Goal: Task Accomplishment & Management: Complete application form

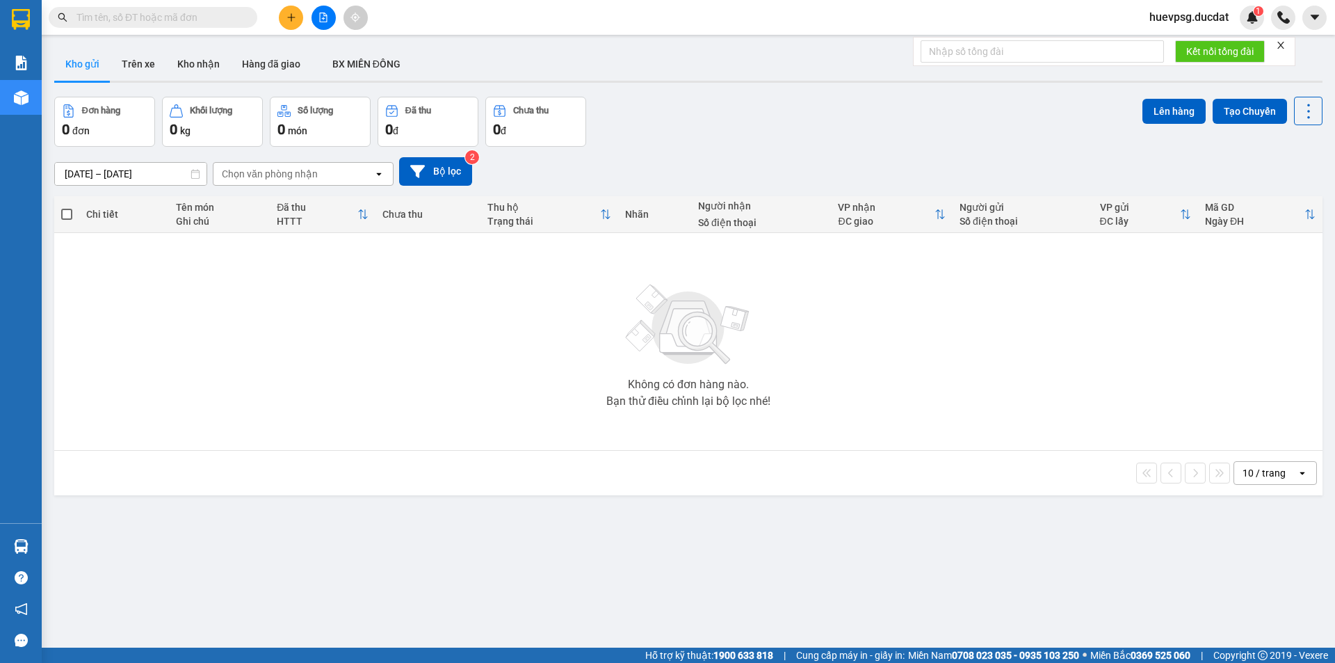
click at [202, 21] on input "text" at bounding box center [158, 17] width 164 height 15
click at [199, 21] on input "text" at bounding box center [158, 17] width 164 height 15
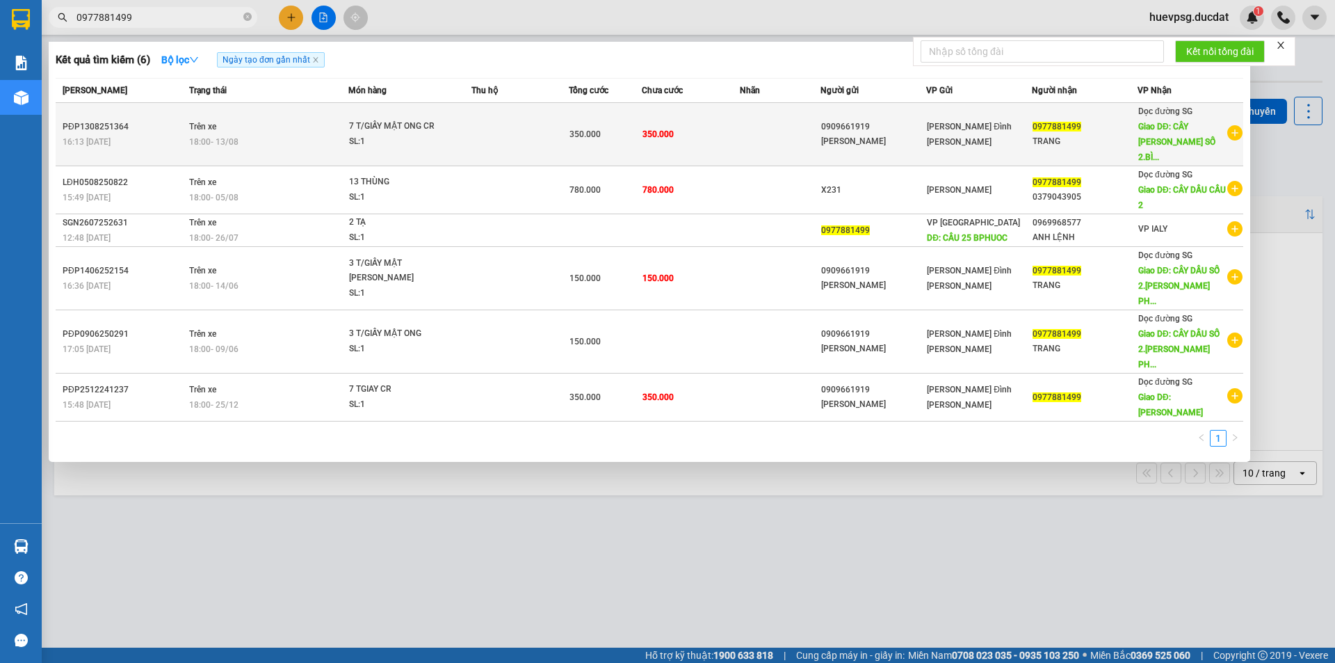
type input "0977881499"
click at [431, 134] on div "SL: 1" at bounding box center [401, 141] width 104 height 15
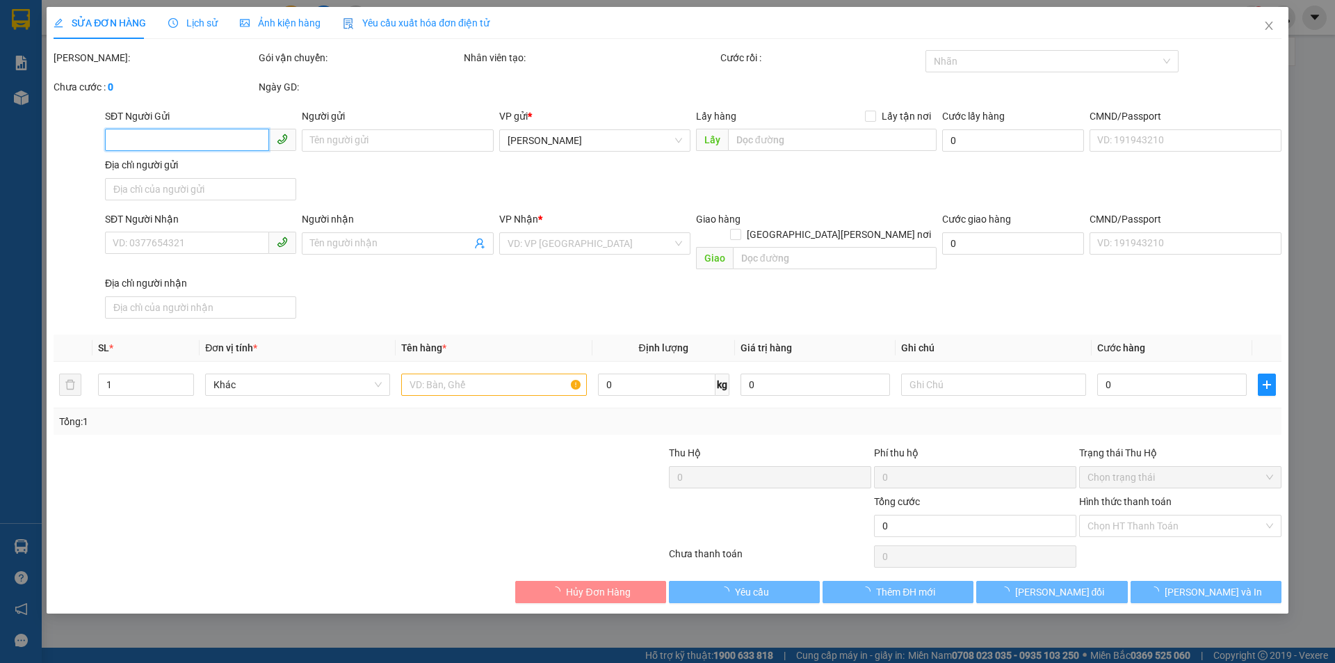
type input "0909661919"
type input "[PERSON_NAME]"
type input "0977881499"
type input "TRANG"
type input "CÂY [PERSON_NAME] SỐ 2.[PERSON_NAME]"
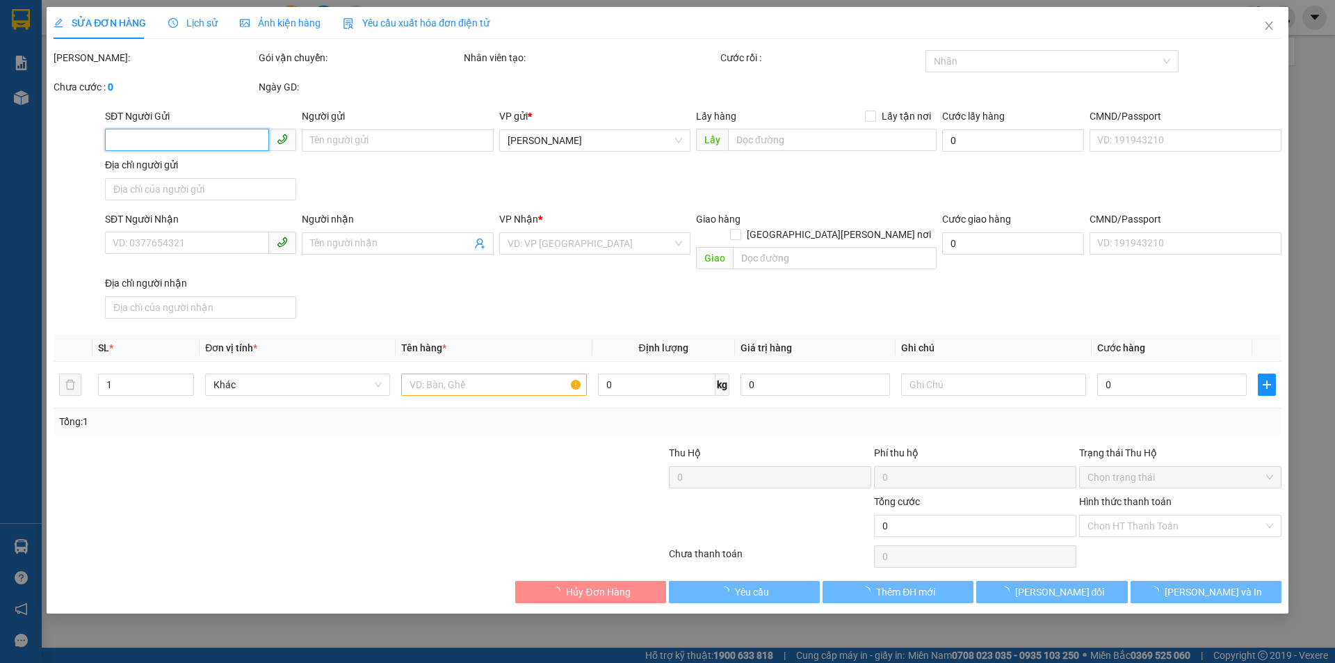
type input "350.000"
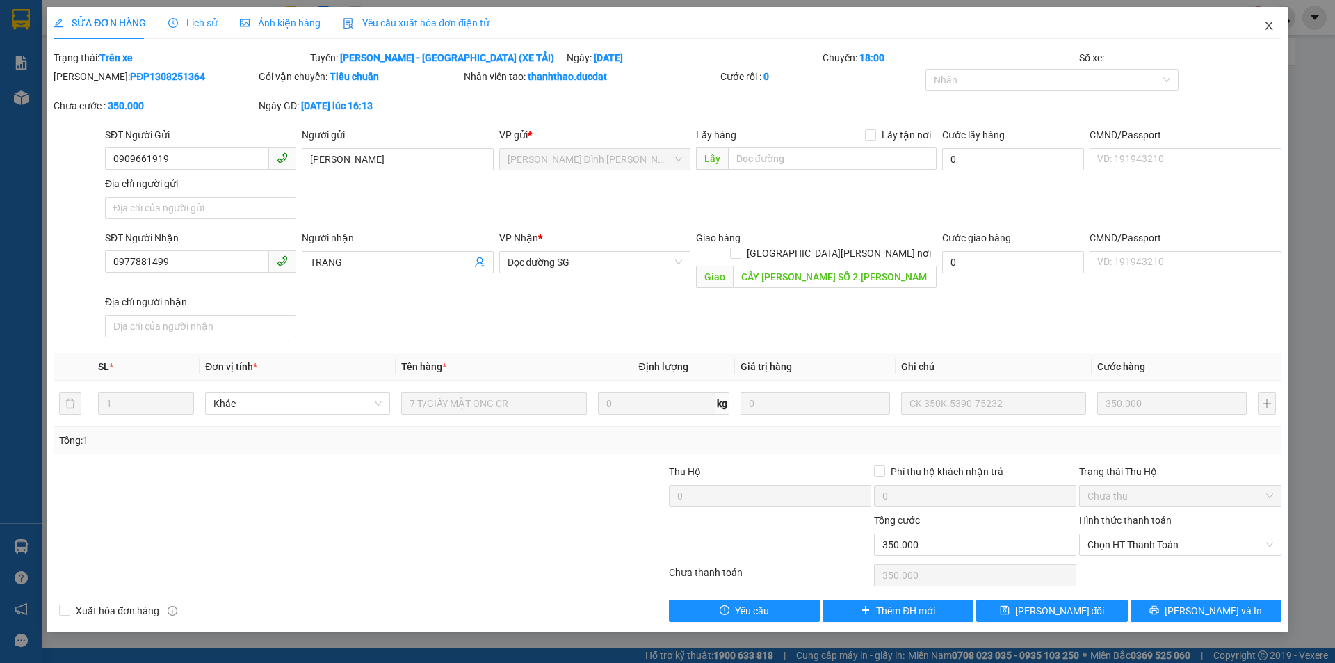
click at [1266, 27] on icon "close" at bounding box center [1269, 25] width 11 height 11
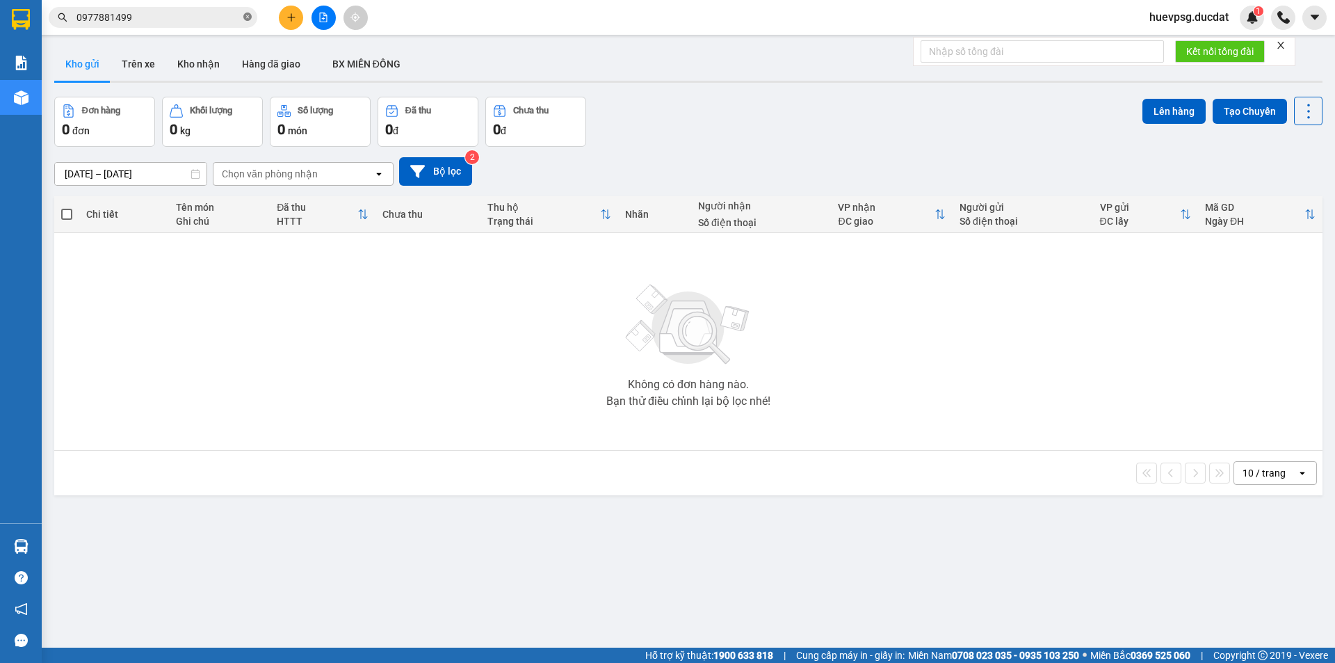
click at [246, 17] on icon "close-circle" at bounding box center [247, 17] width 8 height 8
click at [194, 15] on input "text" at bounding box center [158, 17] width 164 height 15
paste input "974622786"
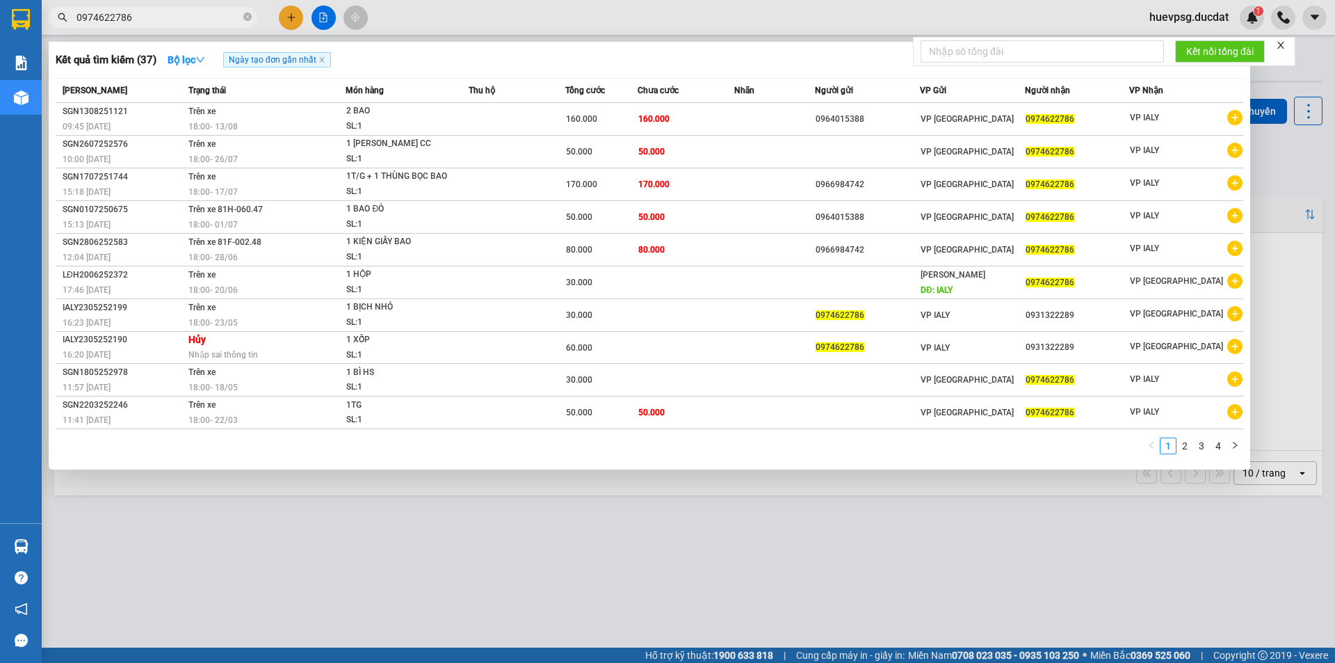
type input "0974622786"
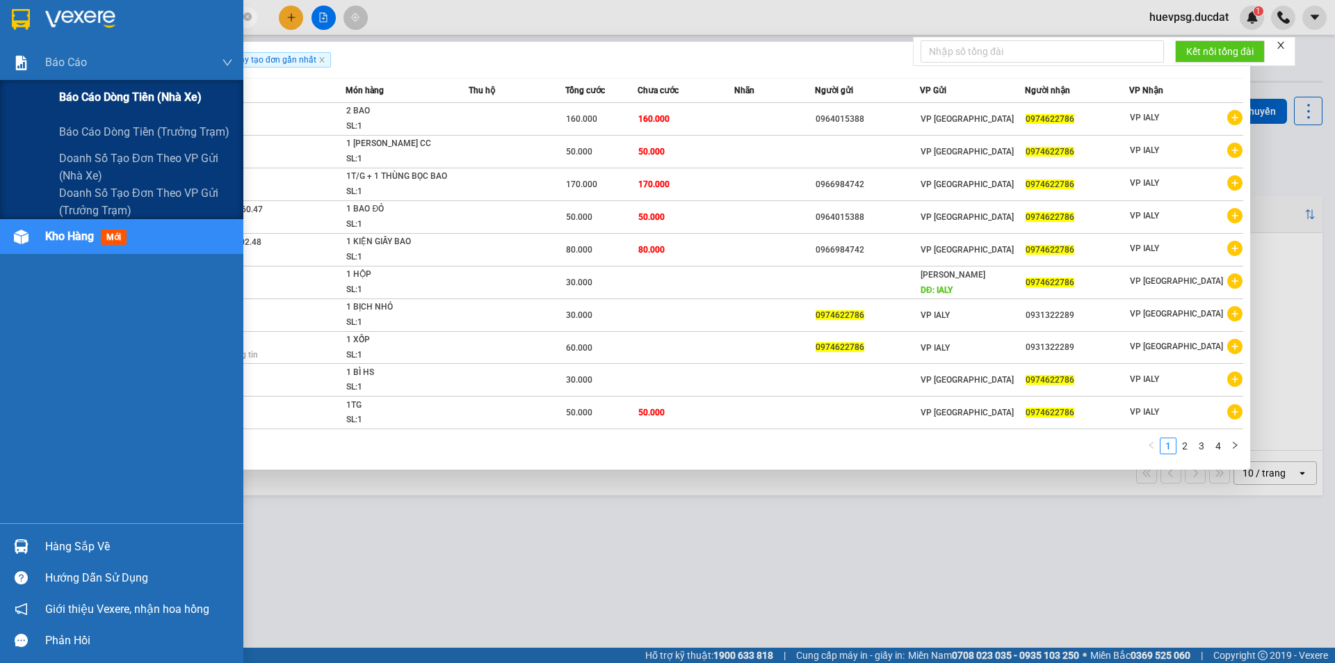
drag, startPoint x: 117, startPoint y: 94, endPoint x: 317, endPoint y: 8, distance: 217.8
click at [118, 92] on span "Báo cáo dòng tiền (nhà xe)" at bounding box center [130, 96] width 143 height 17
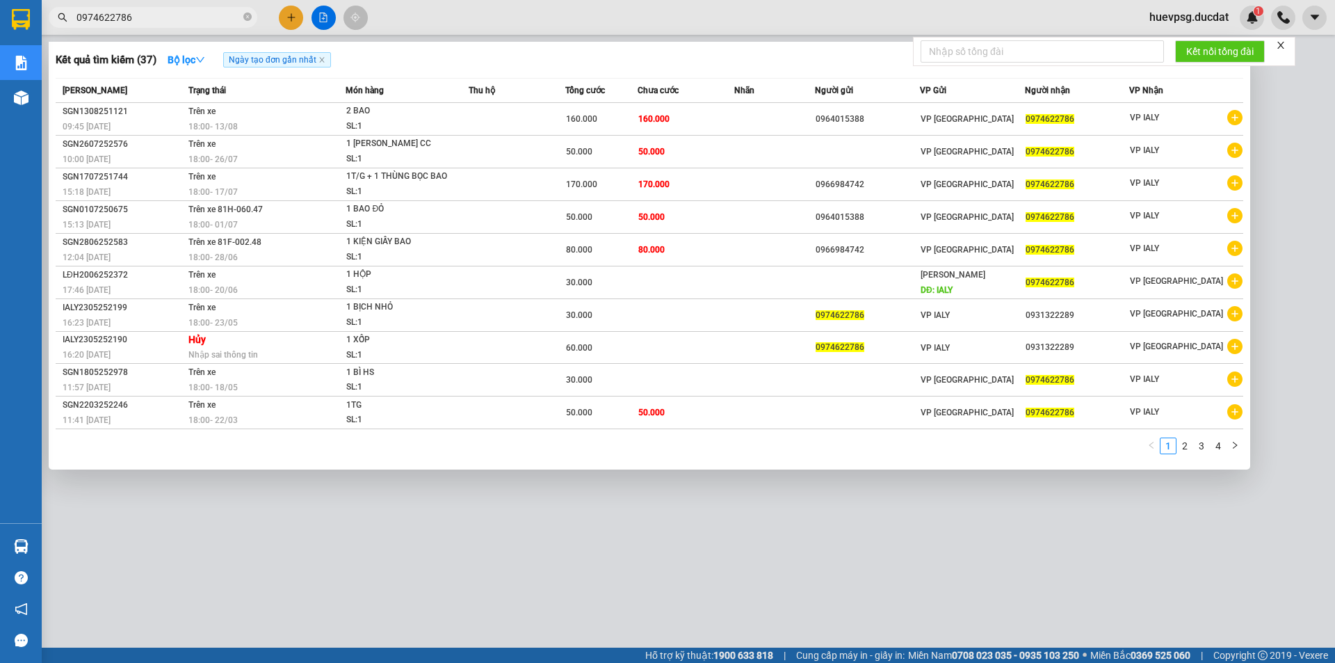
click at [429, 20] on div at bounding box center [667, 331] width 1335 height 663
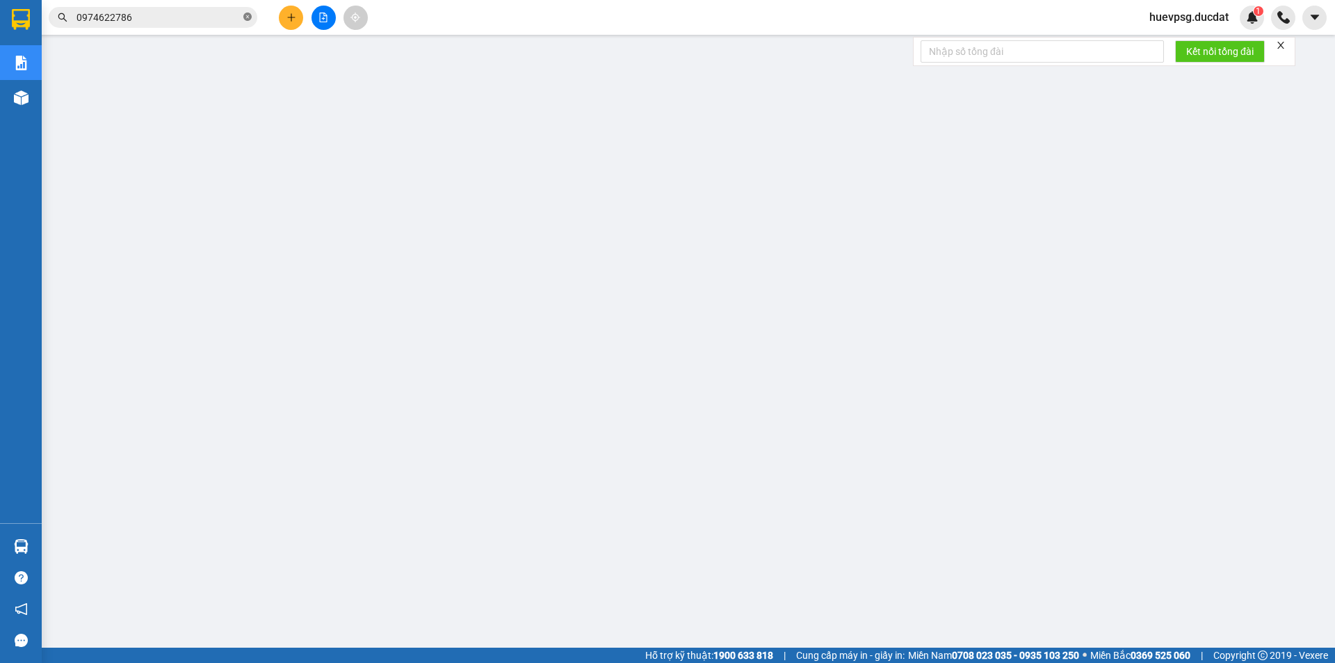
click at [249, 15] on icon "close-circle" at bounding box center [247, 17] width 8 height 8
click at [211, 17] on input "text" at bounding box center [158, 17] width 164 height 15
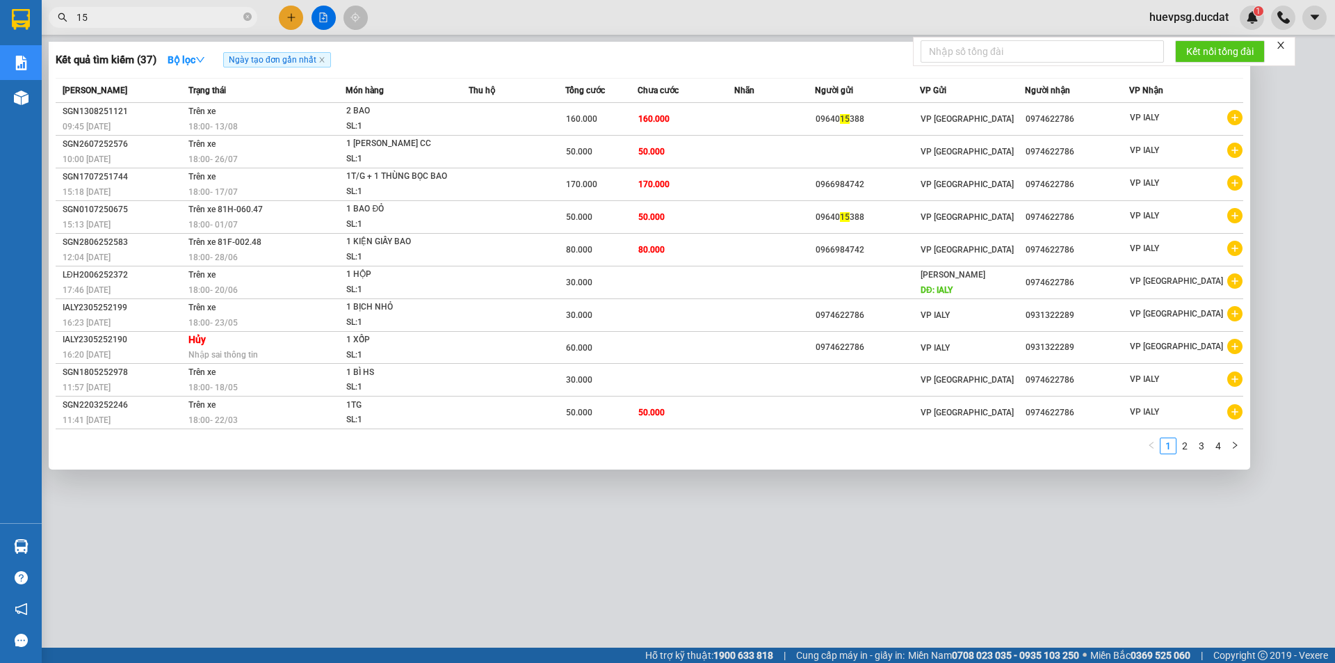
type input "151"
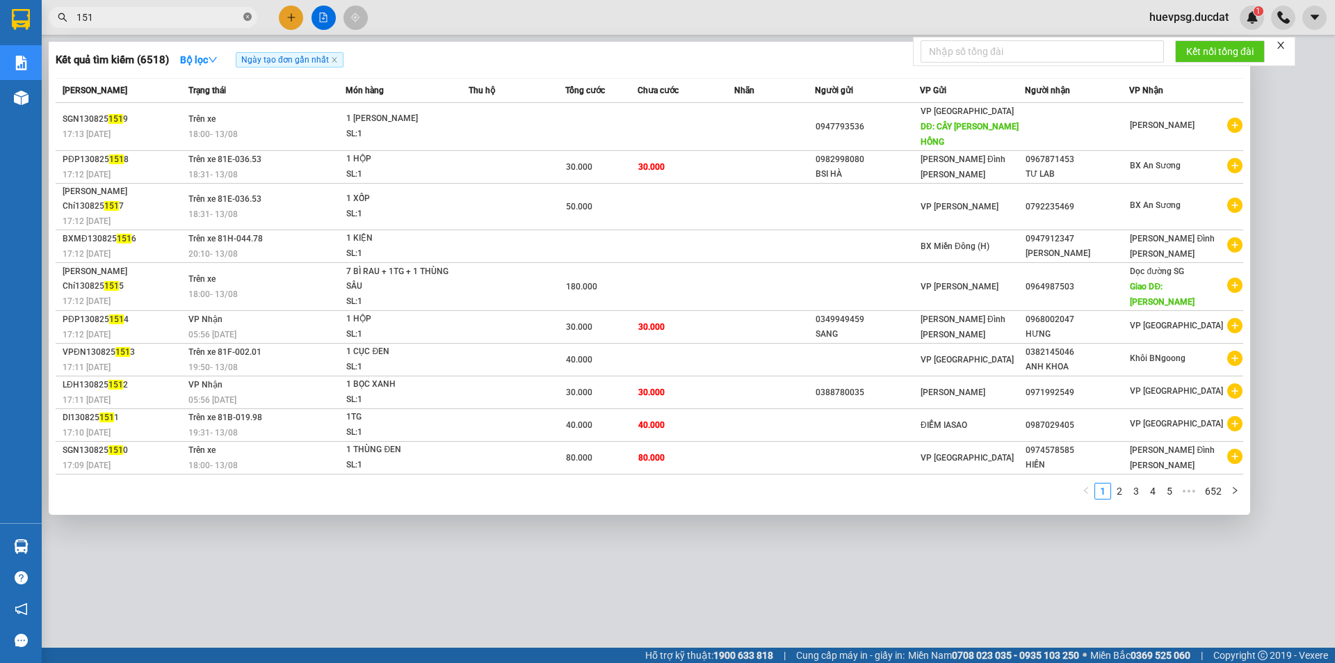
click at [248, 21] on icon "close-circle" at bounding box center [247, 17] width 8 height 8
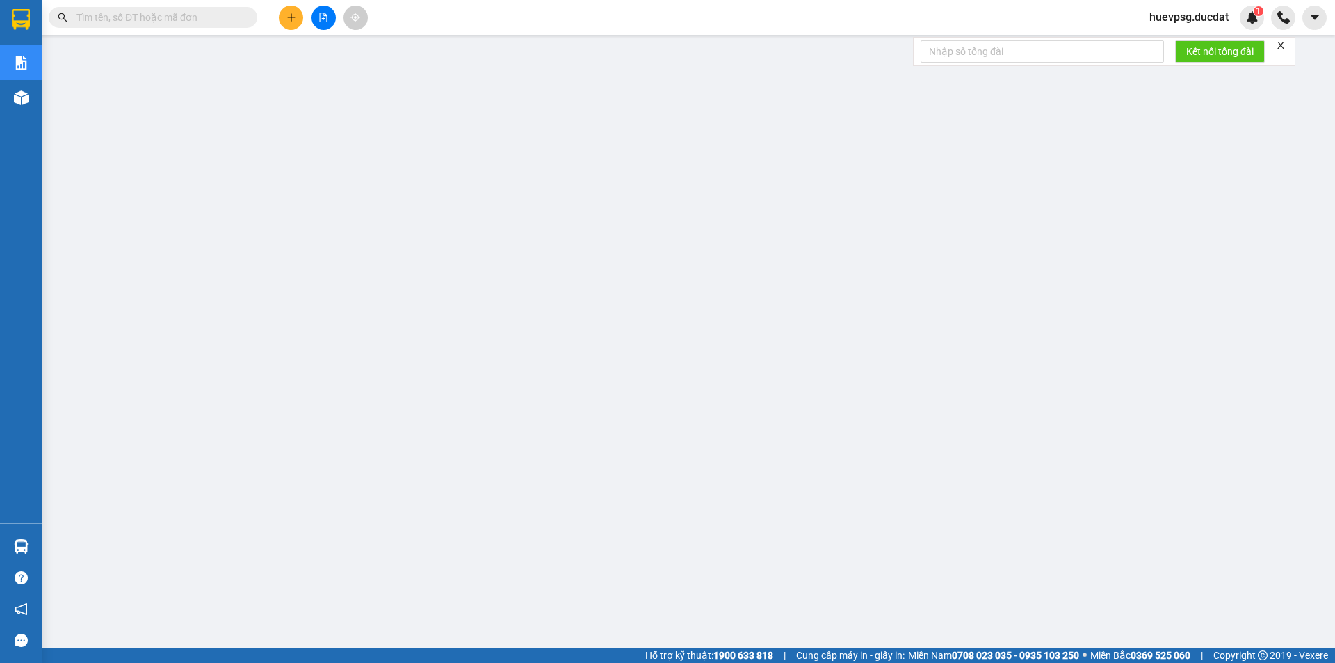
click at [204, 20] on input "text" at bounding box center [158, 17] width 164 height 15
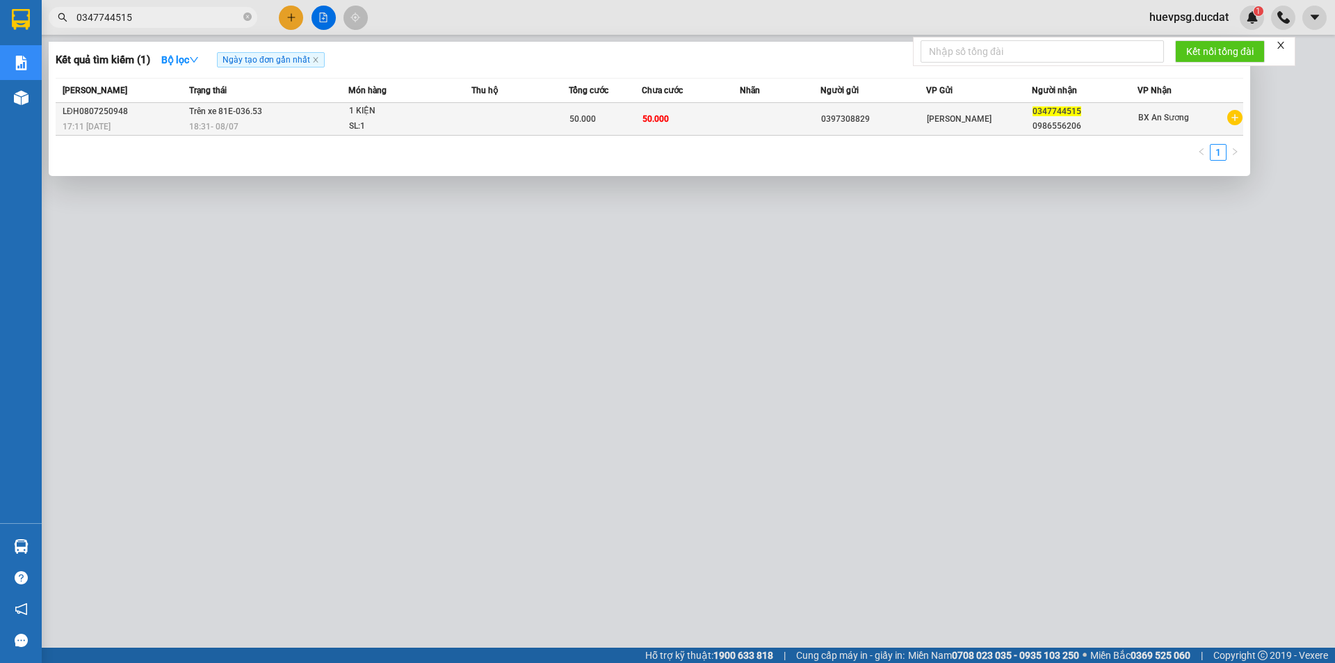
type input "0347744515"
click at [494, 122] on td at bounding box center [519, 119] width 97 height 33
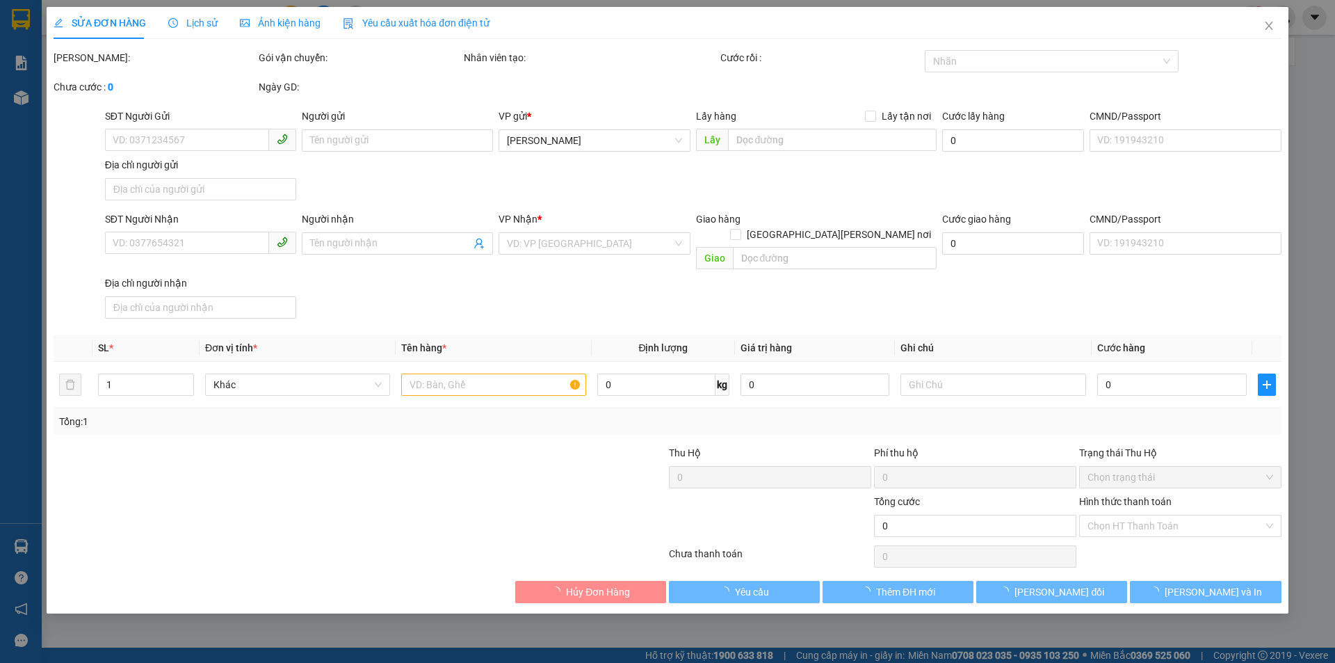
type input "0397308829"
type input "0347744515"
type input "0986556206"
type input "50.000"
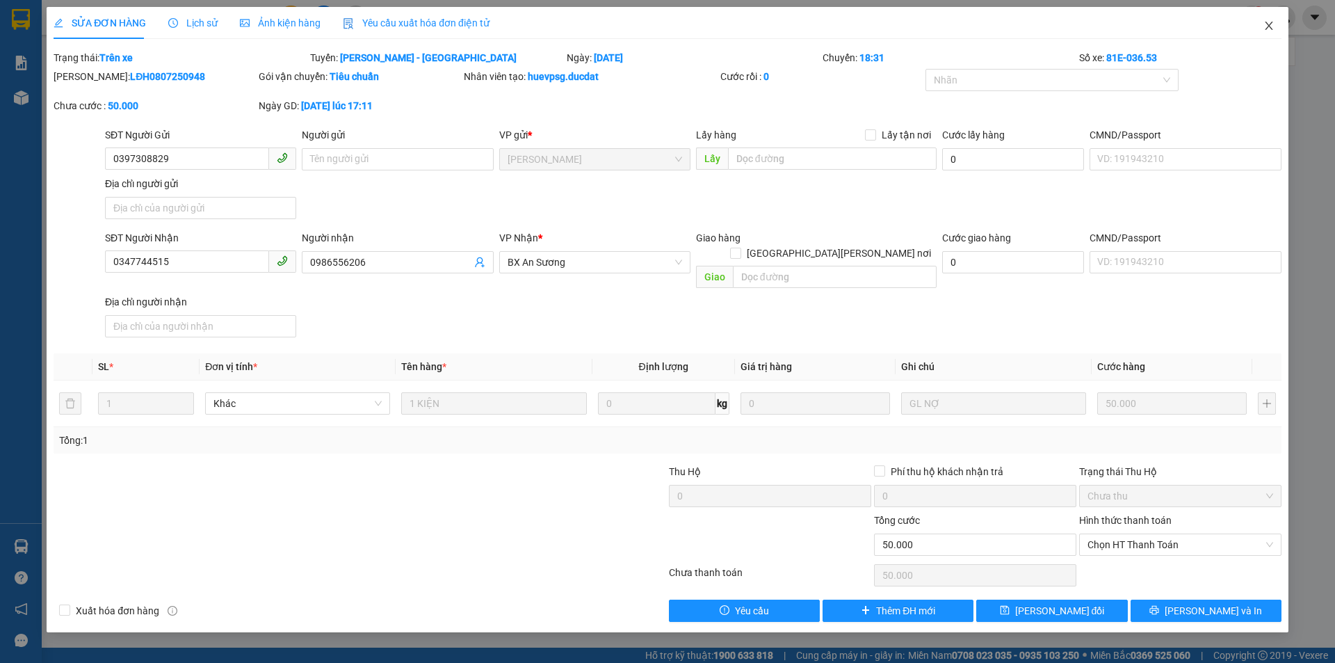
click at [1273, 25] on icon "close" at bounding box center [1269, 25] width 11 height 11
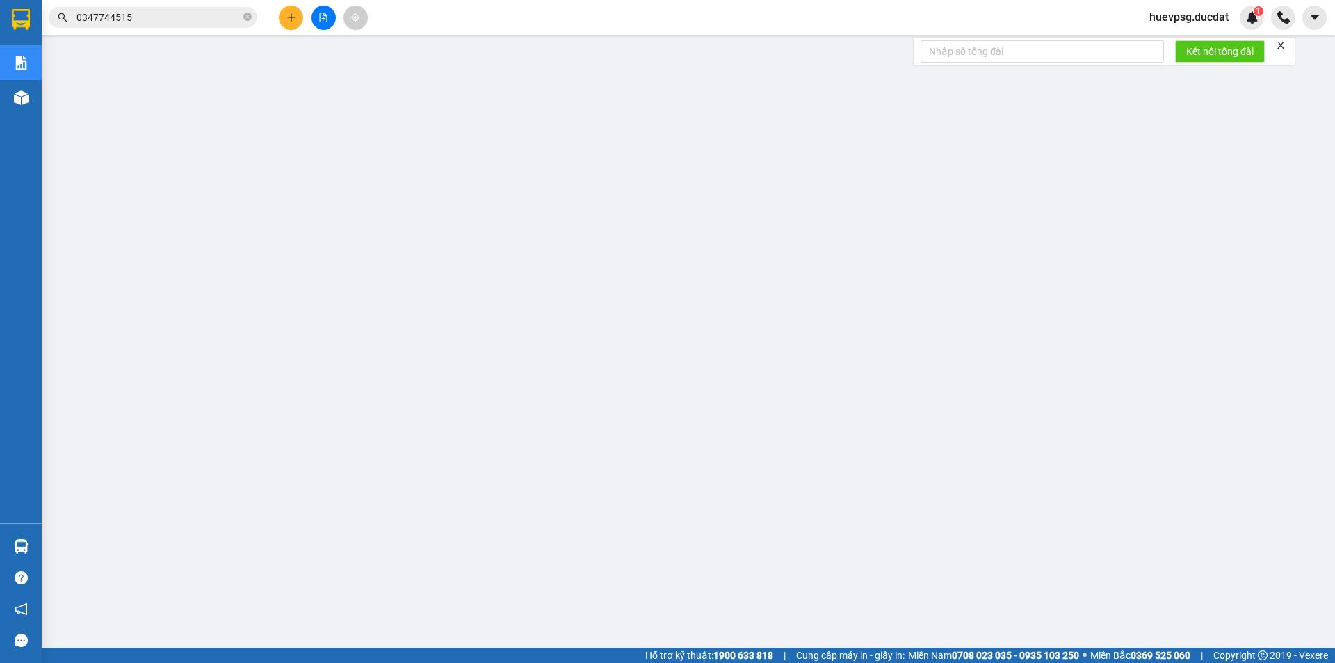
click at [171, 17] on input "0347744515" at bounding box center [158, 17] width 164 height 15
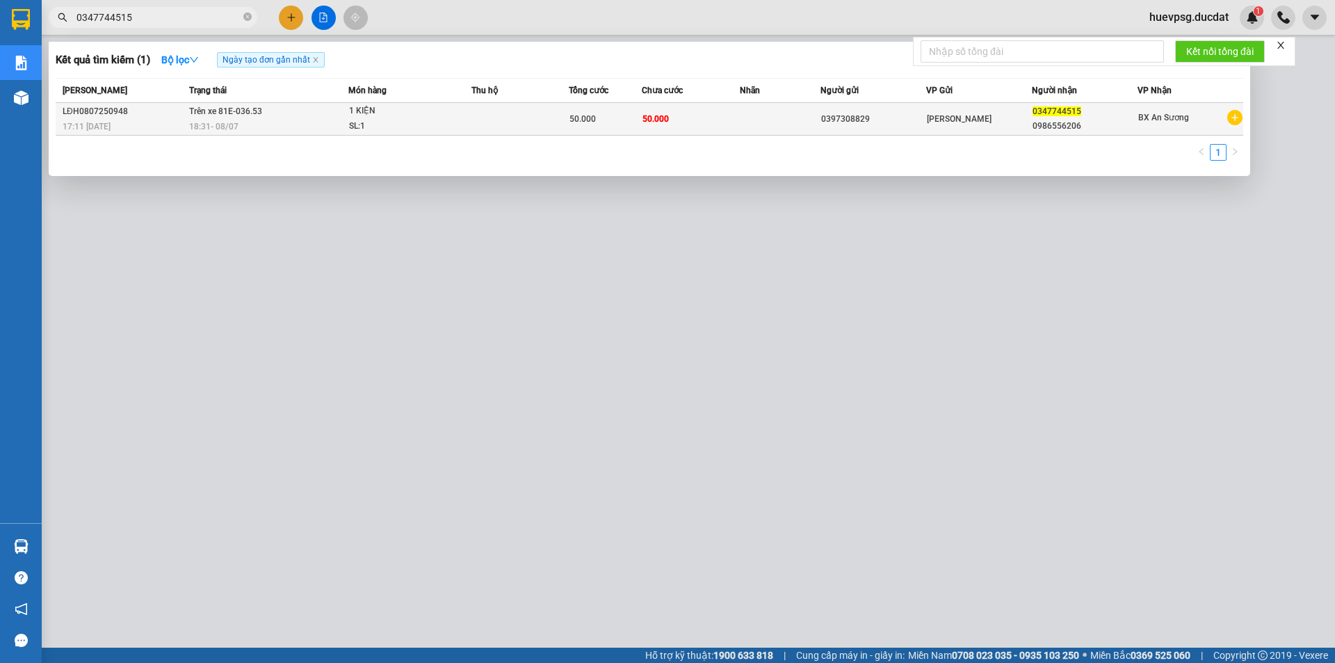
click at [992, 113] on div "[PERSON_NAME]" at bounding box center [979, 118] width 104 height 15
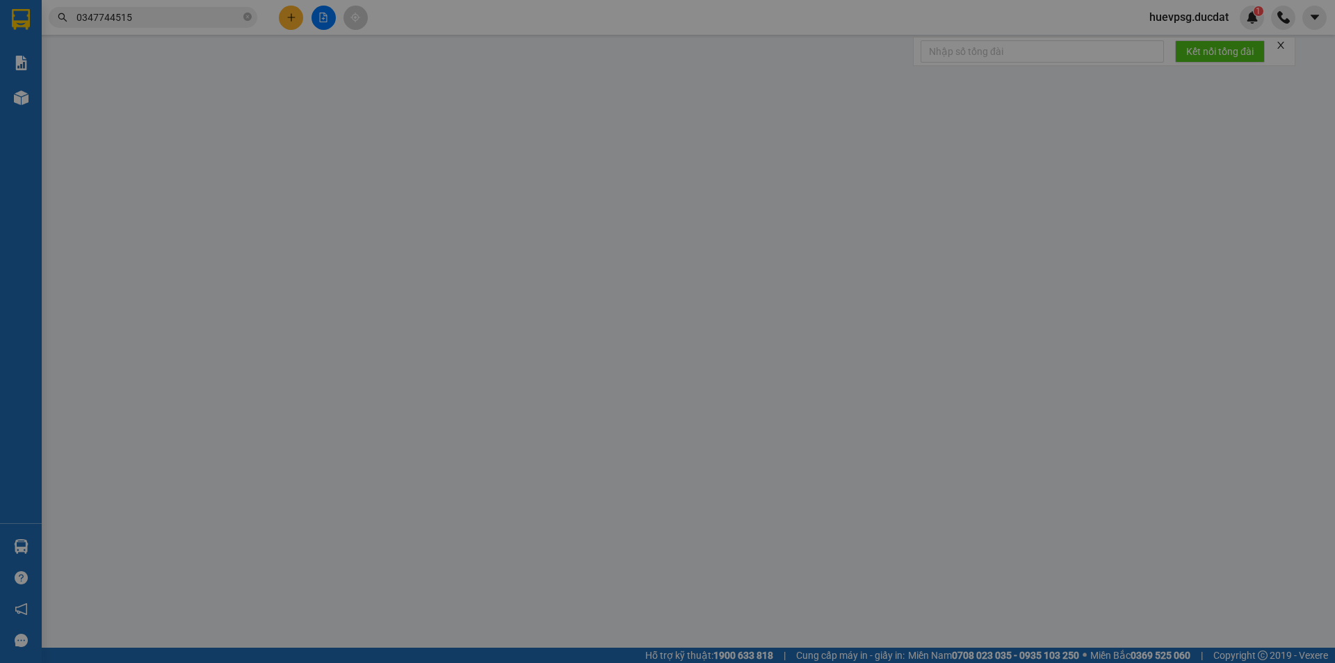
type input "0397308829"
type input "0347744515"
type input "0986556206"
type input "50.000"
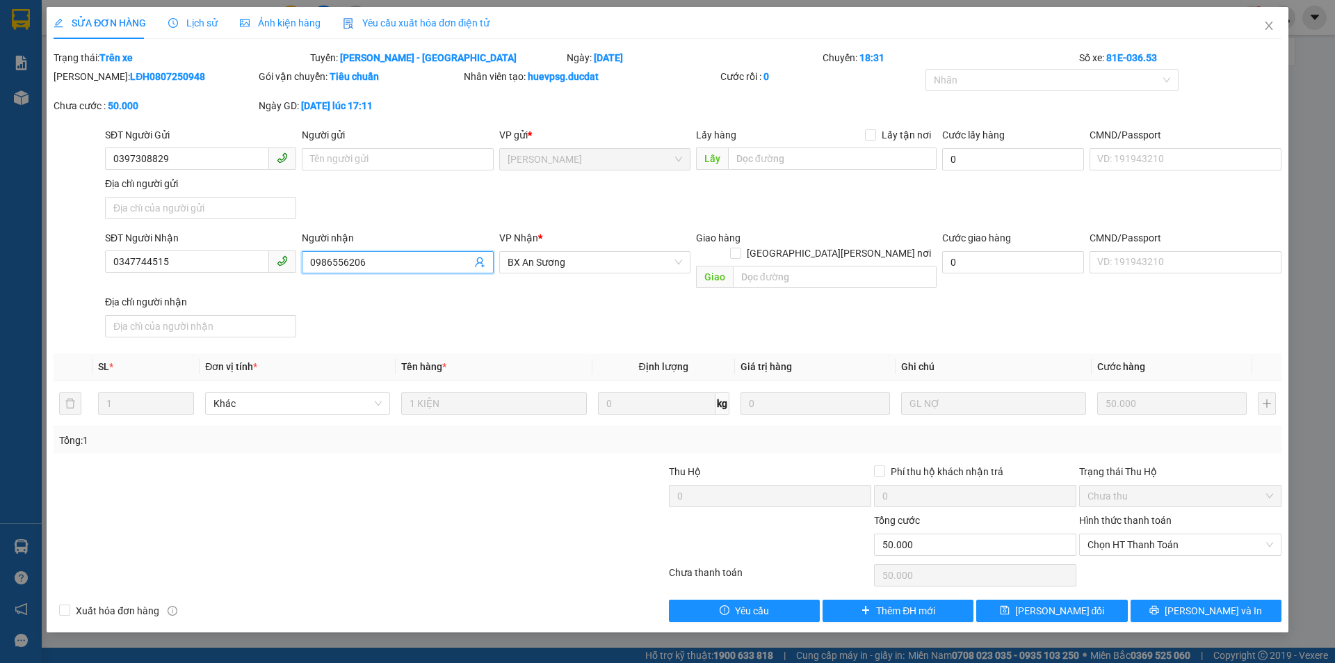
click at [379, 257] on input "0986556206" at bounding box center [390, 262] width 161 height 15
click at [1274, 25] on icon "close" at bounding box center [1269, 25] width 11 height 11
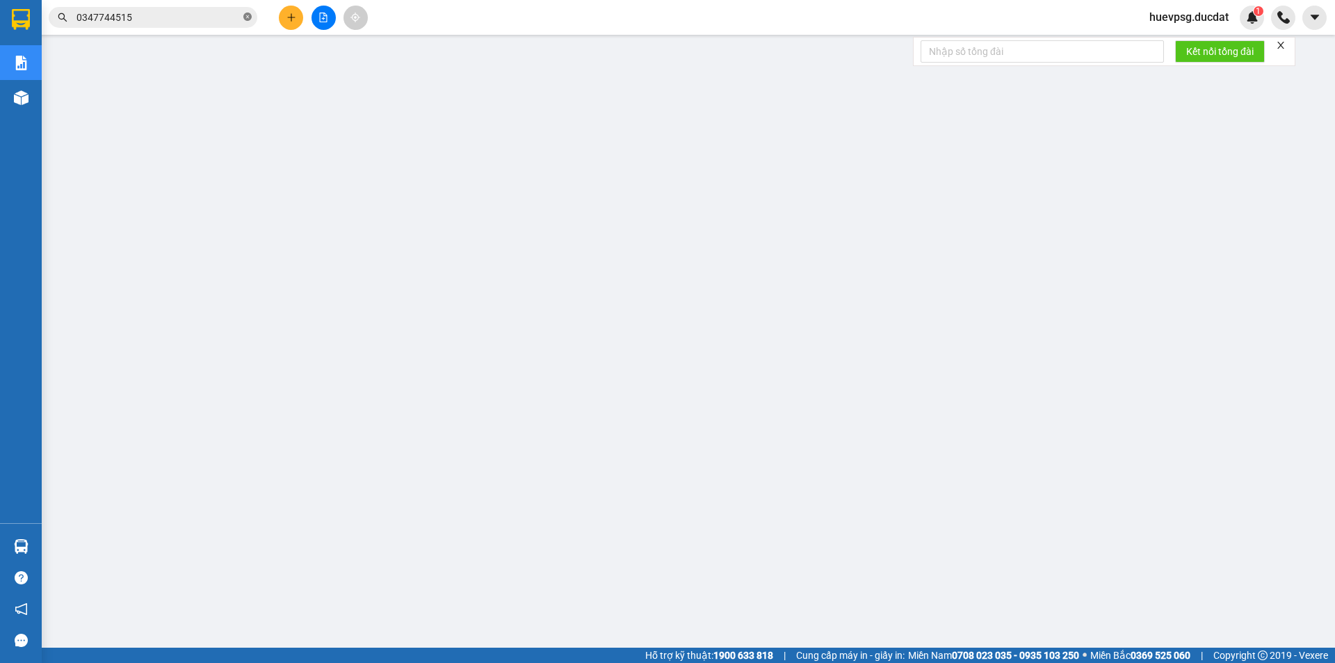
click at [248, 16] on icon "close-circle" at bounding box center [247, 17] width 8 height 8
click at [177, 20] on input "text" at bounding box center [158, 17] width 164 height 15
paste input "0986556206"
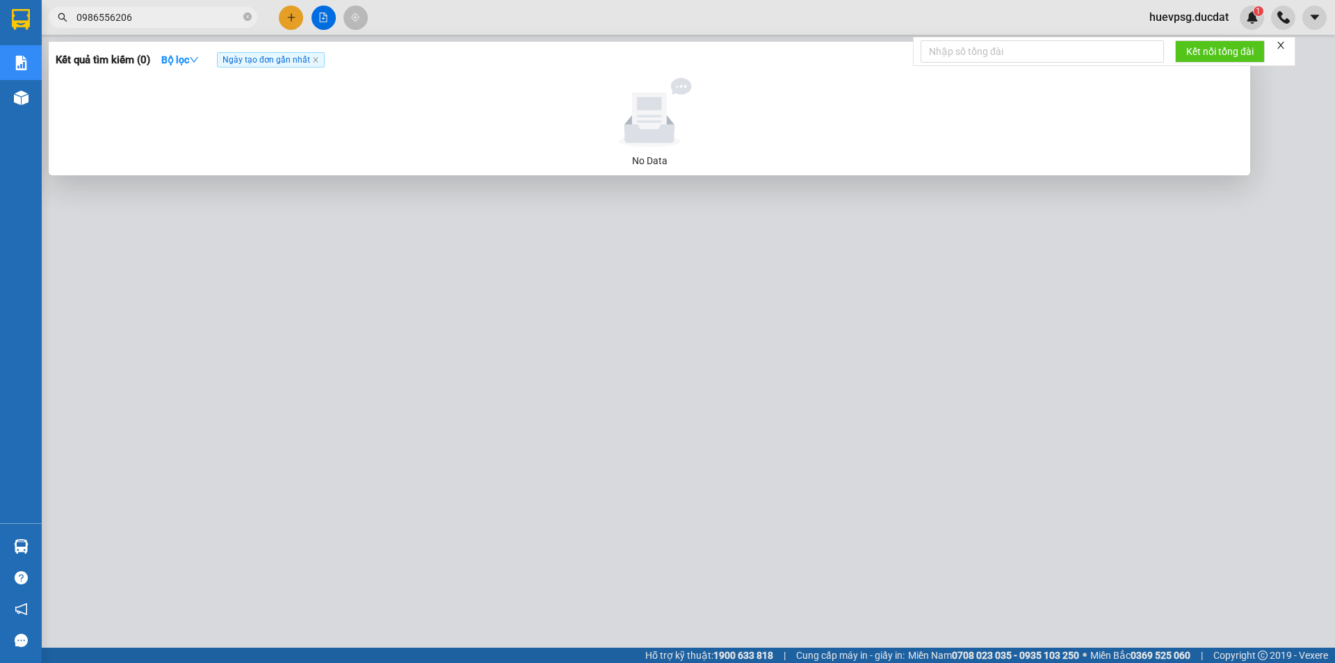
type input "0986556206"
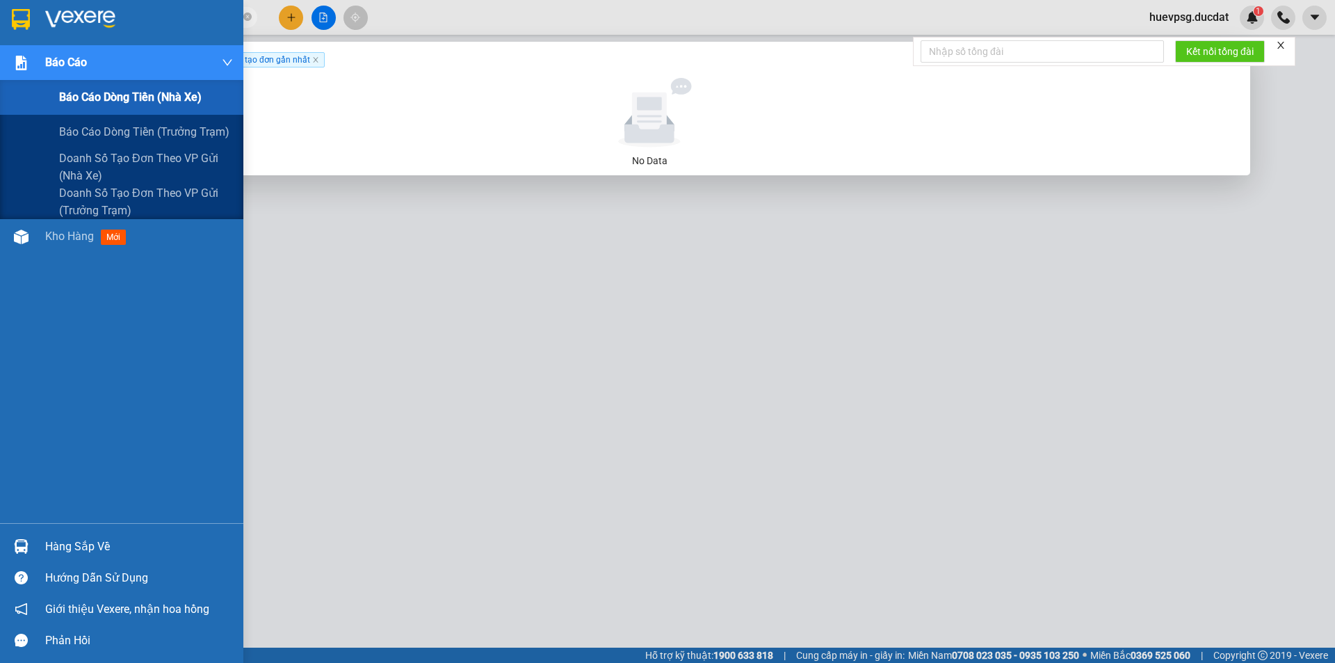
click at [78, 88] on div "Báo cáo dòng tiền (nhà xe)" at bounding box center [146, 97] width 174 height 35
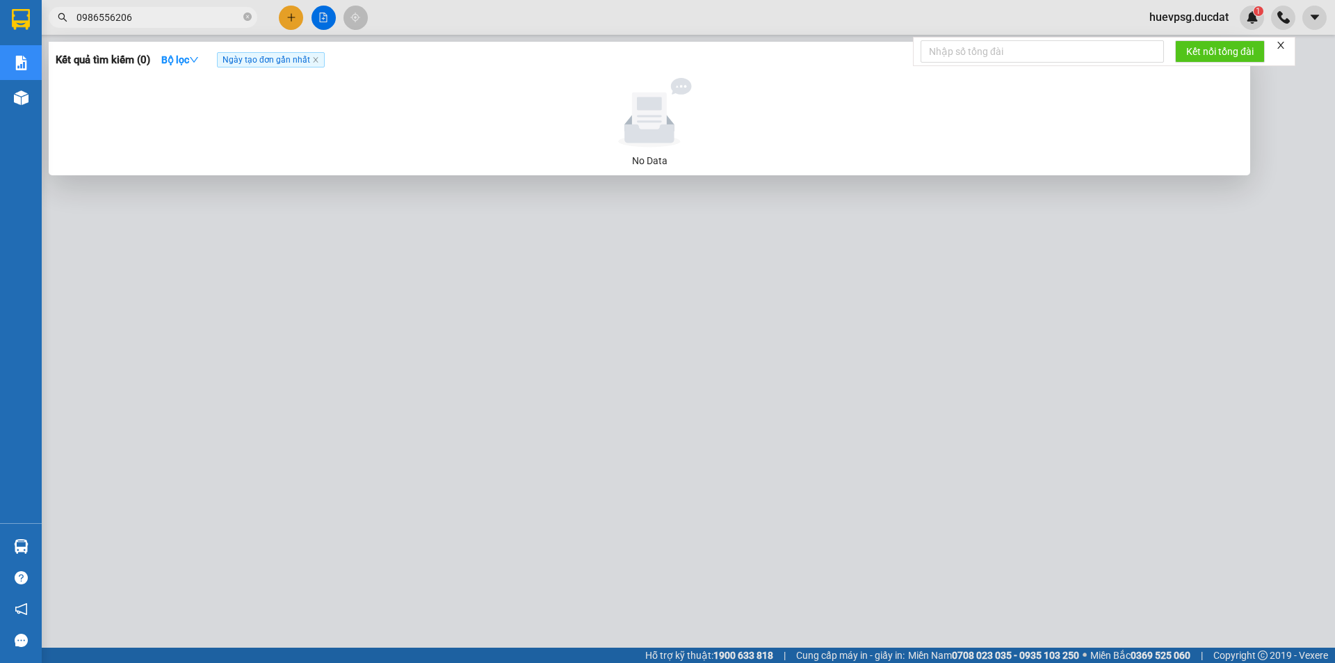
click at [484, 34] on div at bounding box center [667, 331] width 1335 height 663
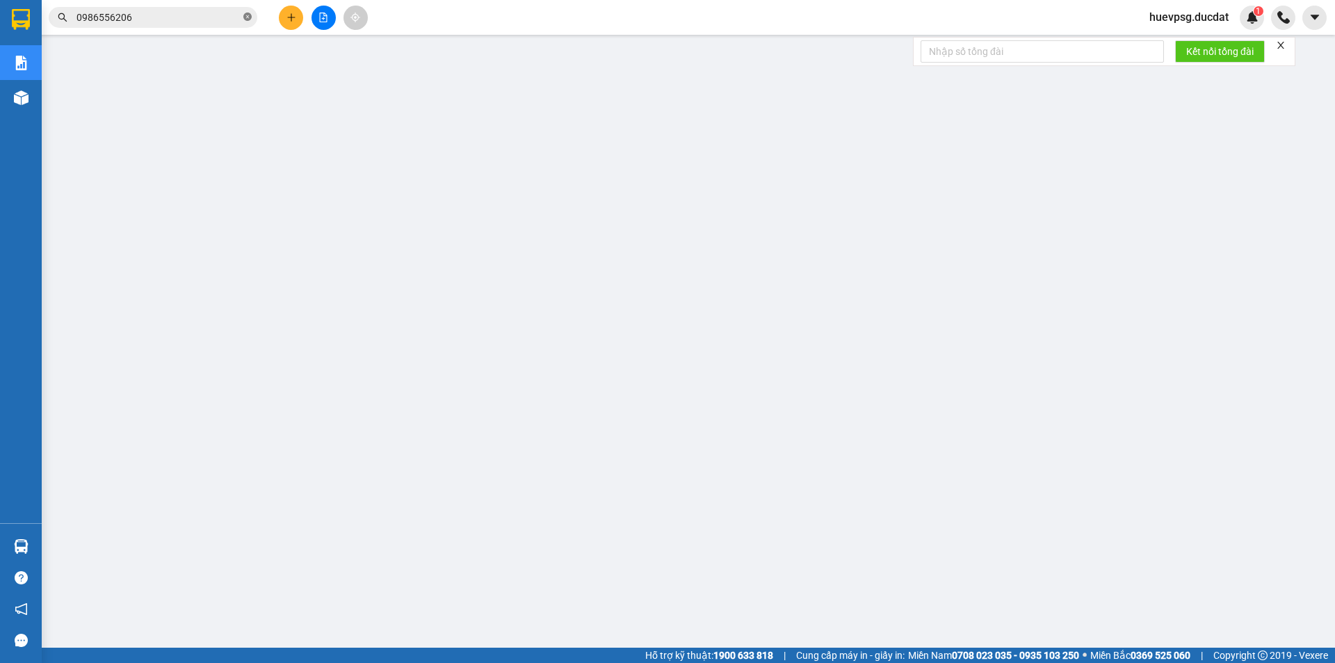
click at [248, 18] on icon "close-circle" at bounding box center [247, 17] width 8 height 8
click at [226, 19] on input "text" at bounding box center [158, 17] width 164 height 15
paste input "931636161"
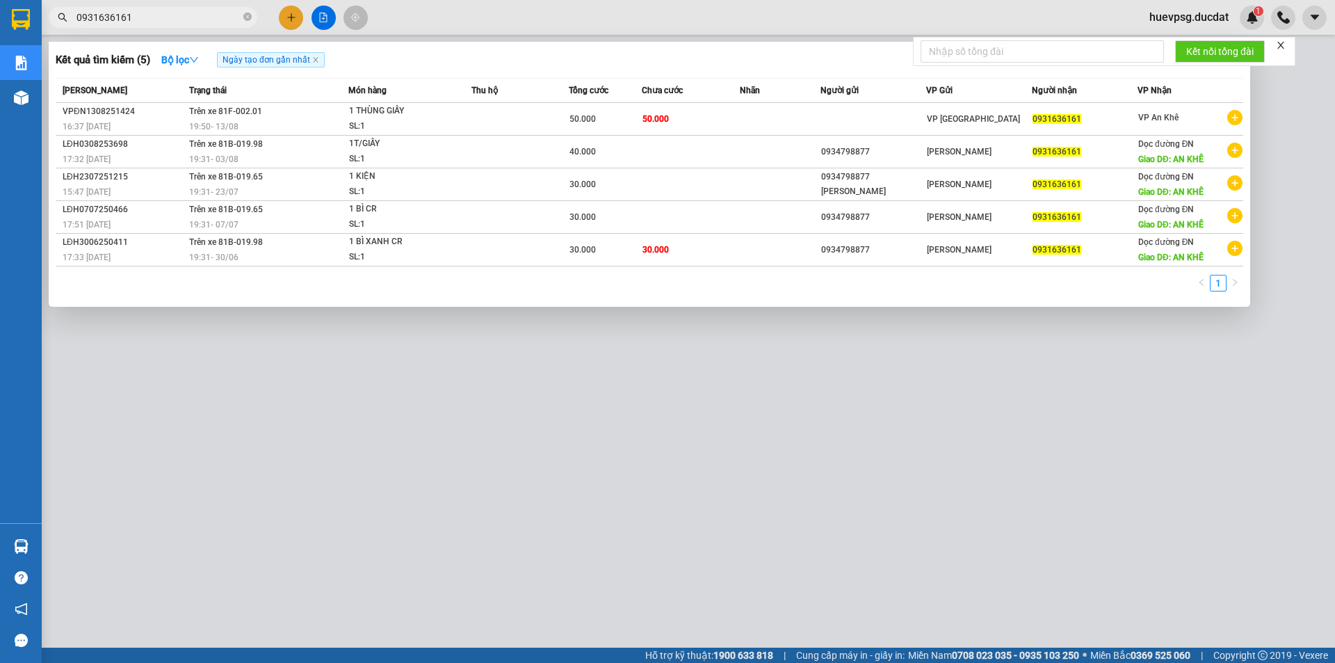
type input "0931636161"
click at [243, 19] on icon "close-circle" at bounding box center [247, 17] width 8 height 8
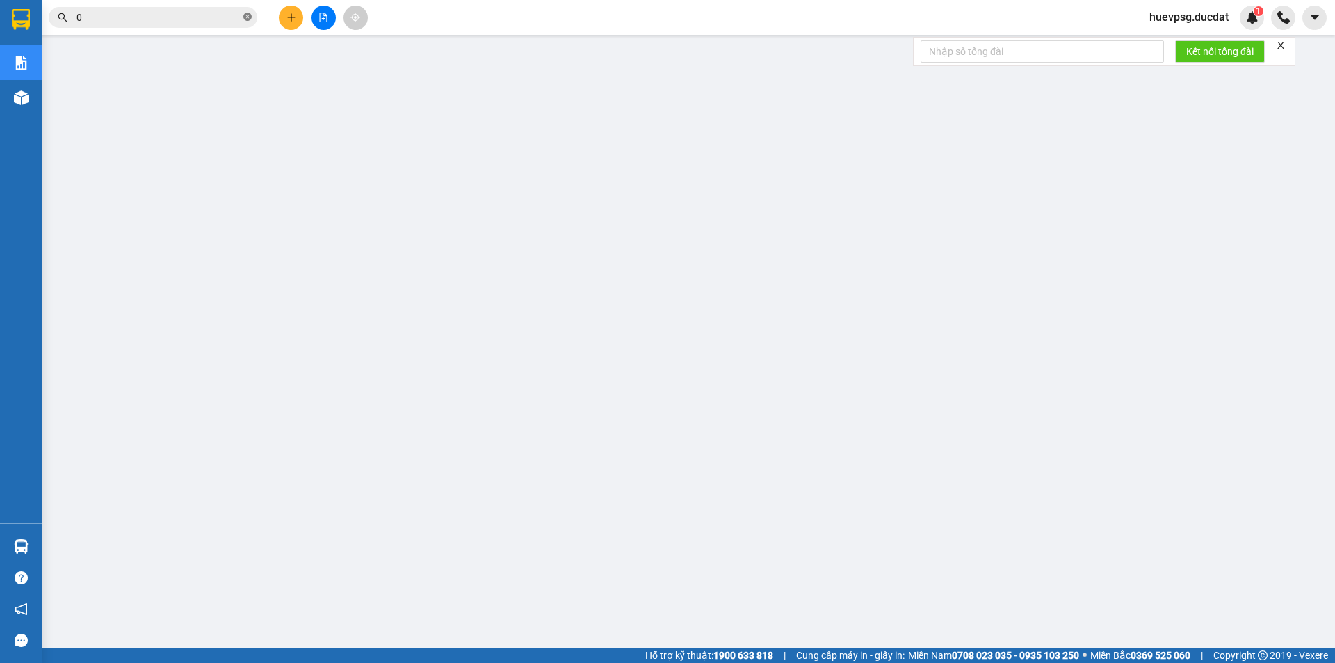
paste input "877203405"
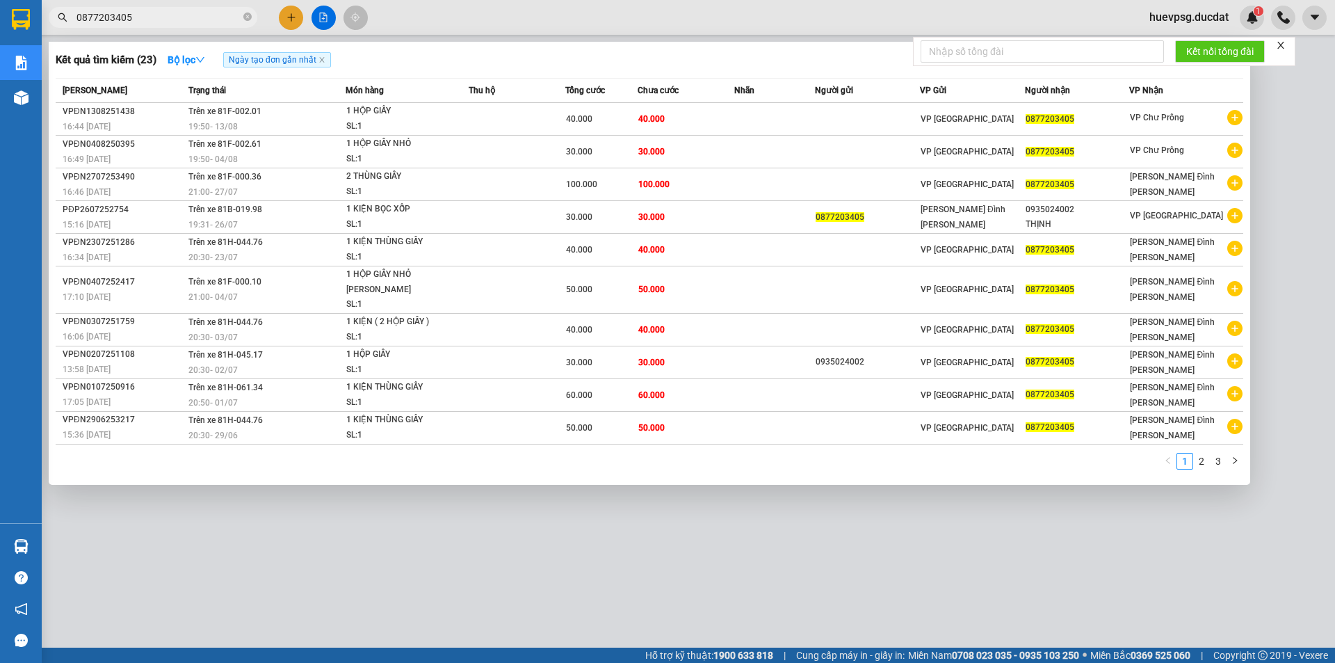
type input "0877203405"
click at [1204, 461] on link "2" at bounding box center [1201, 460] width 15 height 15
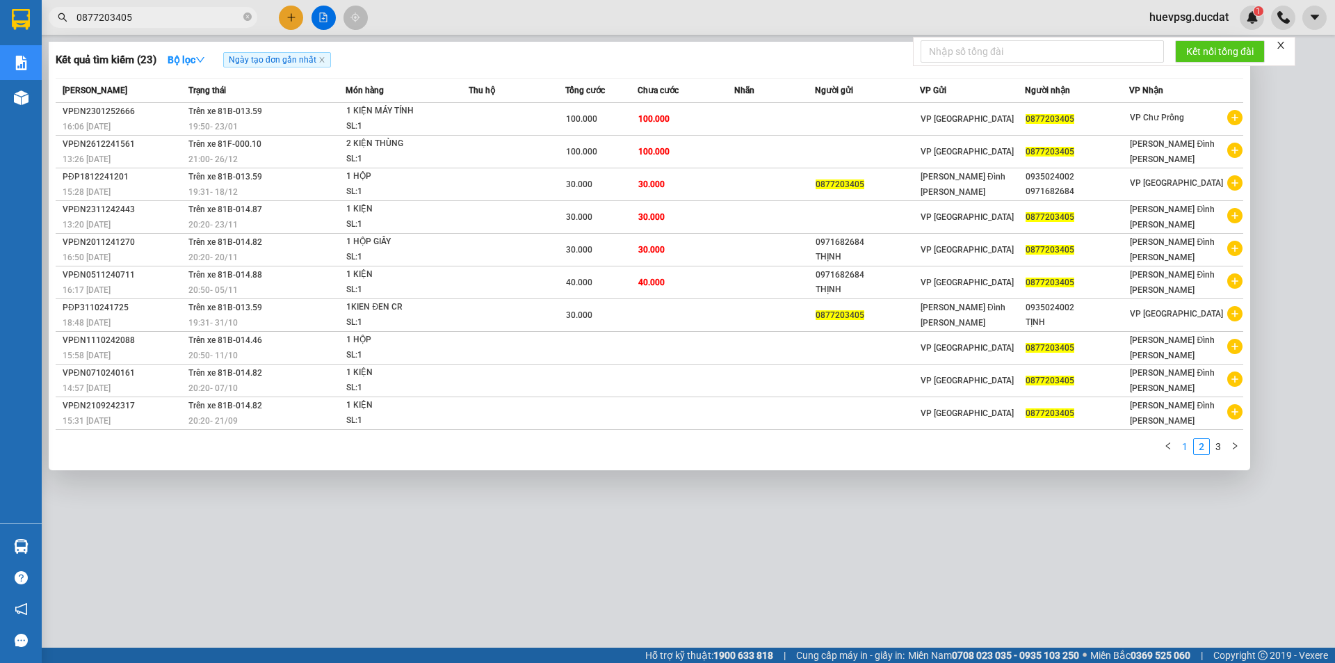
click at [1177, 445] on li "1" at bounding box center [1185, 446] width 17 height 17
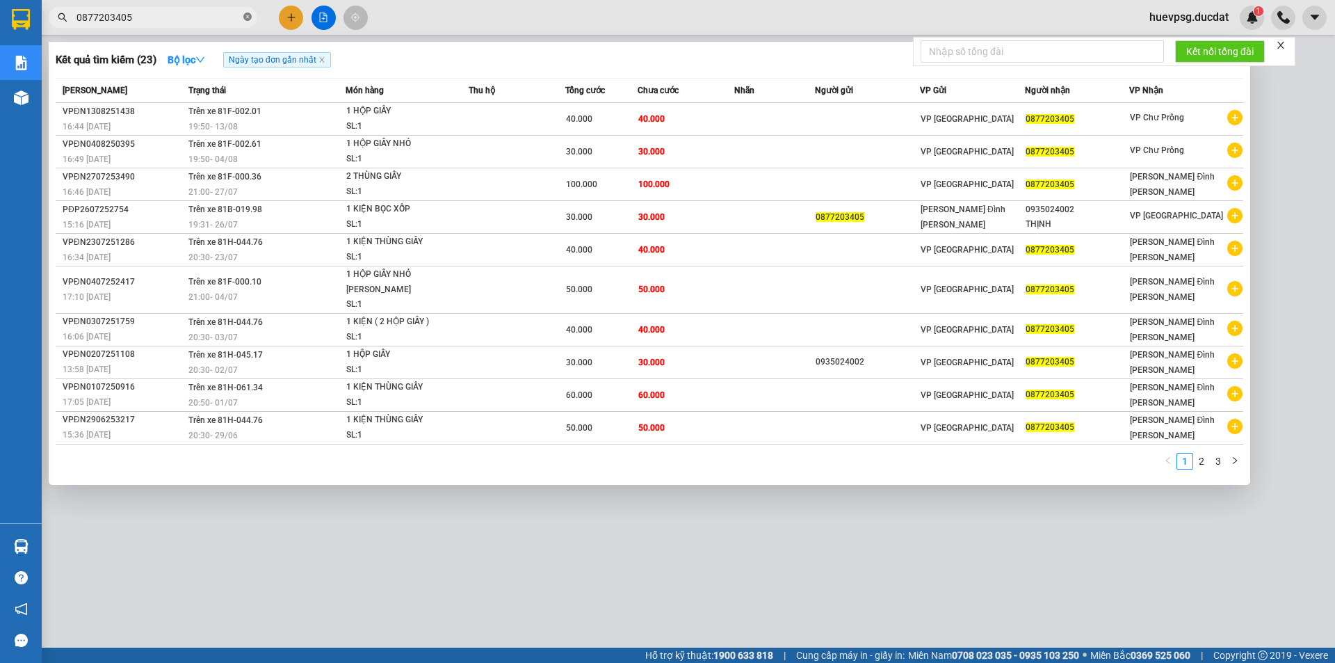
click at [249, 19] on icon "close-circle" at bounding box center [247, 17] width 8 height 8
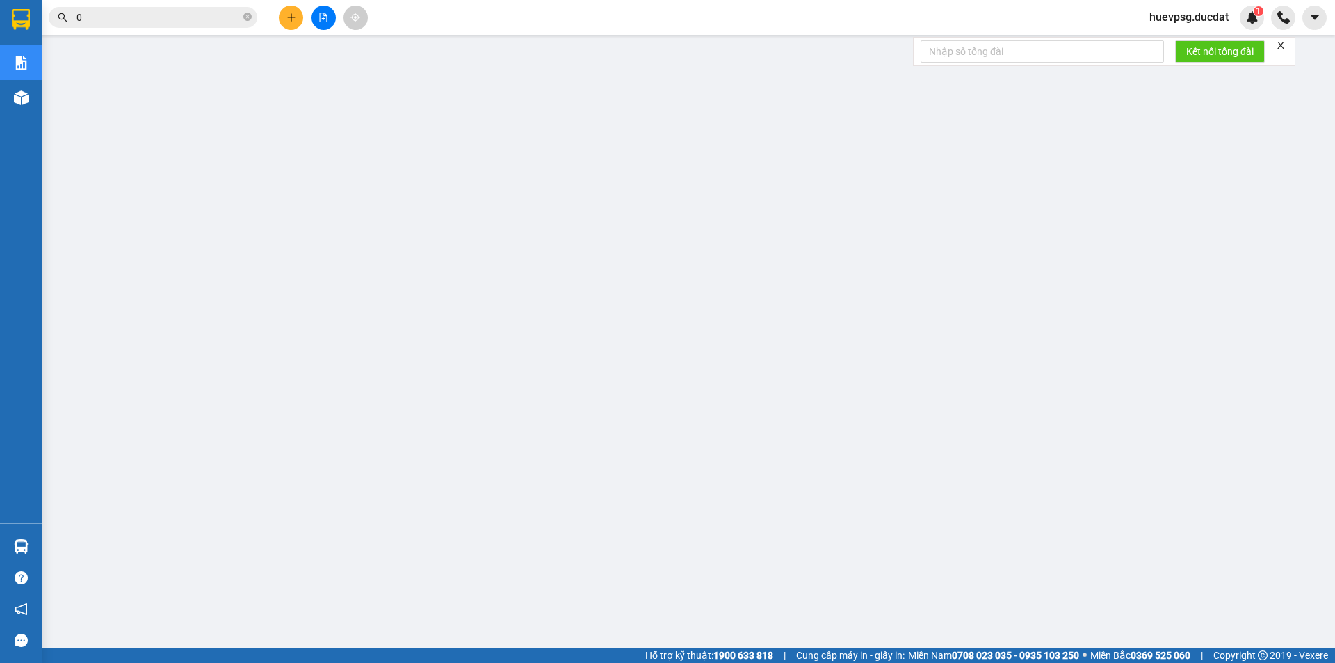
paste input "948621599"
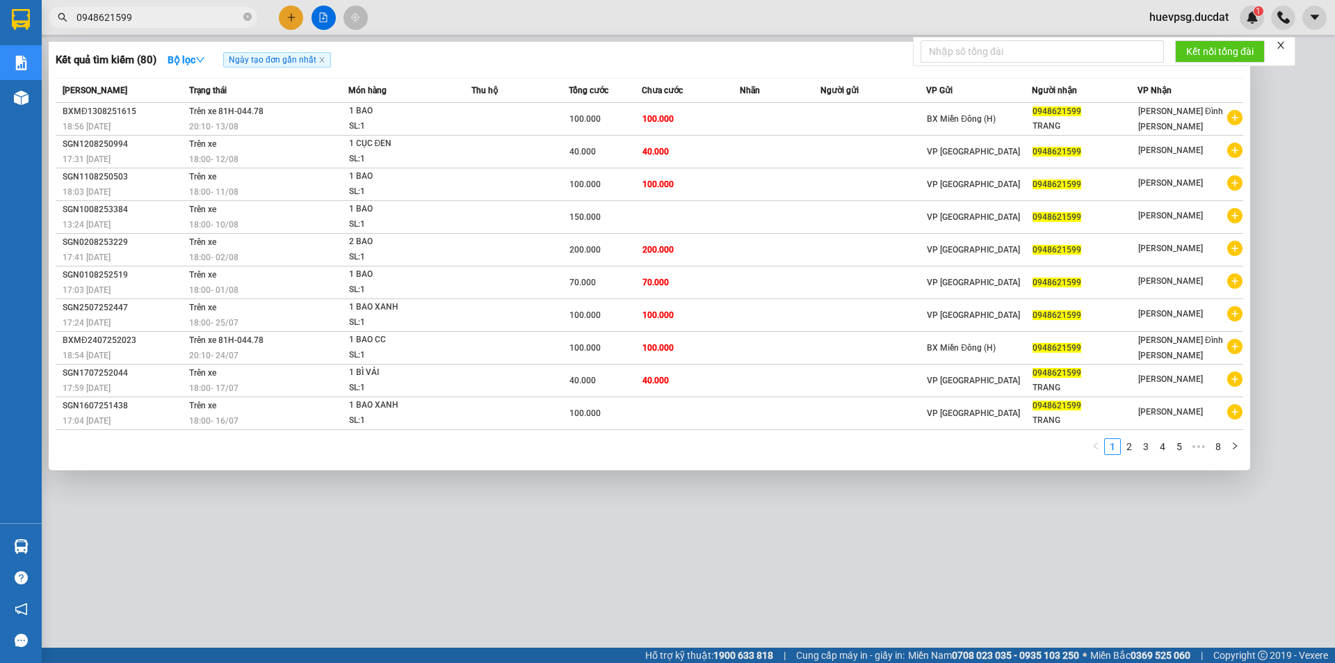
type input "0948621599"
drag, startPoint x: 250, startPoint y: 19, endPoint x: 225, endPoint y: 16, distance: 25.2
click at [250, 19] on icon "close-circle" at bounding box center [247, 17] width 8 height 8
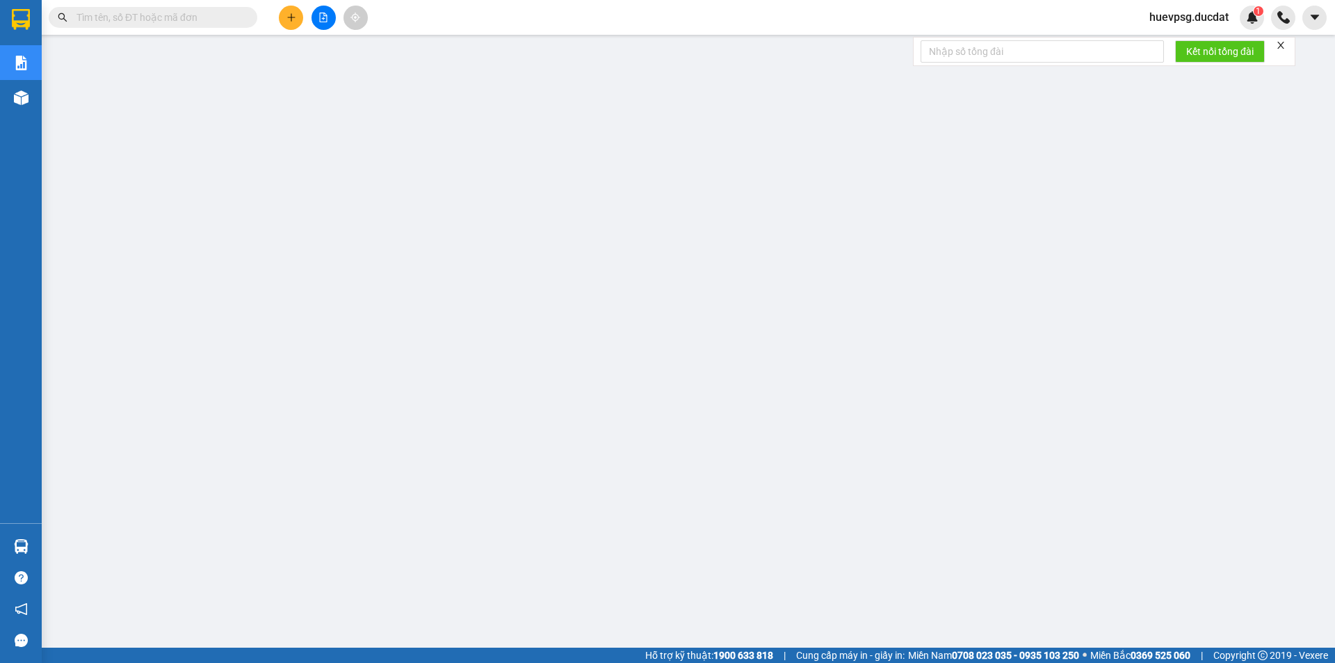
click at [223, 15] on input "text" at bounding box center [158, 17] width 164 height 15
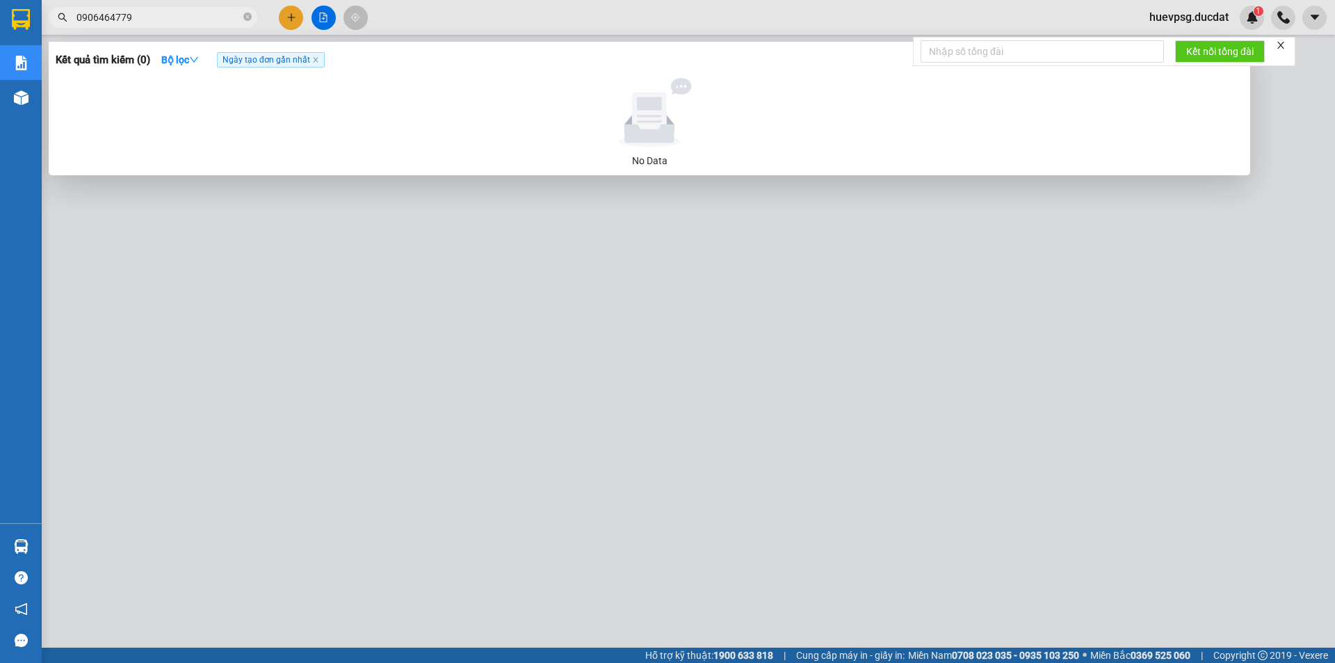
type input "0906464779"
click at [248, 21] on icon "close-circle" at bounding box center [247, 17] width 8 height 8
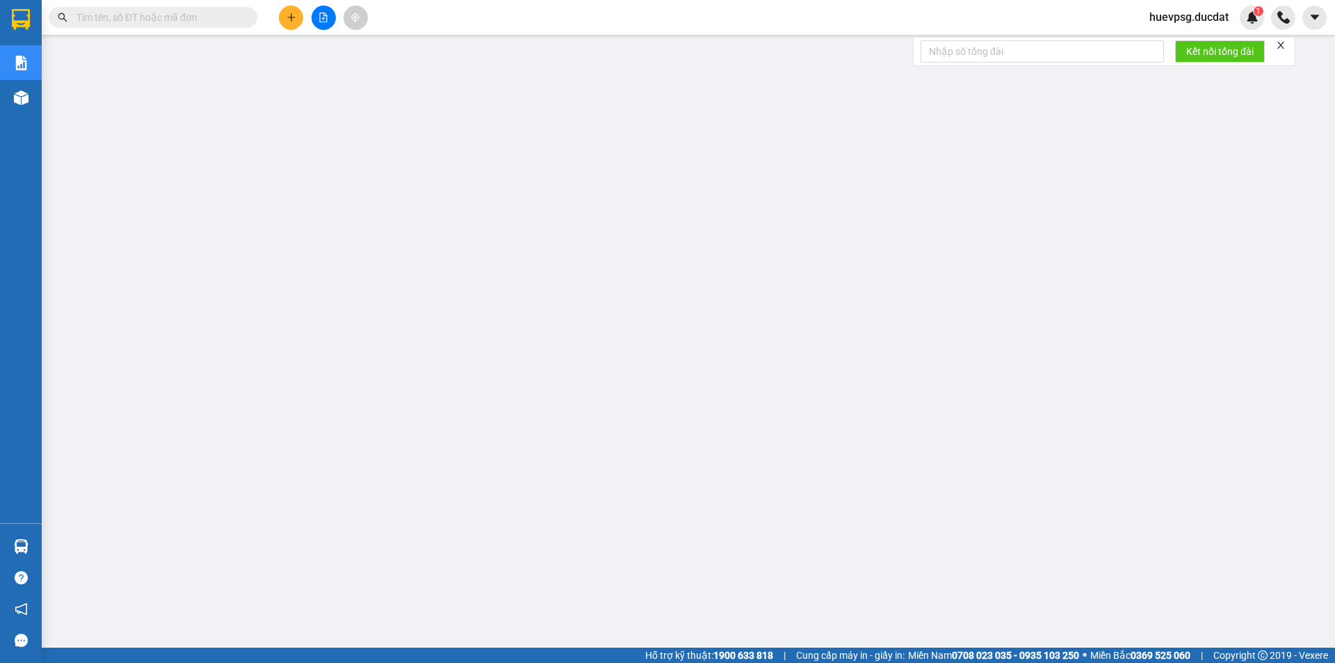
click at [208, 21] on input "text" at bounding box center [158, 17] width 164 height 15
paste input "945508468"
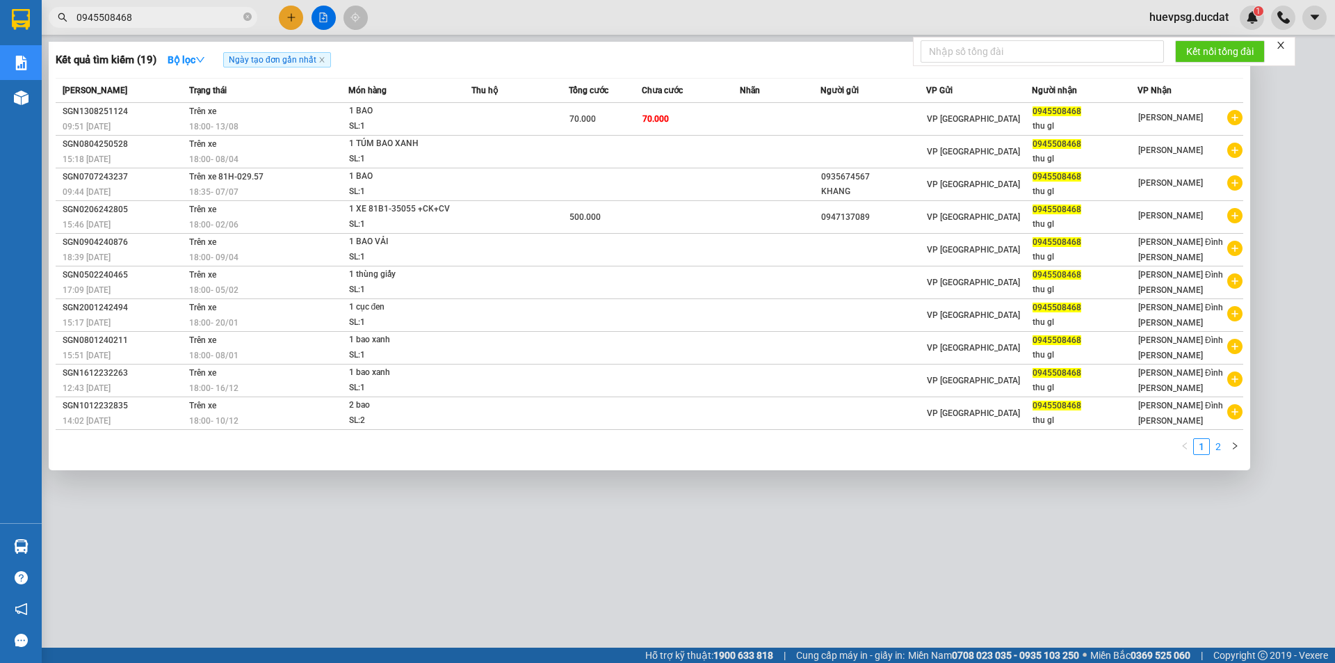
type input "0945508468"
click at [1220, 449] on link "2" at bounding box center [1218, 446] width 15 height 15
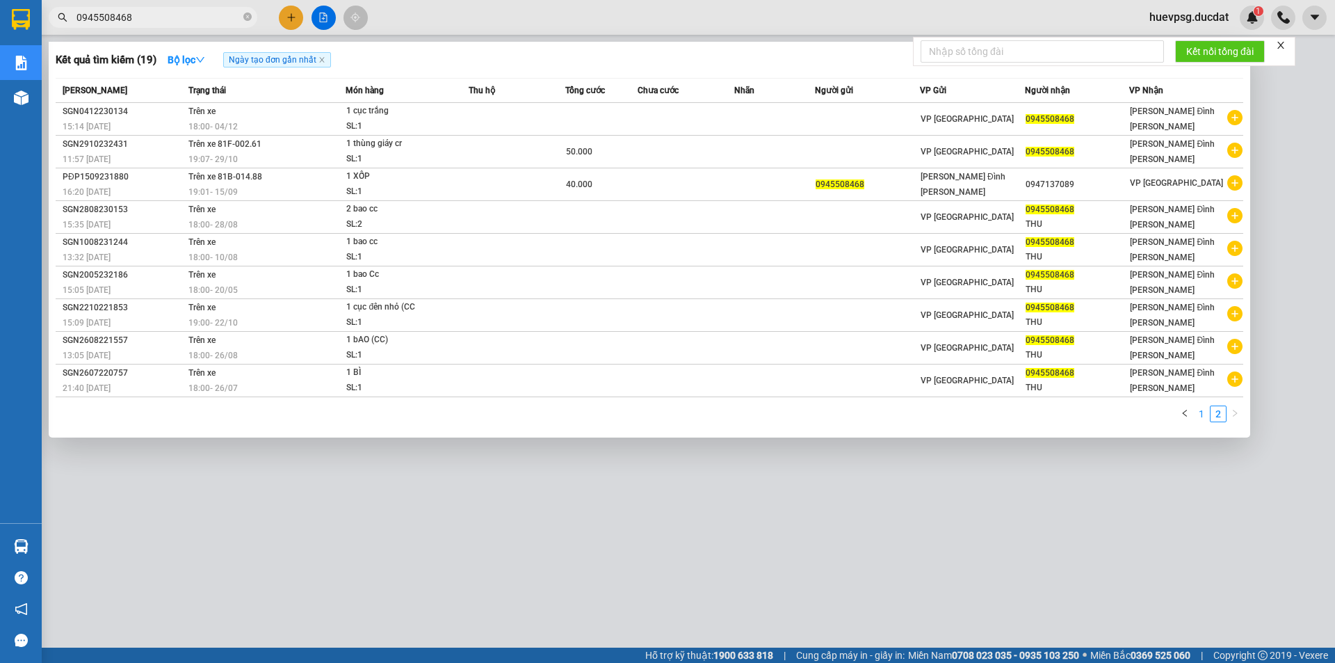
click at [1193, 408] on li "1" at bounding box center [1201, 413] width 17 height 17
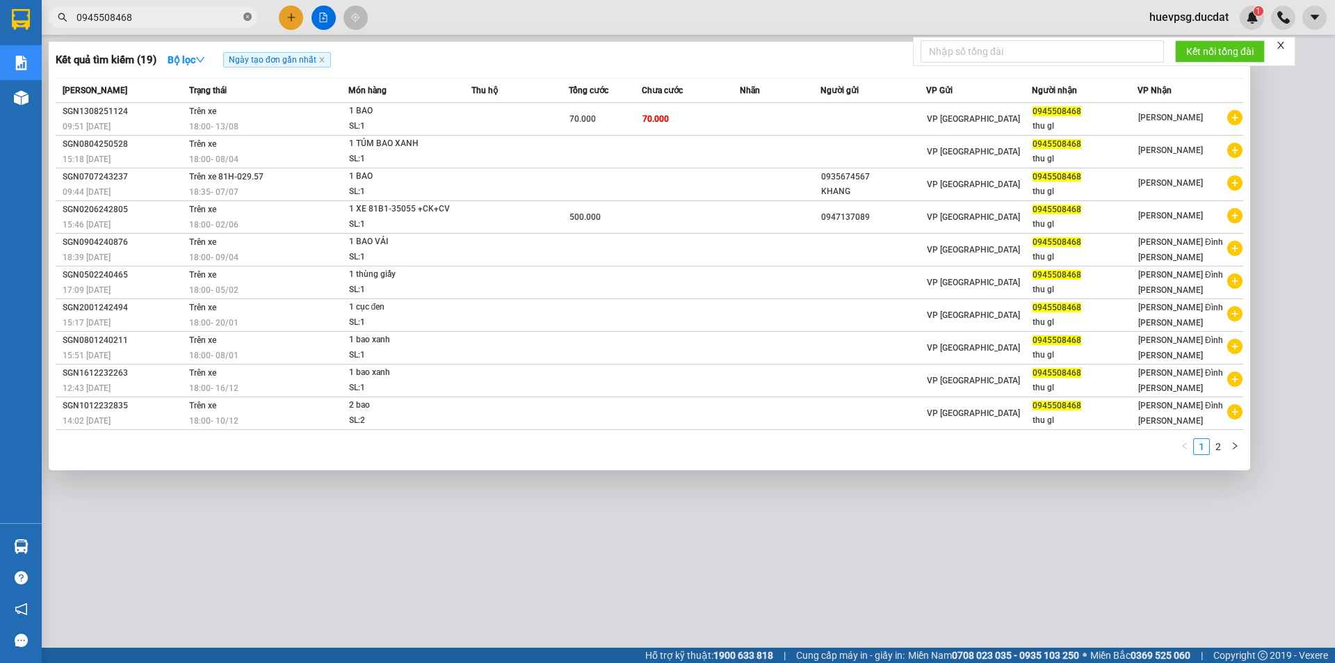
click at [248, 14] on icon "close-circle" at bounding box center [247, 17] width 8 height 8
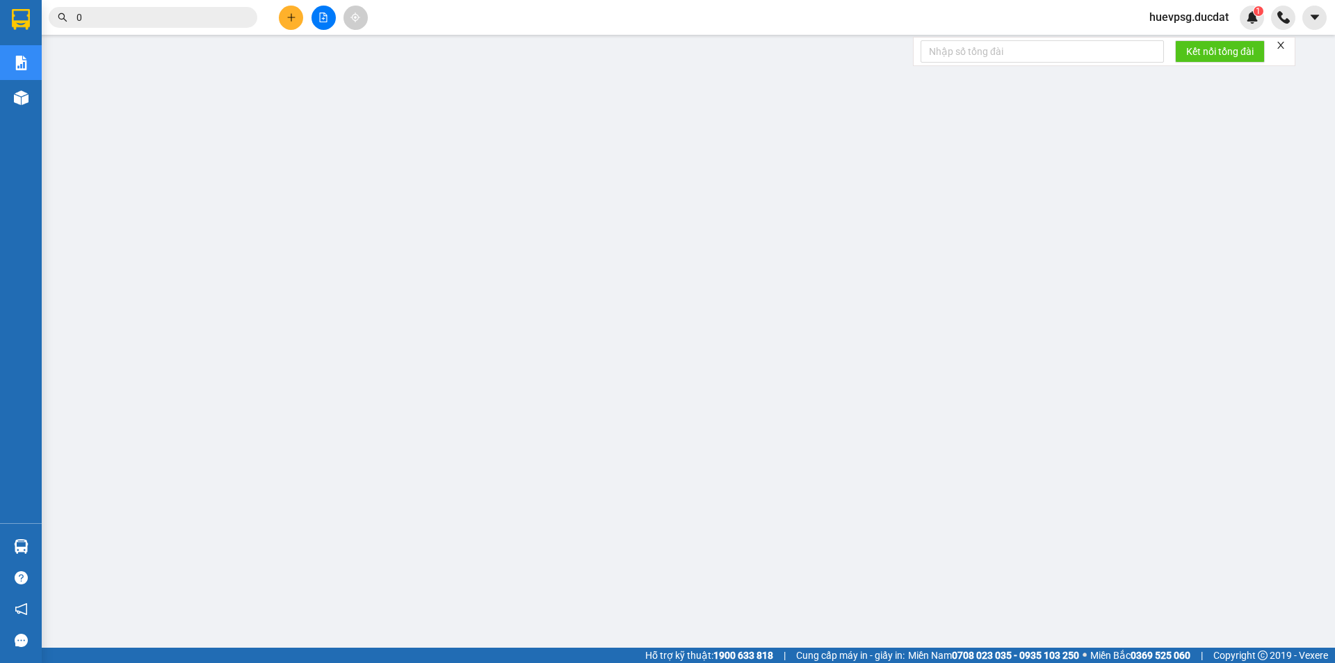
paste input "342221198"
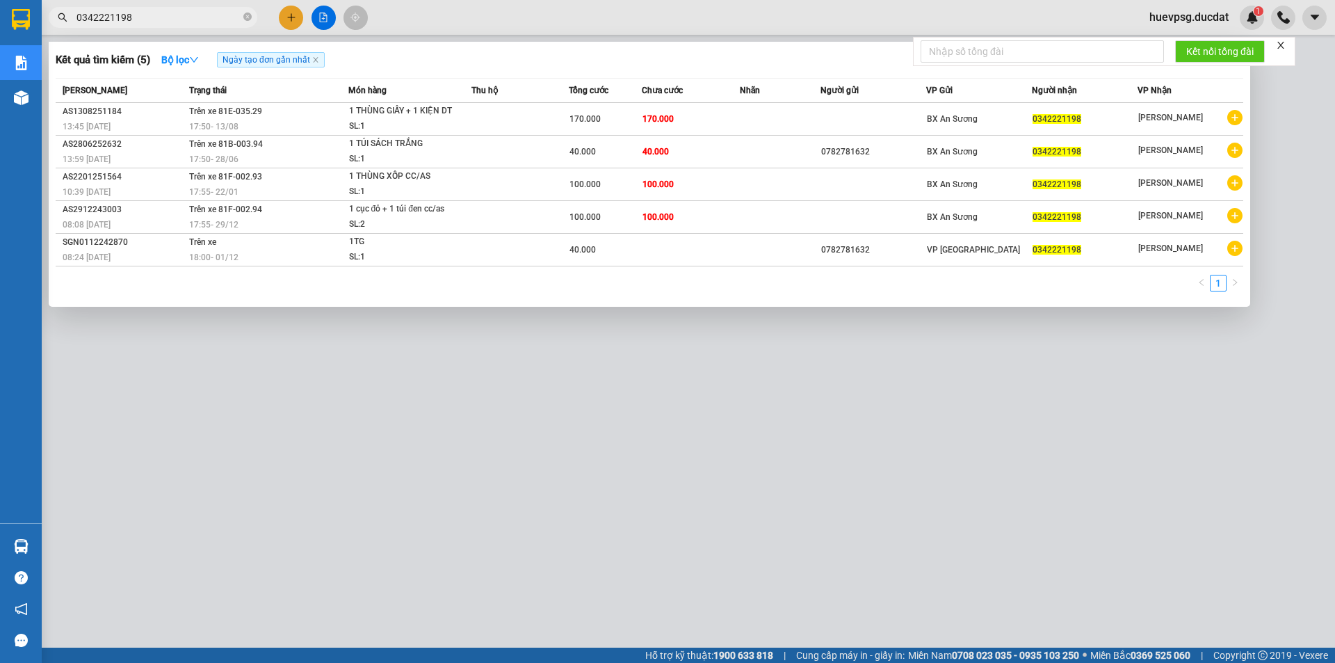
type input "0342221198"
click at [243, 19] on icon "close-circle" at bounding box center [247, 17] width 8 height 8
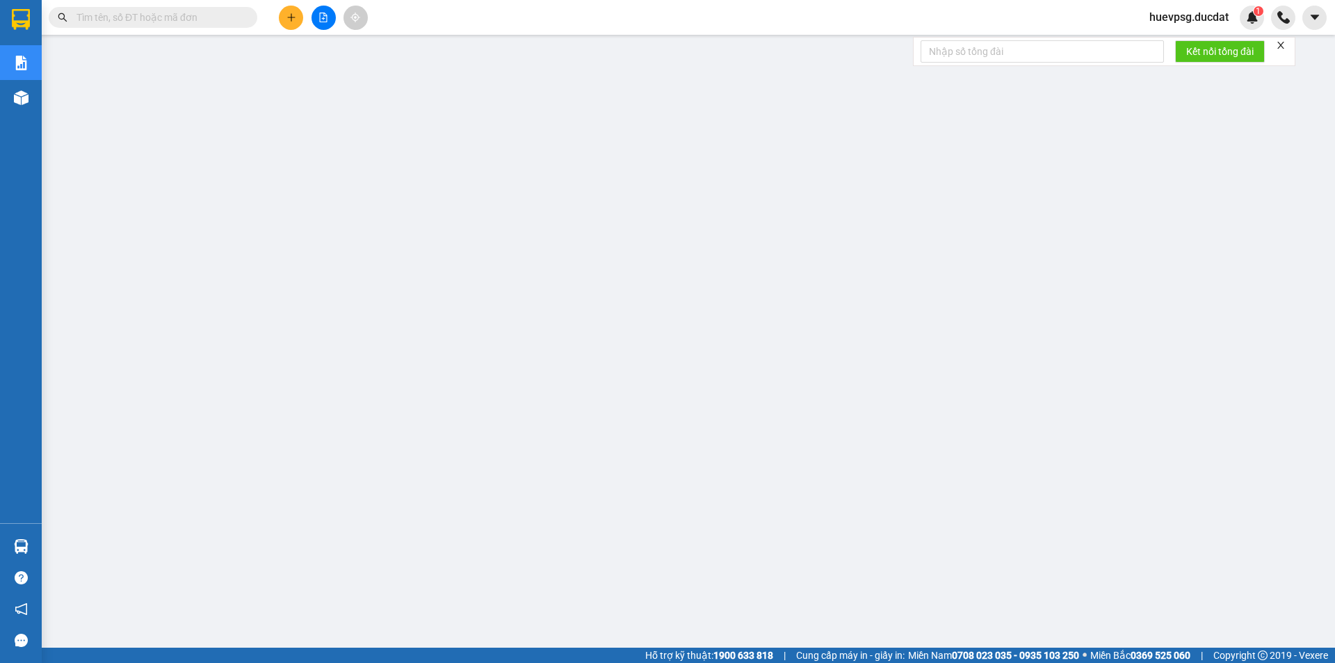
click at [209, 18] on input "text" at bounding box center [158, 17] width 164 height 15
paste input "342221198"
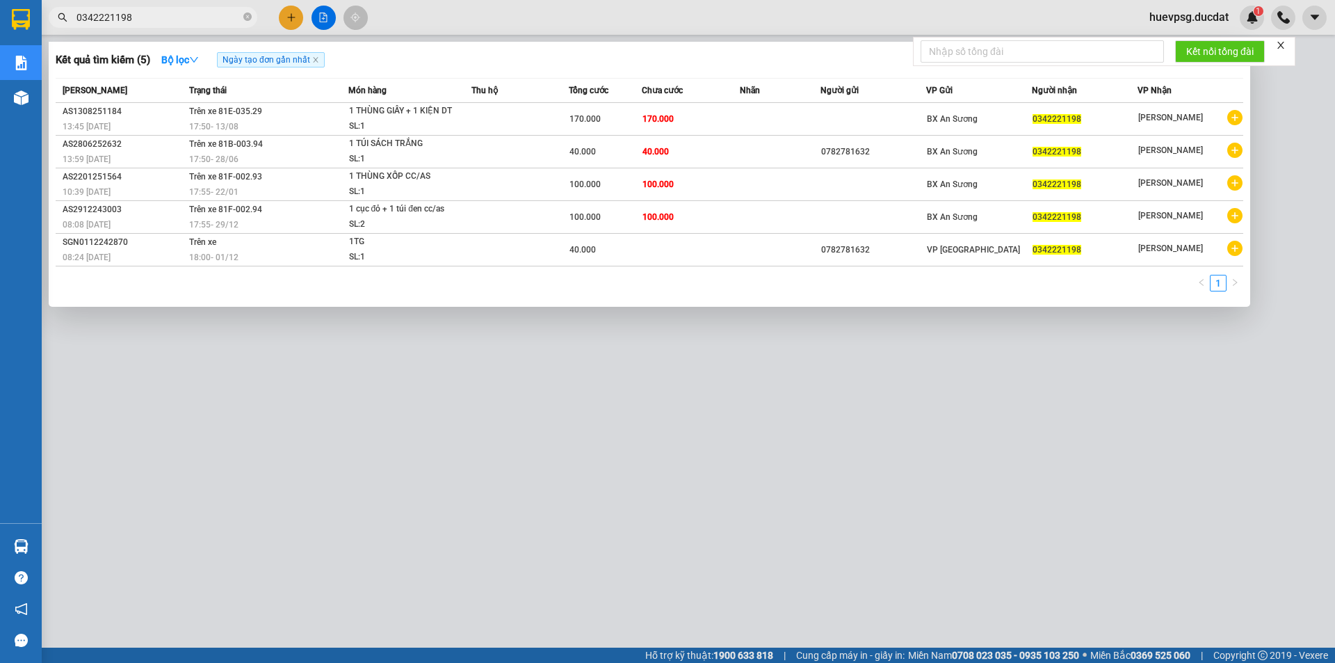
type input "0342221198"
click at [244, 16] on icon "close-circle" at bounding box center [247, 17] width 8 height 8
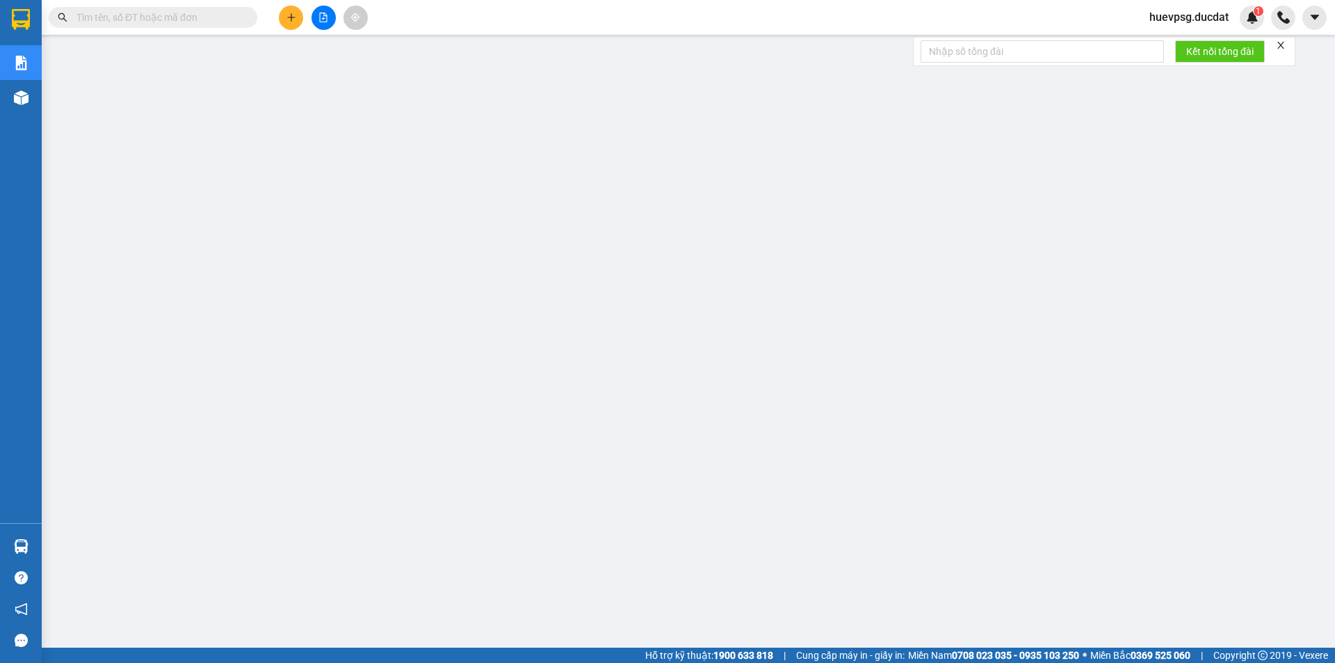
click at [198, 16] on input "text" at bounding box center [158, 17] width 164 height 15
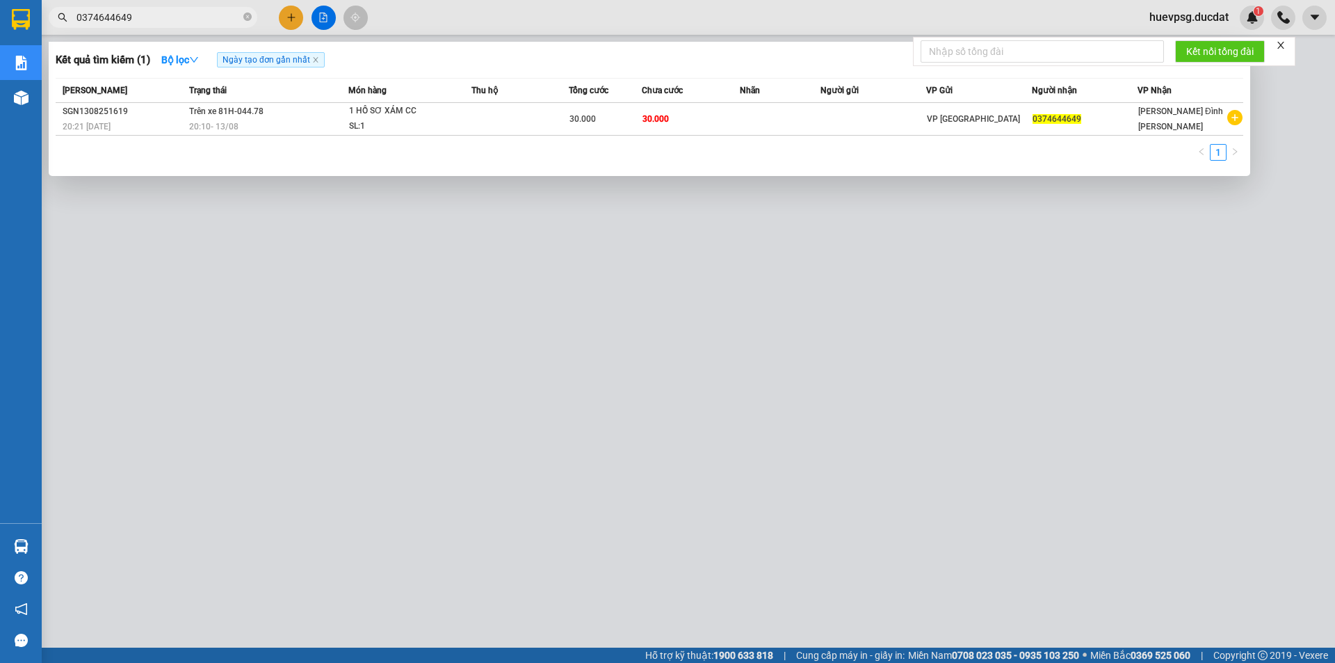
type input "0374644649"
click at [247, 12] on span at bounding box center [247, 17] width 8 height 13
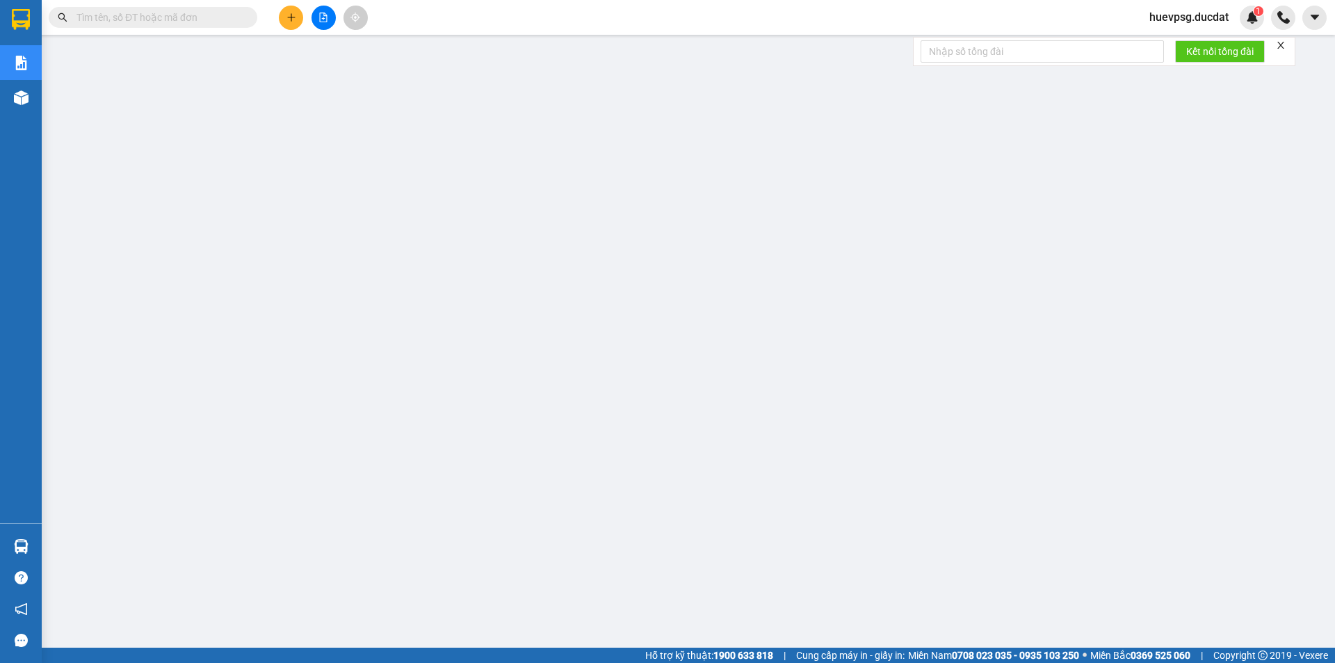
click at [214, 14] on input "text" at bounding box center [158, 17] width 164 height 15
paste input "931639886"
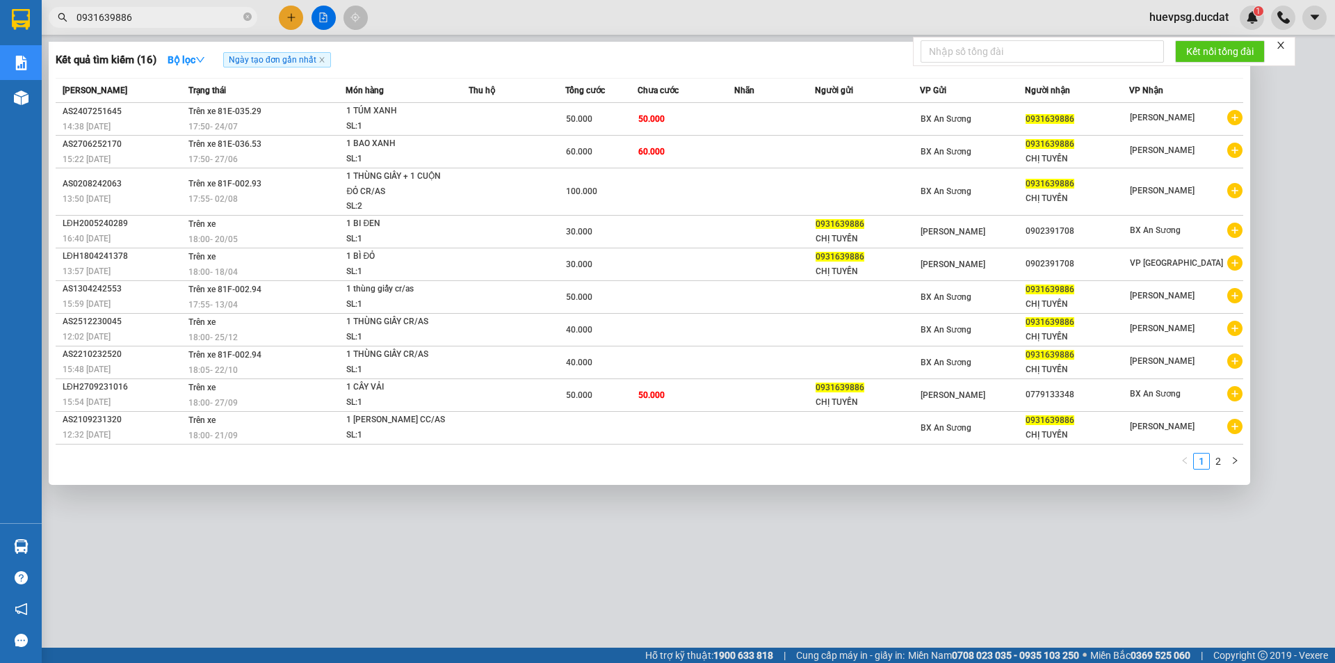
type input "0931639886"
click at [244, 16] on icon "close-circle" at bounding box center [247, 17] width 8 height 8
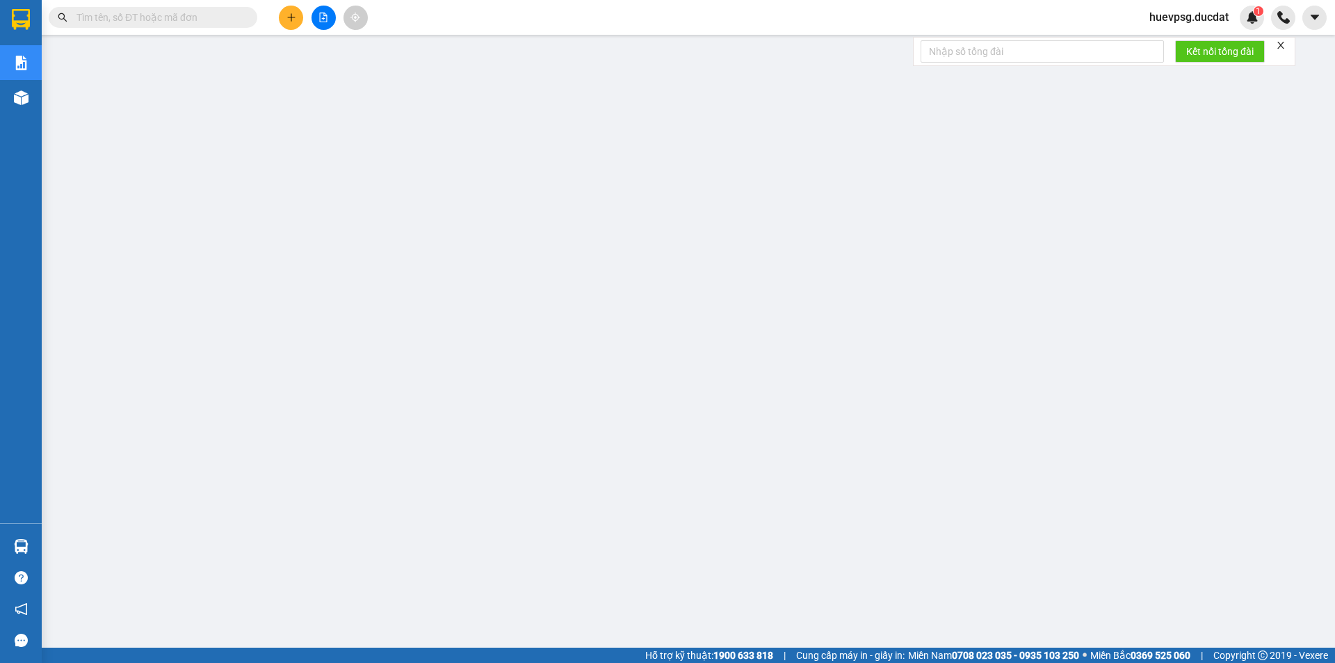
click at [205, 17] on input "text" at bounding box center [158, 17] width 164 height 15
paste input "914702280"
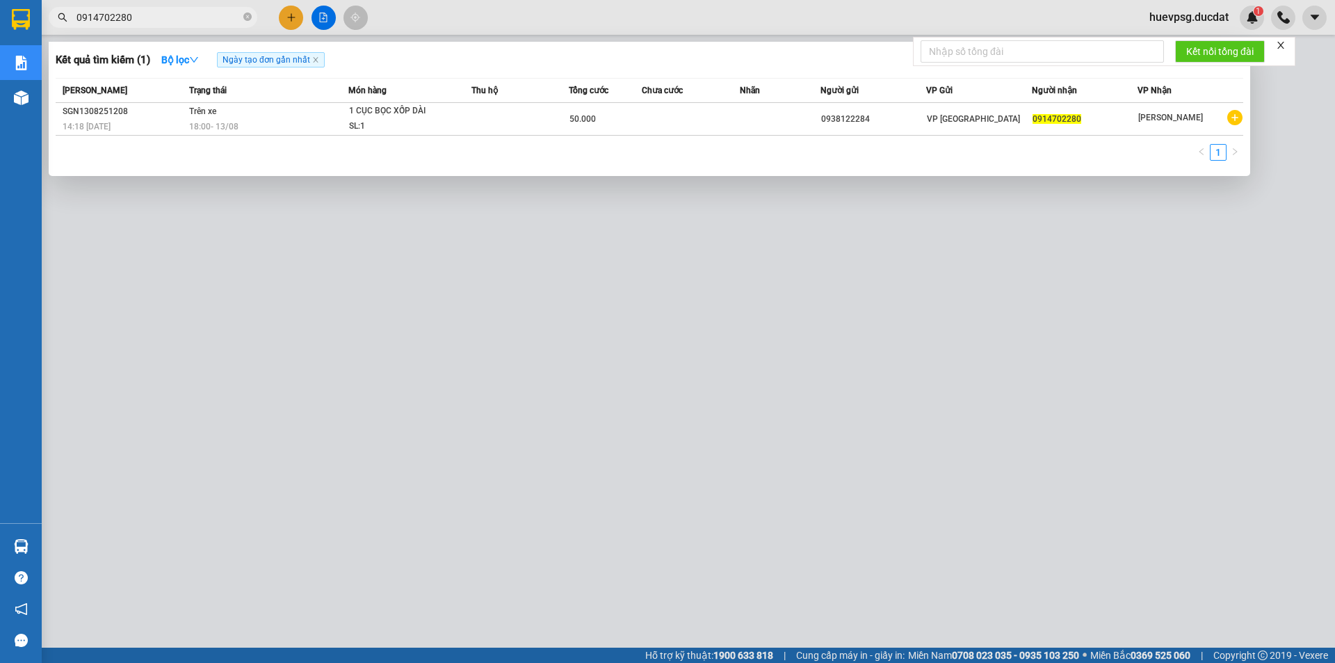
type input "0914702280"
click at [250, 13] on icon "close-circle" at bounding box center [247, 17] width 8 height 8
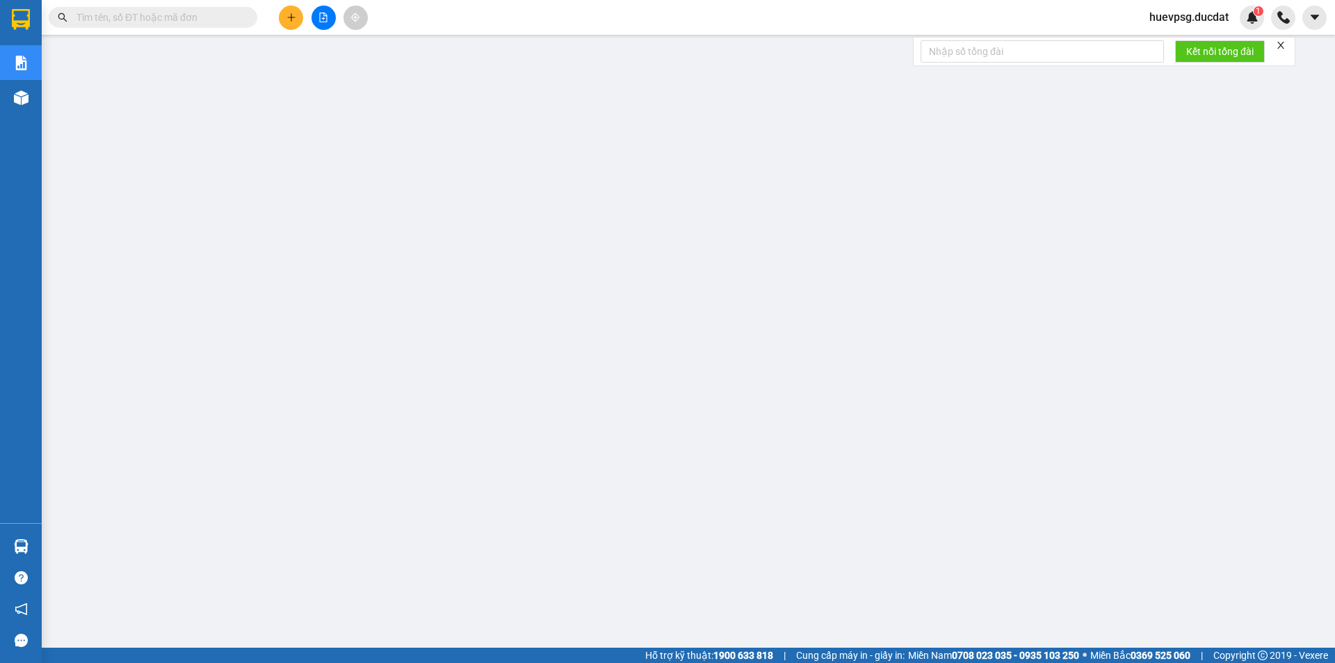
click at [209, 13] on input "text" at bounding box center [158, 17] width 164 height 15
paste input "NỢ"
type input "0NỢ"
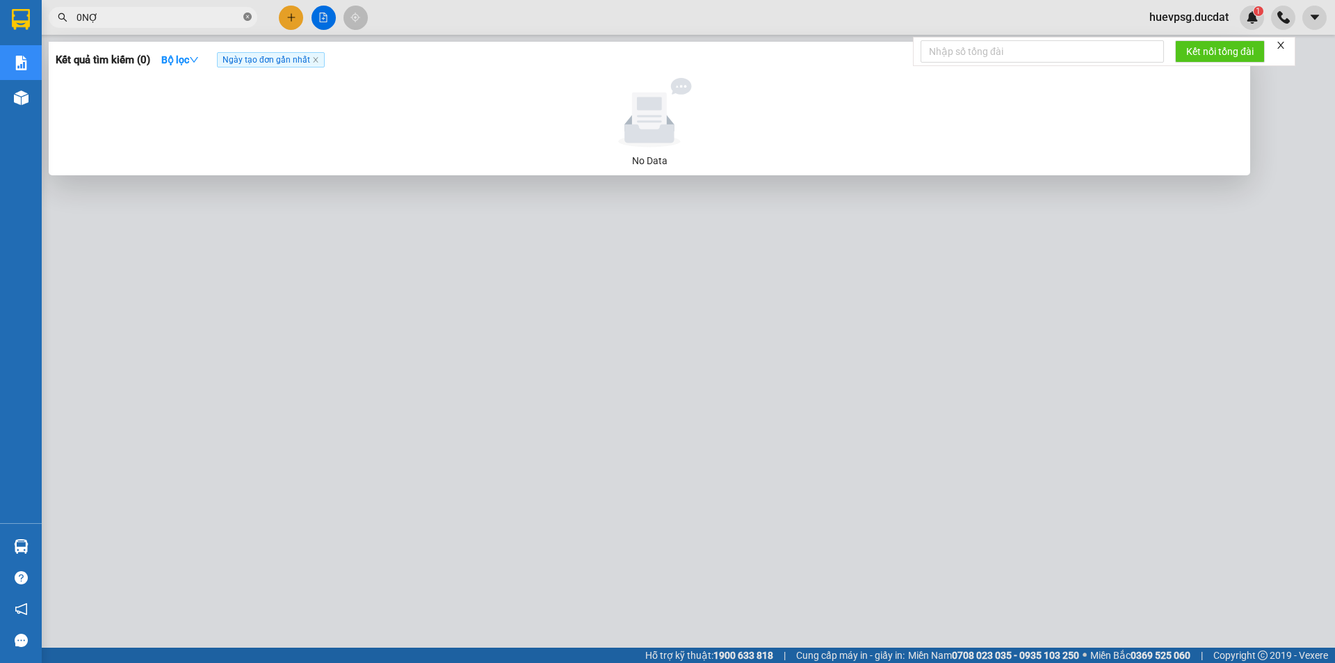
click at [248, 19] on icon "close-circle" at bounding box center [247, 17] width 8 height 8
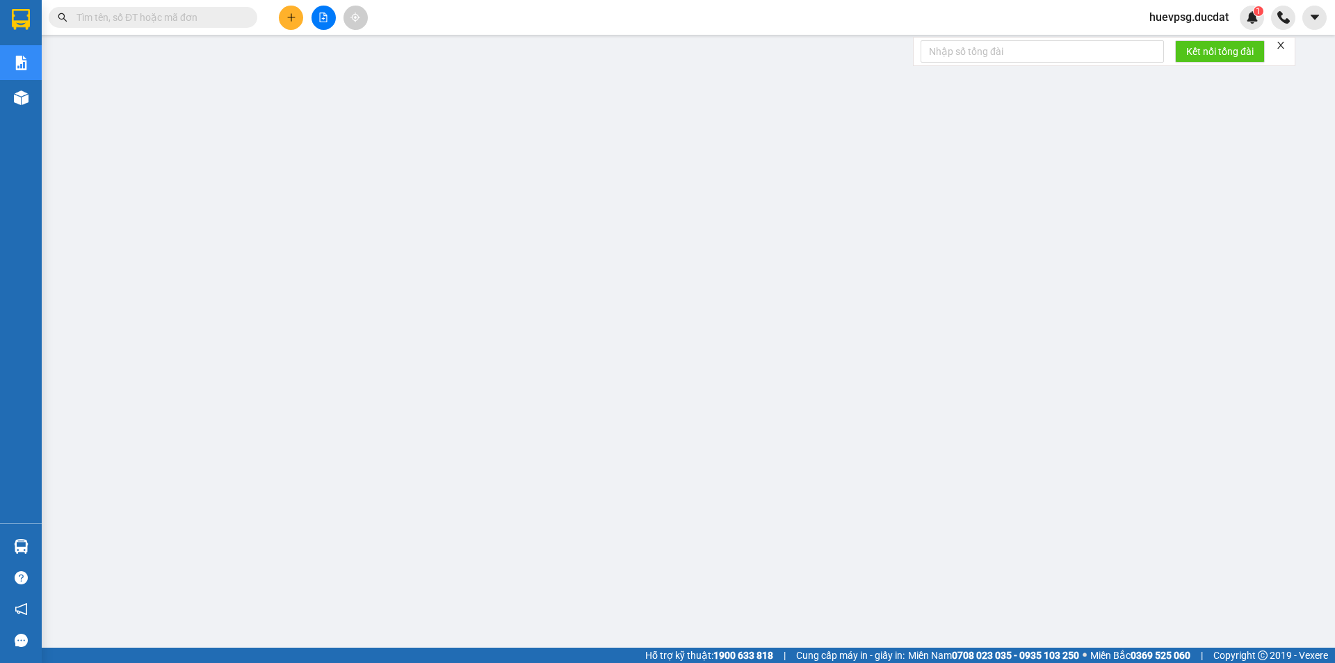
click at [204, 14] on input "text" at bounding box center [158, 17] width 164 height 15
paste input "NỢ"
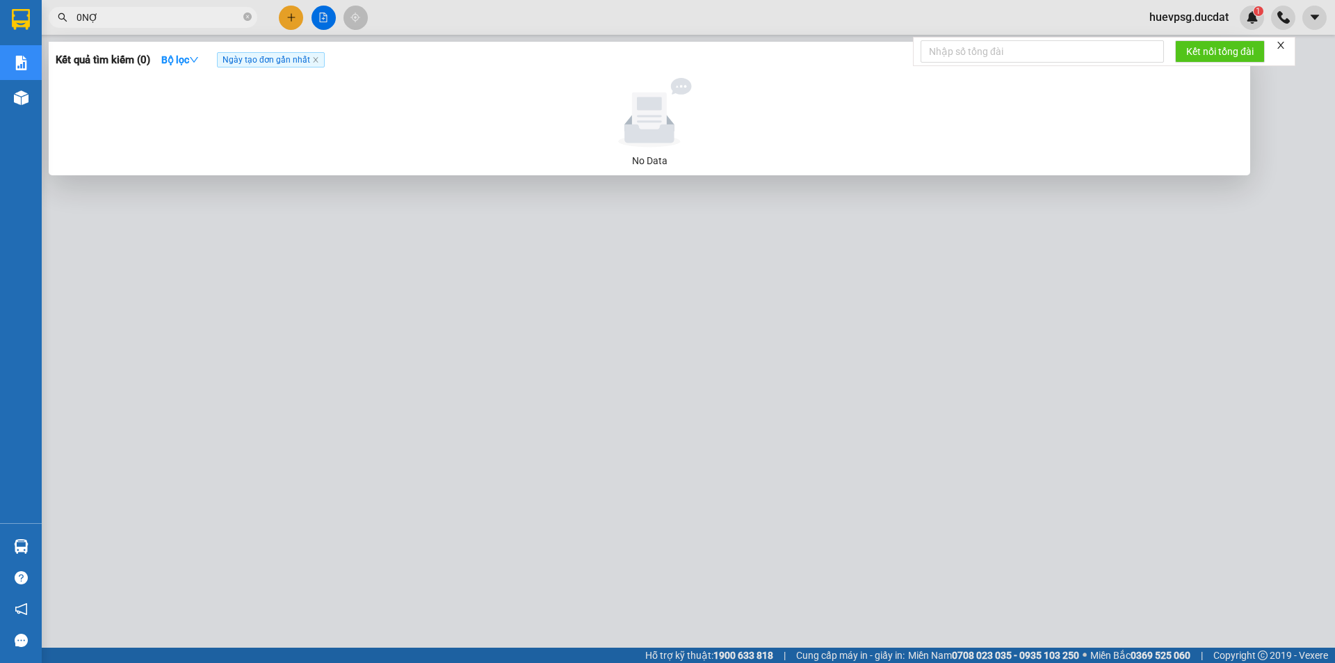
type input "0NỢ"
click at [250, 19] on icon "close-circle" at bounding box center [247, 17] width 8 height 8
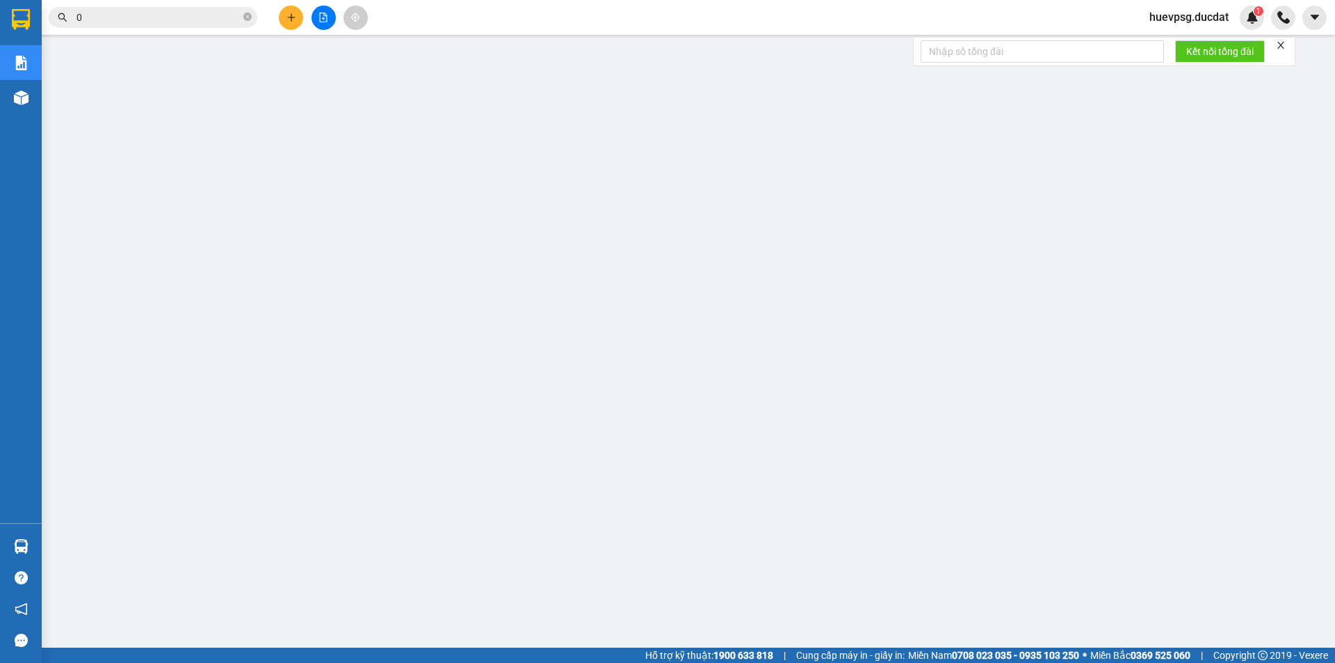
paste input "336446823"
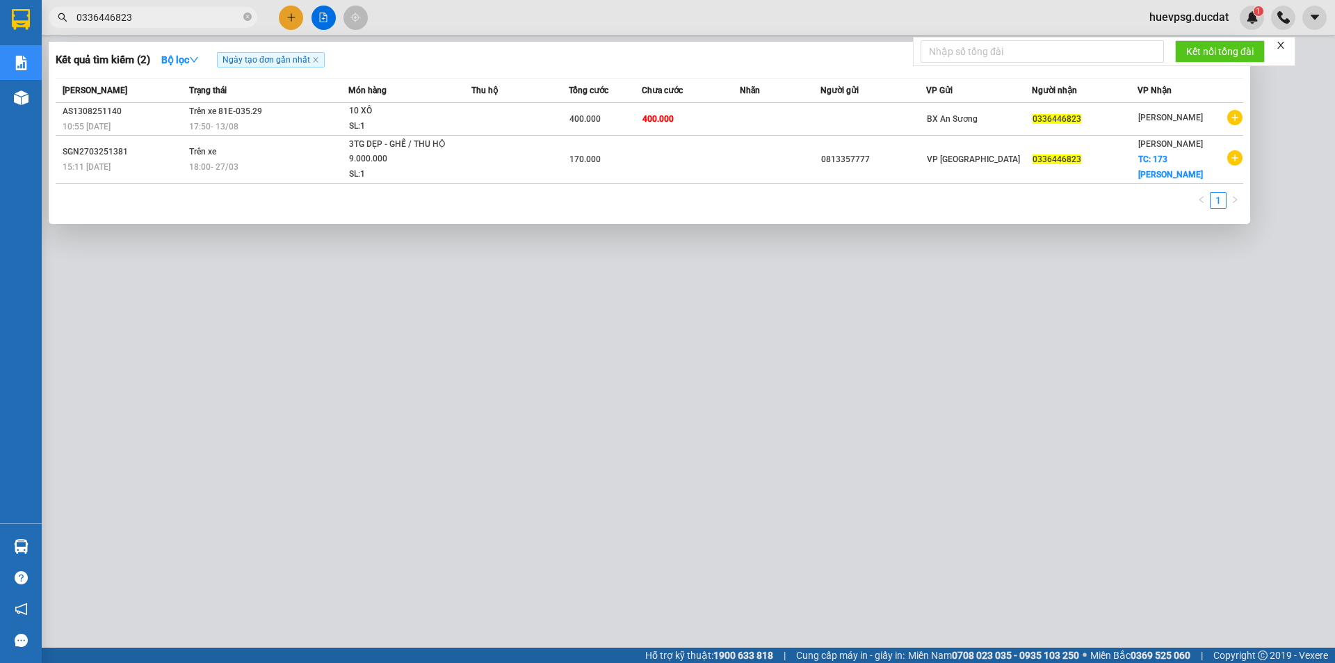
type input "0336446823"
click at [247, 22] on span "0336446823" at bounding box center [153, 17] width 209 height 21
click at [249, 19] on icon "close-circle" at bounding box center [247, 17] width 8 height 8
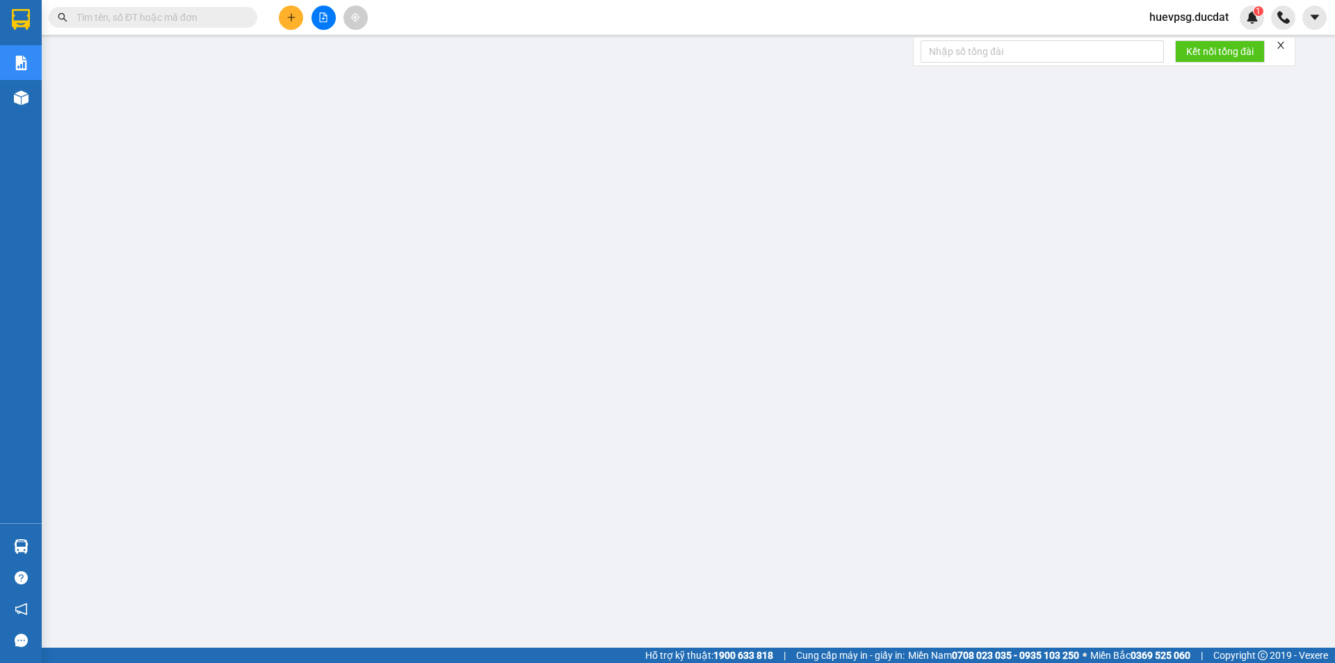
click at [205, 21] on input "text" at bounding box center [158, 17] width 164 height 15
paste input "914702280"
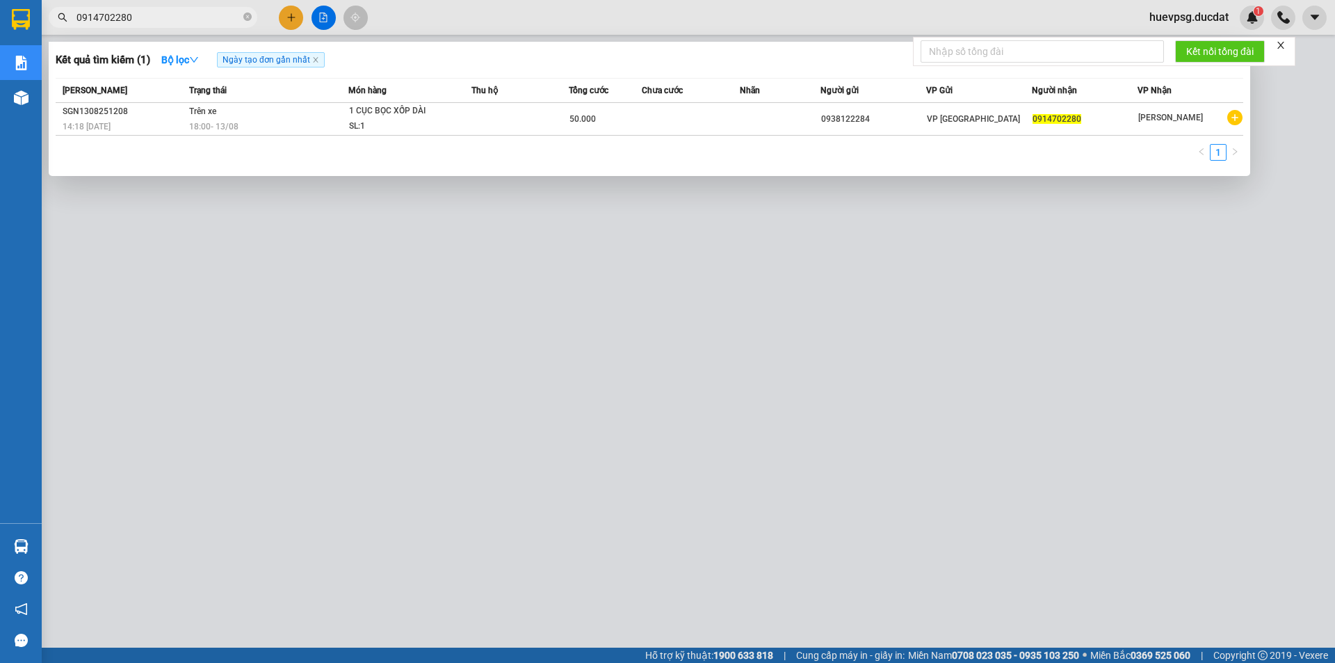
type input "0914702280"
click at [248, 17] on icon "close-circle" at bounding box center [247, 17] width 8 height 8
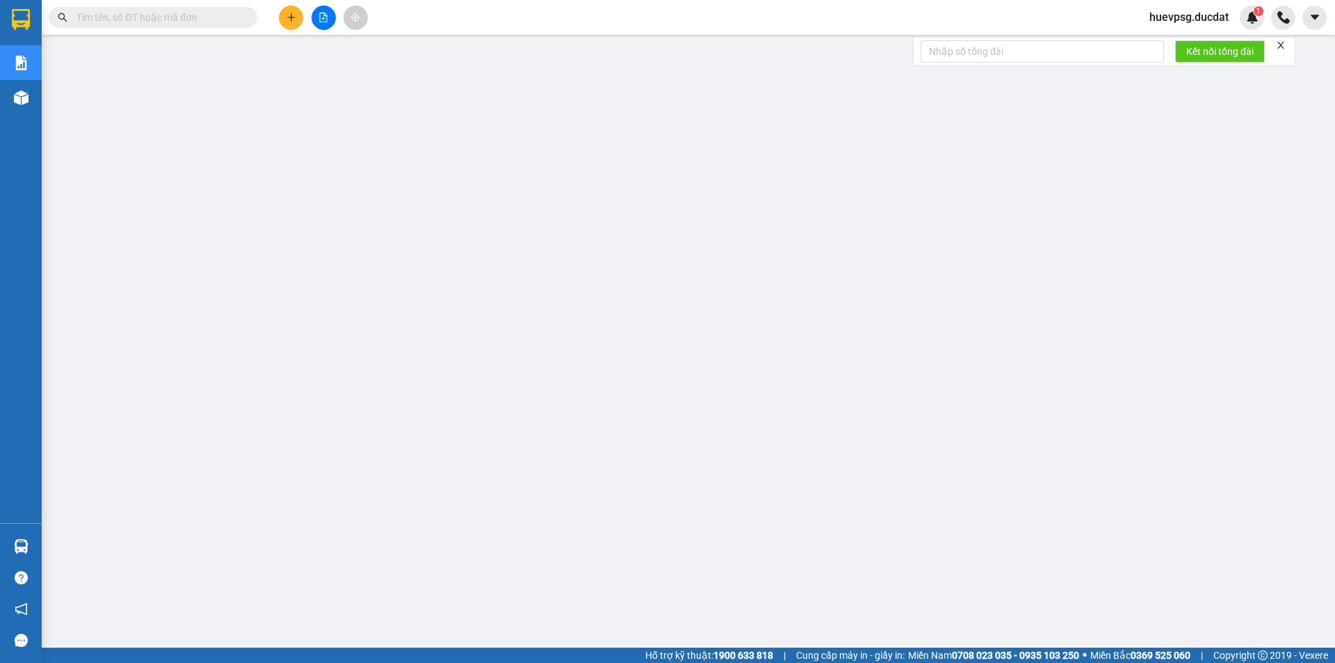
click at [188, 24] on input "text" at bounding box center [158, 17] width 164 height 15
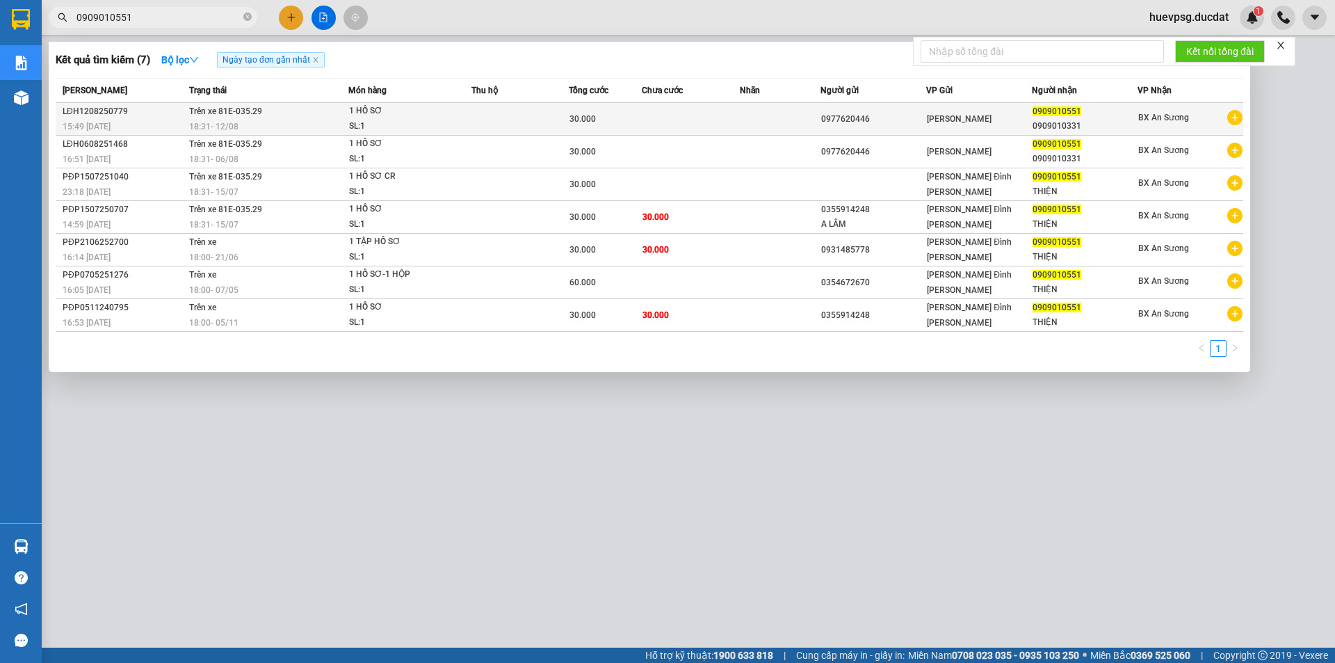
type input "0909010551"
click at [394, 120] on div "SL: 1" at bounding box center [401, 126] width 104 height 15
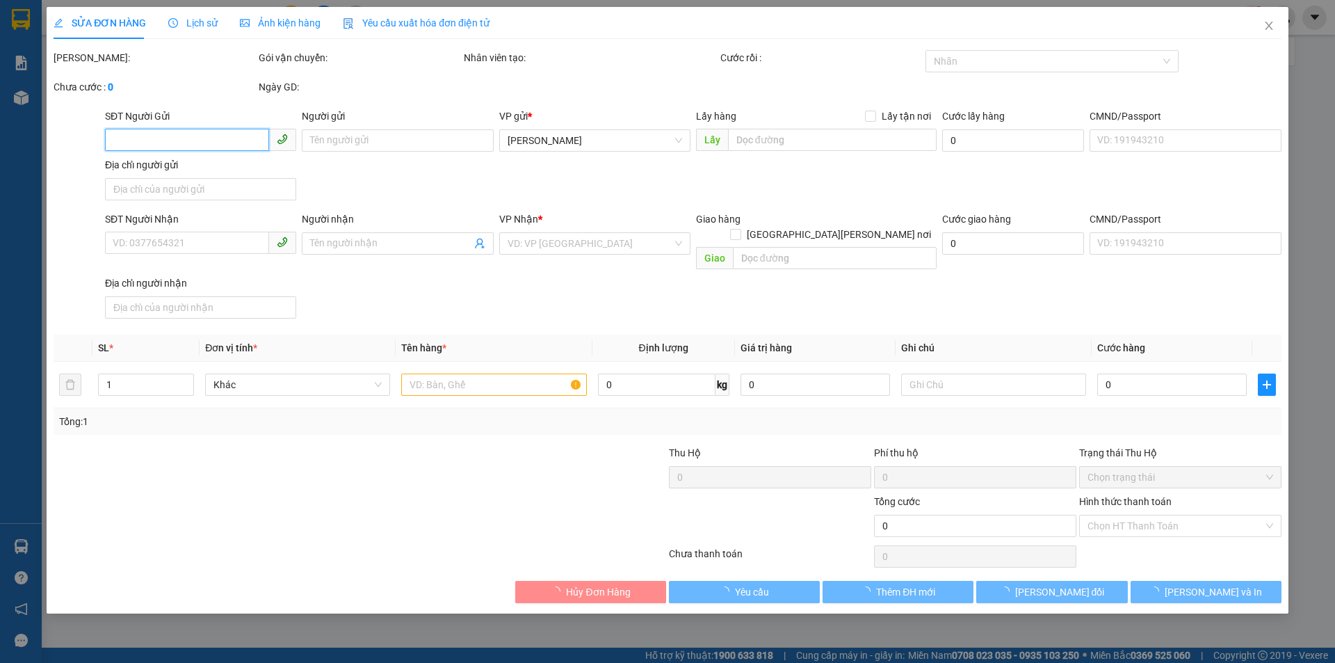
type input "0977620446"
type input "0909010551"
type input "0909010331"
type input "30.000"
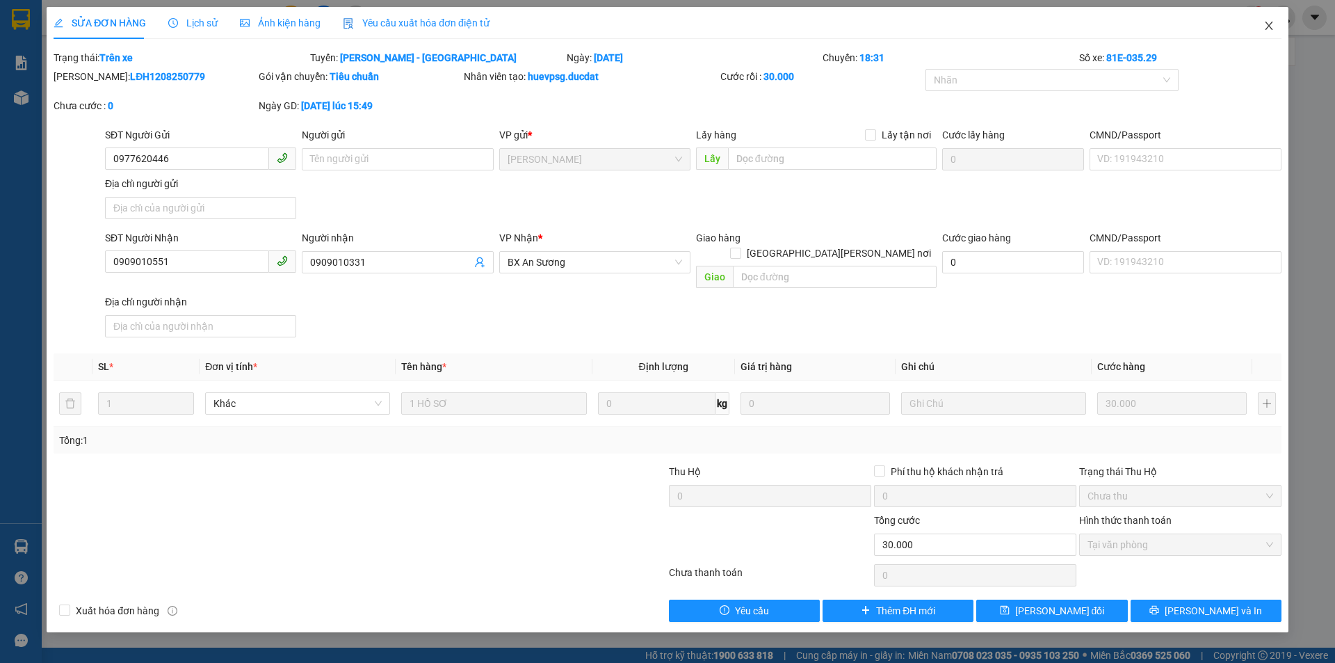
click at [1261, 35] on span "Close" at bounding box center [1269, 26] width 39 height 39
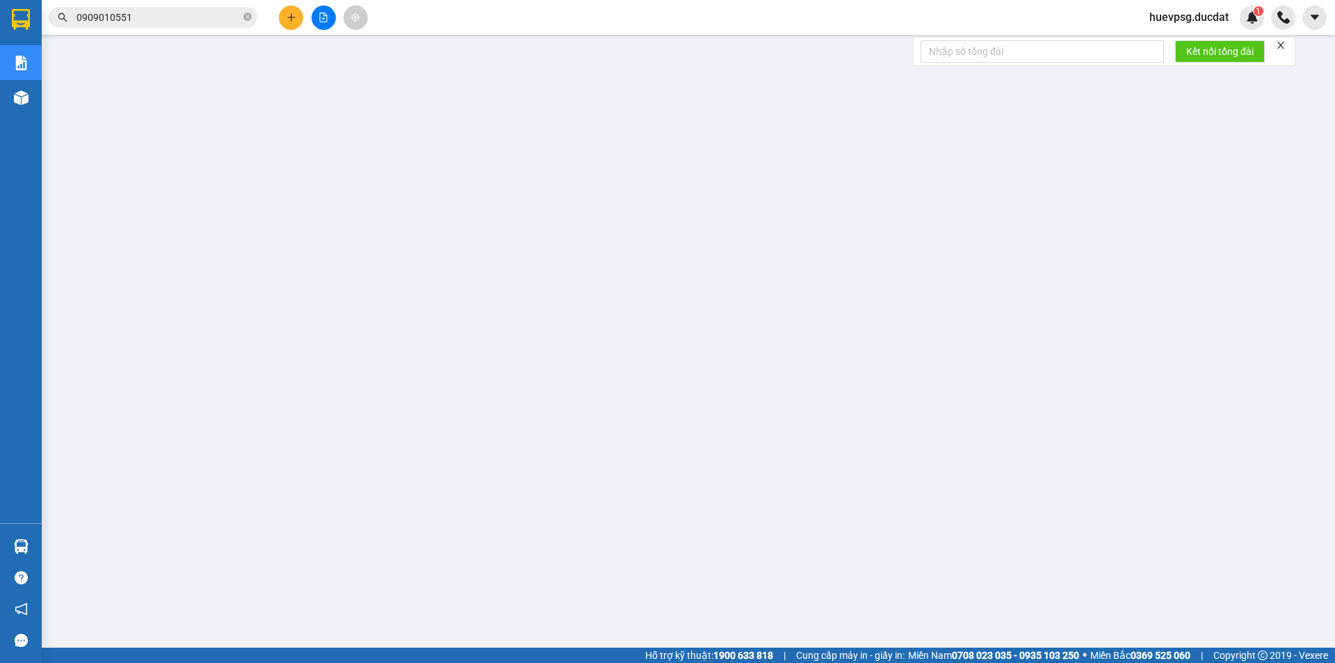
click at [188, 15] on input "0909010551" at bounding box center [158, 17] width 164 height 15
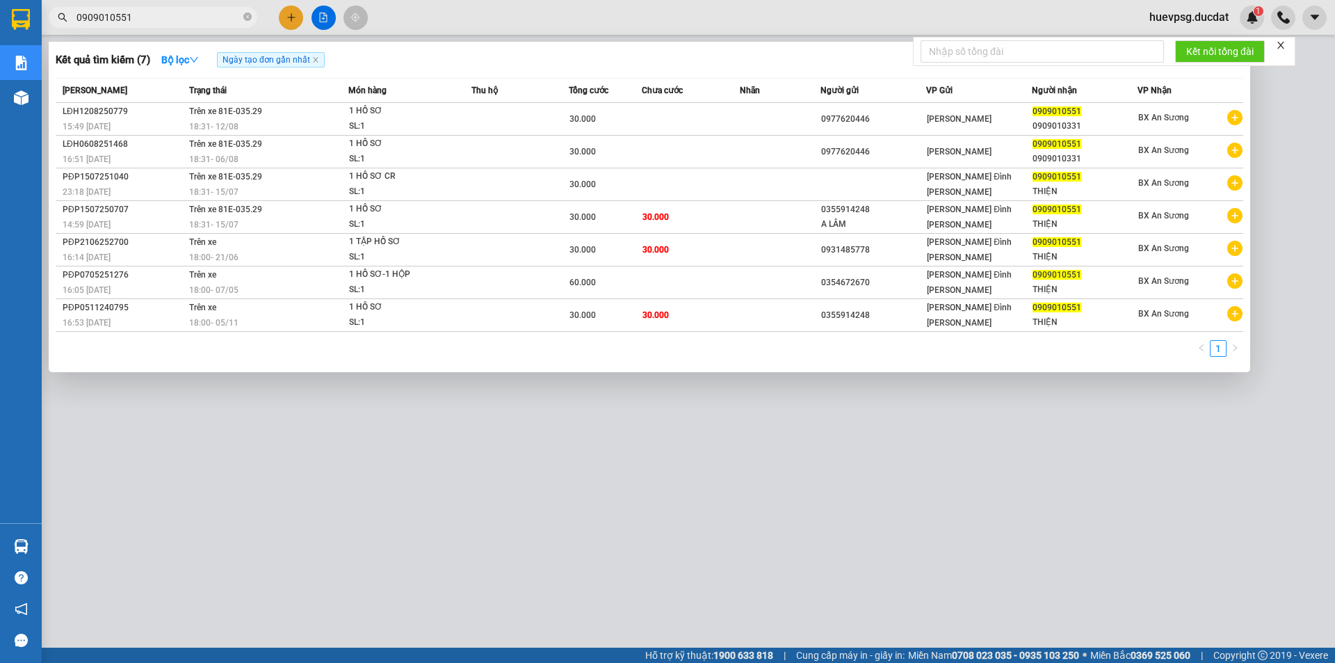
click at [242, 21] on span "0909010551" at bounding box center [153, 17] width 209 height 21
click at [244, 21] on icon "close-circle" at bounding box center [247, 17] width 8 height 8
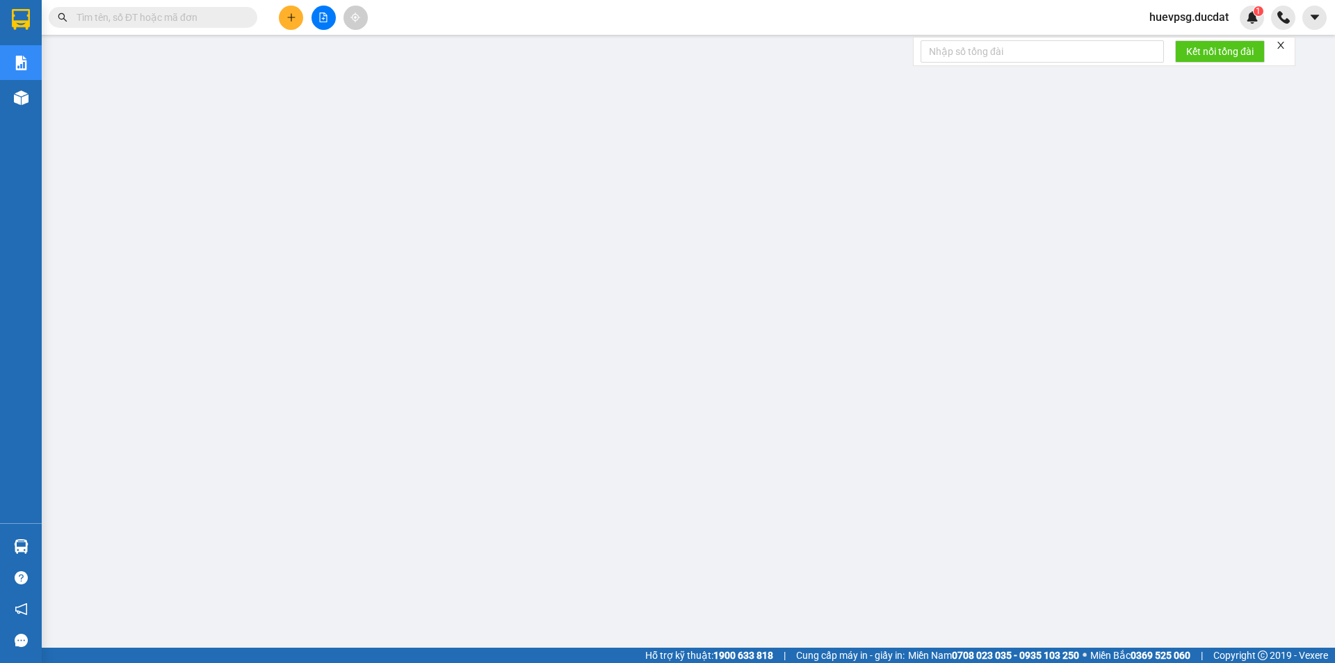
click at [168, 19] on input "text" at bounding box center [158, 17] width 164 height 15
paste input "988184388"
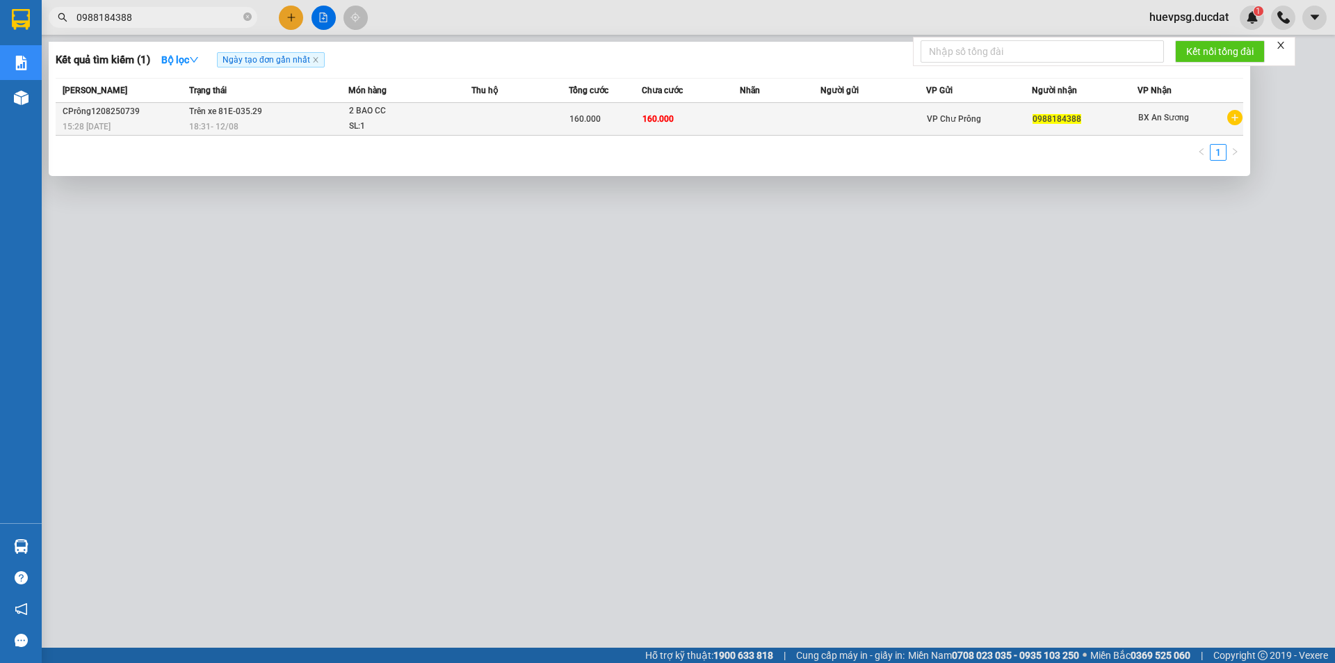
type input "0988184388"
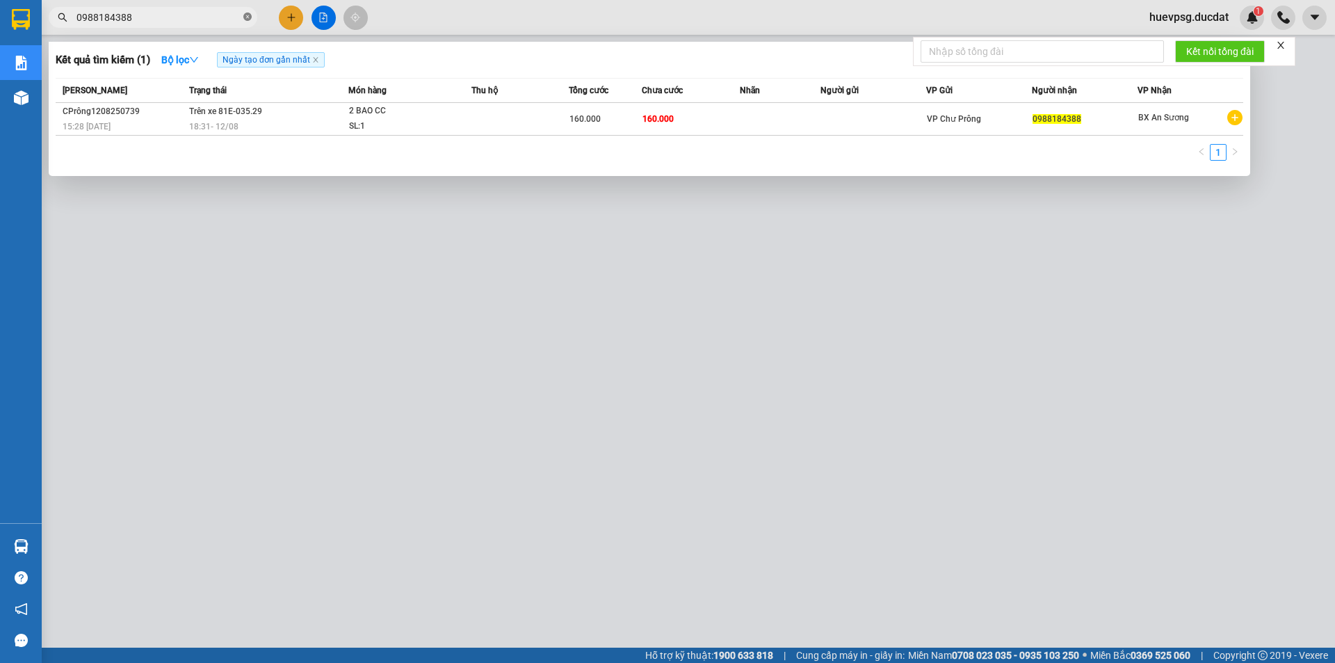
click at [249, 15] on icon "close-circle" at bounding box center [247, 17] width 8 height 8
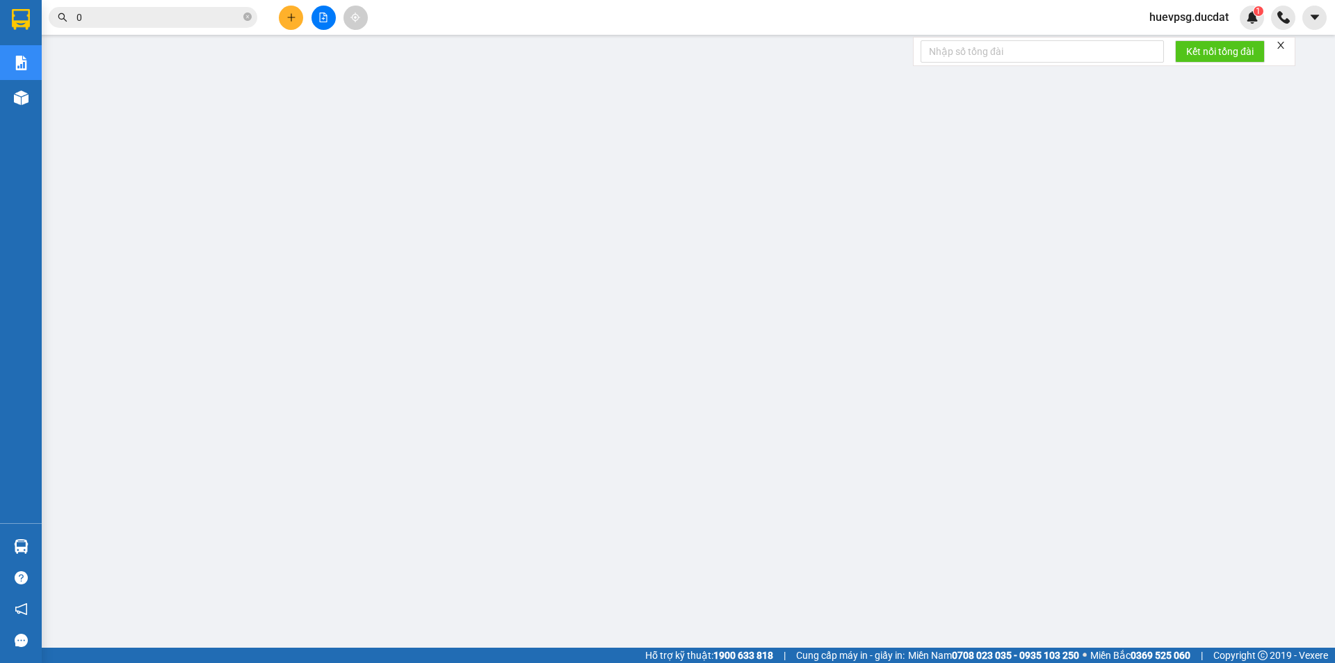
paste input "914702280"
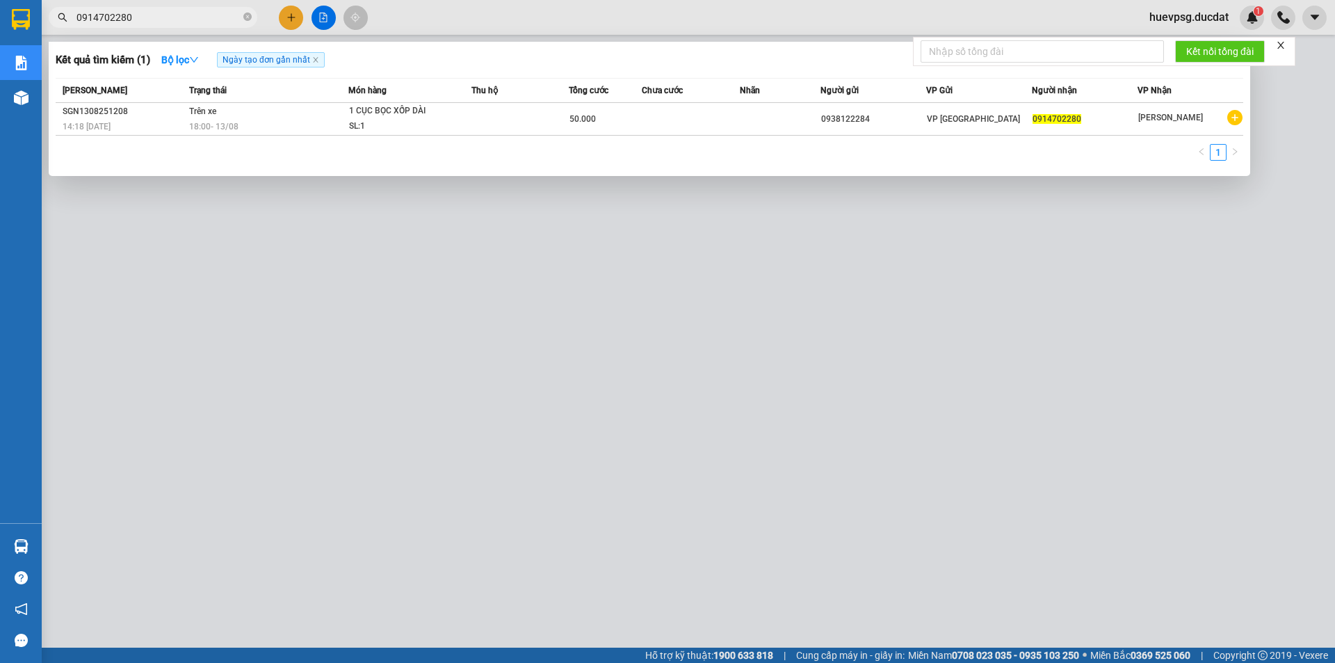
type input "0914702280"
click at [608, 59] on div "Kết quả [PERSON_NAME] ( 1 ) Bộ lọc Ngày tạo [PERSON_NAME] nhất" at bounding box center [650, 60] width 1188 height 22
click at [247, 21] on icon "close-circle" at bounding box center [247, 17] width 8 height 8
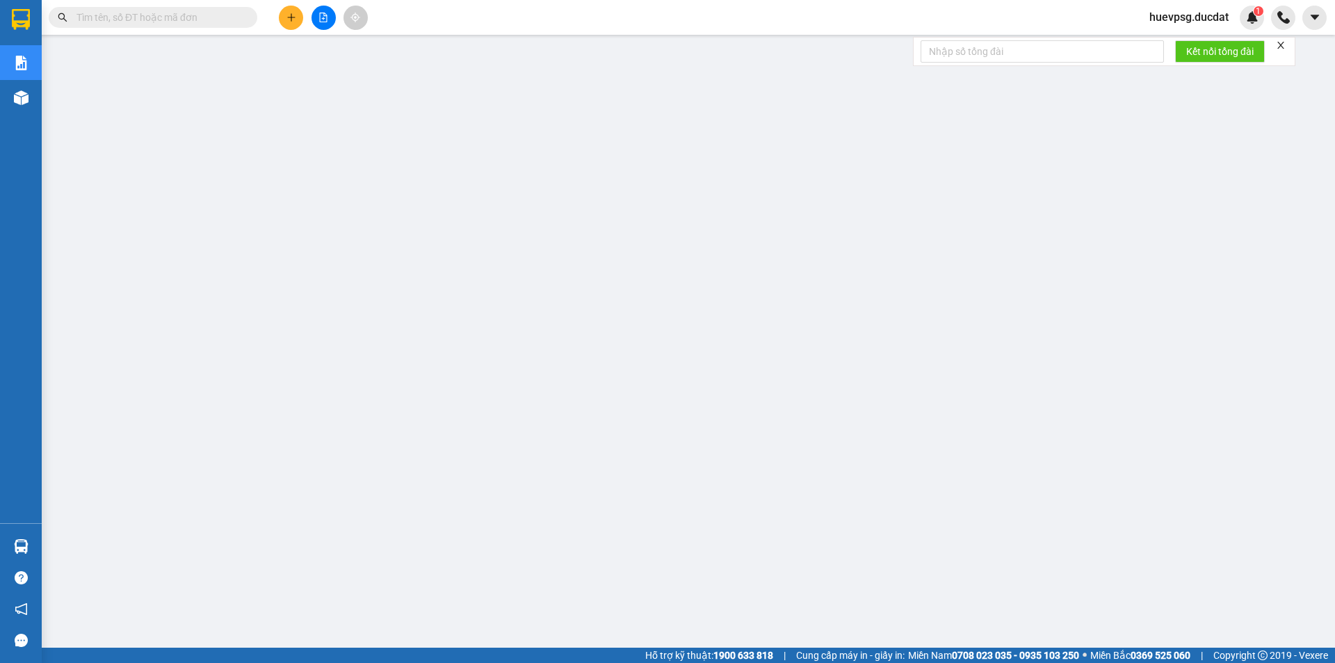
click at [191, 20] on input "text" at bounding box center [158, 17] width 164 height 15
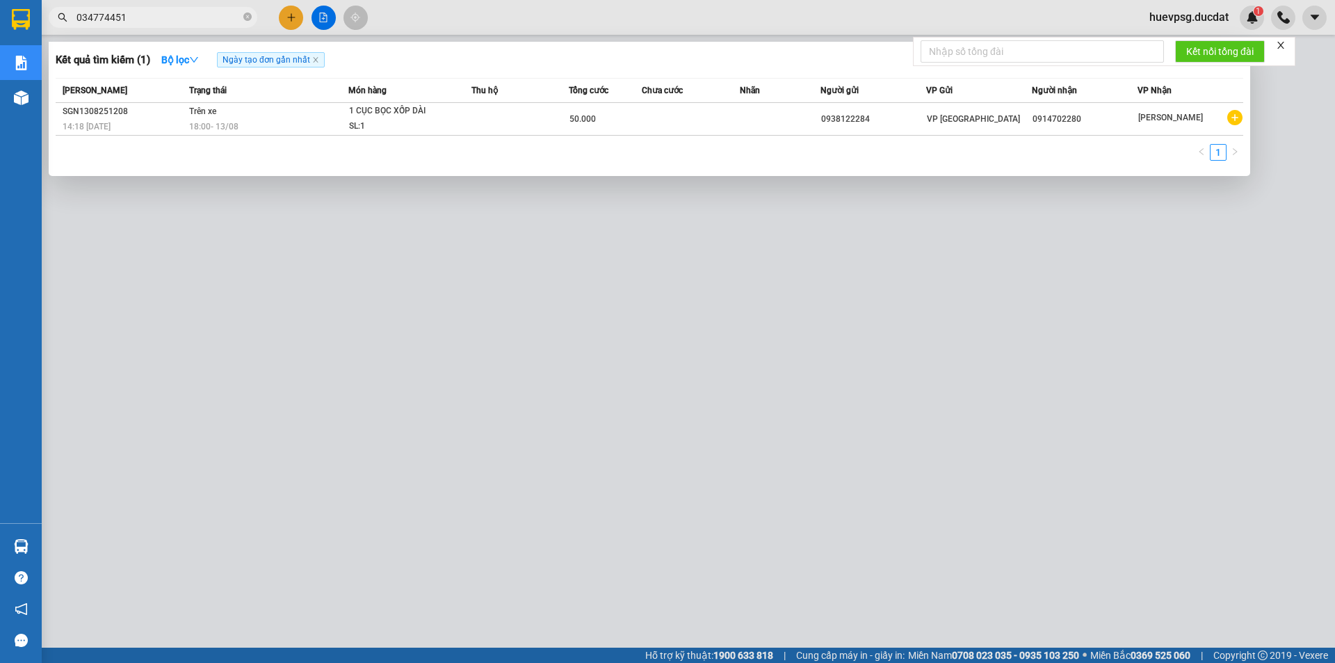
type input "0347744515"
click at [245, 23] on span at bounding box center [247, 17] width 8 height 13
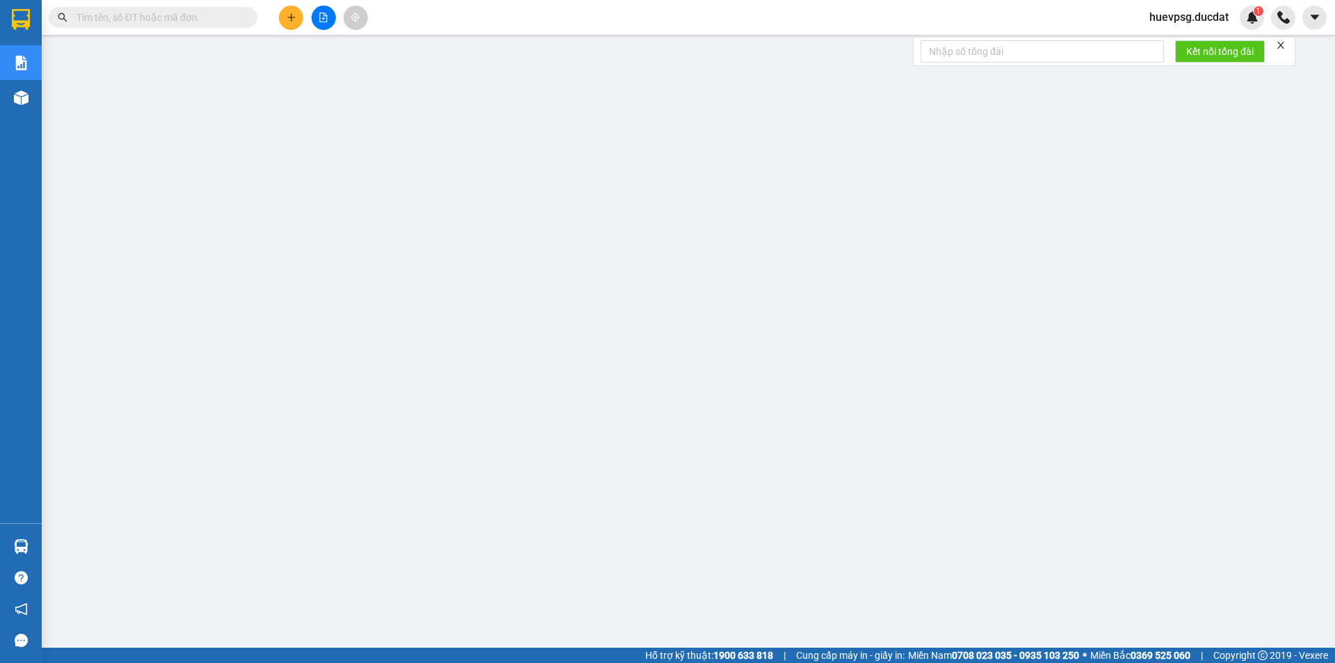
click at [209, 19] on input "text" at bounding box center [158, 17] width 164 height 15
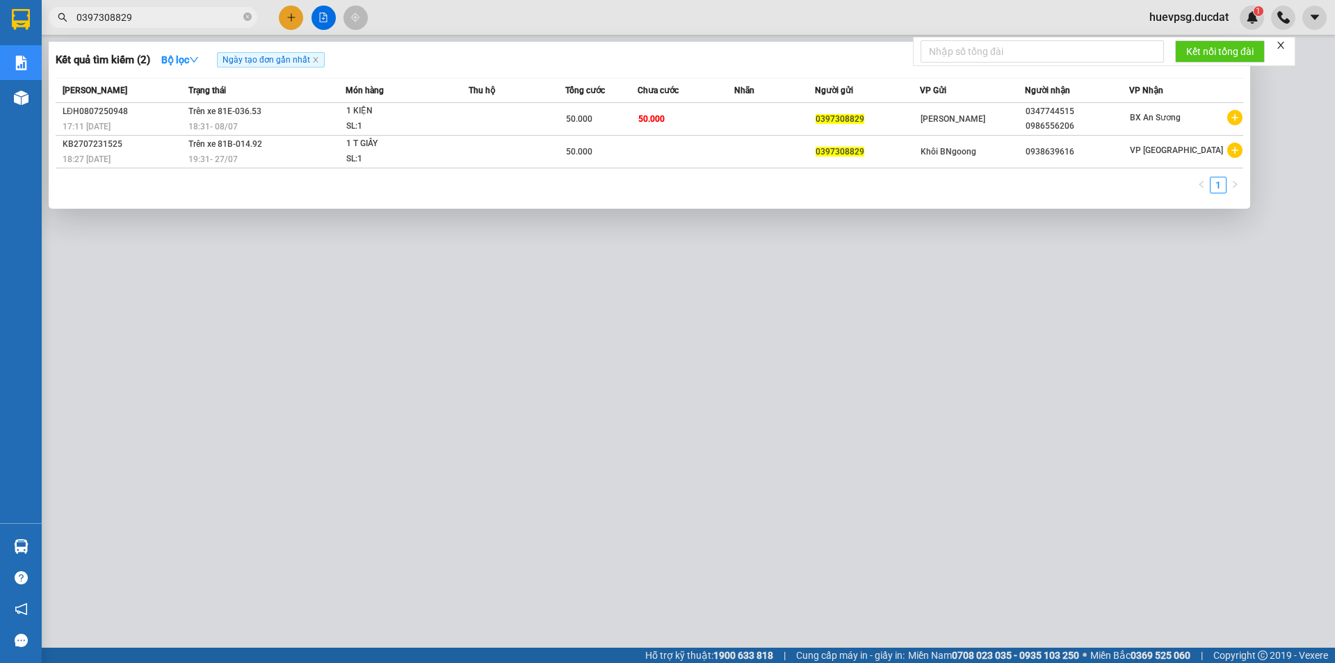
type input "0397308829"
click at [245, 14] on icon "close-circle" at bounding box center [247, 17] width 8 height 8
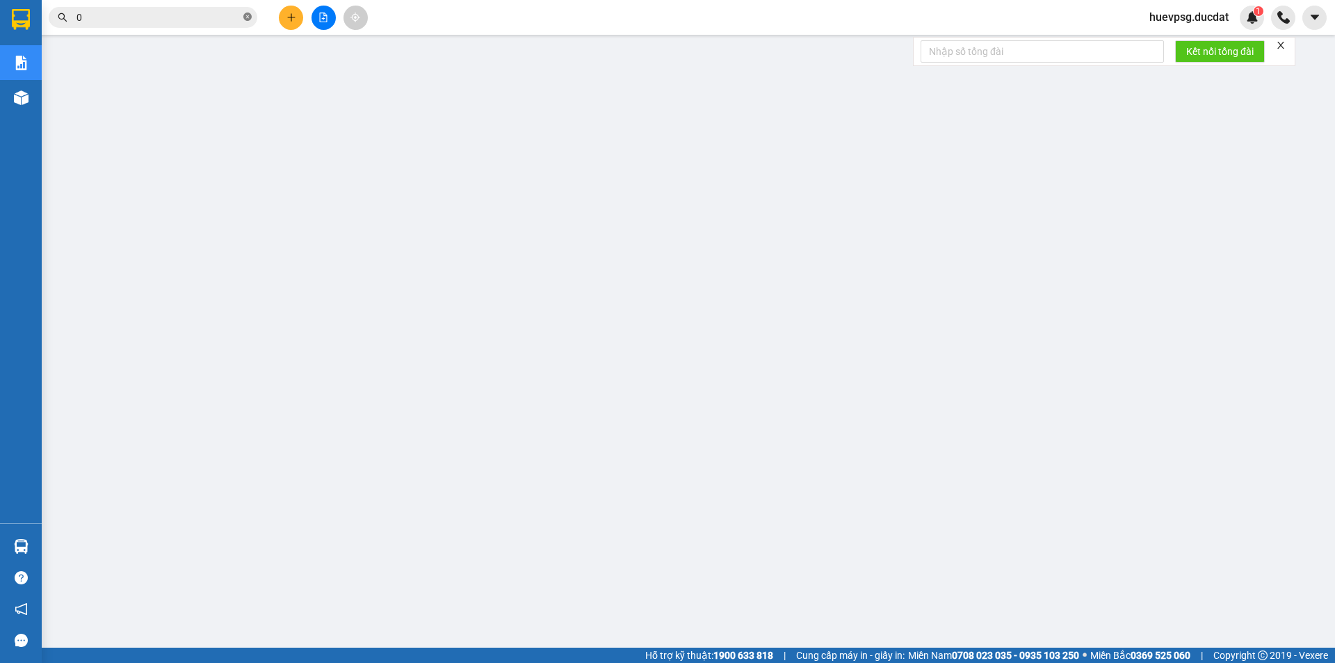
paste input "355264338"
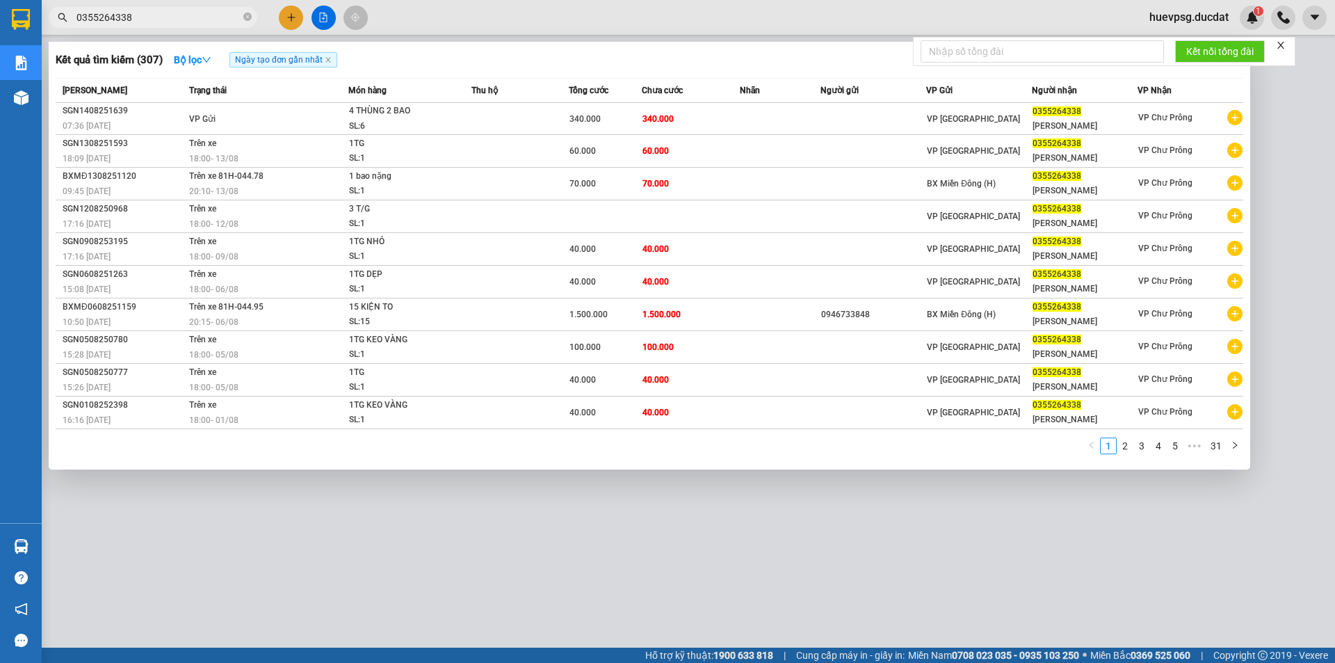
type input "0355264338"
click at [246, 17] on icon "close-circle" at bounding box center [247, 17] width 8 height 8
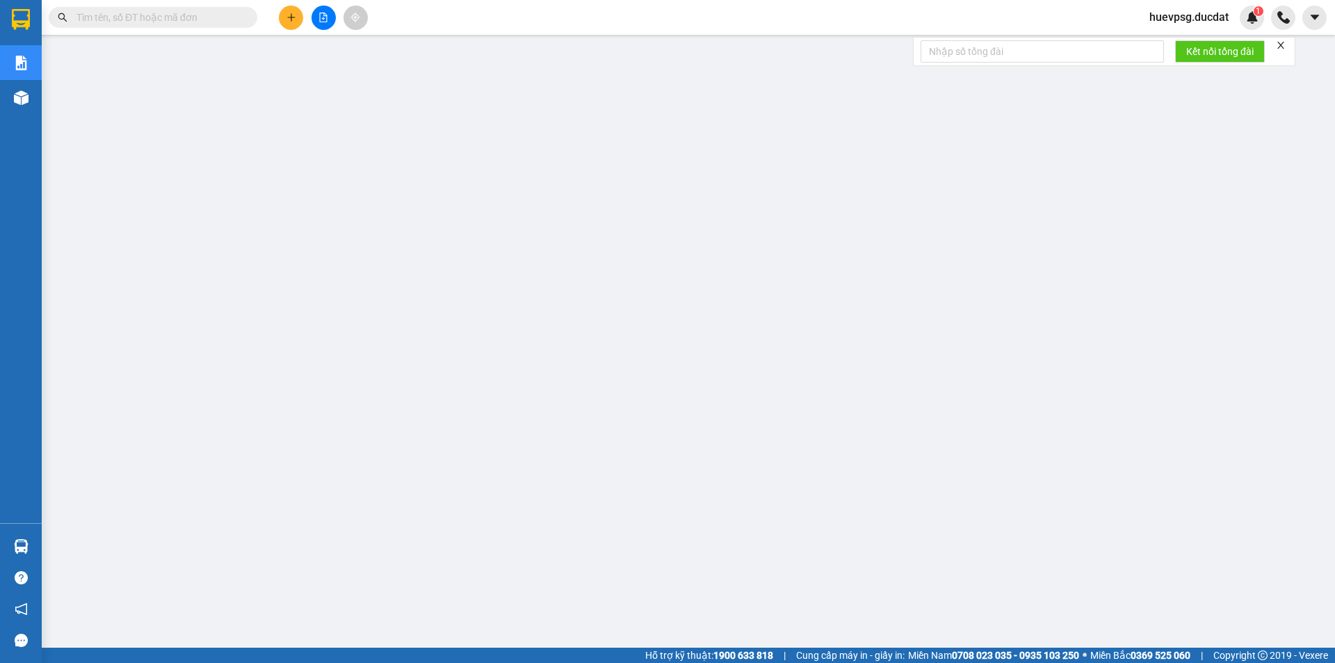
click at [216, 17] on input "text" at bounding box center [158, 17] width 164 height 15
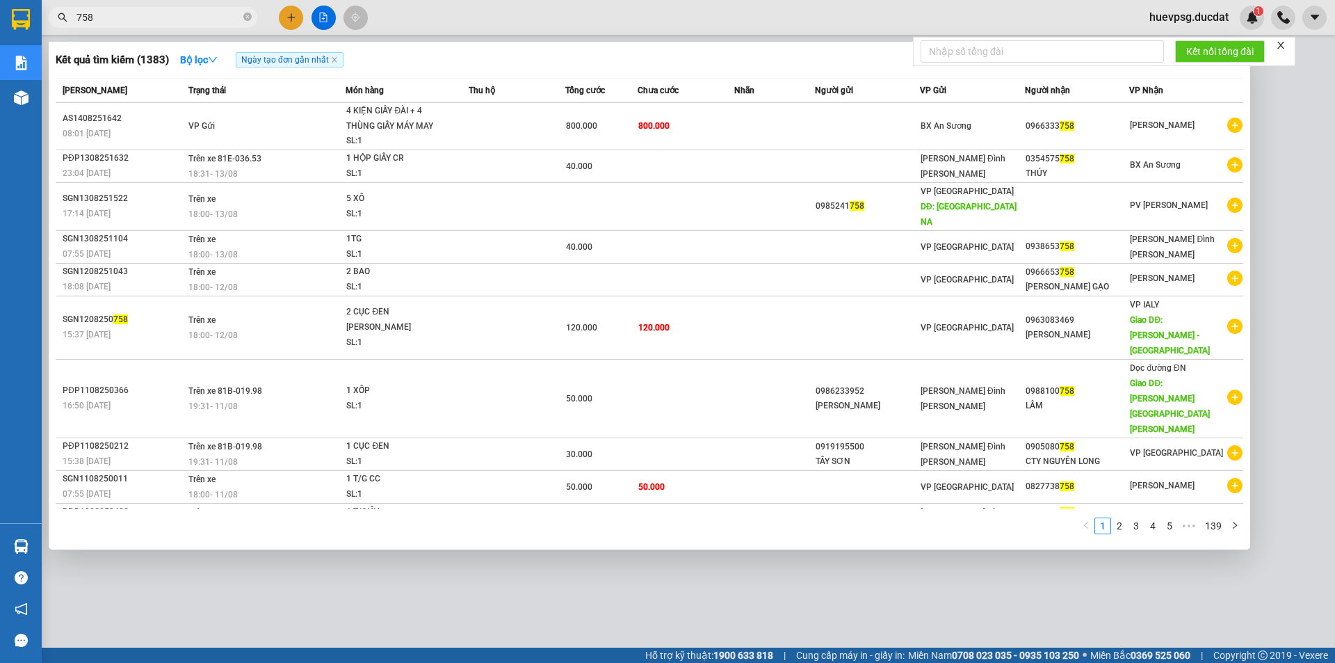
type input "758"
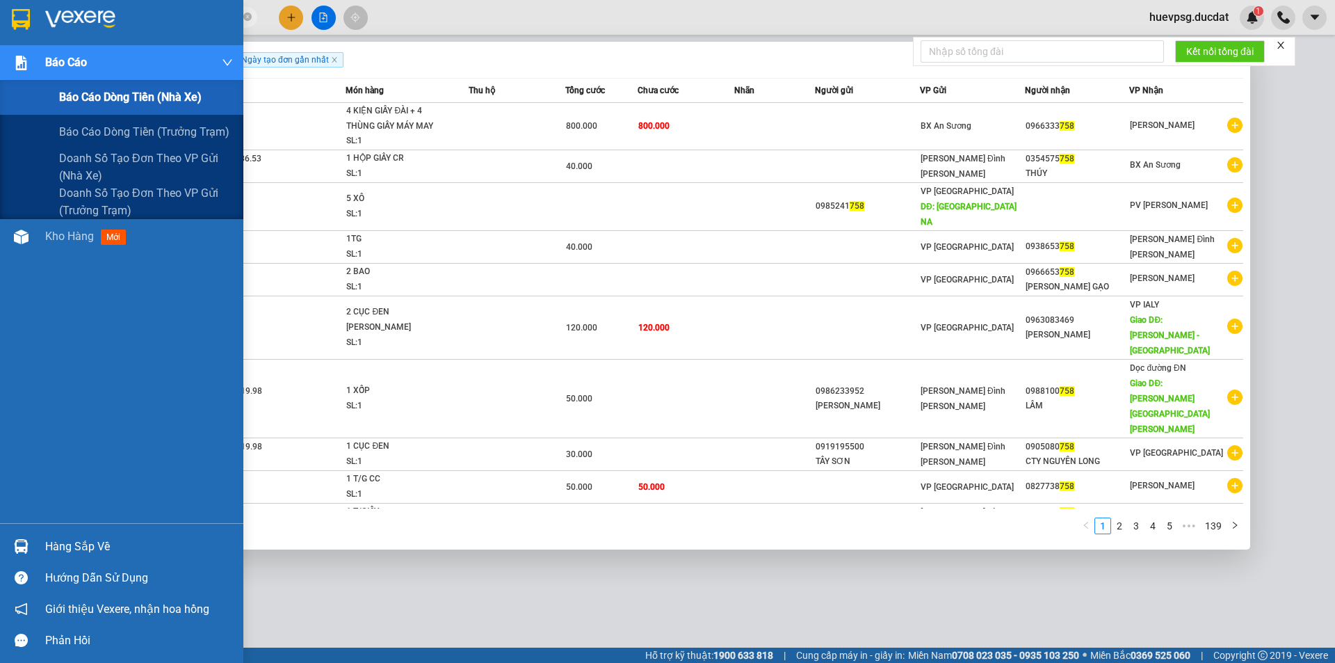
click at [90, 106] on div "Báo cáo dòng tiền (nhà xe)" at bounding box center [146, 97] width 174 height 35
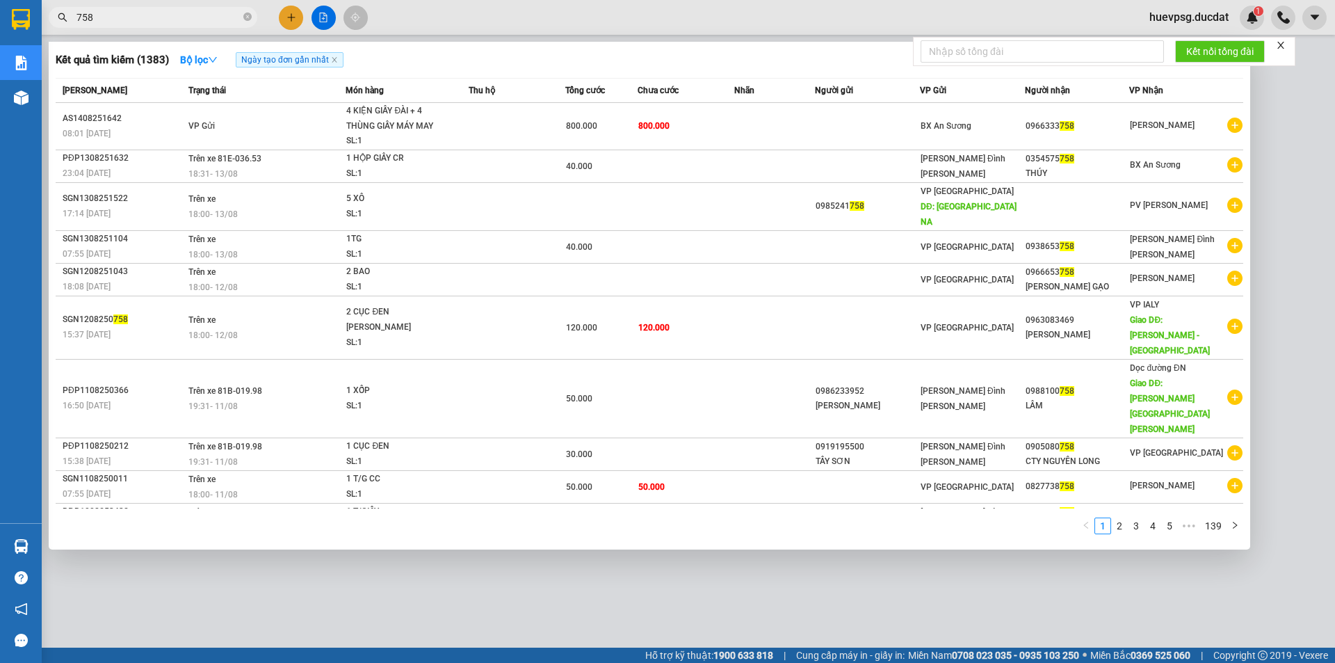
click at [424, 15] on div at bounding box center [667, 331] width 1335 height 663
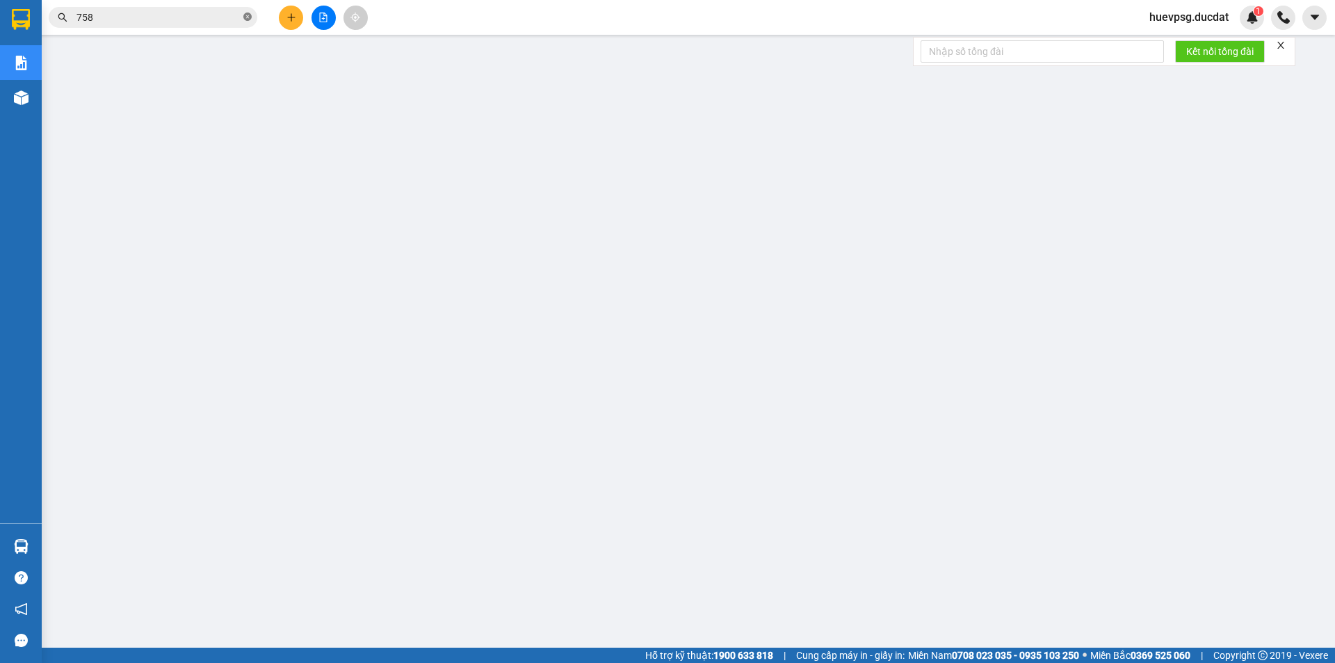
click at [248, 17] on icon "close-circle" at bounding box center [247, 17] width 8 height 8
click at [204, 13] on input "text" at bounding box center [158, 17] width 164 height 15
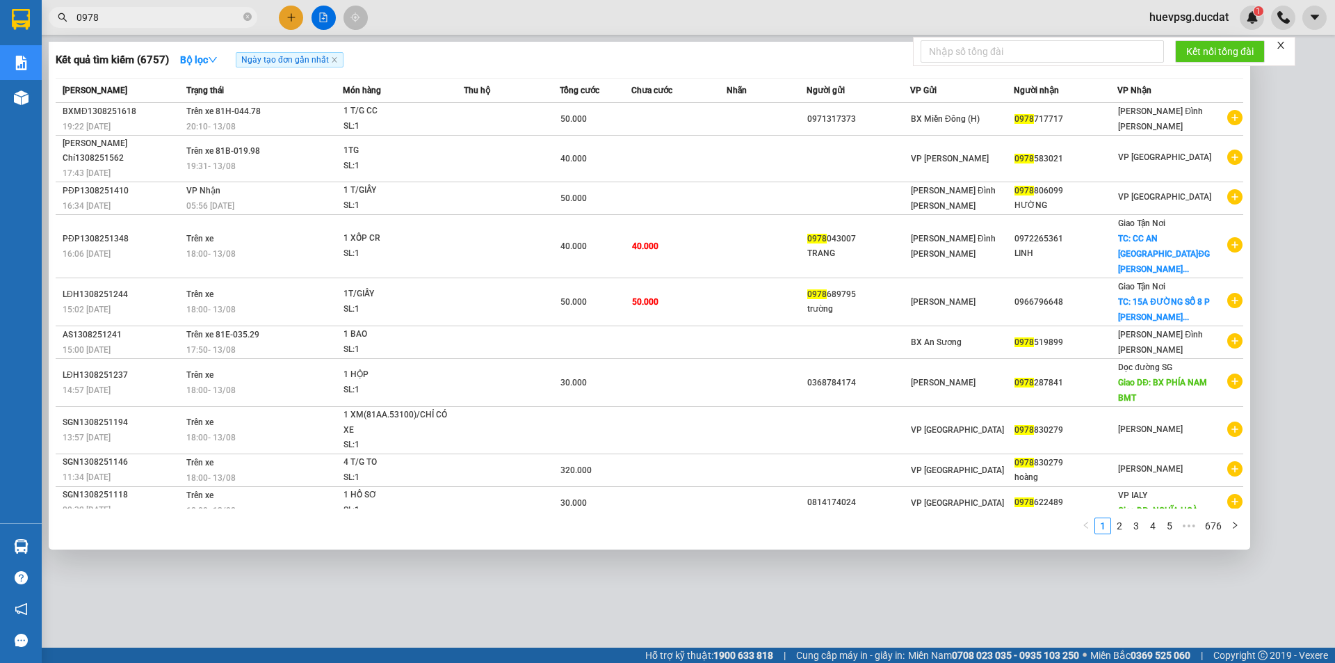
click at [158, 14] on input "0978" at bounding box center [158, 17] width 164 height 15
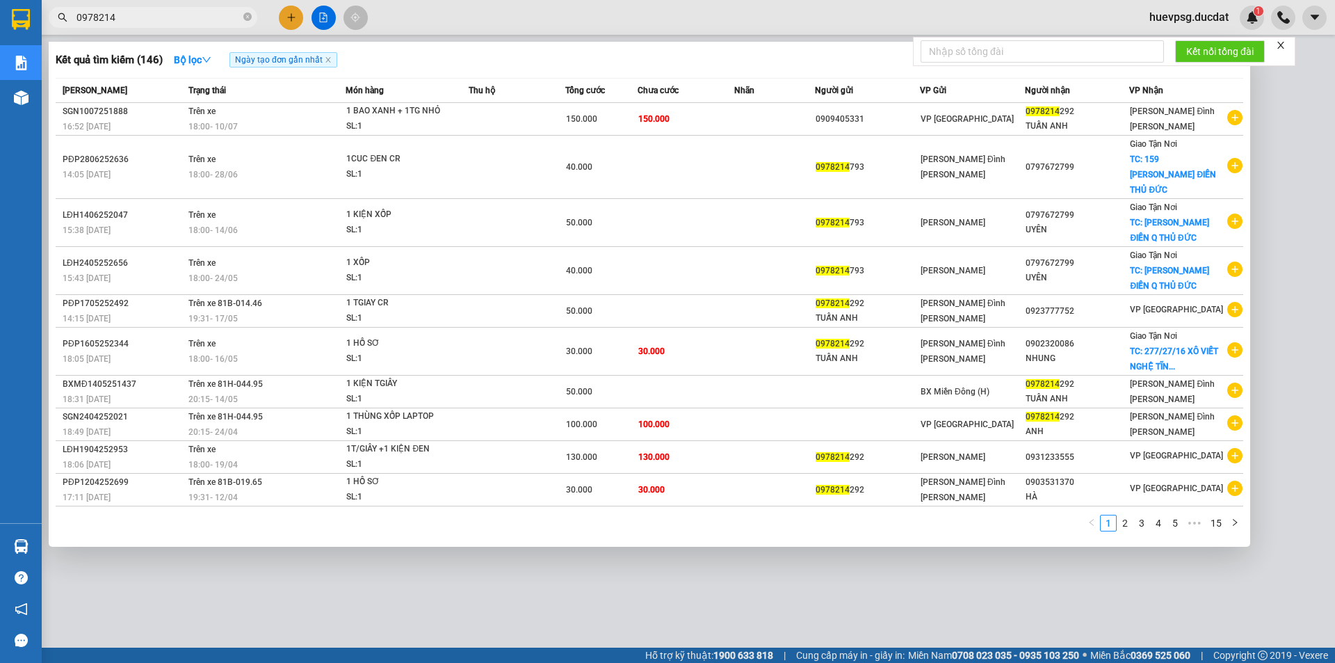
click at [207, 23] on input "0978214" at bounding box center [158, 17] width 164 height 15
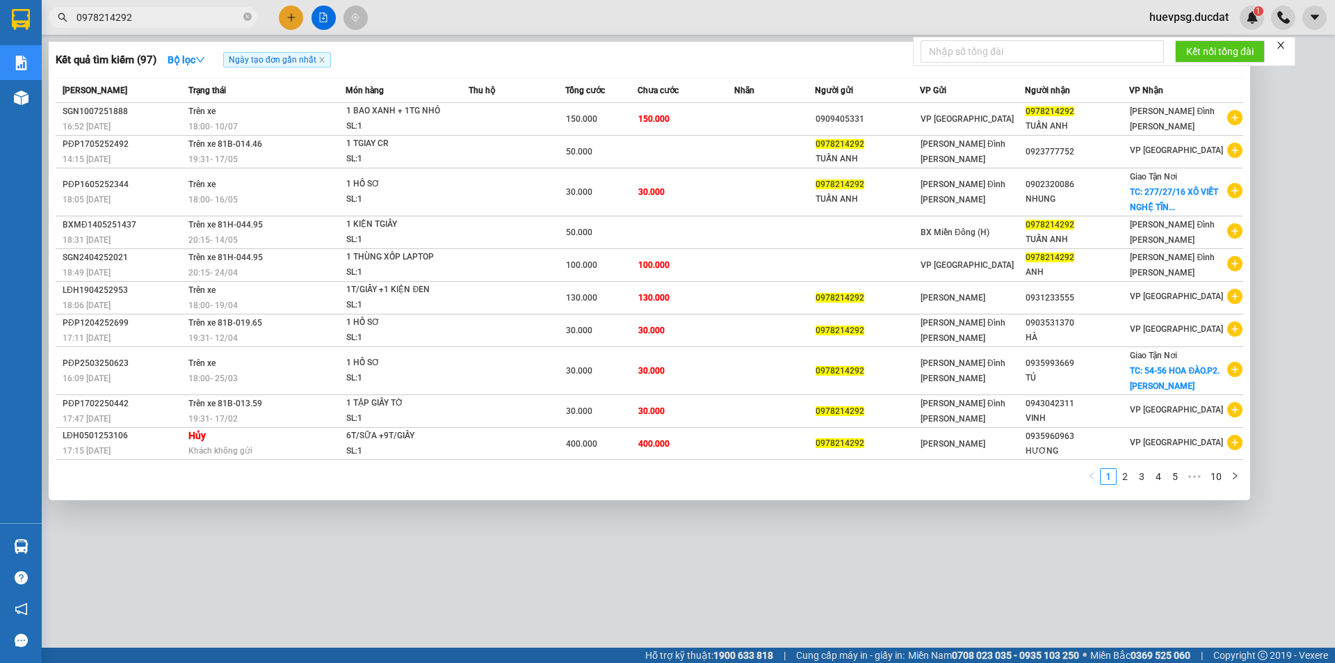
type input "0978214292"
click at [253, 15] on div "0978214292" at bounding box center [135, 17] width 271 height 21
click at [246, 15] on span "0978214292" at bounding box center [153, 17] width 209 height 21
click at [245, 15] on icon "close-circle" at bounding box center [247, 17] width 8 height 8
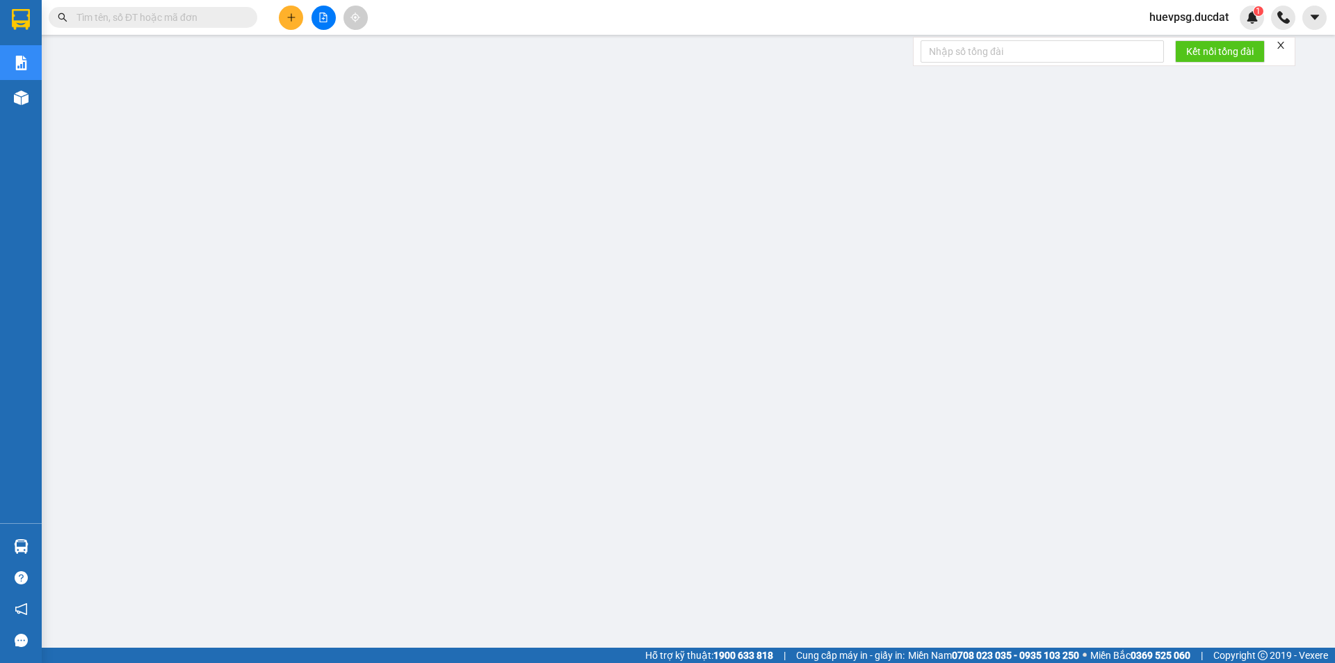
click at [203, 12] on input "text" at bounding box center [158, 17] width 164 height 15
paste input "342221198"
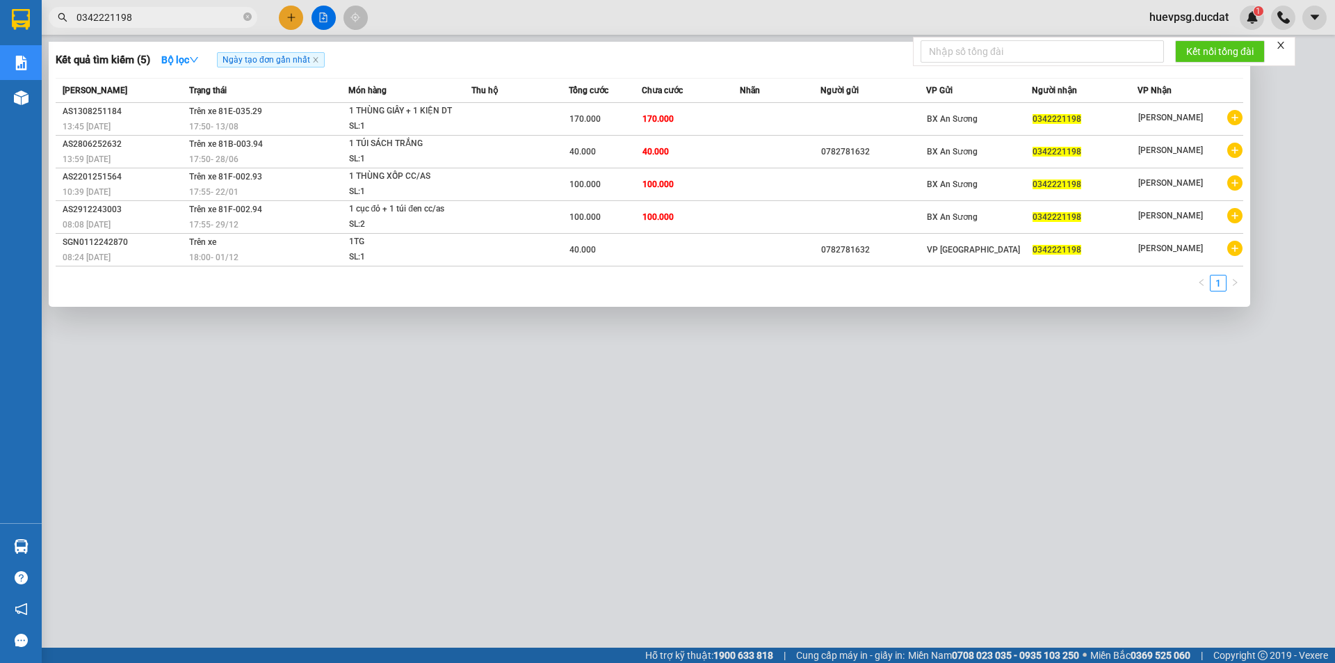
type input "0342221198"
click at [249, 12] on span at bounding box center [247, 17] width 8 height 13
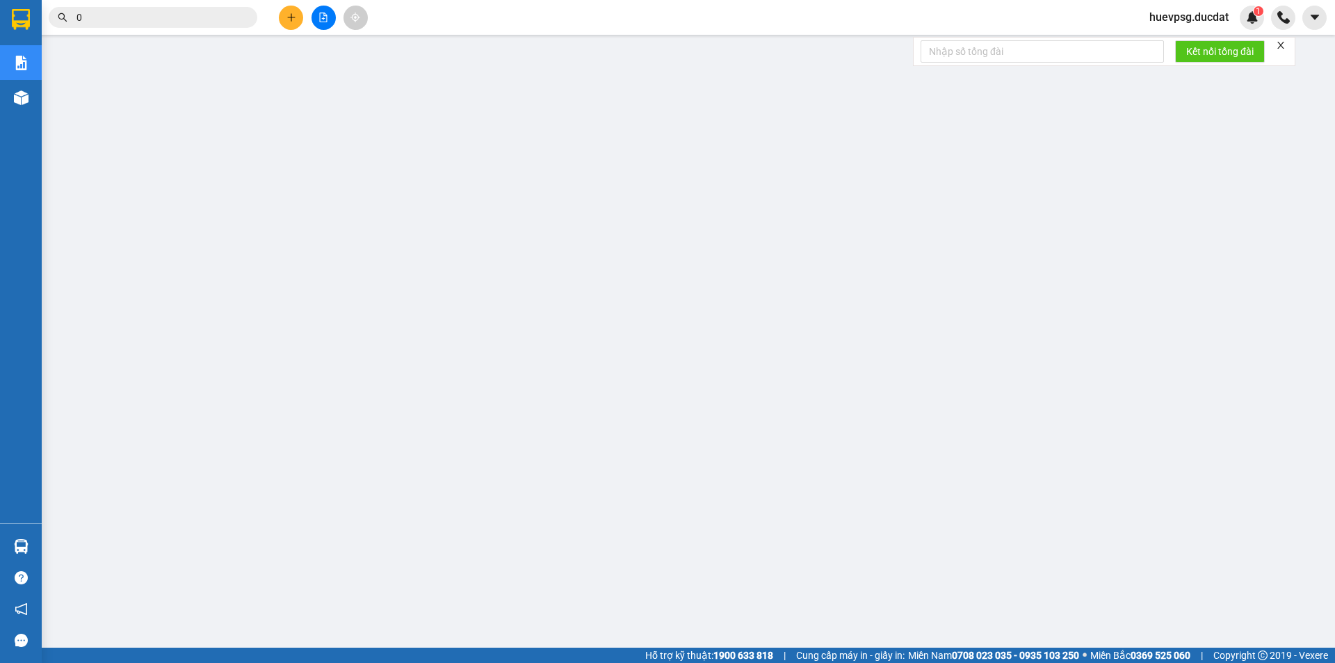
paste input "344191390"
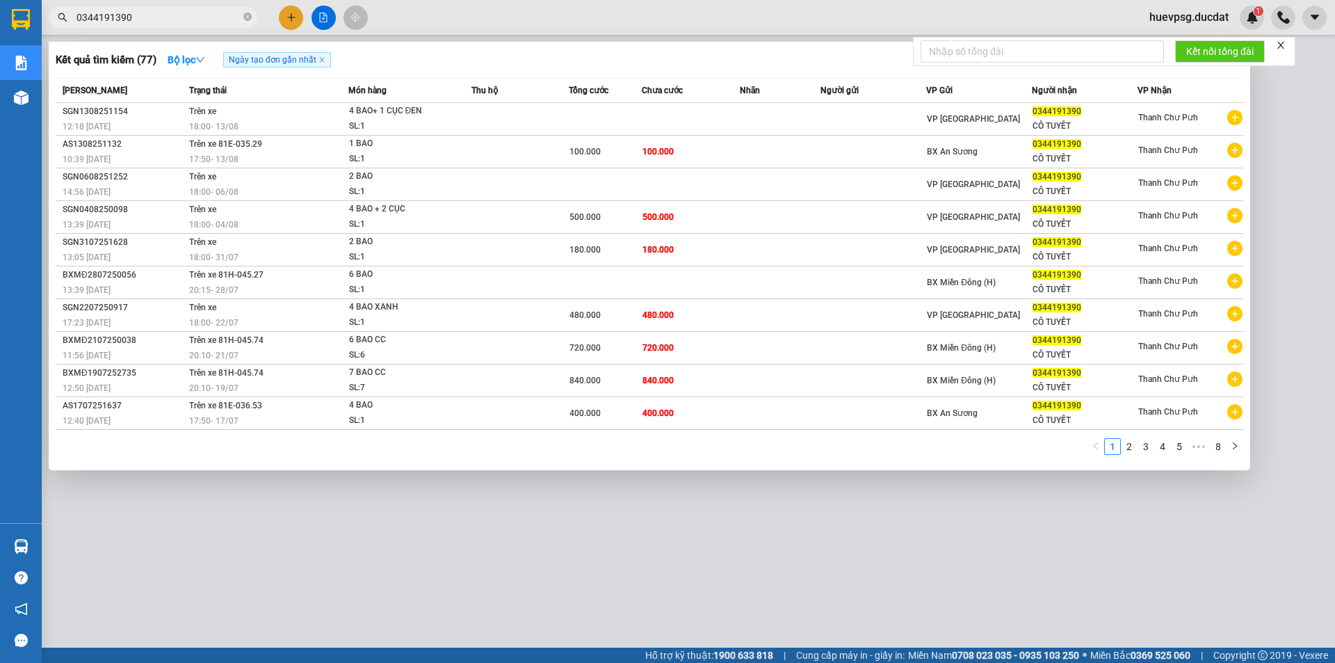
type input "0344191390"
click at [243, 15] on icon "close-circle" at bounding box center [247, 17] width 8 height 8
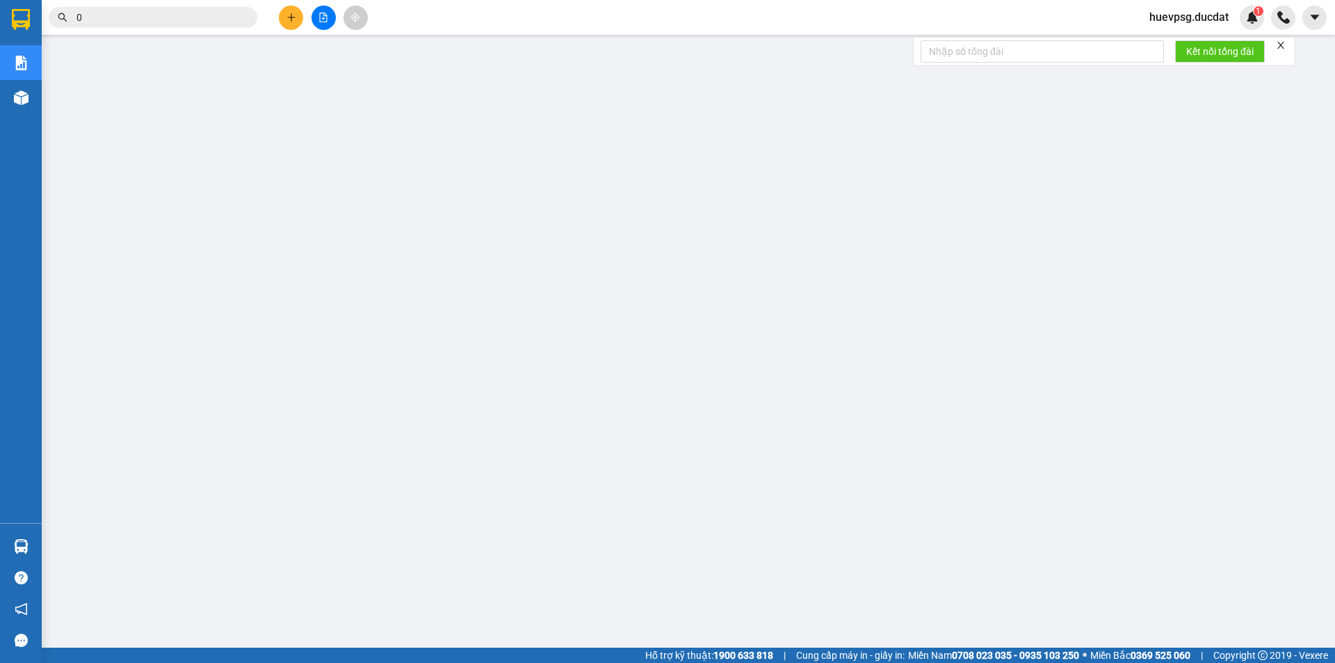
paste input "348265731"
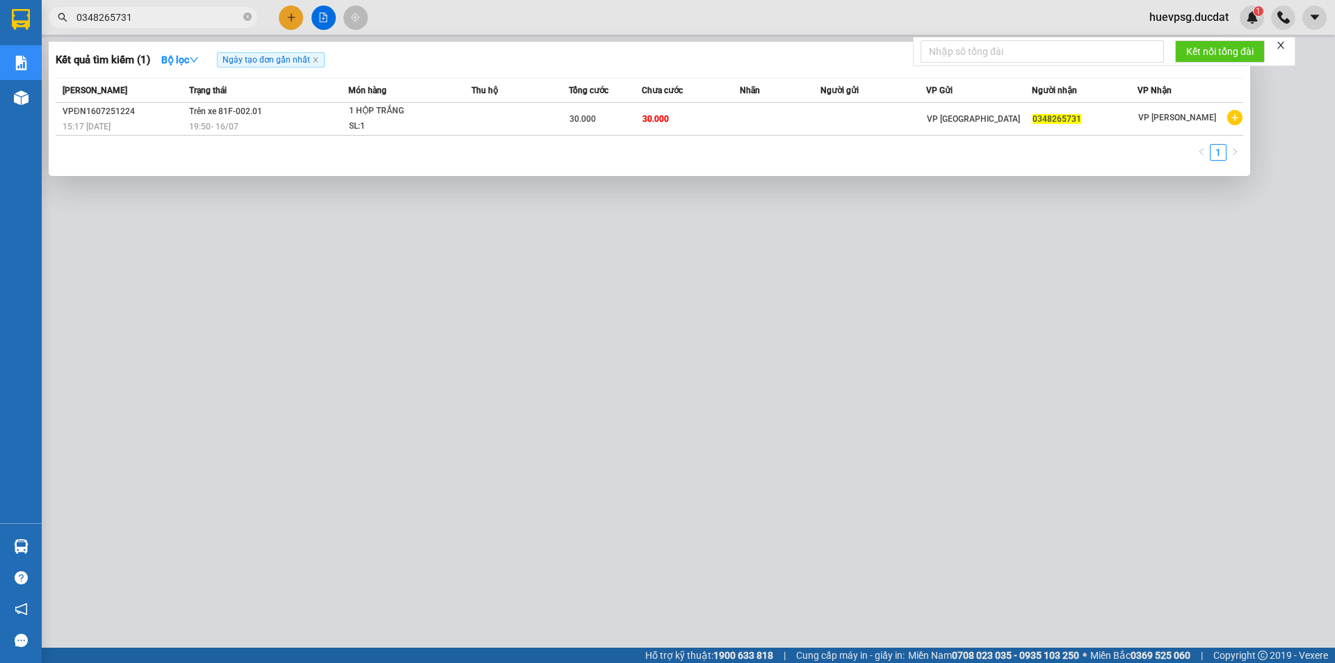
type input "0348265731"
click at [244, 17] on icon "close-circle" at bounding box center [247, 17] width 8 height 8
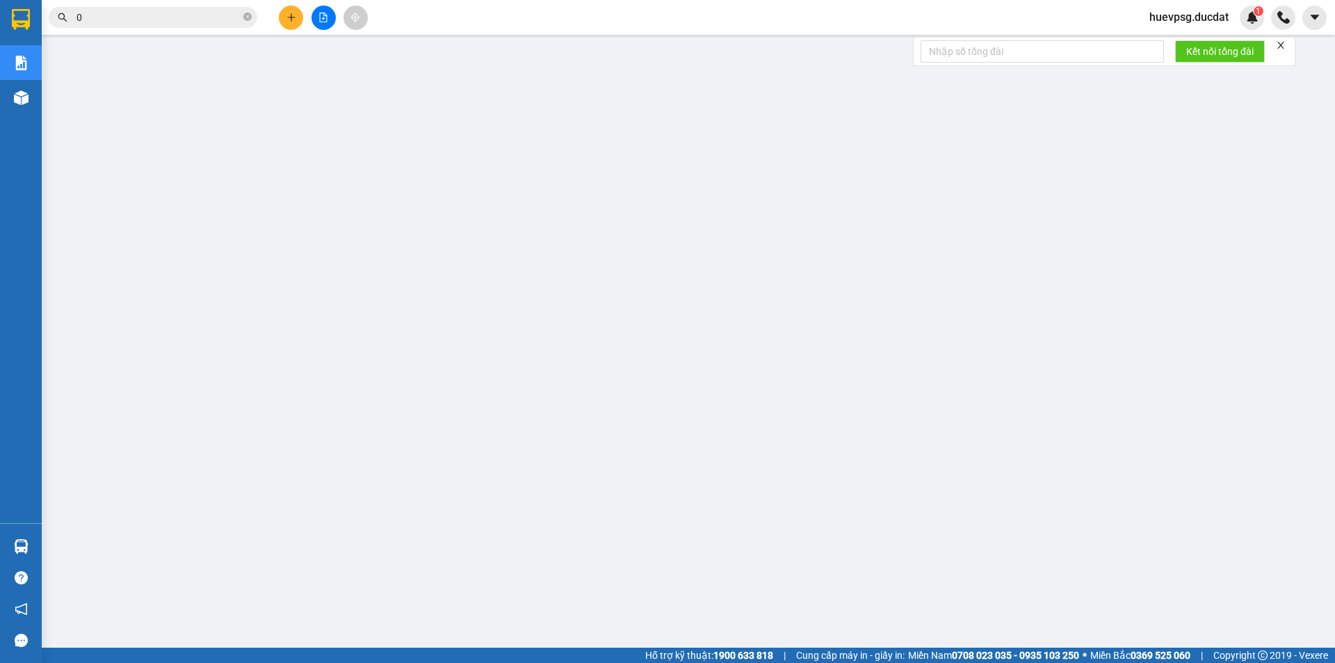
paste input "985241758"
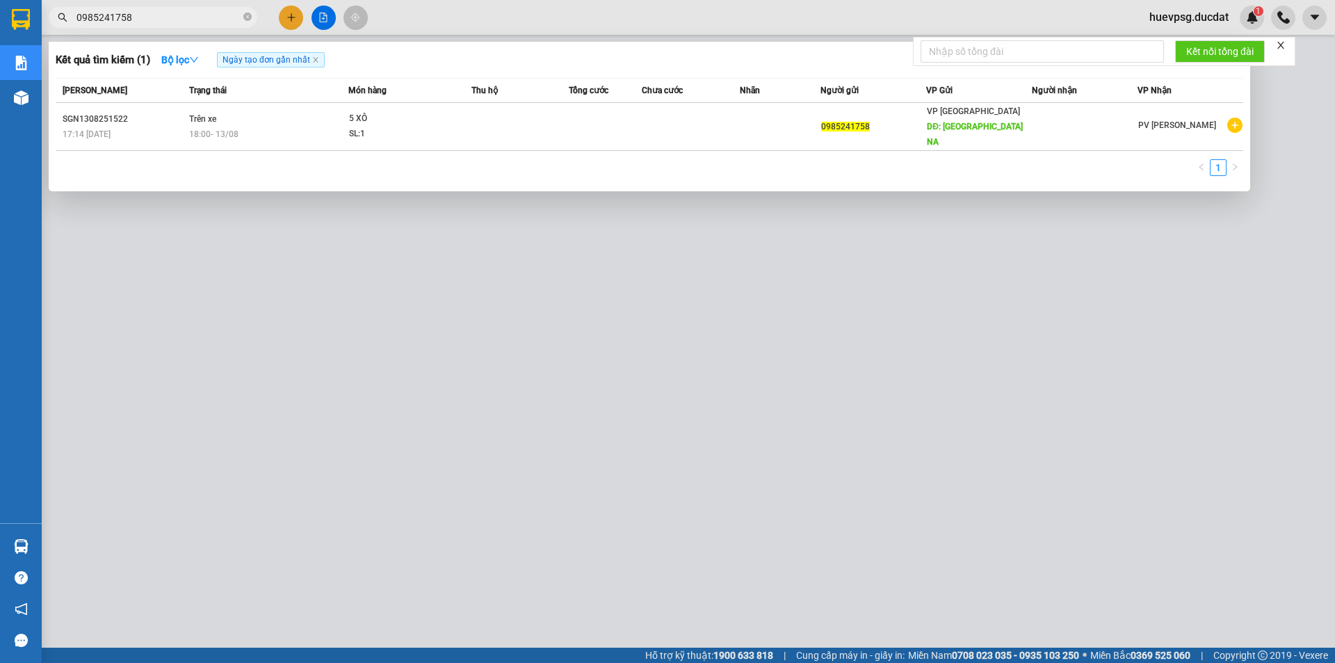
type input "0985241758"
click at [244, 19] on icon "close-circle" at bounding box center [247, 17] width 8 height 8
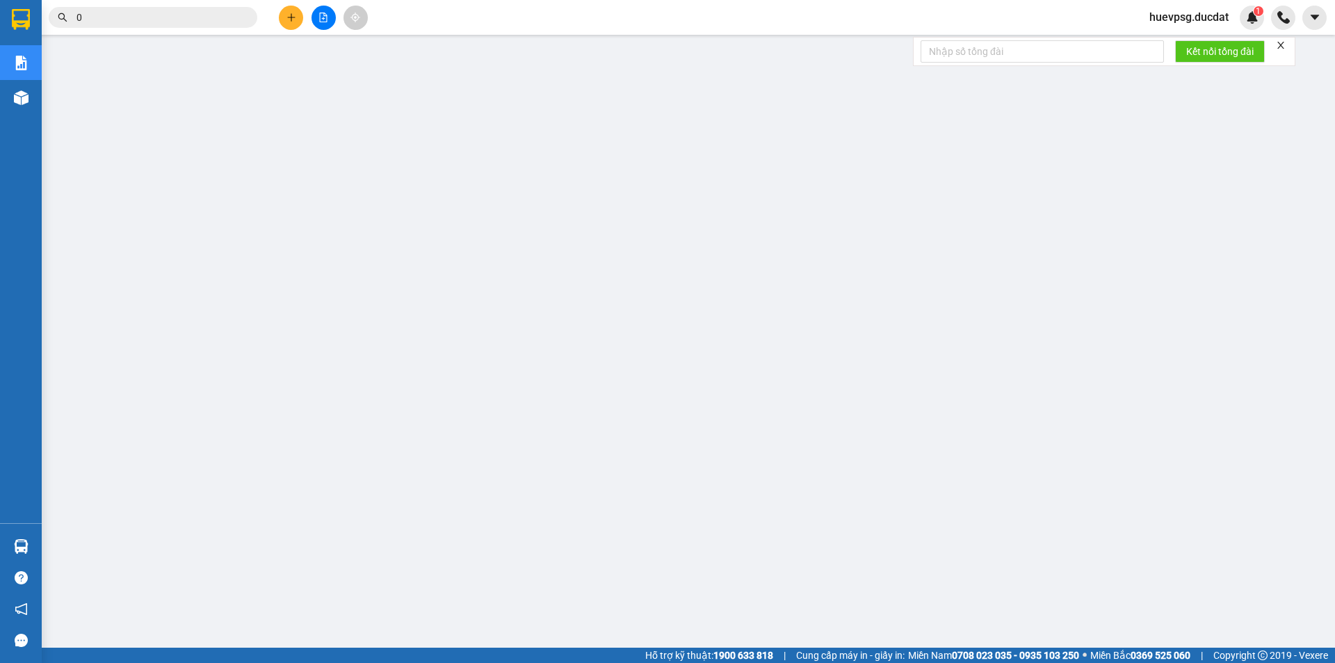
paste input "978830279"
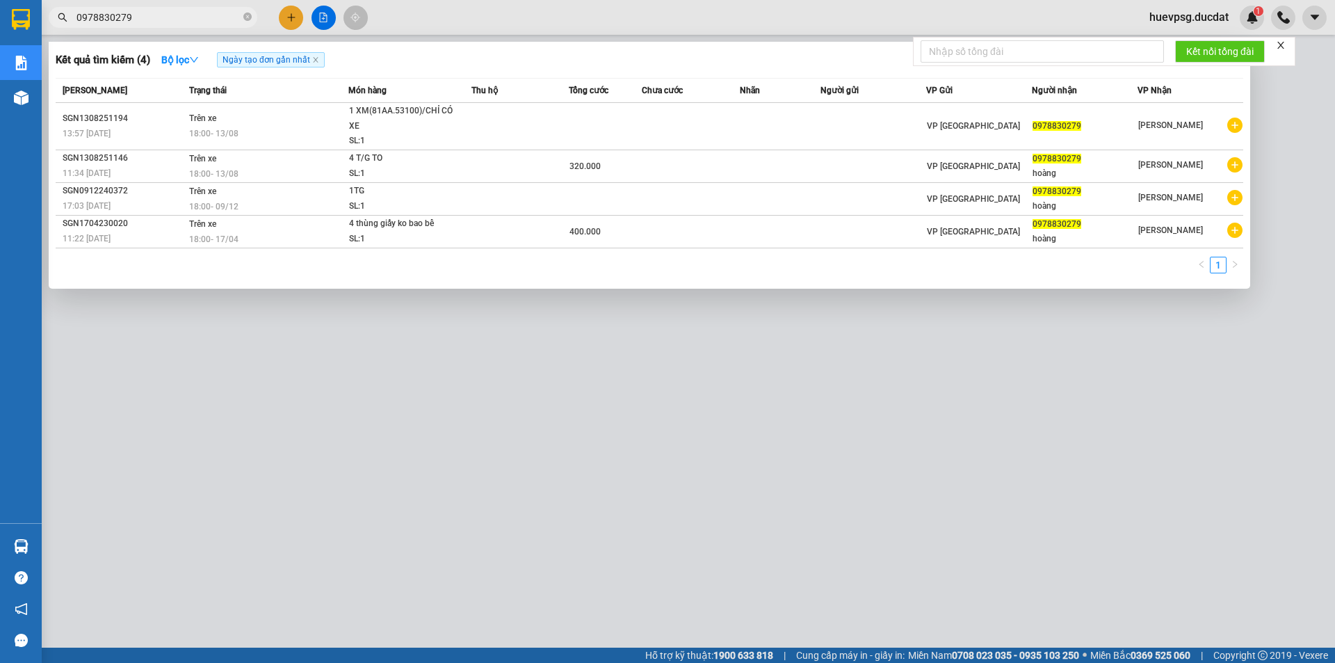
type input "0978830279"
click at [244, 20] on icon "close-circle" at bounding box center [247, 17] width 8 height 8
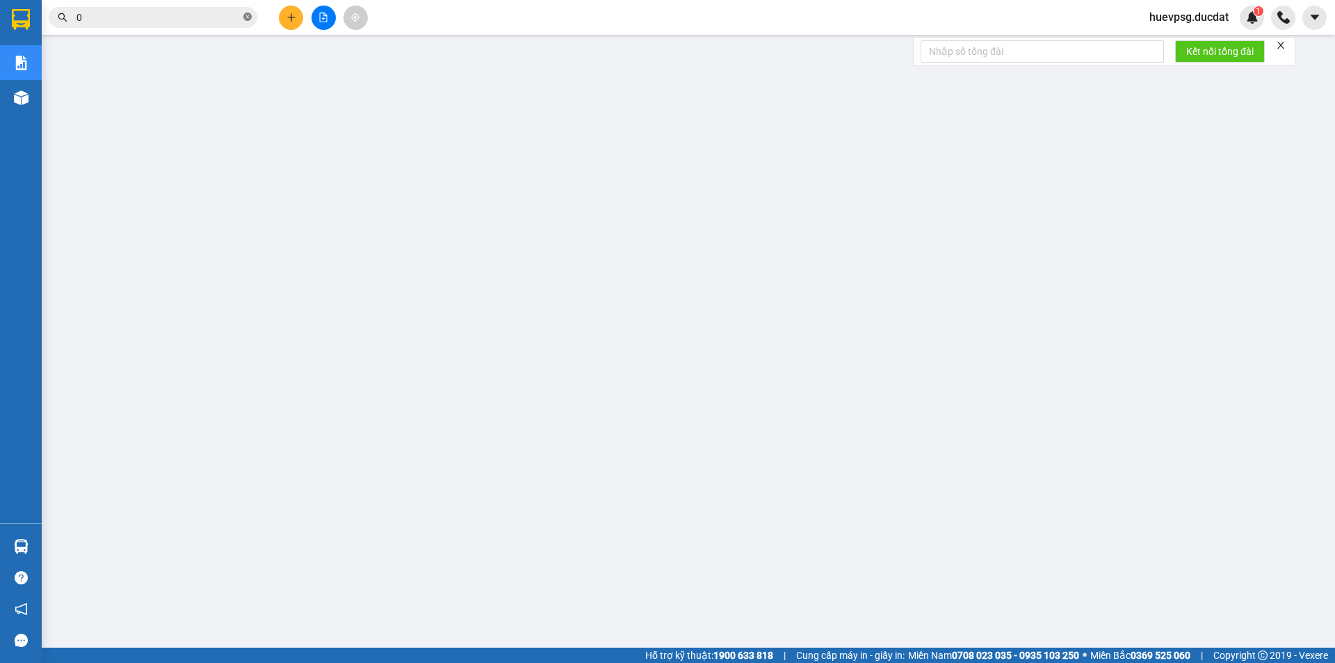
paste input "387560447"
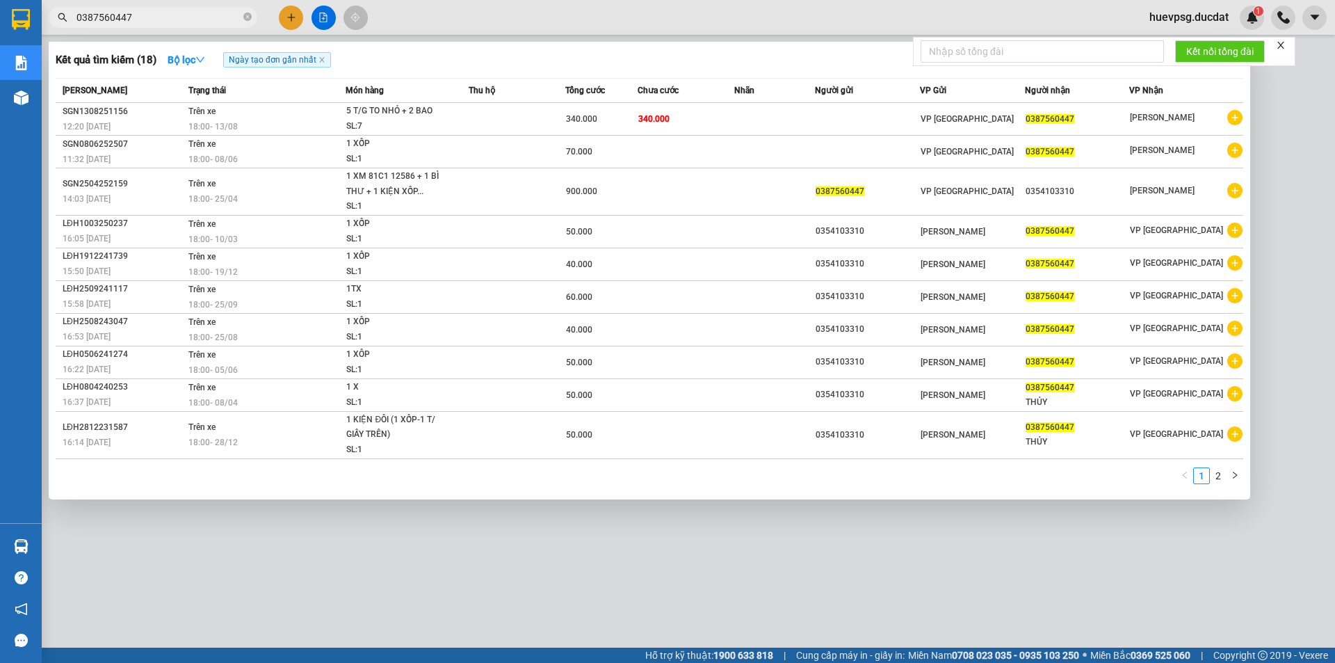
type input "0387560447"
click at [250, 18] on icon "close-circle" at bounding box center [247, 17] width 8 height 8
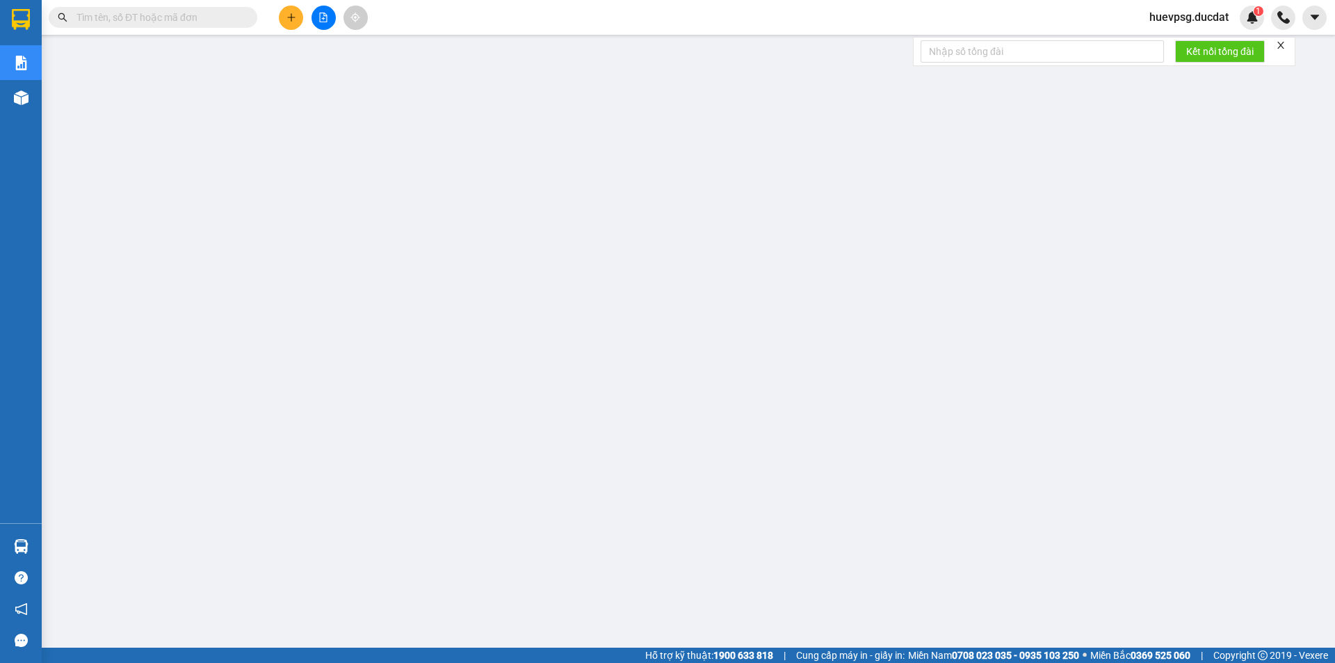
click at [207, 21] on input "text" at bounding box center [158, 17] width 164 height 15
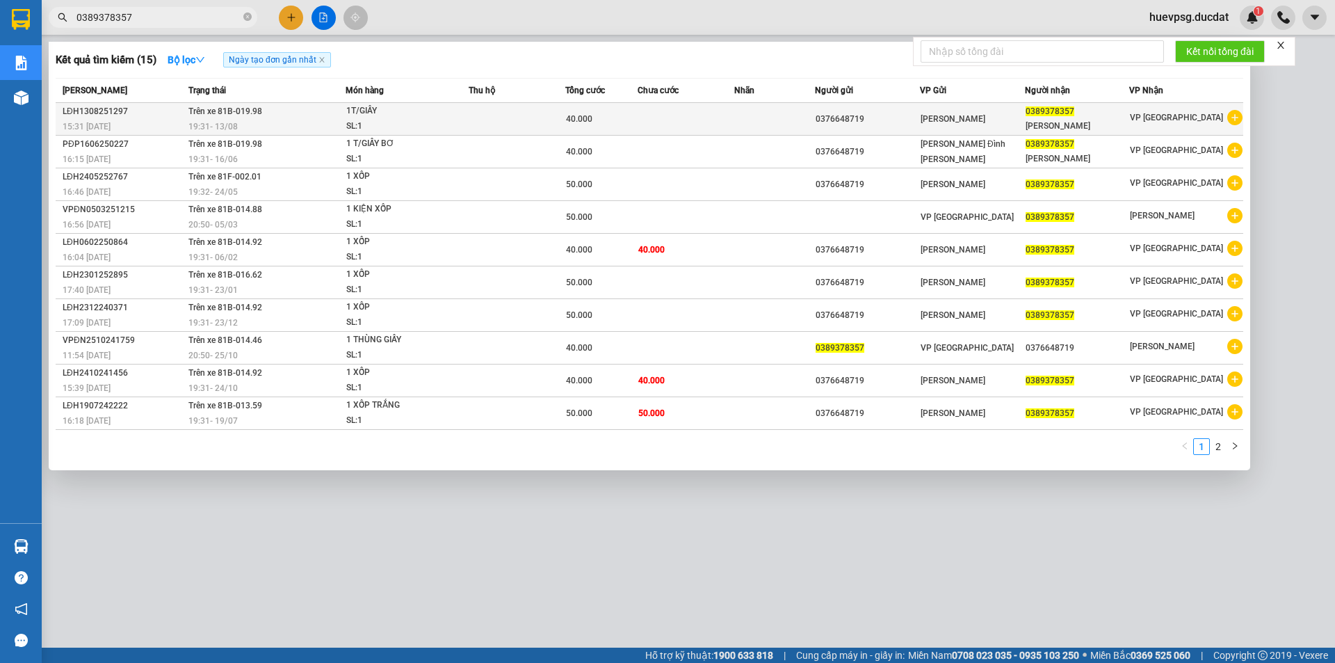
type input "0389378357"
click at [406, 126] on div "SL: 1" at bounding box center [398, 126] width 104 height 15
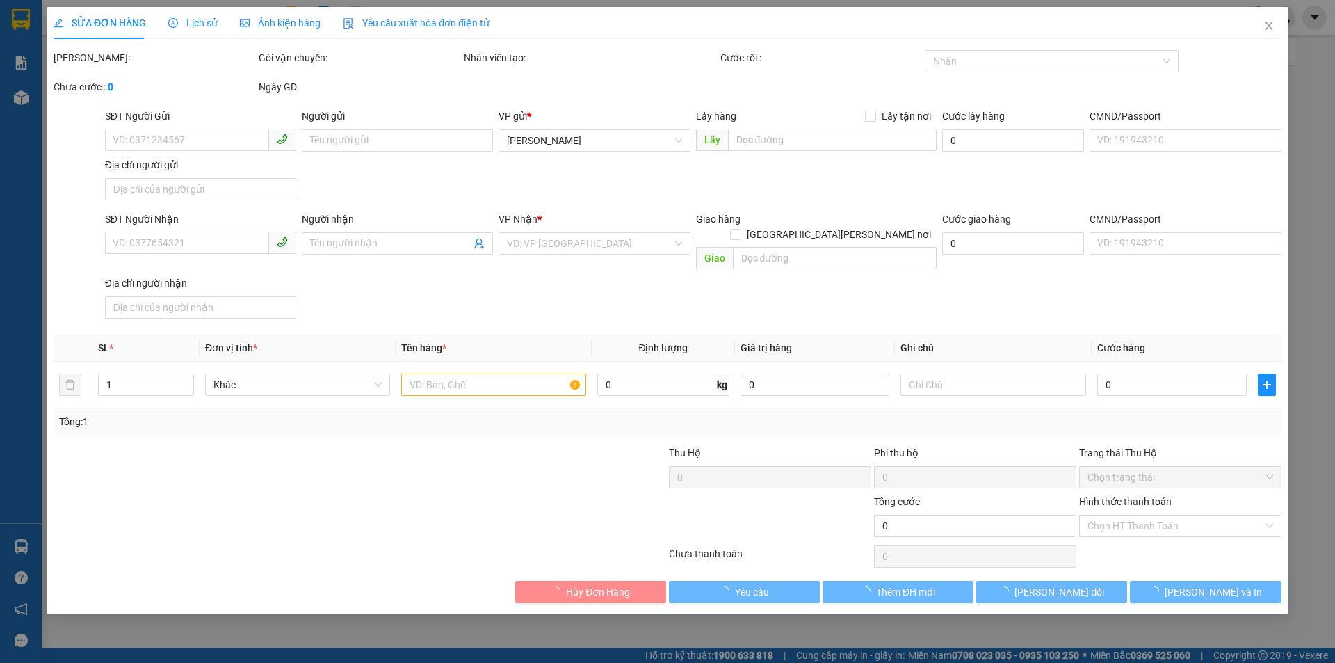
type input "0376648719"
type input "0389378357"
type input "[PERSON_NAME]"
type input "40.000"
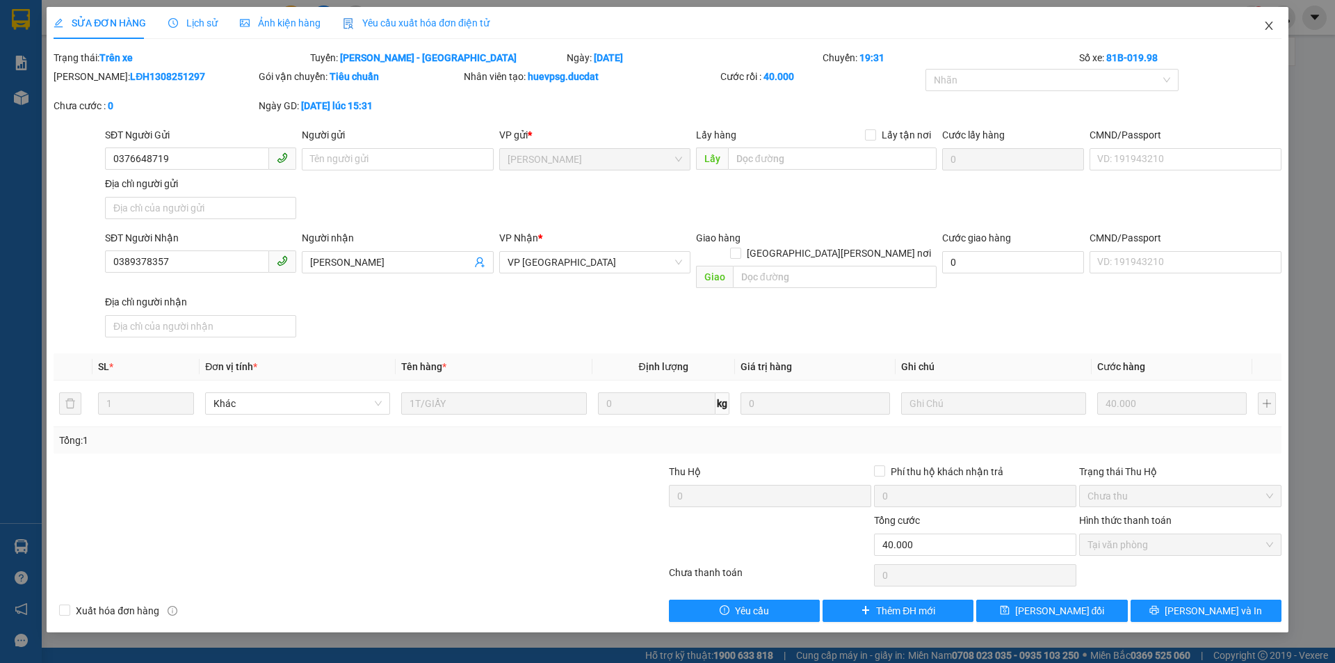
click at [1274, 19] on span "Close" at bounding box center [1269, 26] width 39 height 39
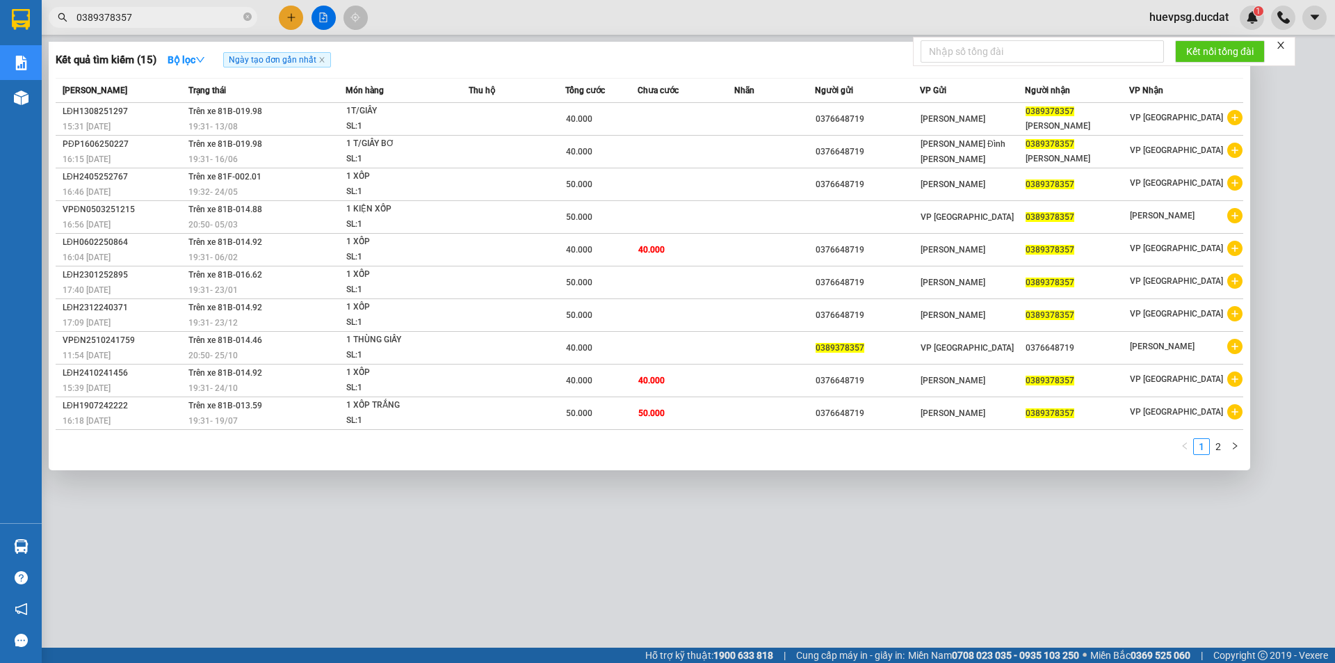
click at [204, 7] on span "0389378357" at bounding box center [153, 17] width 209 height 21
click at [1220, 447] on link "2" at bounding box center [1218, 446] width 15 height 15
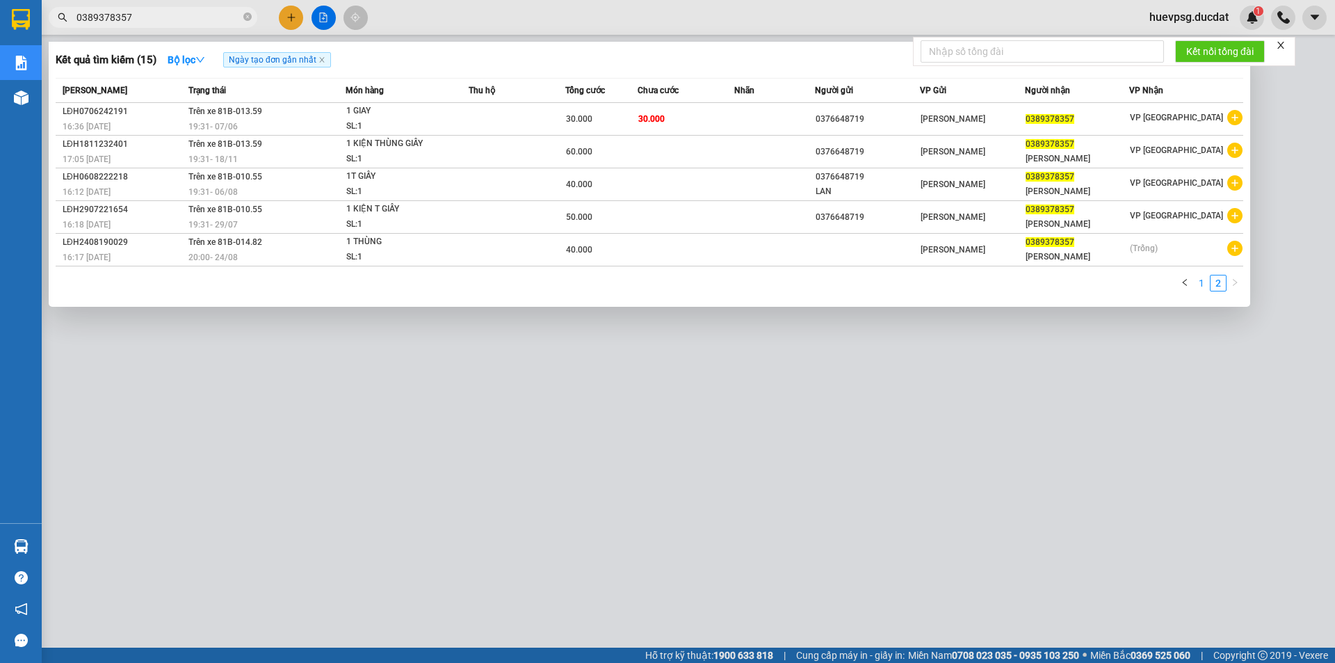
click at [1204, 285] on link "1" at bounding box center [1201, 282] width 15 height 15
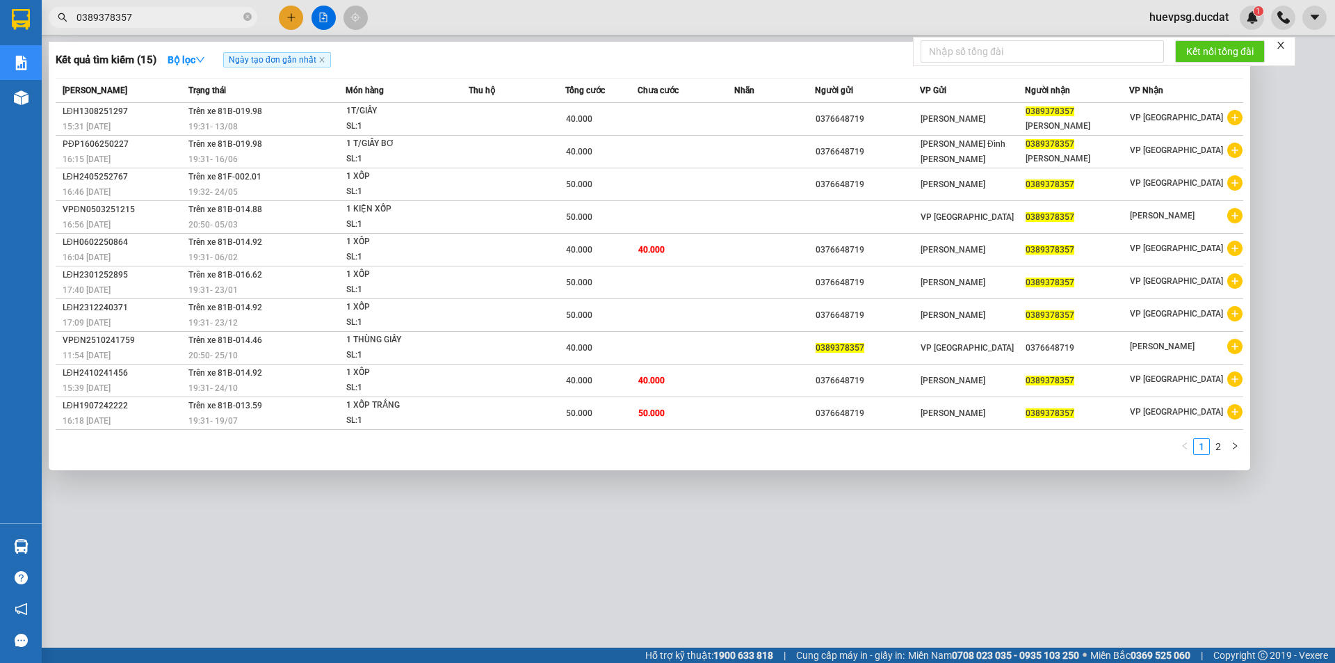
click at [1282, 49] on icon "close" at bounding box center [1281, 45] width 10 height 10
click at [500, 56] on div "Kết quả [PERSON_NAME] ( 15 ) Bộ lọc Ngày tạo [PERSON_NAME] nhất" at bounding box center [650, 60] width 1188 height 22
click at [738, 62] on div "Kết quả [PERSON_NAME] ( 15 ) Bộ lọc Ngày tạo [PERSON_NAME] nhất" at bounding box center [650, 60] width 1188 height 22
click at [202, 60] on icon "down" at bounding box center [200, 60] width 10 height 10
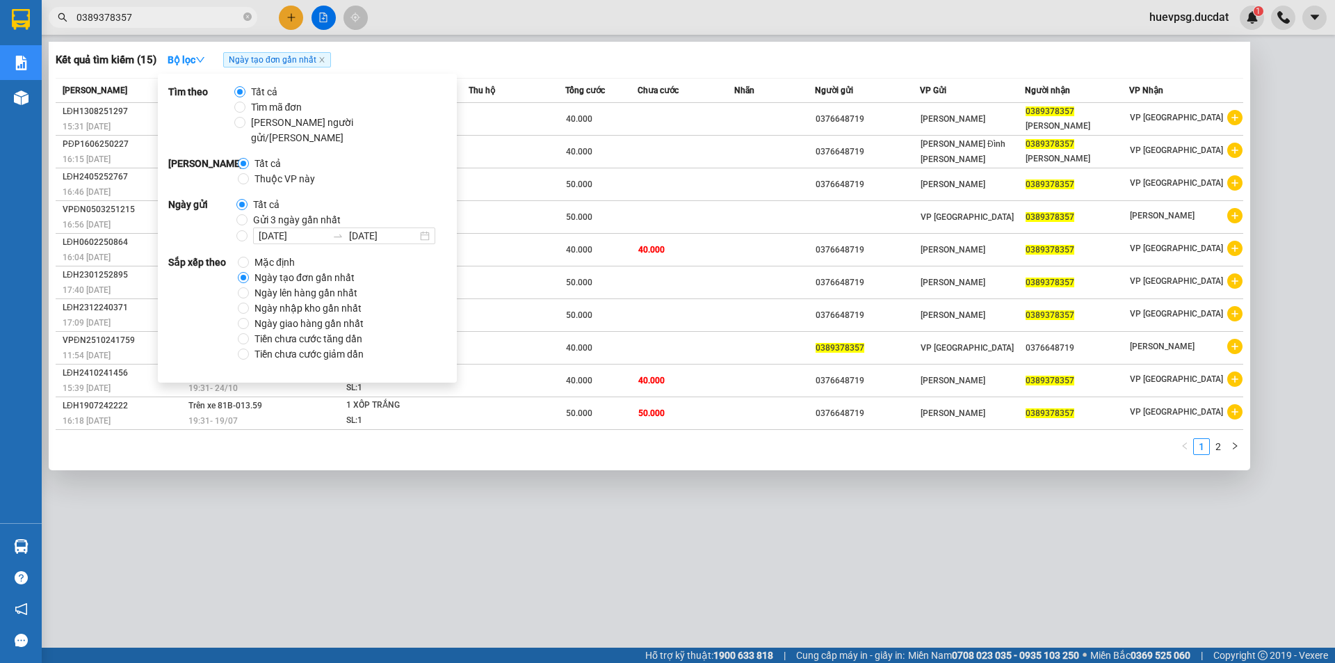
drag, startPoint x: 289, startPoint y: 262, endPoint x: 300, endPoint y: 252, distance: 15.3
click at [289, 270] on span "Ngày tạo đơn gần nhất" at bounding box center [304, 277] width 111 height 15
click at [249, 272] on input "Ngày tạo đơn gần nhất" at bounding box center [243, 277] width 11 height 11
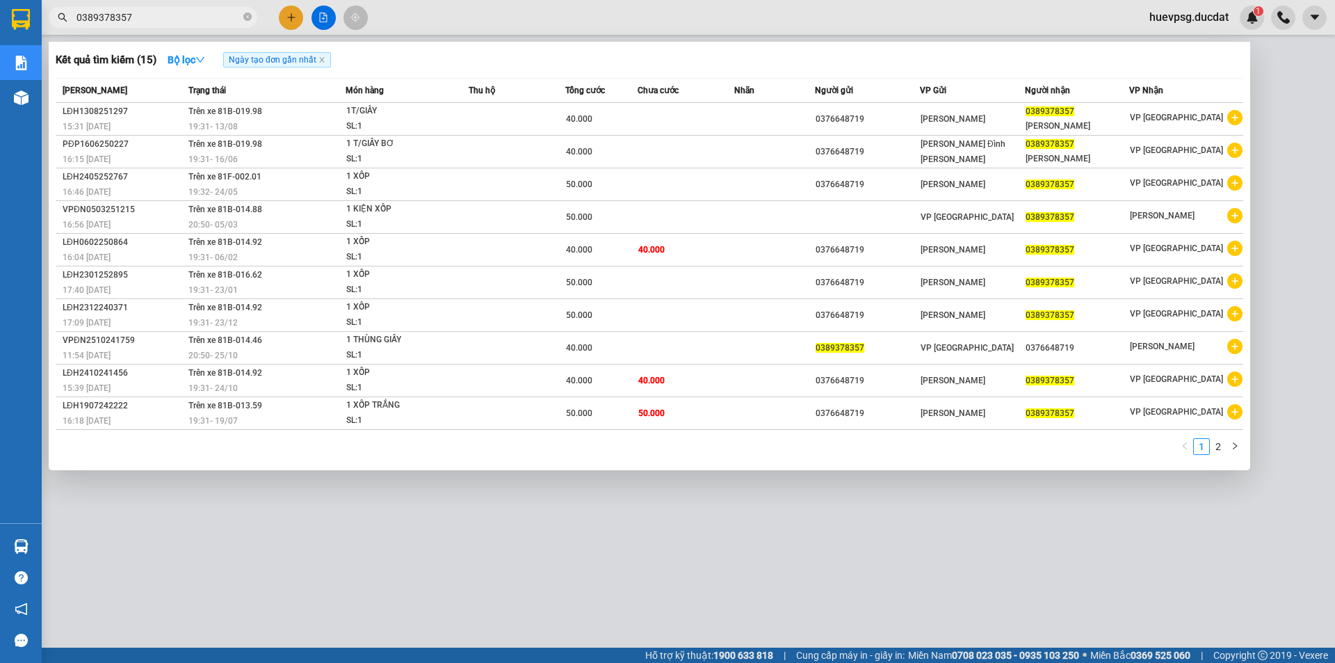
click at [615, 58] on div "Kết quả [PERSON_NAME] ( 15 ) Bộ lọc Ngày tạo [PERSON_NAME] nhất" at bounding box center [650, 60] width 1188 height 22
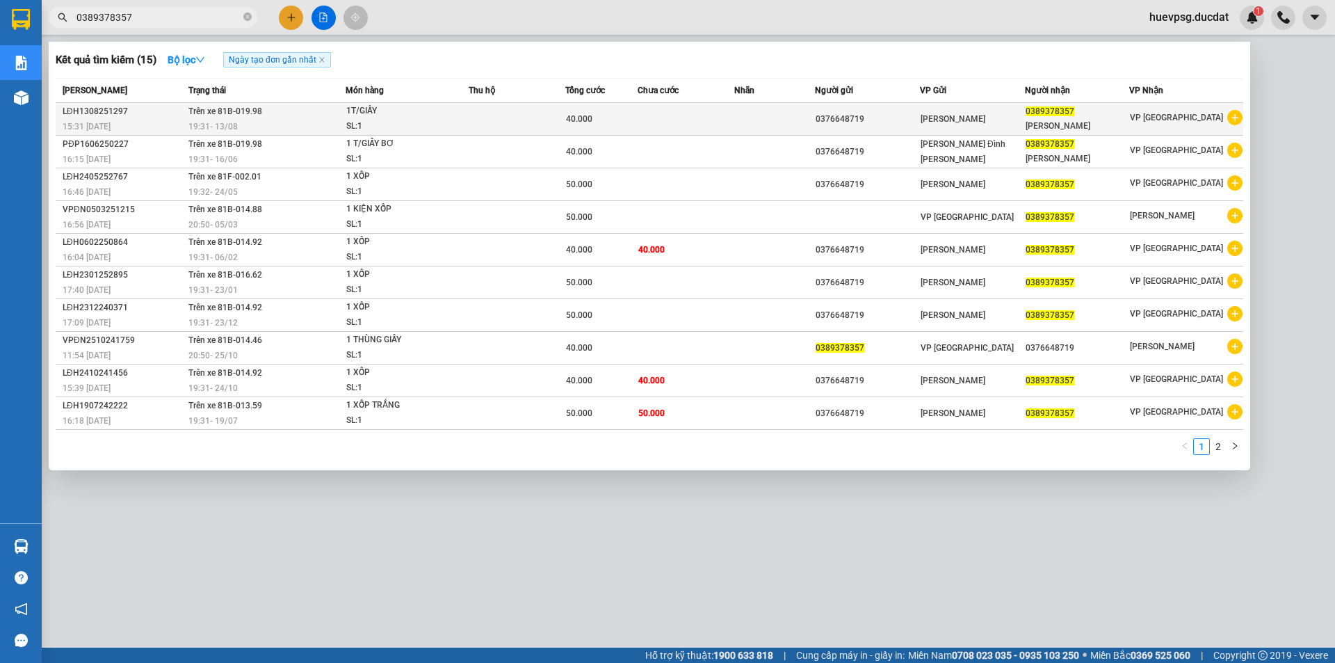
click at [291, 130] on div "19:31 [DATE]" at bounding box center [266, 126] width 157 height 15
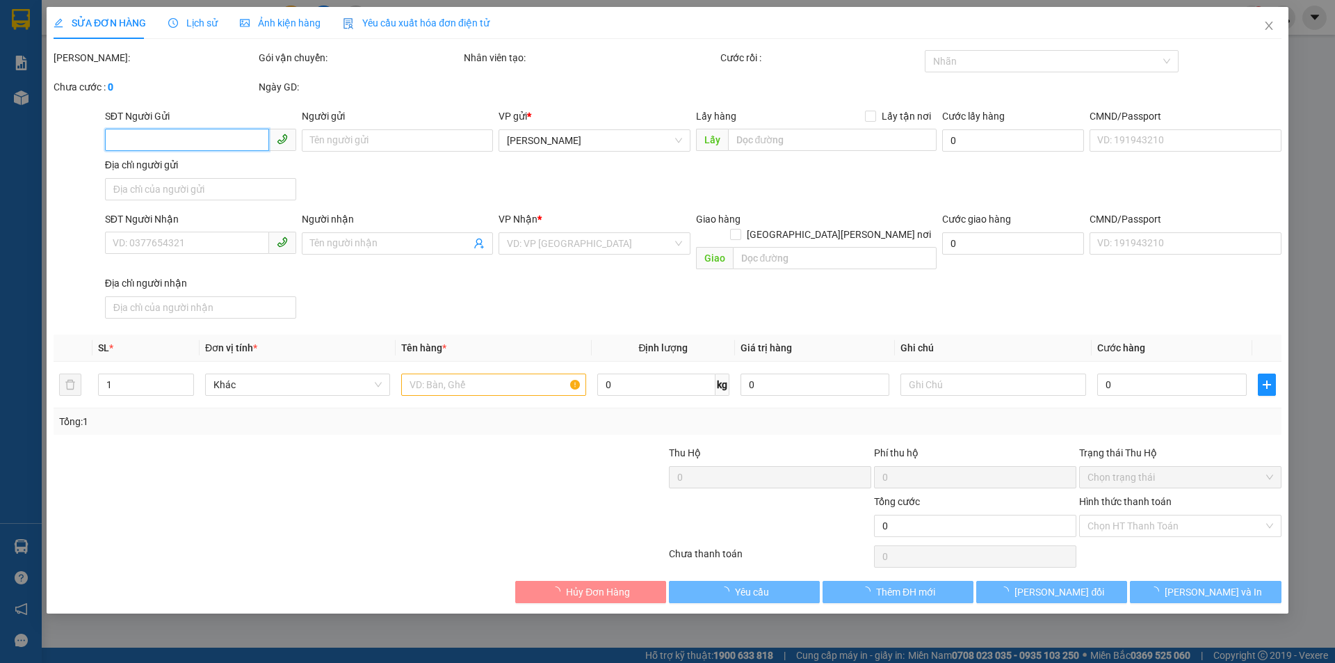
type input "0376648719"
type input "0389378357"
type input "[PERSON_NAME]"
type input "40.000"
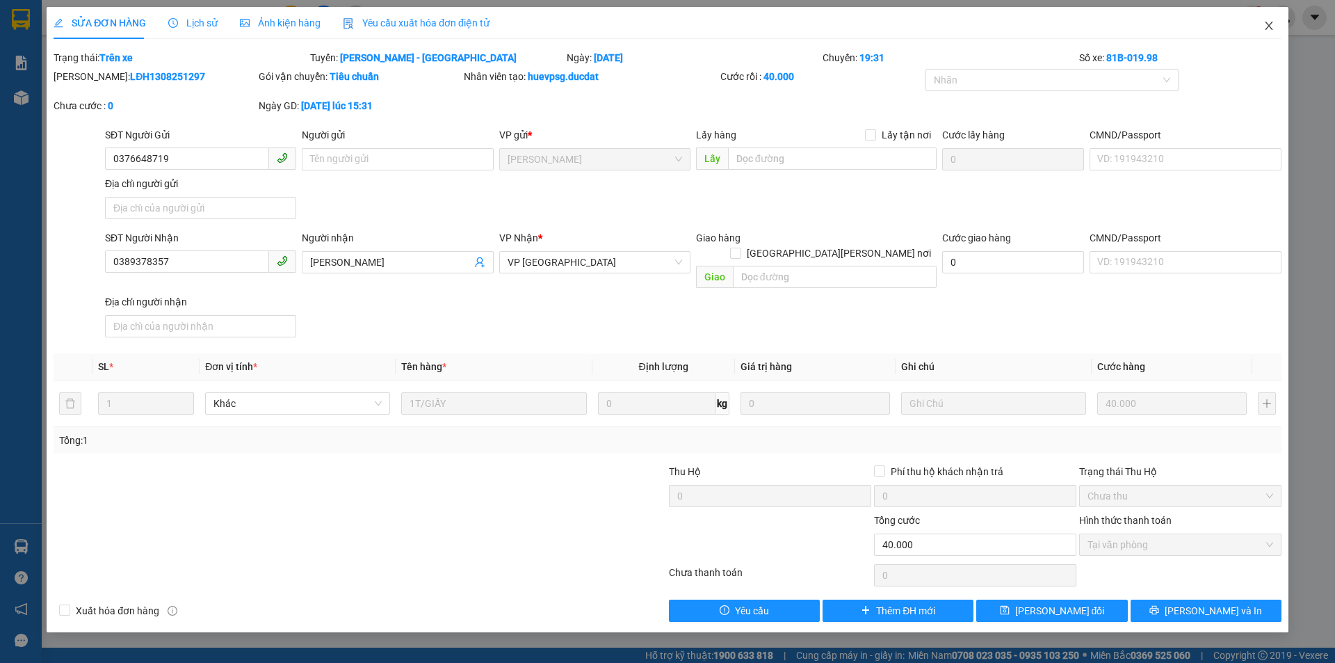
click at [1269, 30] on icon "close" at bounding box center [1269, 25] width 11 height 11
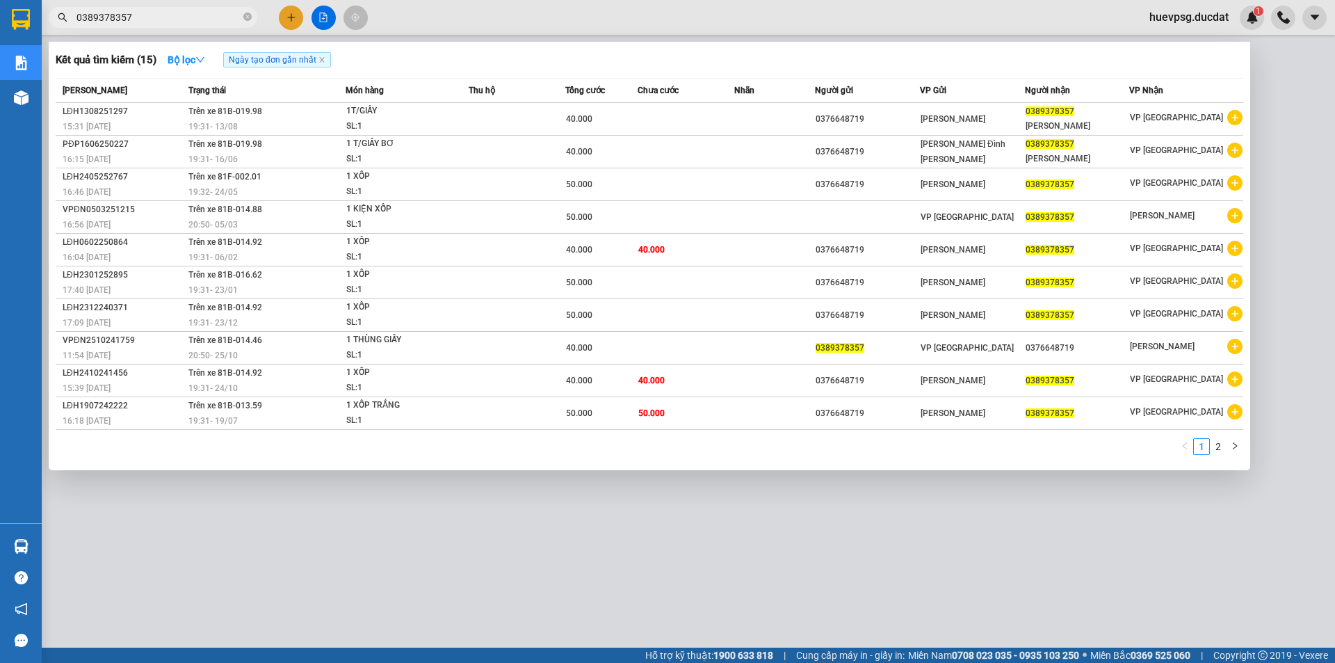
click at [183, 18] on input "0389378357" at bounding box center [158, 17] width 164 height 15
click at [1223, 450] on link "2" at bounding box center [1218, 446] width 15 height 15
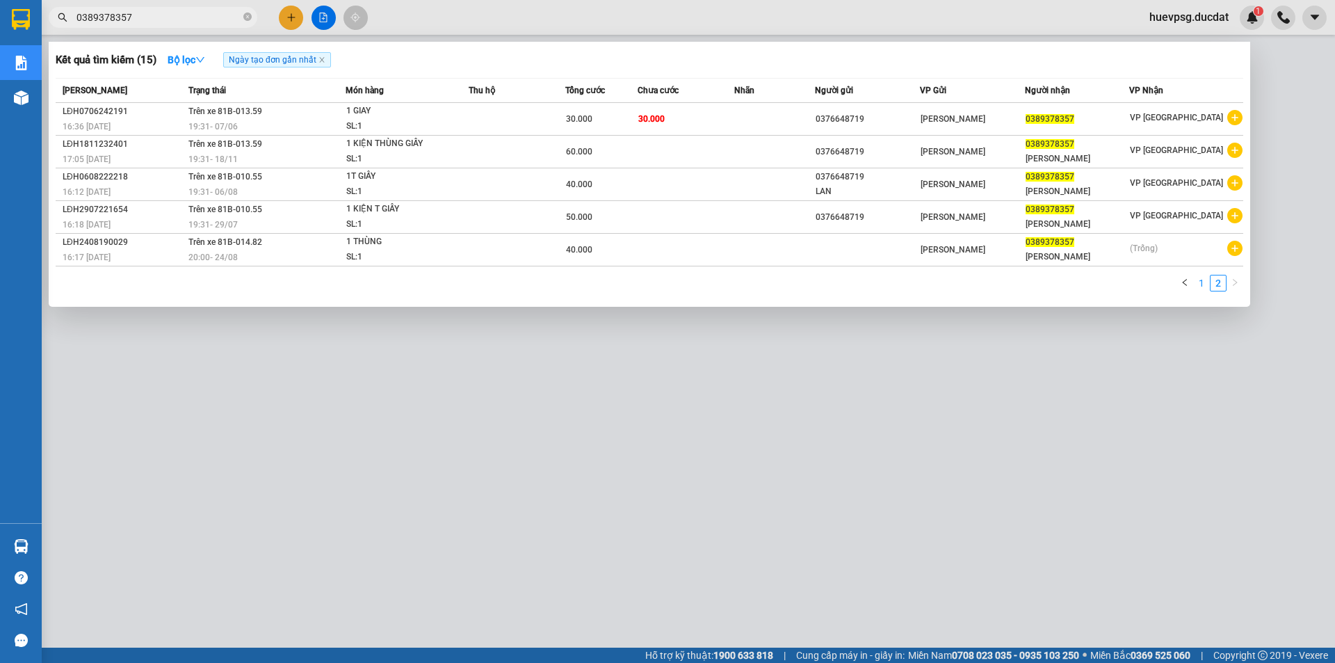
click at [1204, 284] on link "1" at bounding box center [1201, 282] width 15 height 15
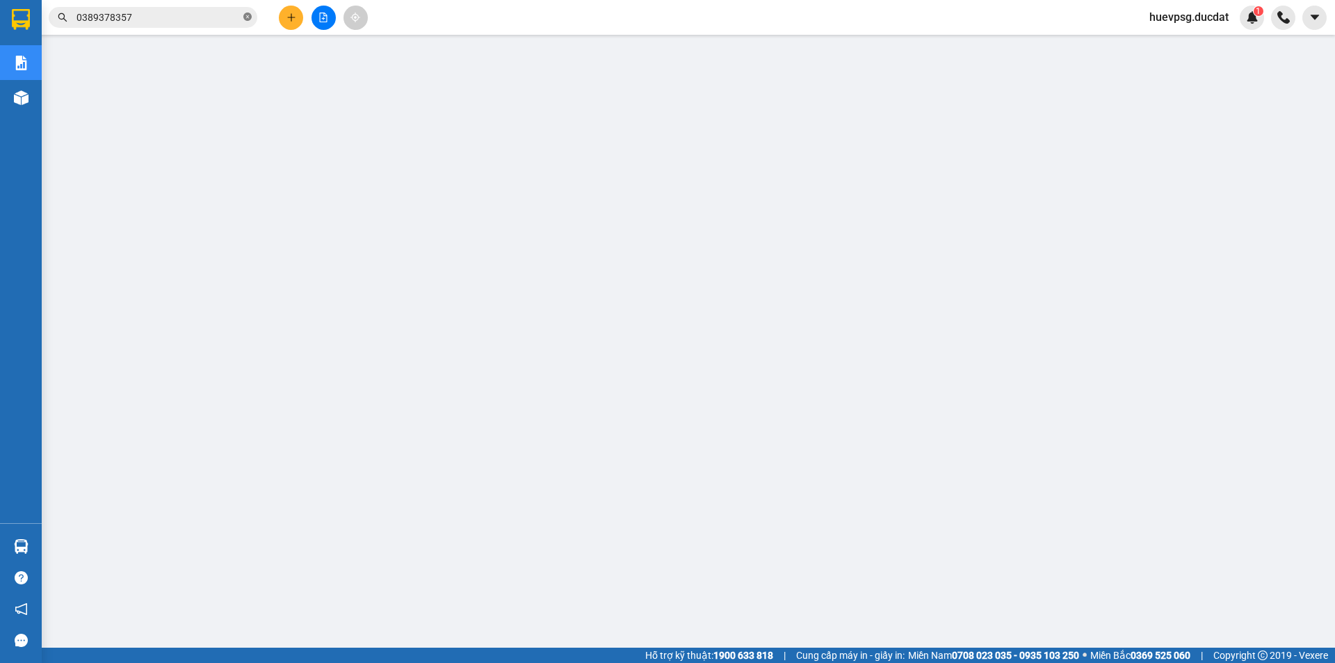
click at [247, 21] on icon "close-circle" at bounding box center [247, 17] width 8 height 8
click at [211, 16] on input "text" at bounding box center [158, 17] width 164 height 15
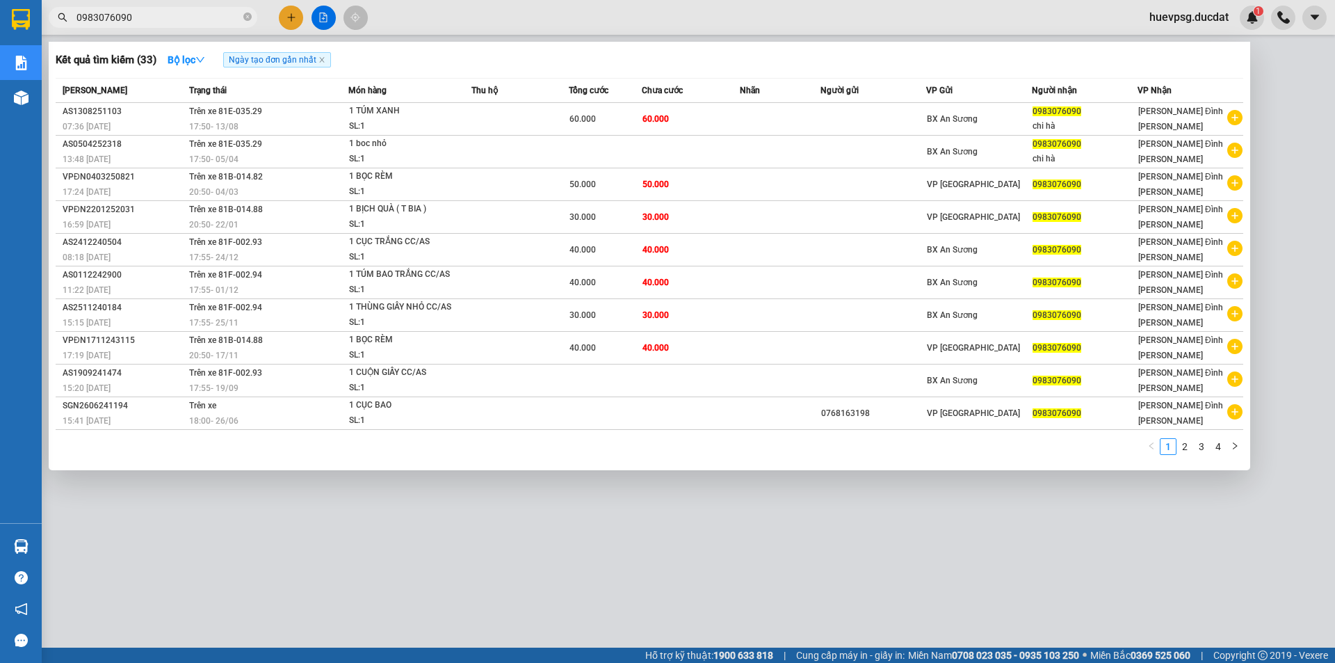
type input "0983076090"
click at [290, 22] on div at bounding box center [667, 331] width 1335 height 663
click at [290, 22] on icon "plus" at bounding box center [292, 18] width 10 height 10
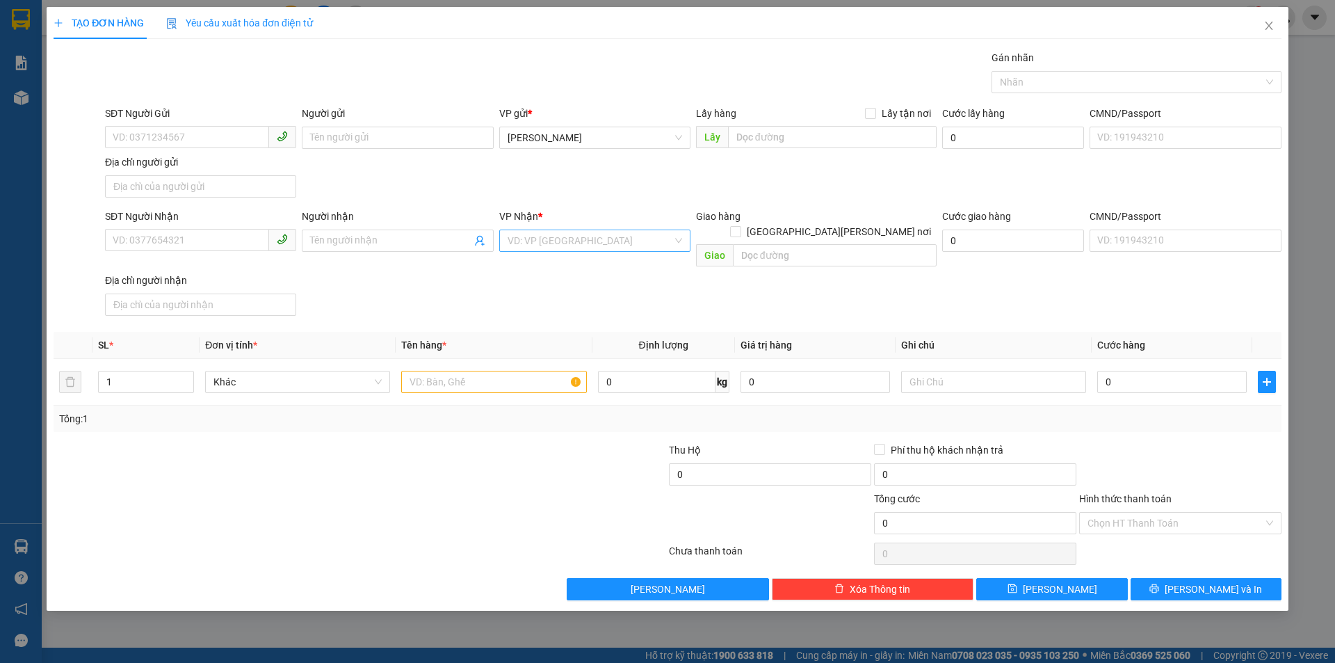
click at [571, 239] on input "search" at bounding box center [590, 240] width 165 height 21
type input "Q"
click at [1269, 28] on icon "close" at bounding box center [1269, 25] width 11 height 11
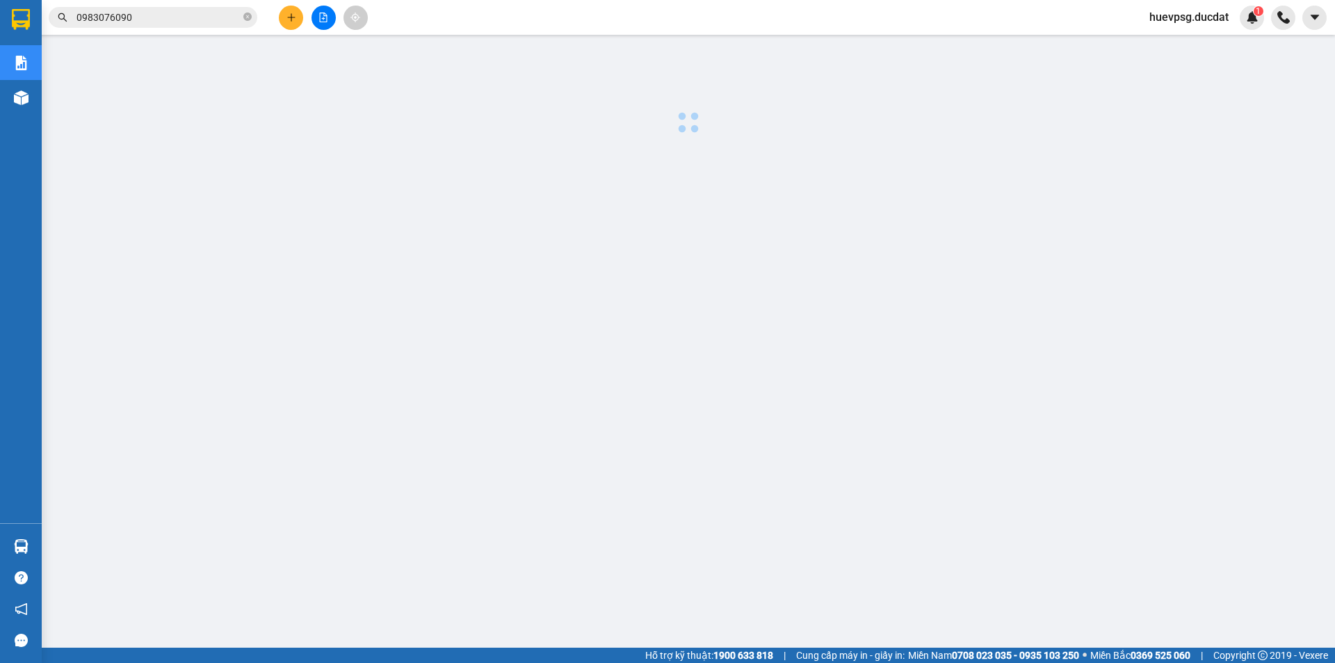
click at [1194, 24] on span "huevpsg.ducdat" at bounding box center [1189, 16] width 102 height 17
click at [1189, 46] on span "Đăng xuất" at bounding box center [1195, 42] width 72 height 15
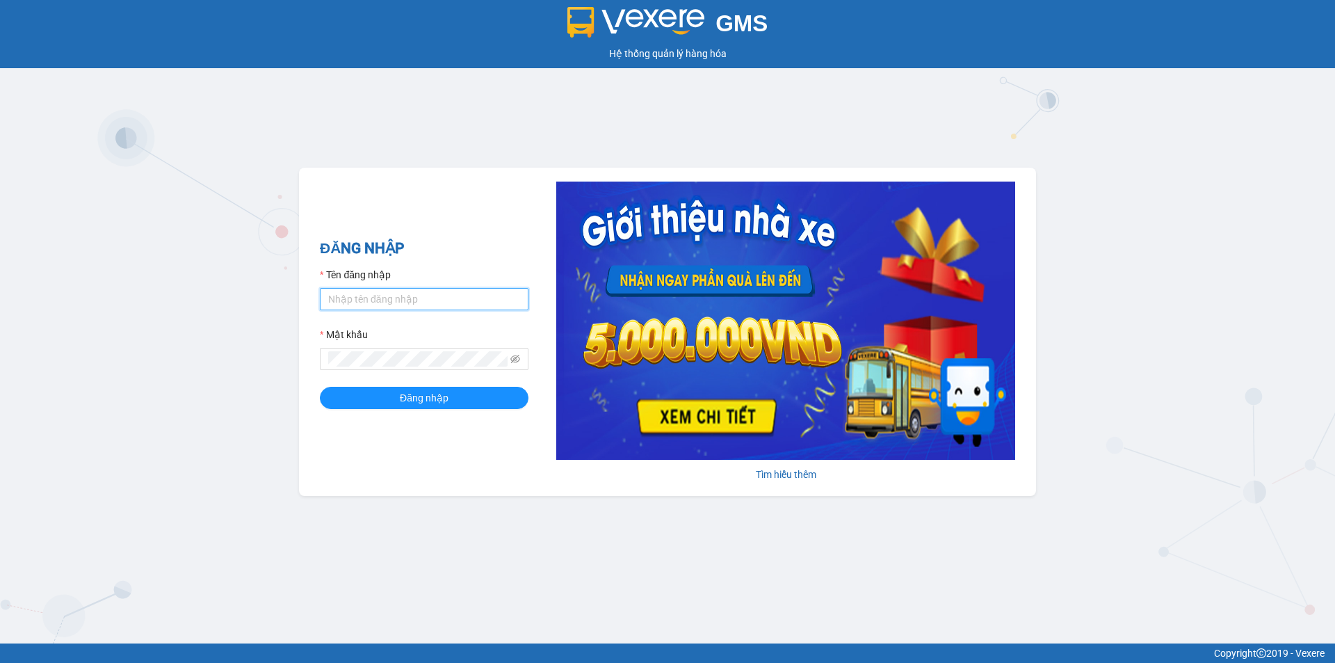
click at [377, 305] on input "Tên đăng nhập" at bounding box center [424, 299] width 209 height 22
type input "giang.ducdat"
click at [320, 387] on button "Đăng nhập" at bounding box center [424, 398] width 209 height 22
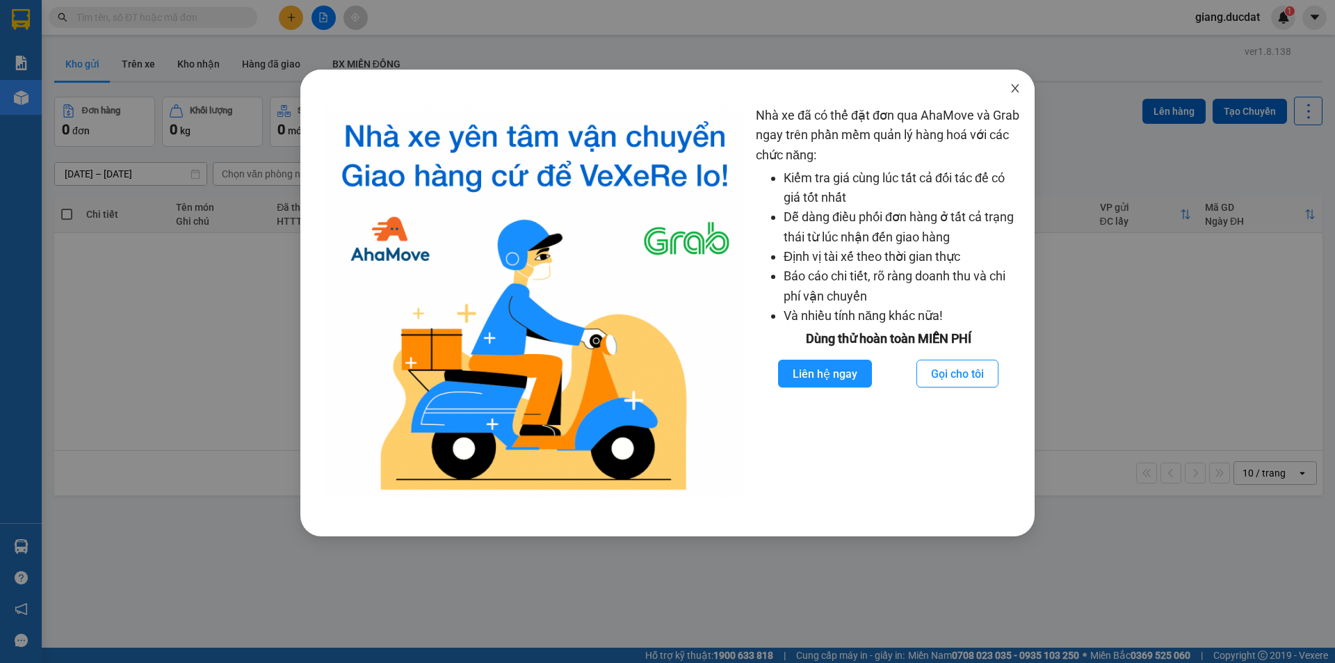
click at [1022, 90] on span "Close" at bounding box center [1015, 89] width 39 height 39
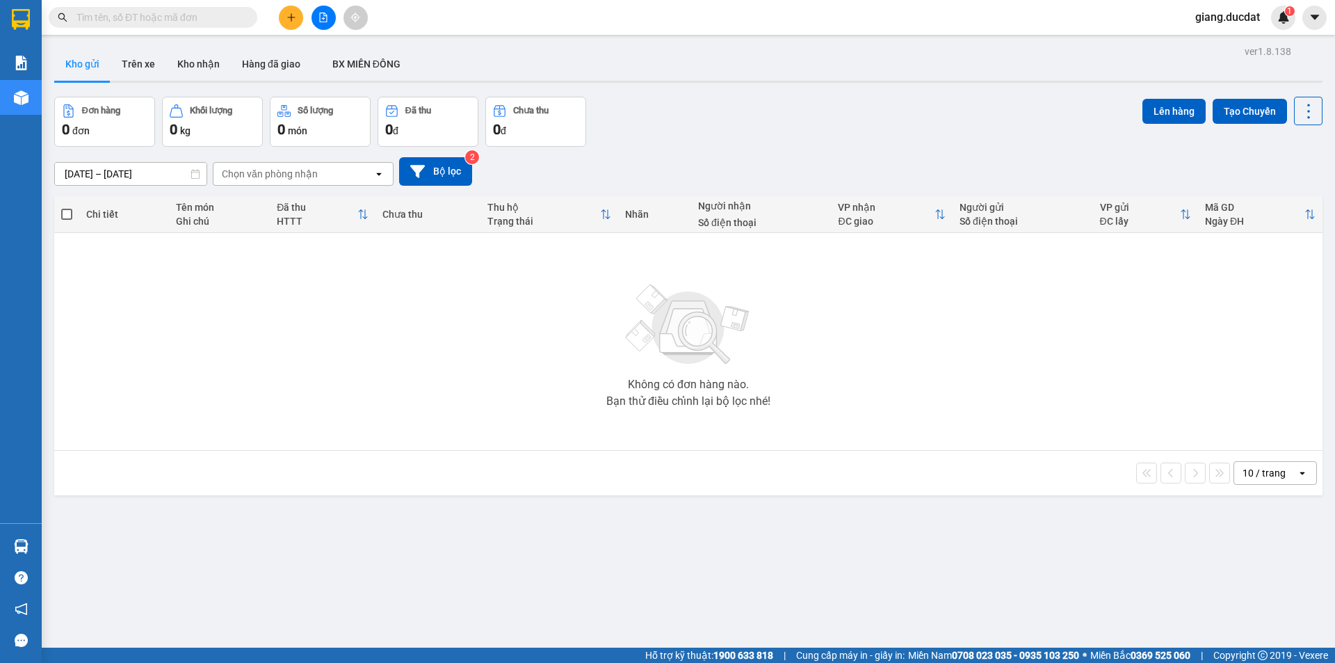
click at [290, 13] on icon "plus" at bounding box center [292, 18] width 10 height 10
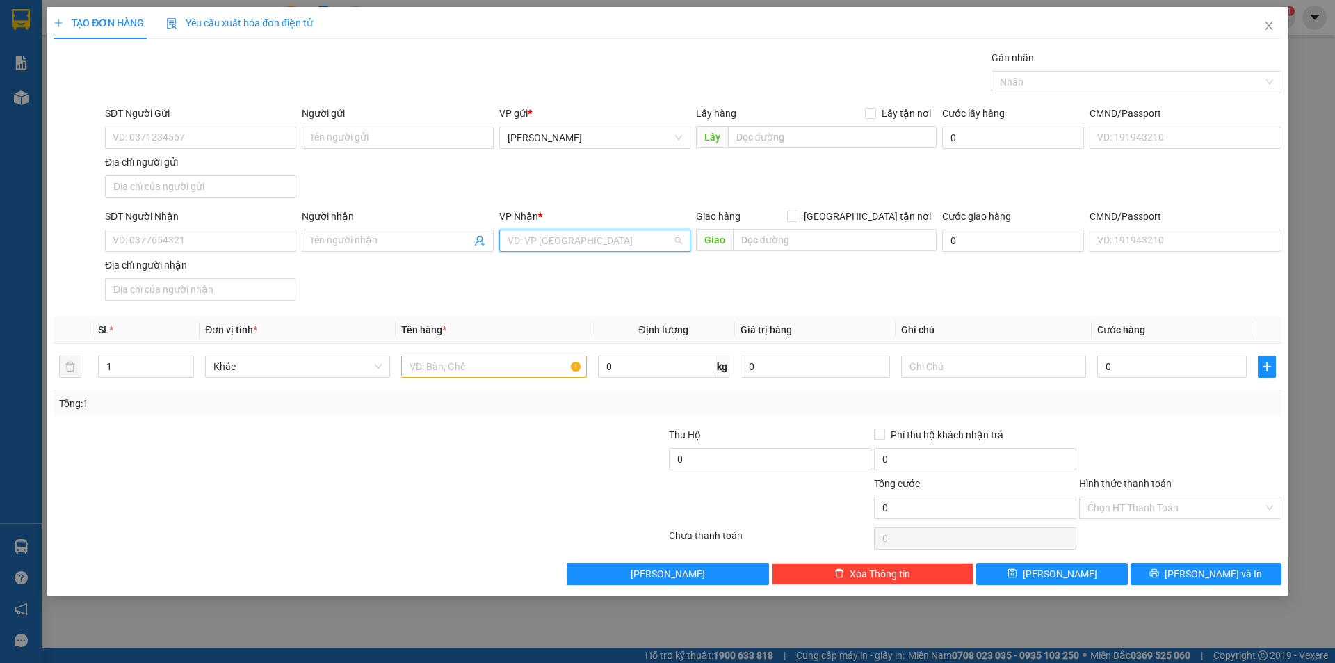
click at [622, 245] on input "search" at bounding box center [590, 240] width 165 height 21
type input "qu"
click at [589, 262] on div "VP Quy Nhơn" at bounding box center [595, 268] width 175 height 15
click at [227, 138] on input "SĐT Người Gửi" at bounding box center [200, 138] width 191 height 22
type input "0356506711"
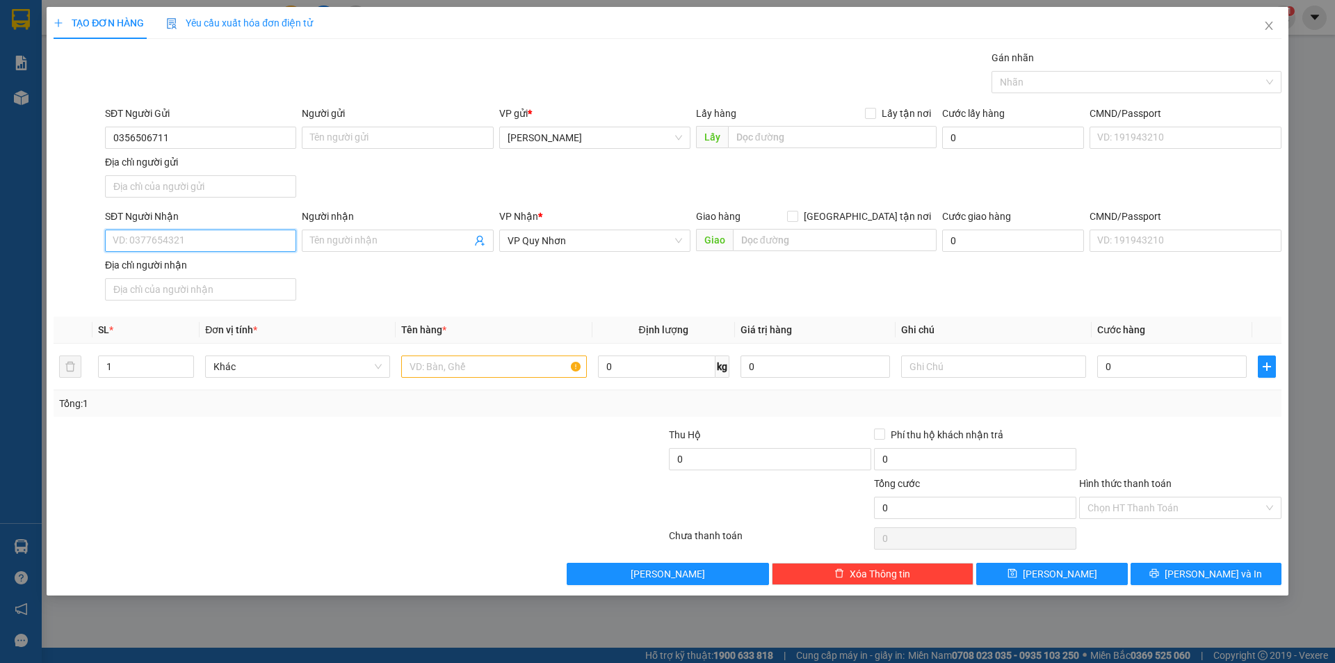
click at [242, 235] on input "SĐT Người Nhận" at bounding box center [200, 240] width 191 height 22
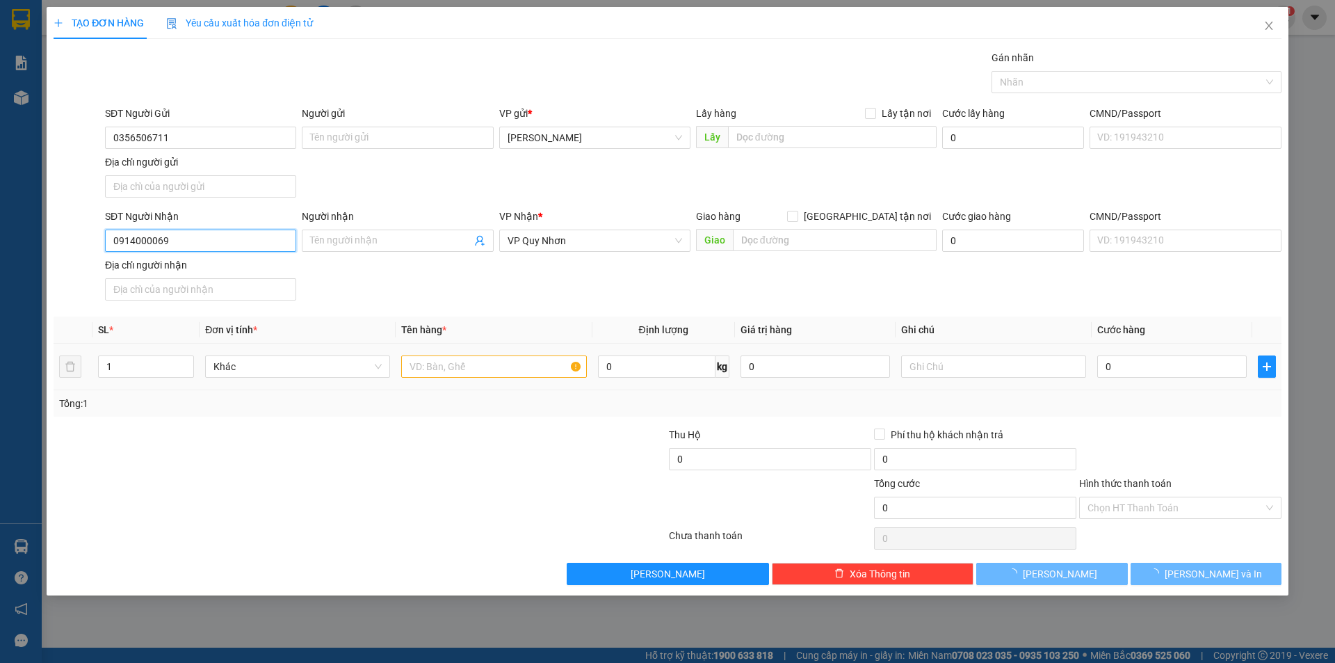
type input "0914000069"
click at [462, 374] on input "text" at bounding box center [493, 366] width 185 height 22
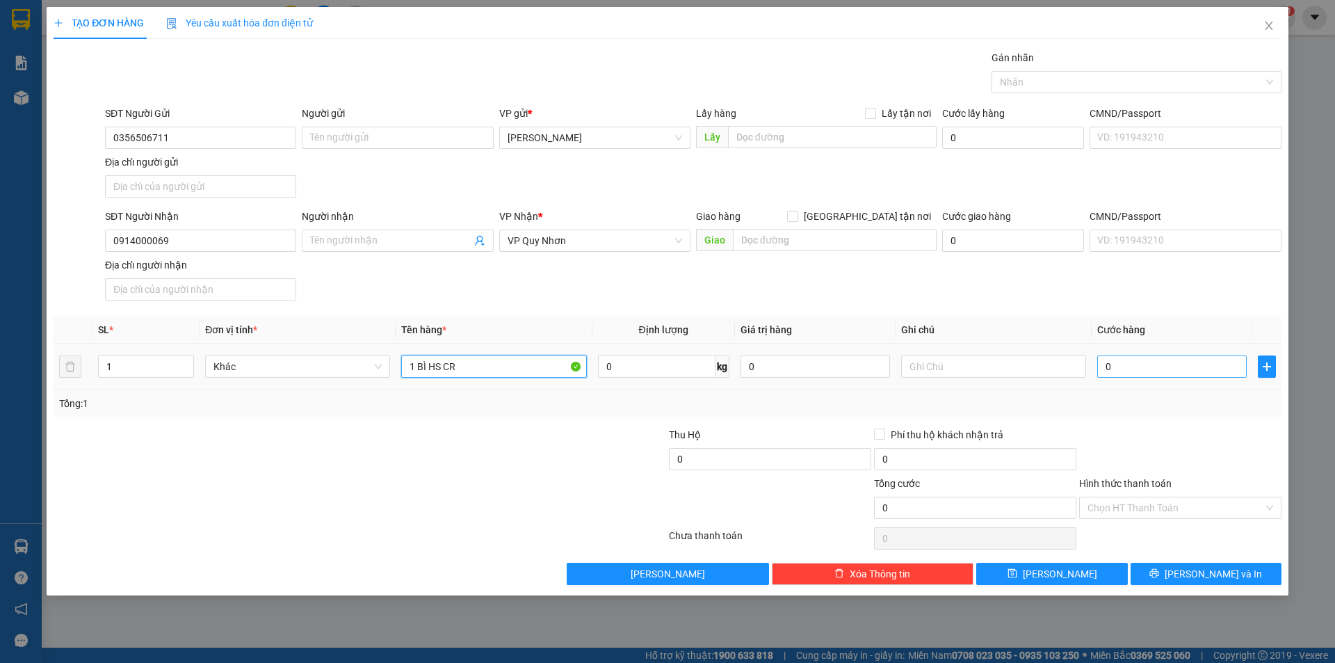
type input "1 BÌ HS CR"
click at [1136, 362] on input "0" at bounding box center [1172, 366] width 150 height 22
type input "3"
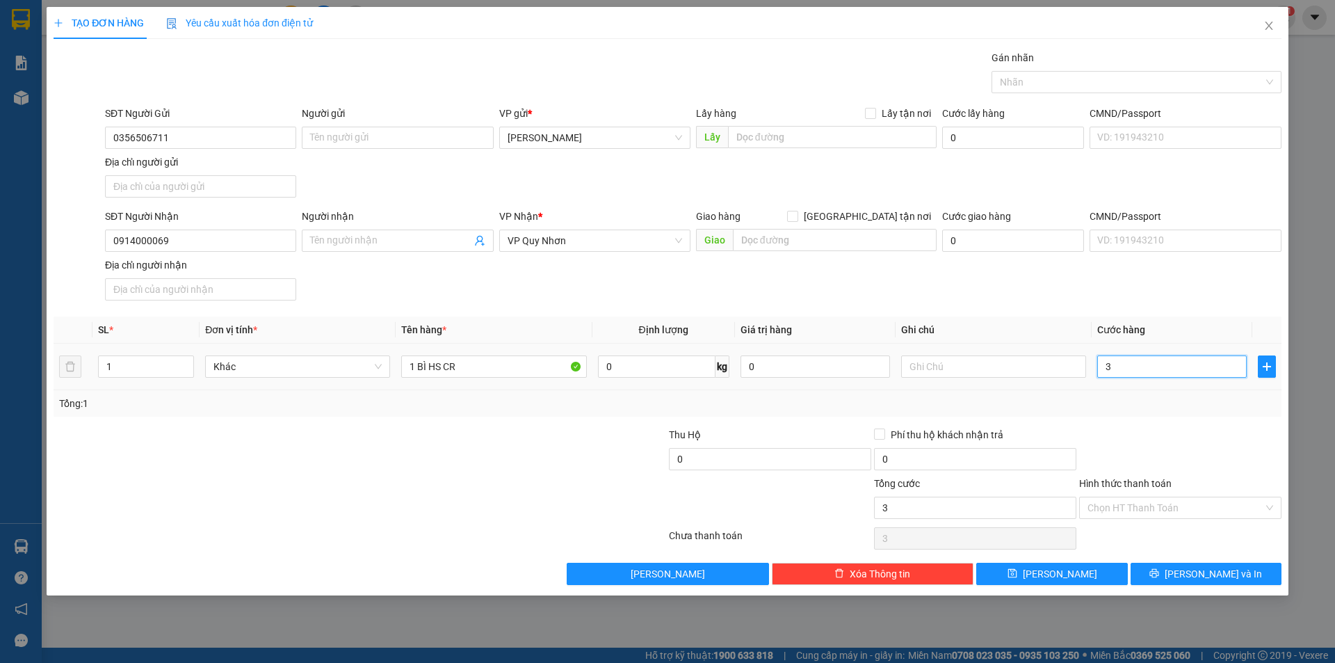
type input "30"
type input "30.000"
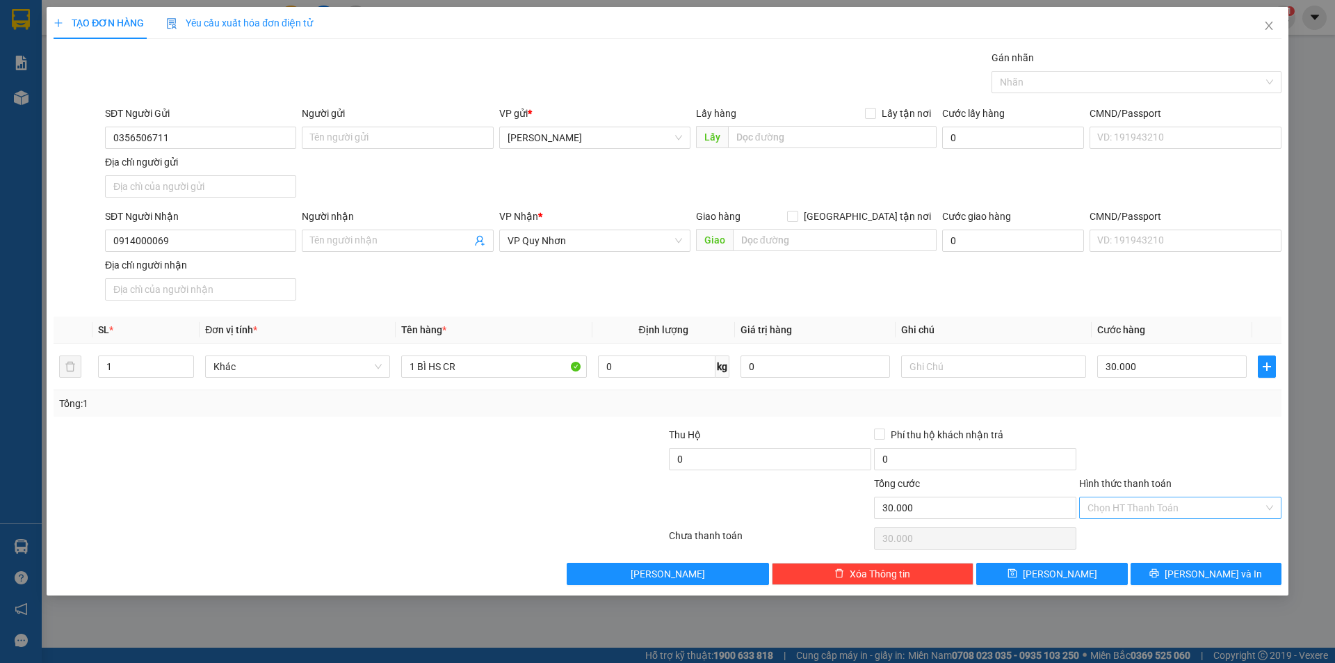
click at [1152, 508] on input "Hình thức thanh toán" at bounding box center [1176, 507] width 176 height 21
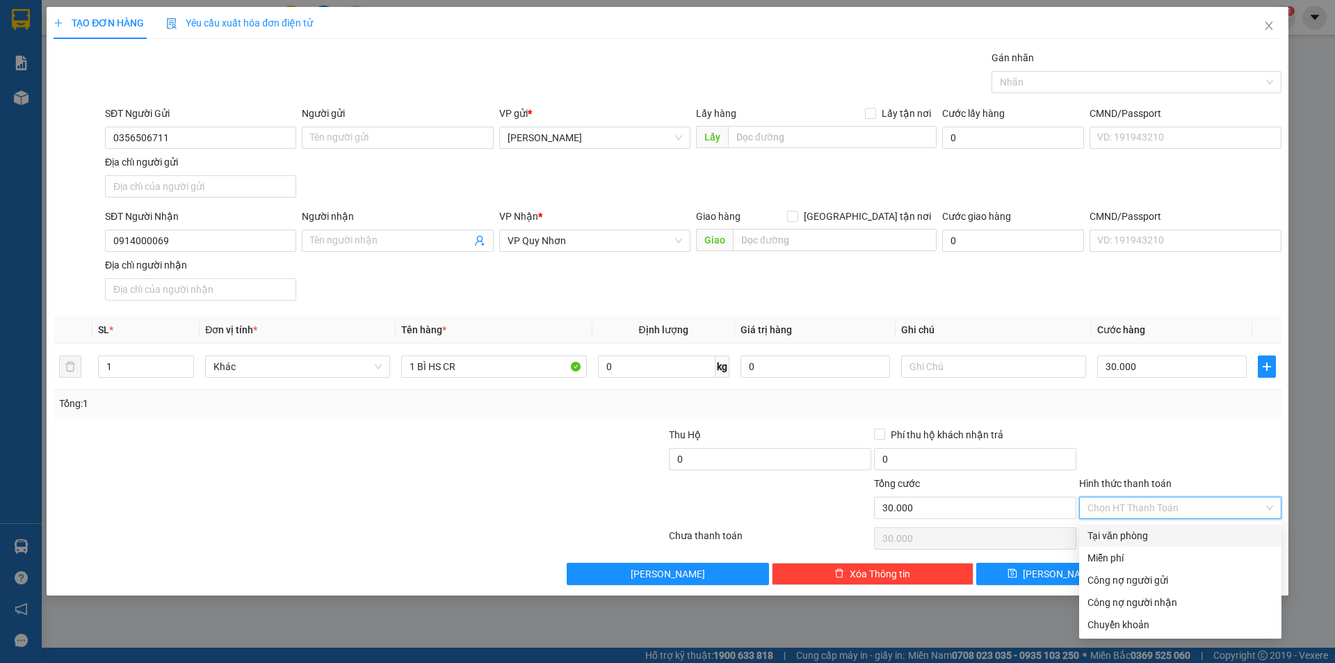
click at [1156, 540] on div "Tại văn phòng" at bounding box center [1181, 535] width 186 height 15
type input "0"
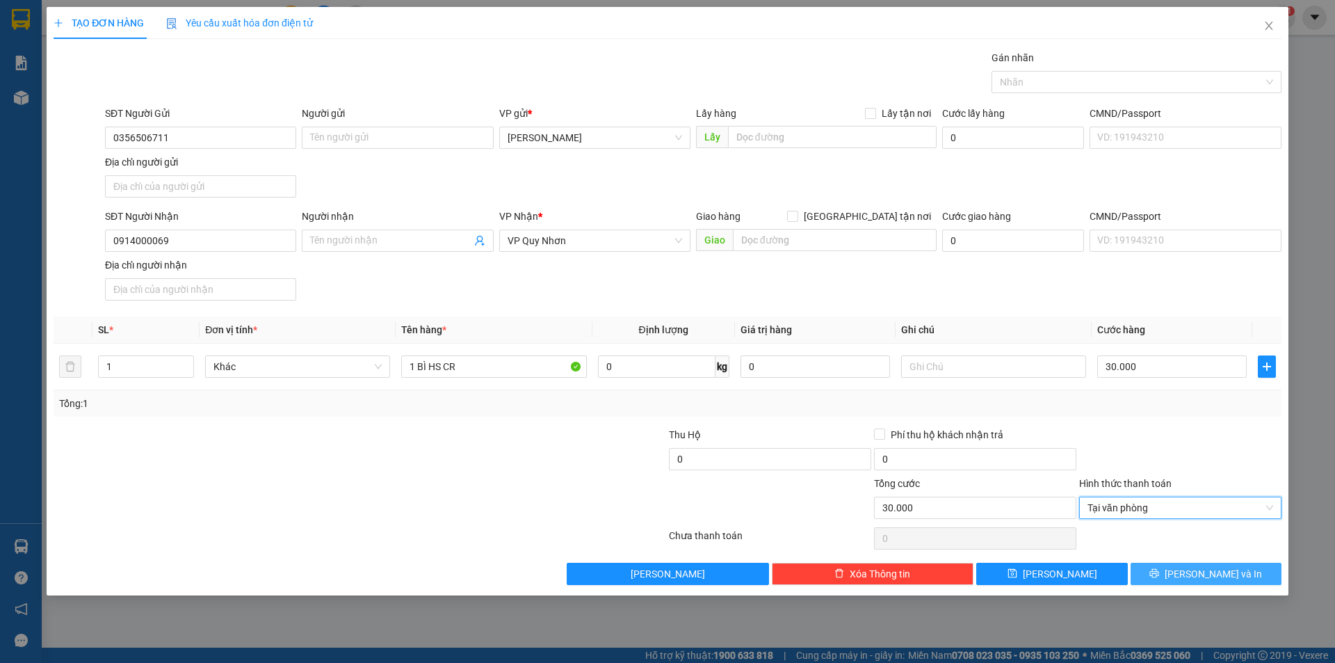
click at [1175, 575] on button "[PERSON_NAME] và In" at bounding box center [1206, 574] width 151 height 22
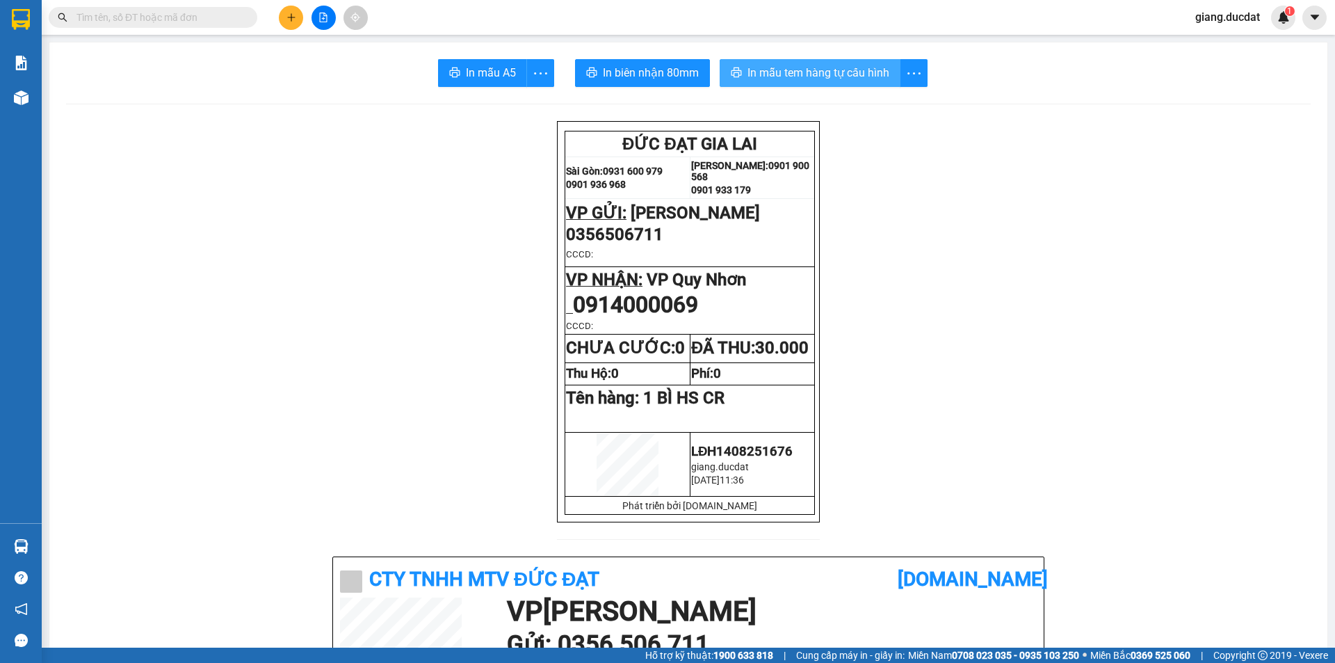
click at [805, 82] on button "In mẫu tem hàng tự cấu hình" at bounding box center [810, 73] width 181 height 28
click at [289, 9] on button at bounding box center [291, 18] width 24 height 24
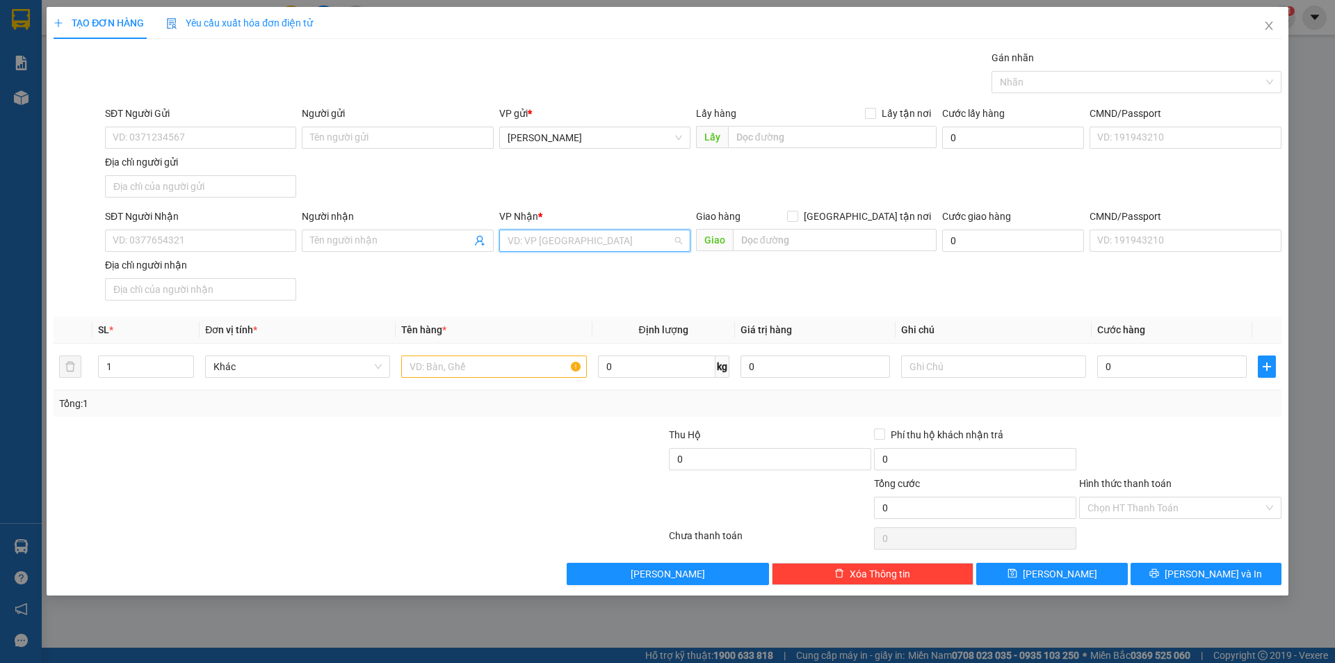
click at [584, 239] on input "search" at bounding box center [590, 240] width 165 height 21
type input "QUY"
click at [566, 268] on div "VP Quy Nhơn" at bounding box center [595, 268] width 175 height 15
click at [483, 372] on input "text" at bounding box center [493, 366] width 185 height 22
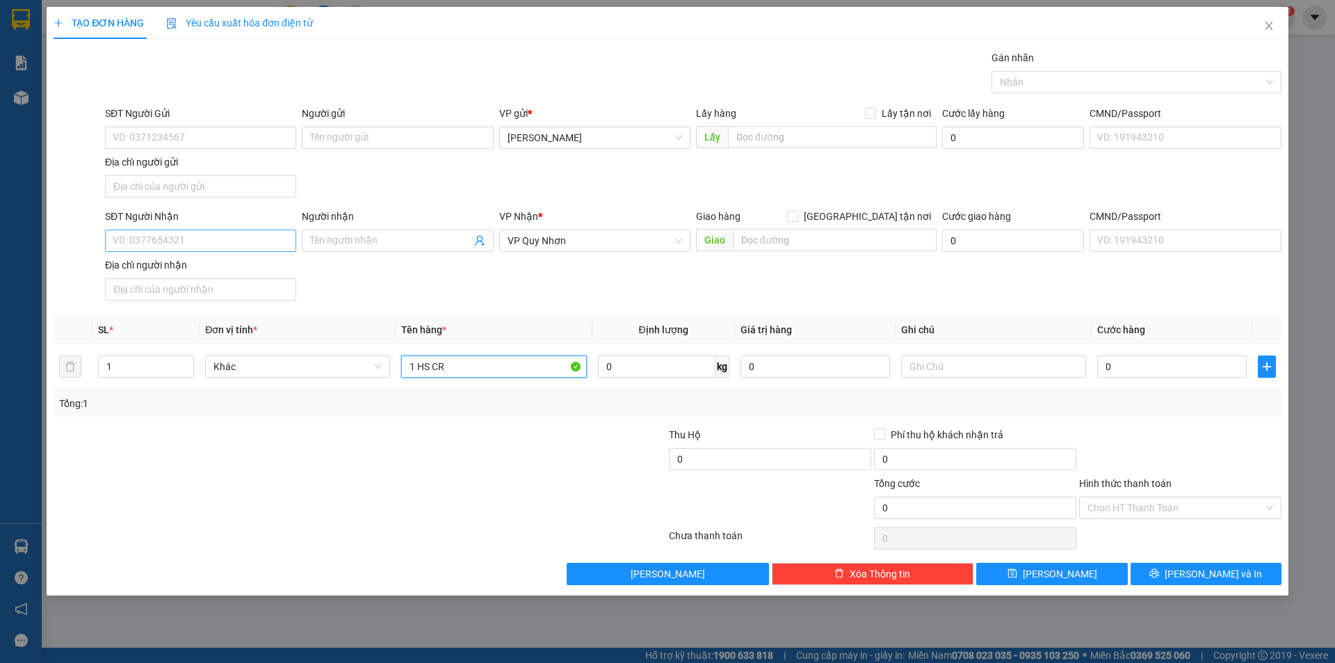
type input "1 HS CR"
click at [185, 243] on input "SĐT Người Nhận" at bounding box center [200, 240] width 191 height 22
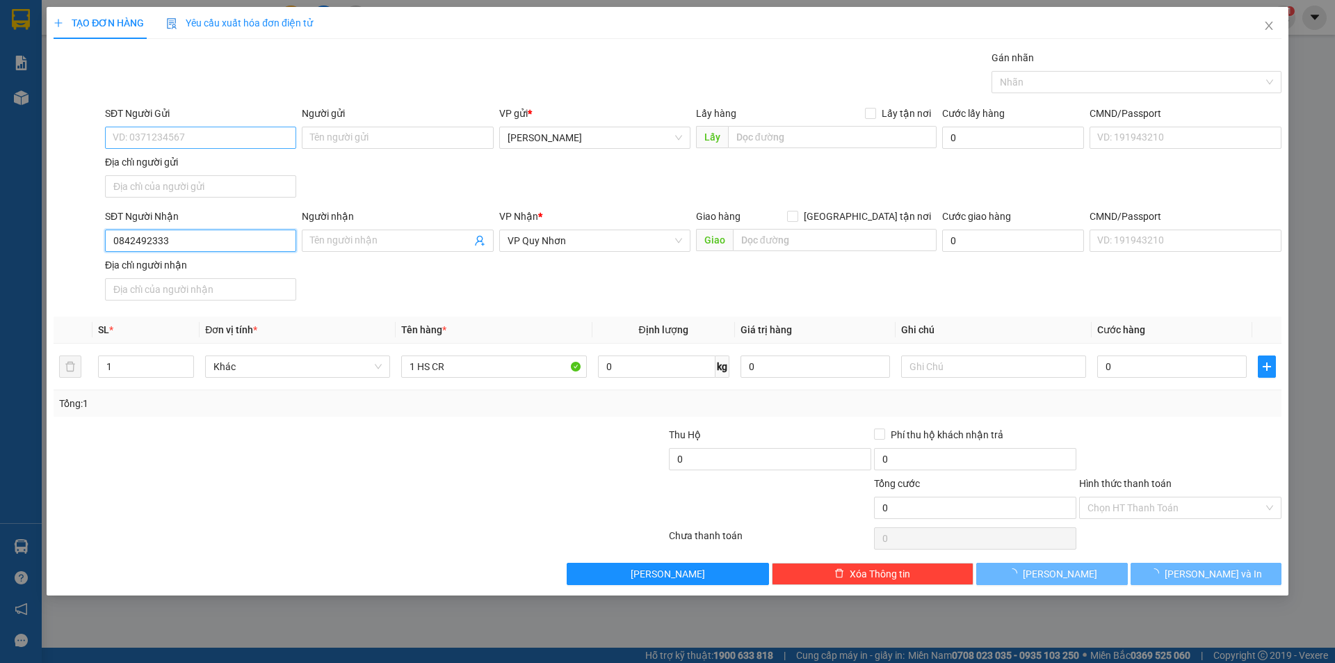
type input "0842492333"
click at [218, 133] on input "SĐT Người Gửi" at bounding box center [200, 138] width 191 height 22
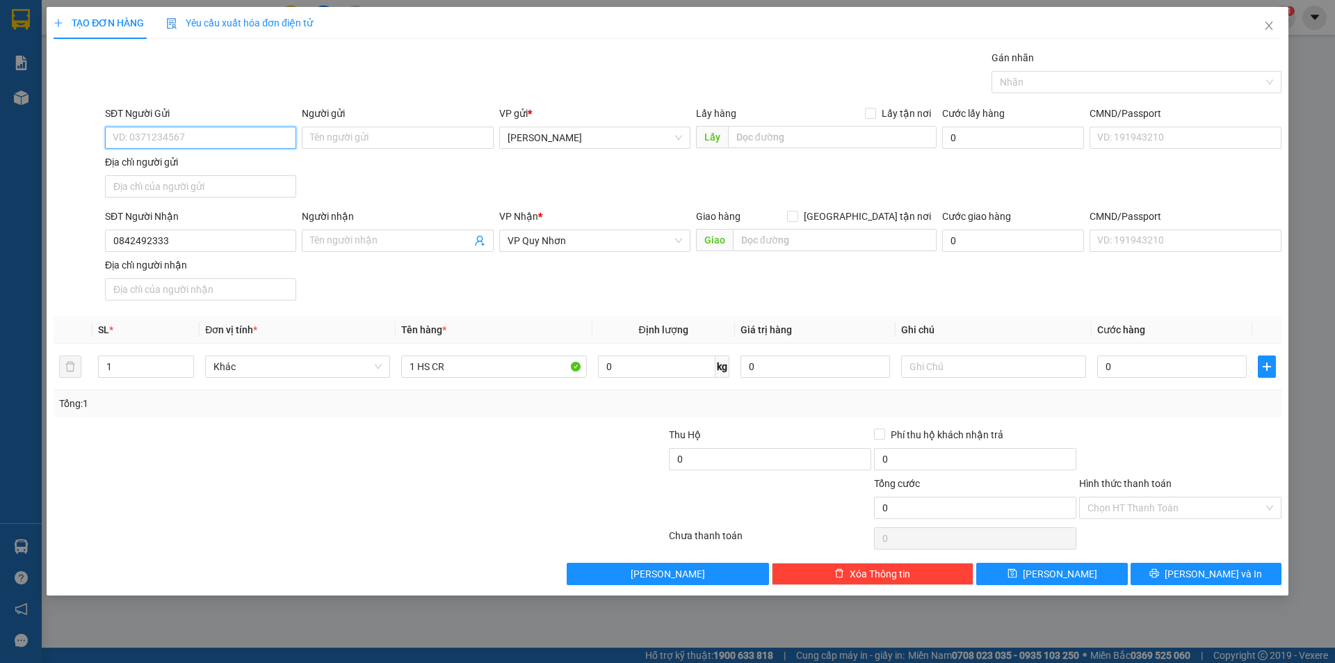
click at [218, 140] on input "SĐT Người Gửi" at bounding box center [200, 138] width 191 height 22
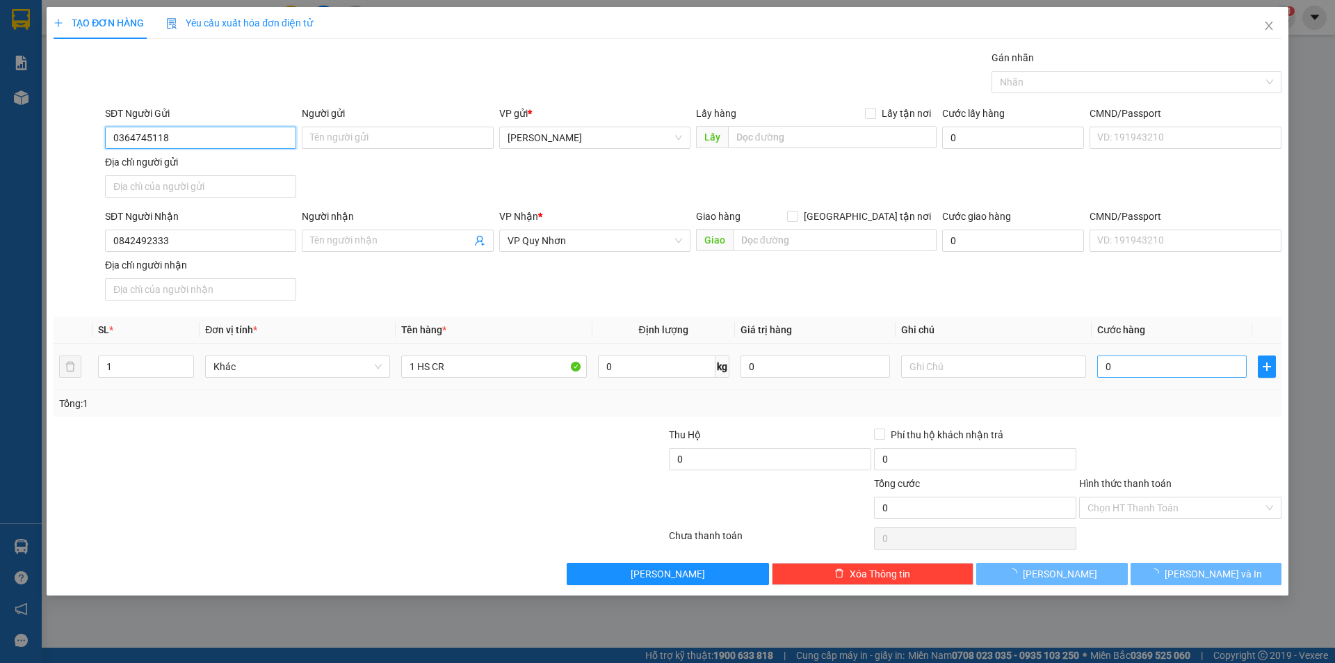
type input "0364745118"
click at [1164, 367] on input "0" at bounding box center [1172, 366] width 150 height 22
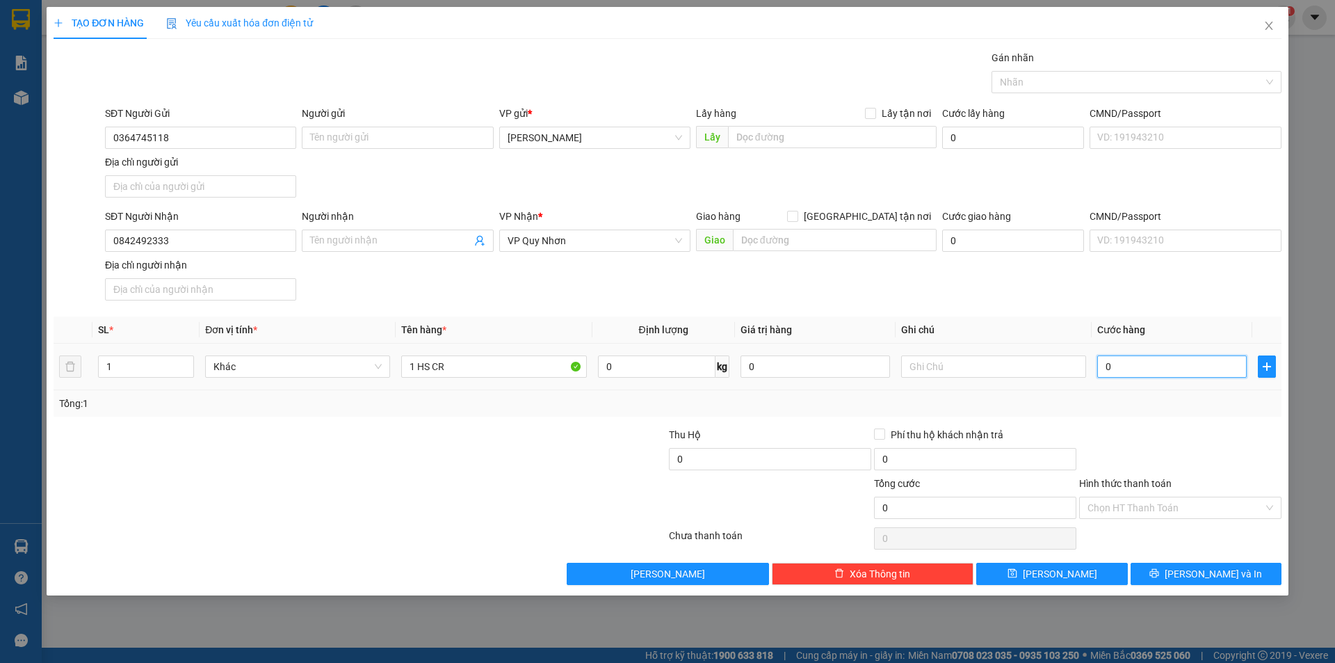
type input "3"
type input "30"
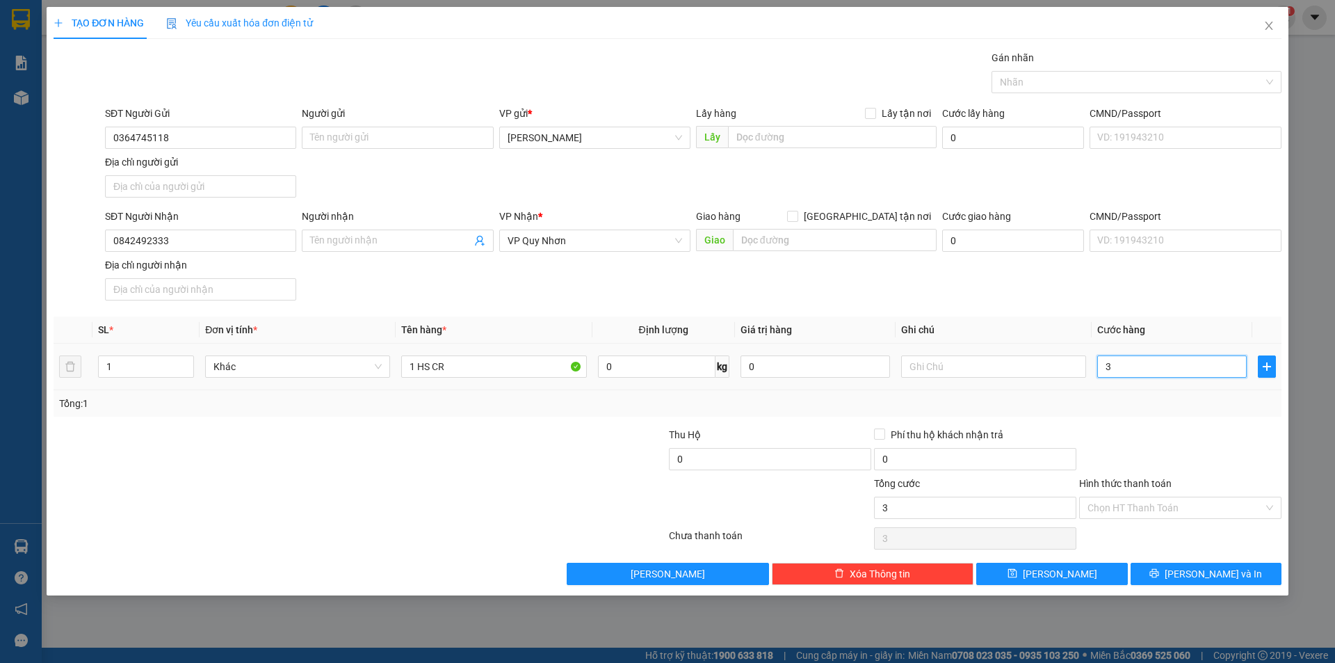
type input "30"
type input "30.000"
click at [1151, 424] on div "Transit Pickup Surcharge Ids Transit Deliver Surcharge Ids Transit Deliver Surc…" at bounding box center [668, 317] width 1228 height 535
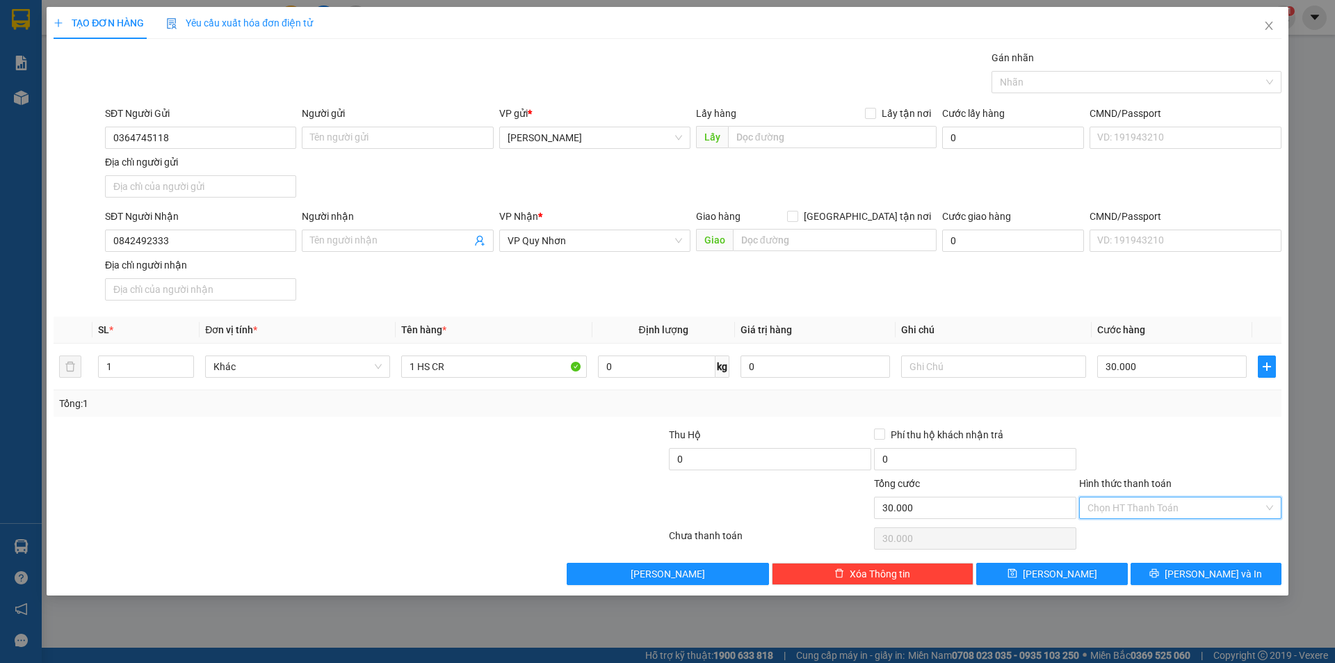
click at [1157, 513] on input "Hình thức thanh toán" at bounding box center [1176, 507] width 176 height 21
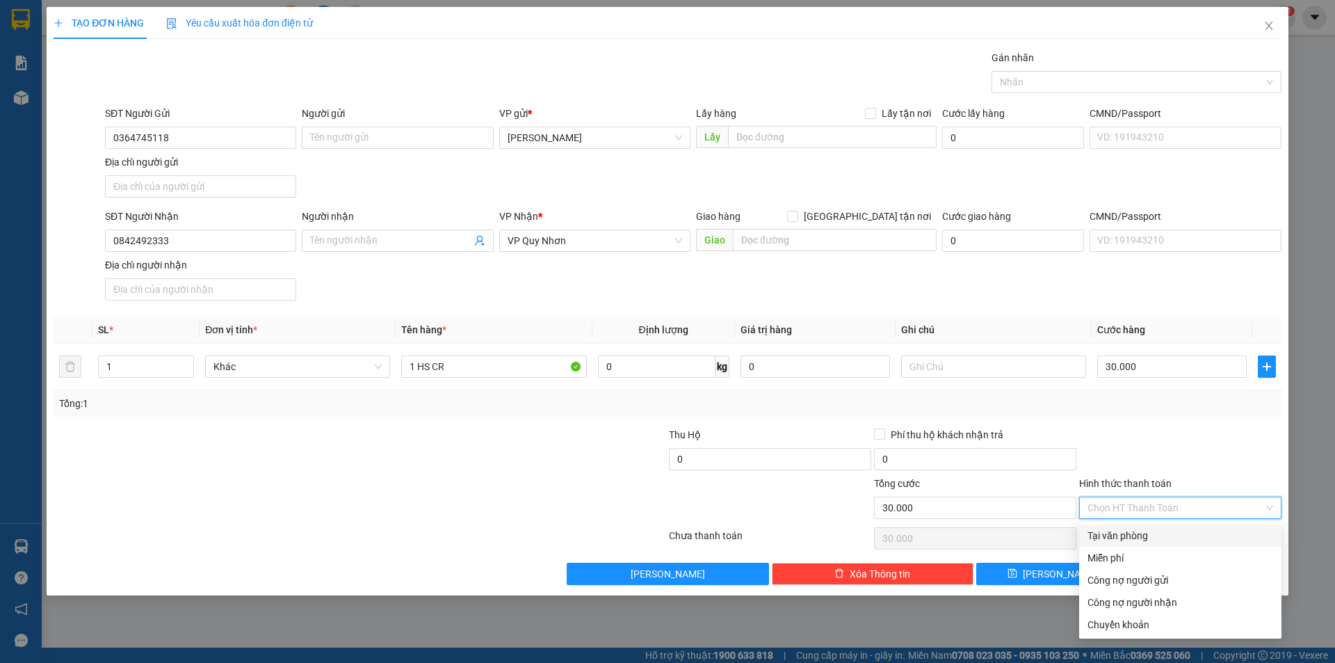
click at [1147, 527] on div "Tại văn phòng" at bounding box center [1180, 535] width 202 height 22
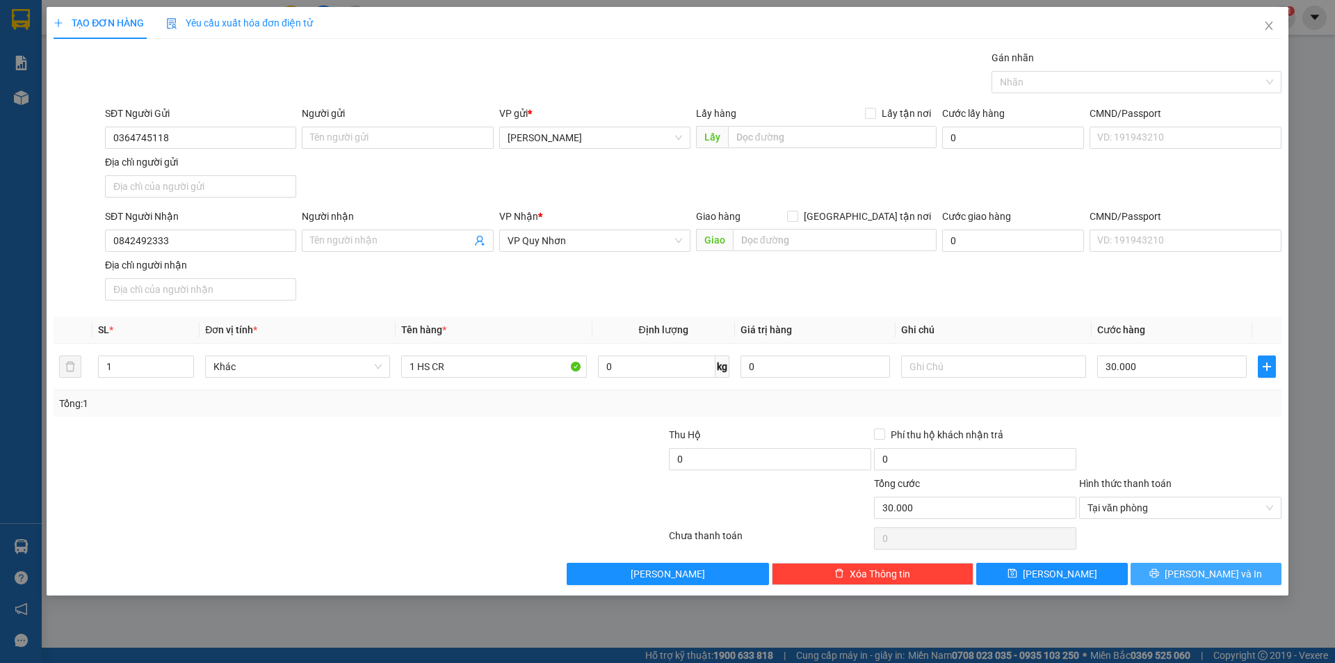
click at [1194, 581] on span "[PERSON_NAME] và In" at bounding box center [1213, 573] width 97 height 15
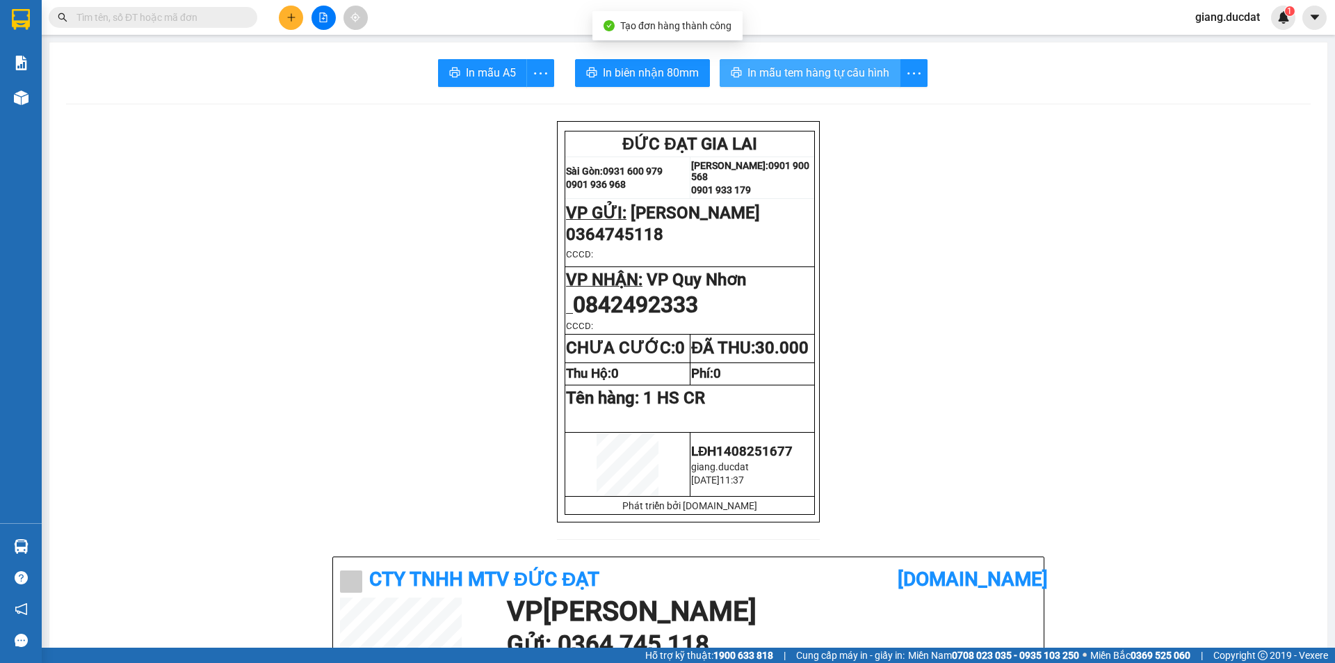
click at [826, 76] on span "In mẫu tem hàng tự cấu hình" at bounding box center [819, 72] width 142 height 17
click at [285, 22] on button at bounding box center [291, 18] width 24 height 24
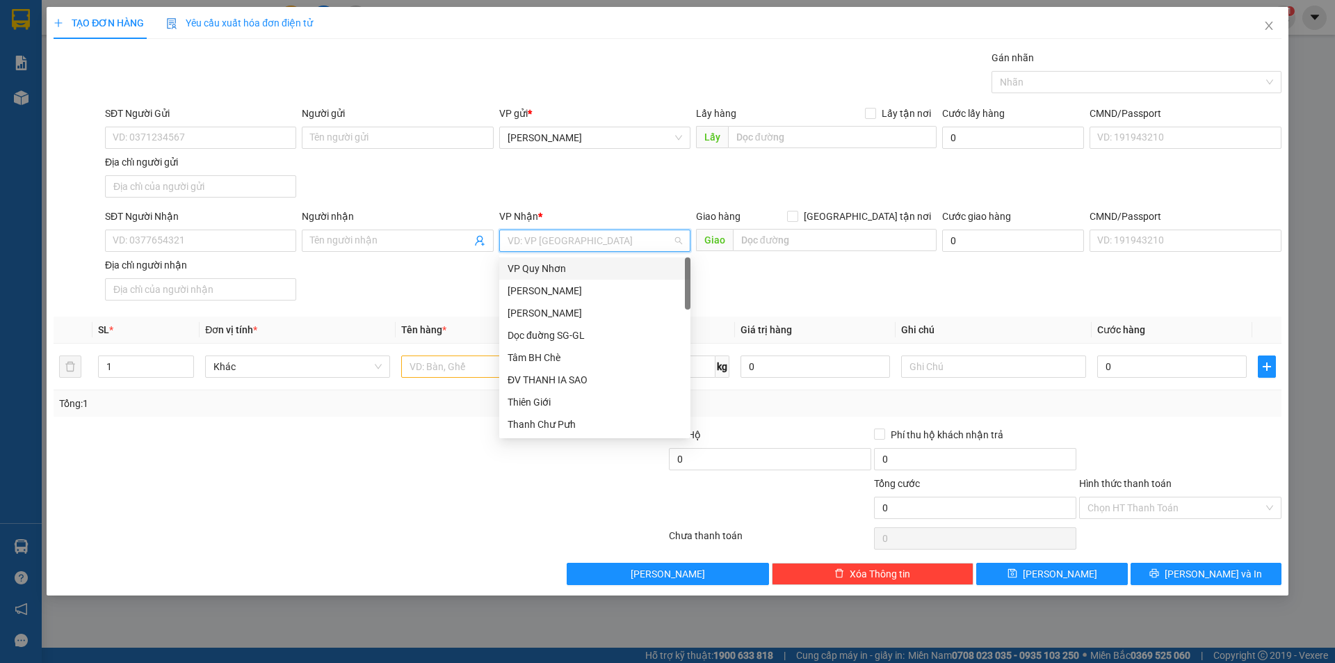
click at [542, 241] on input "search" at bounding box center [590, 240] width 165 height 21
type input "Q"
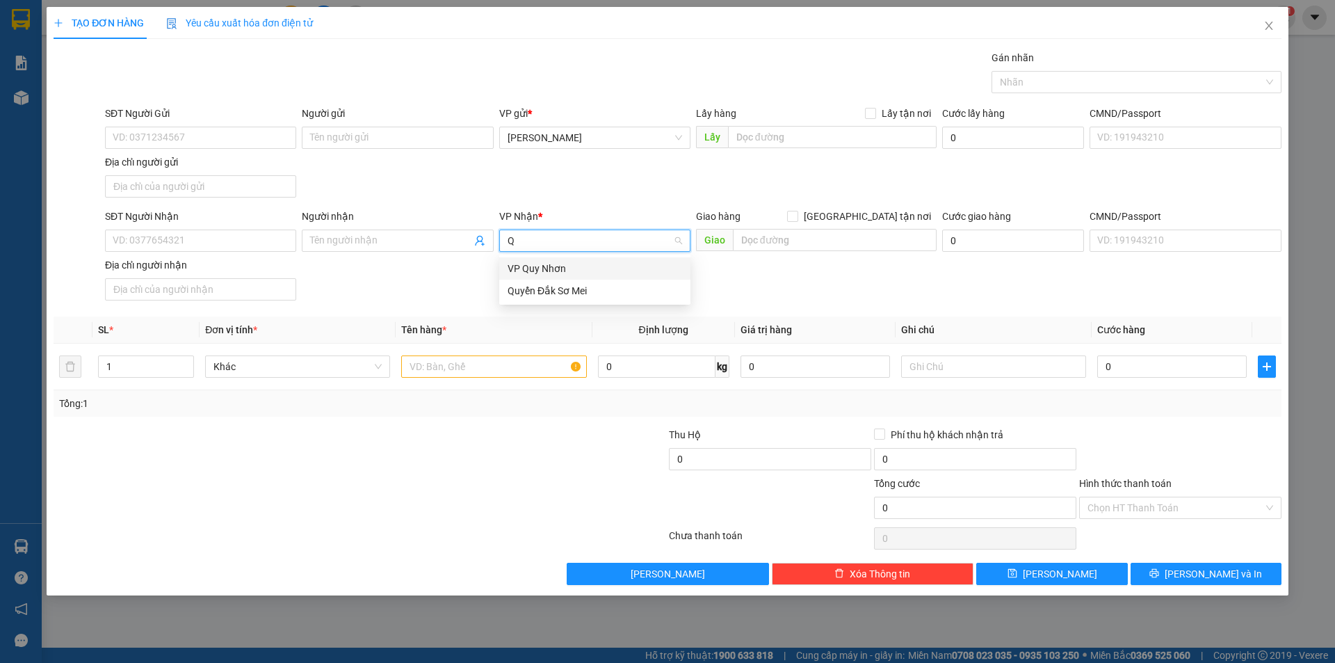
click at [560, 272] on div "VP Quy Nhơn" at bounding box center [595, 268] width 175 height 15
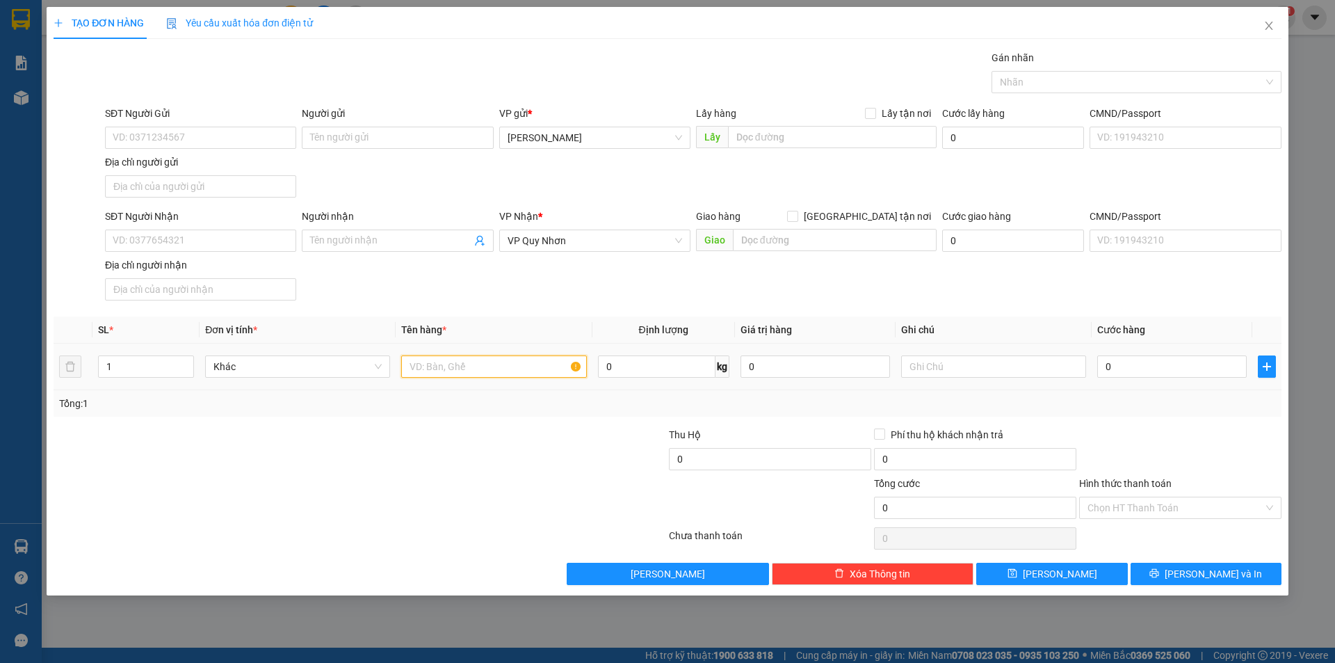
click at [446, 367] on input "text" at bounding box center [493, 366] width 185 height 22
type input "1 HỘP GIẤY CC"
click at [188, 241] on input "SĐT Người Nhận" at bounding box center [200, 240] width 191 height 22
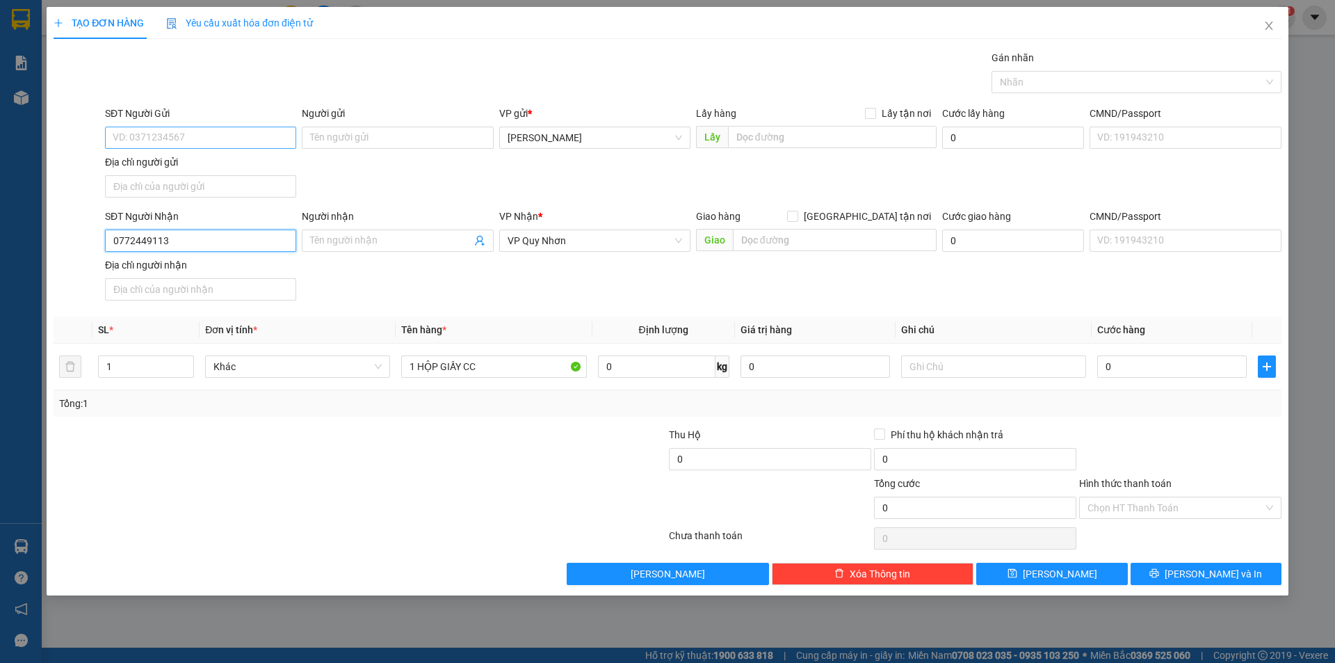
type input "0772449113"
click at [169, 141] on input "SĐT Người Gửi" at bounding box center [200, 138] width 191 height 22
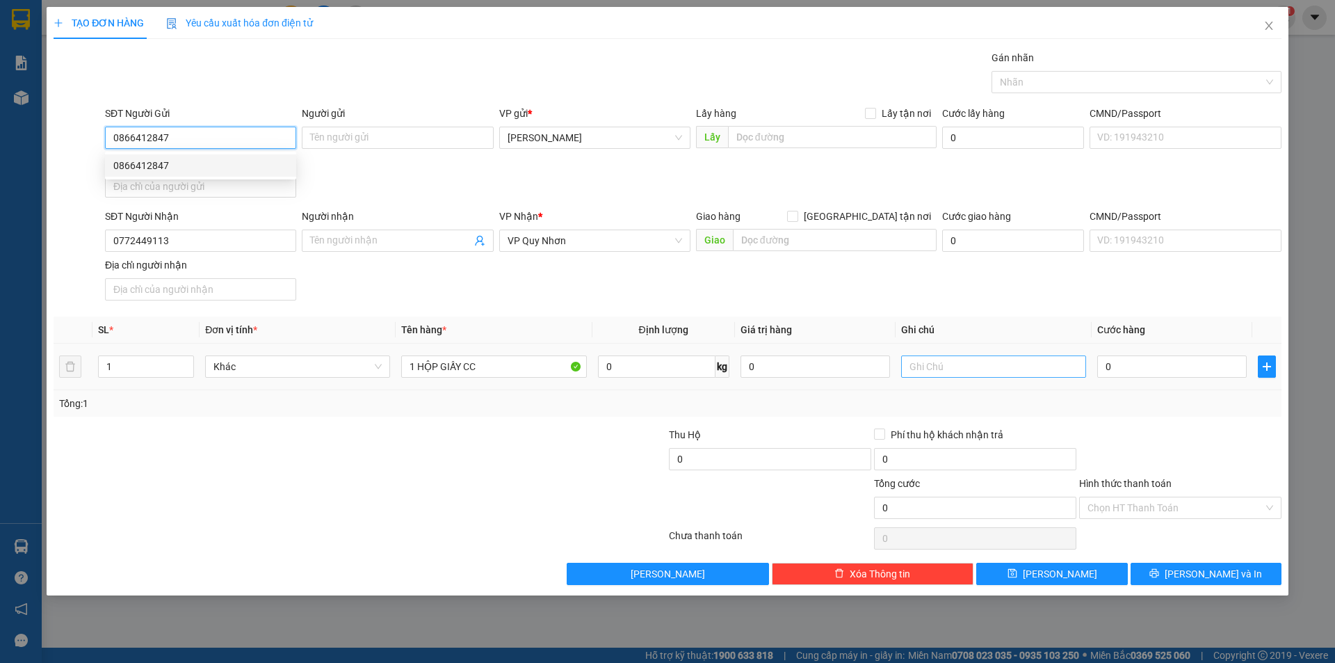
type input "0866412847"
click at [1024, 364] on input "text" at bounding box center [993, 366] width 185 height 22
type input "XE 1482 CHỞ"
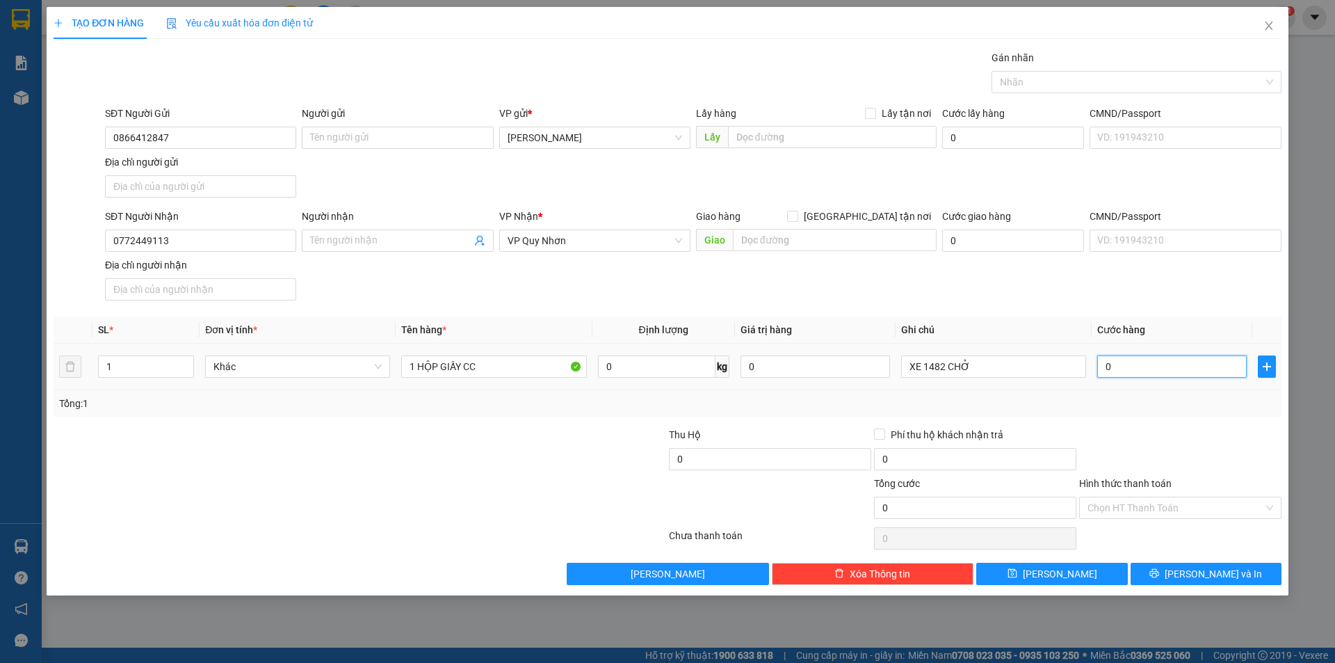
click at [1207, 362] on input "0" at bounding box center [1172, 366] width 150 height 22
type input "3"
type input "30"
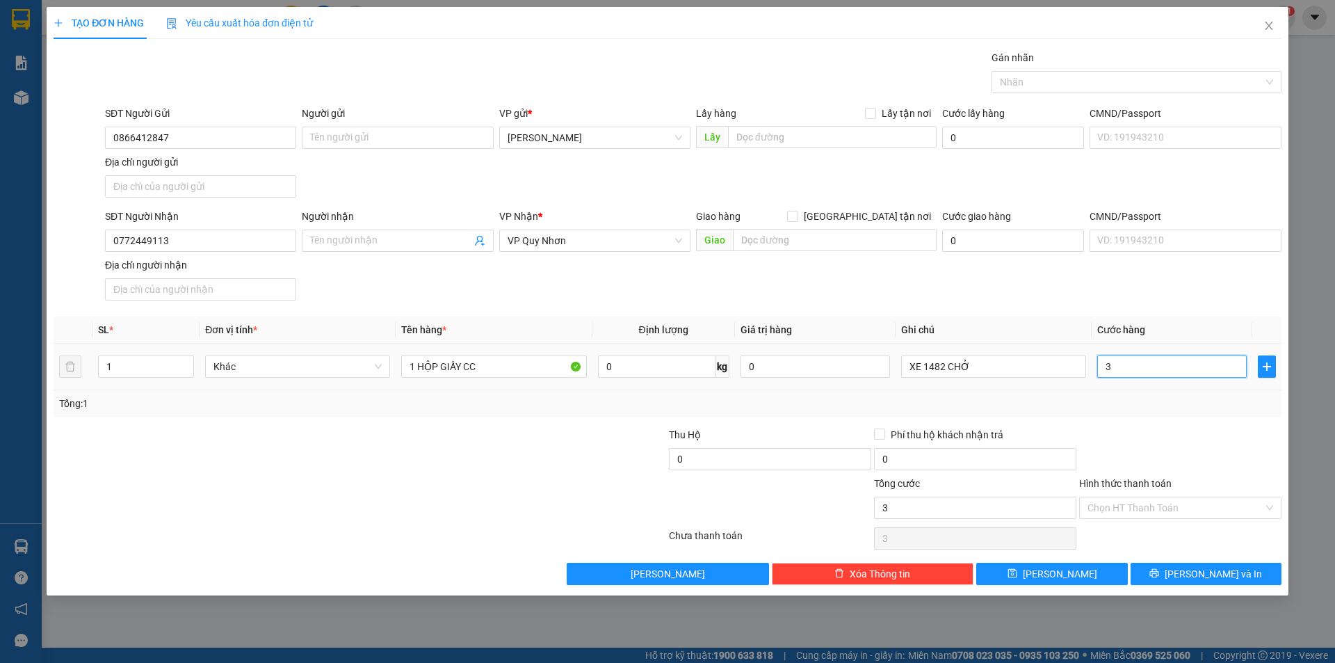
type input "30"
type input "30.000"
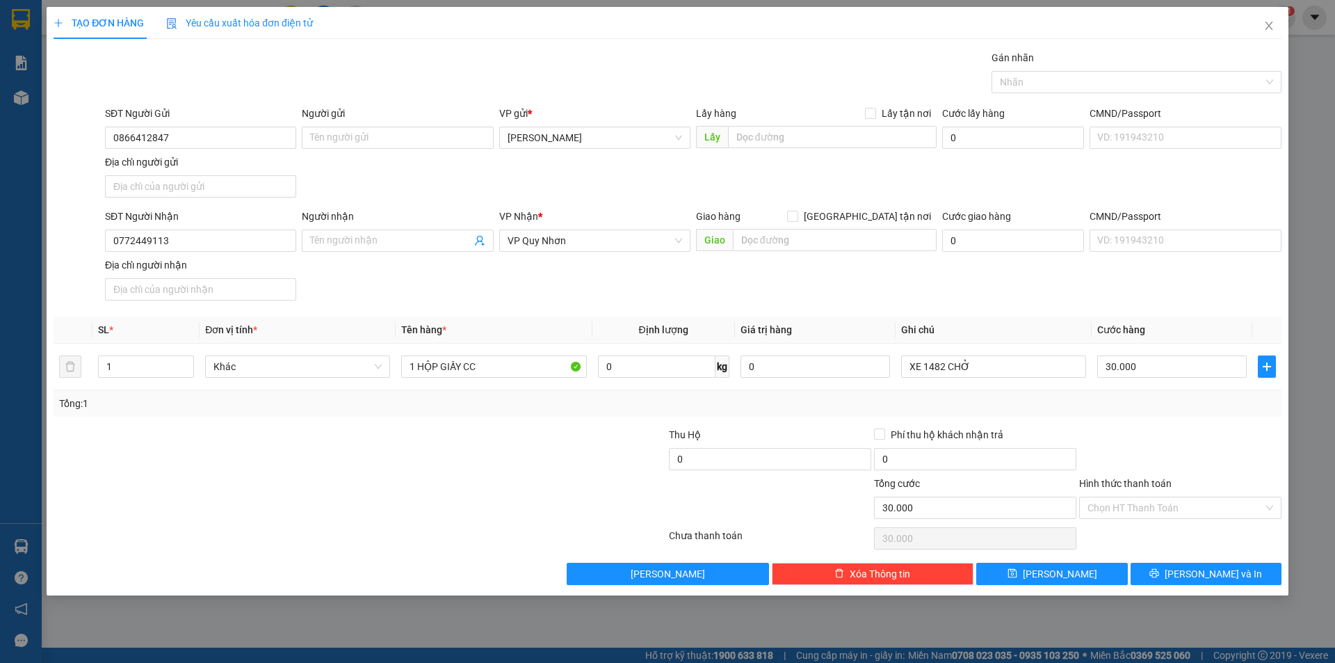
click at [1141, 435] on div at bounding box center [1180, 451] width 205 height 49
click at [1199, 567] on span "[PERSON_NAME] và In" at bounding box center [1213, 573] width 97 height 15
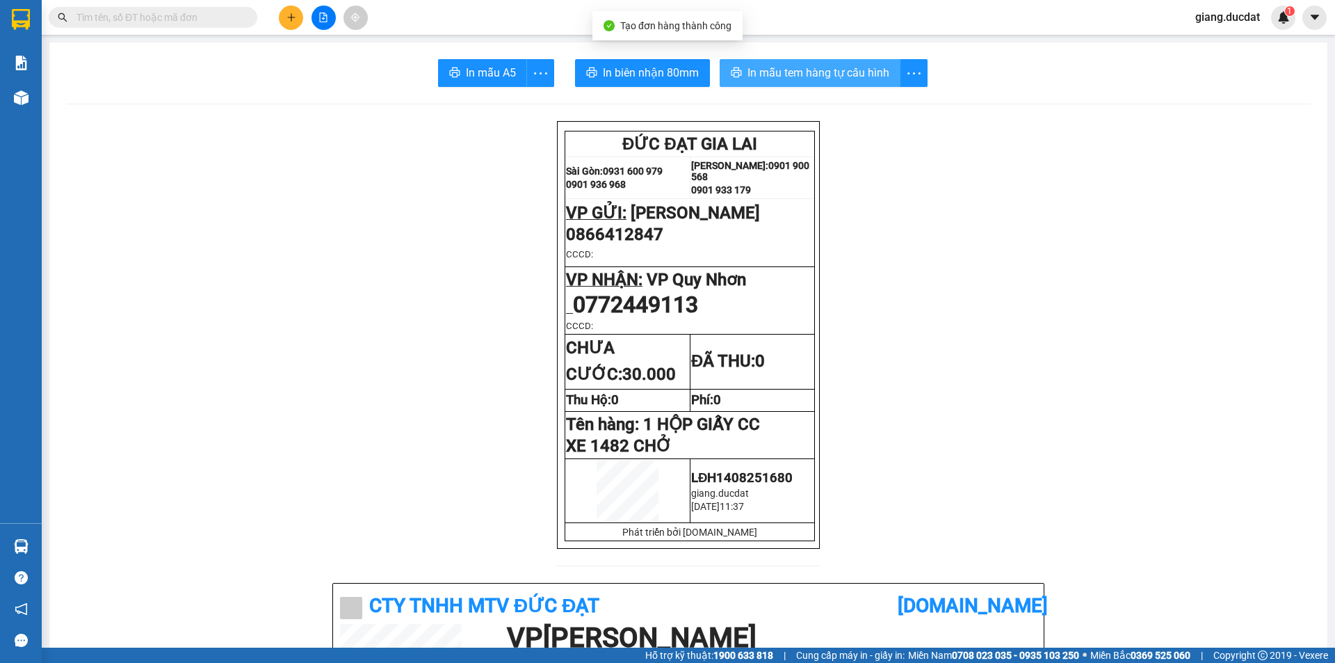
click at [778, 72] on span "In mẫu tem hàng tự cấu hình" at bounding box center [819, 72] width 142 height 17
click at [200, 15] on input "text" at bounding box center [158, 17] width 164 height 15
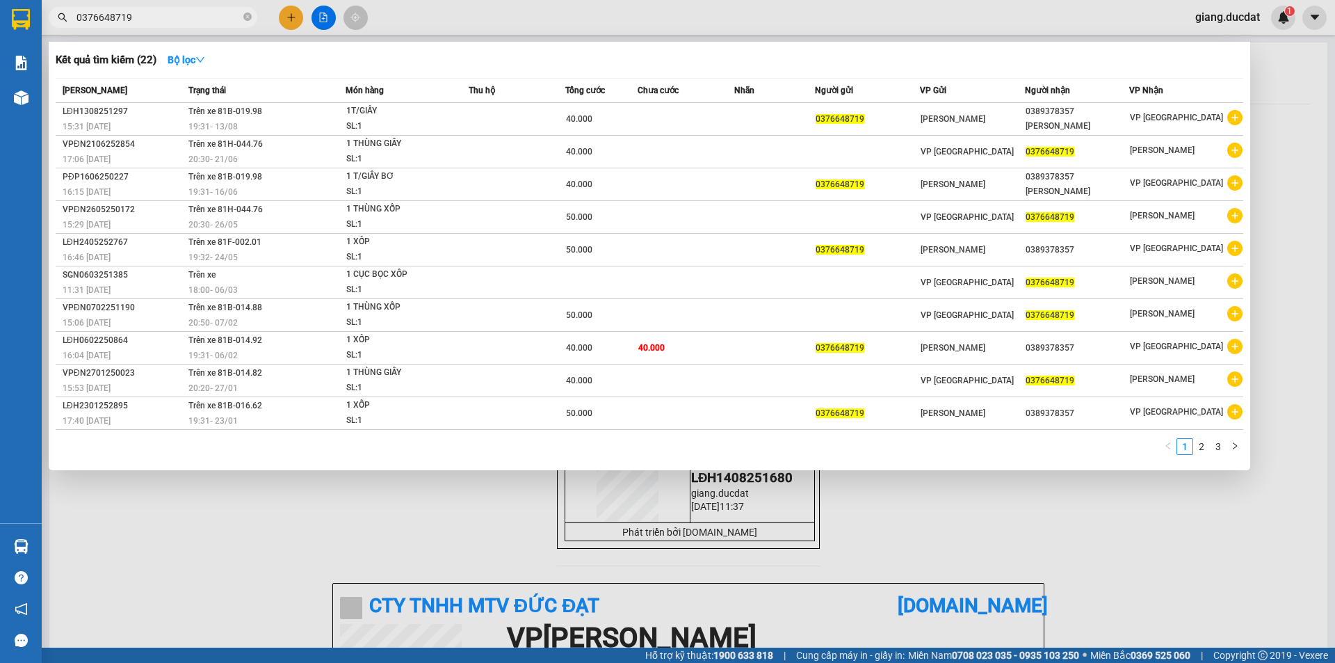
type input "0376648719"
click at [248, 15] on icon "close-circle" at bounding box center [247, 17] width 8 height 8
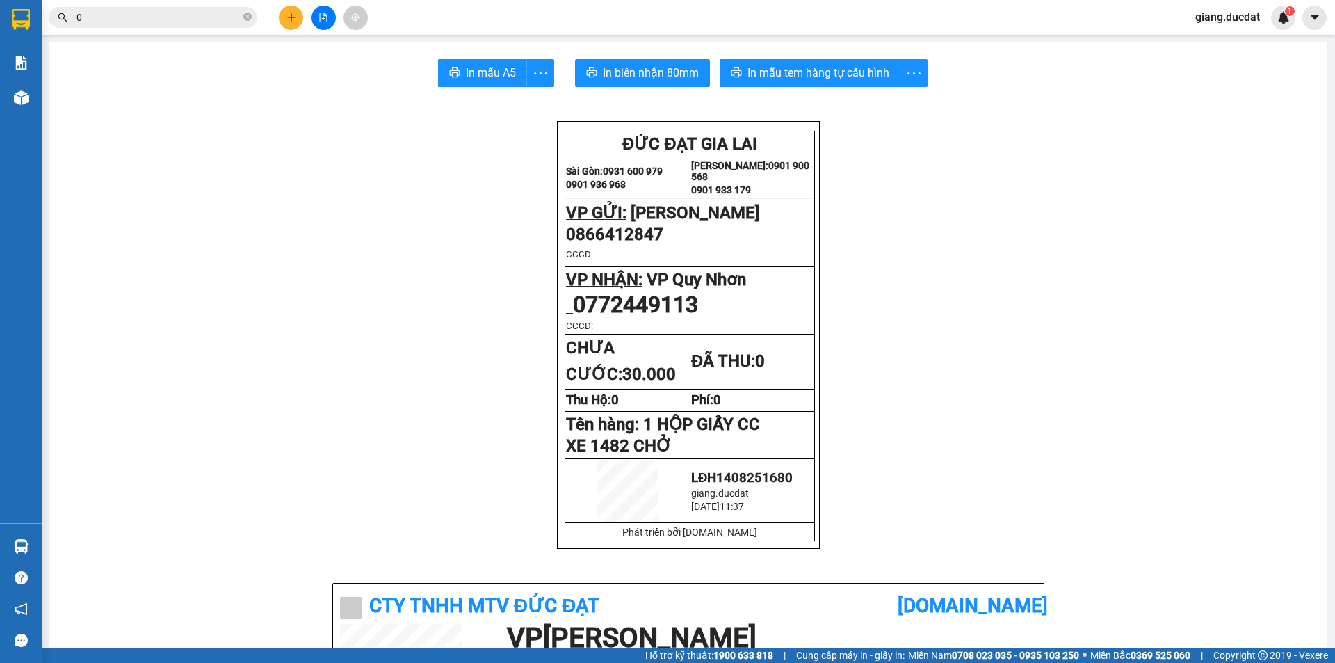
paste input "359444889"
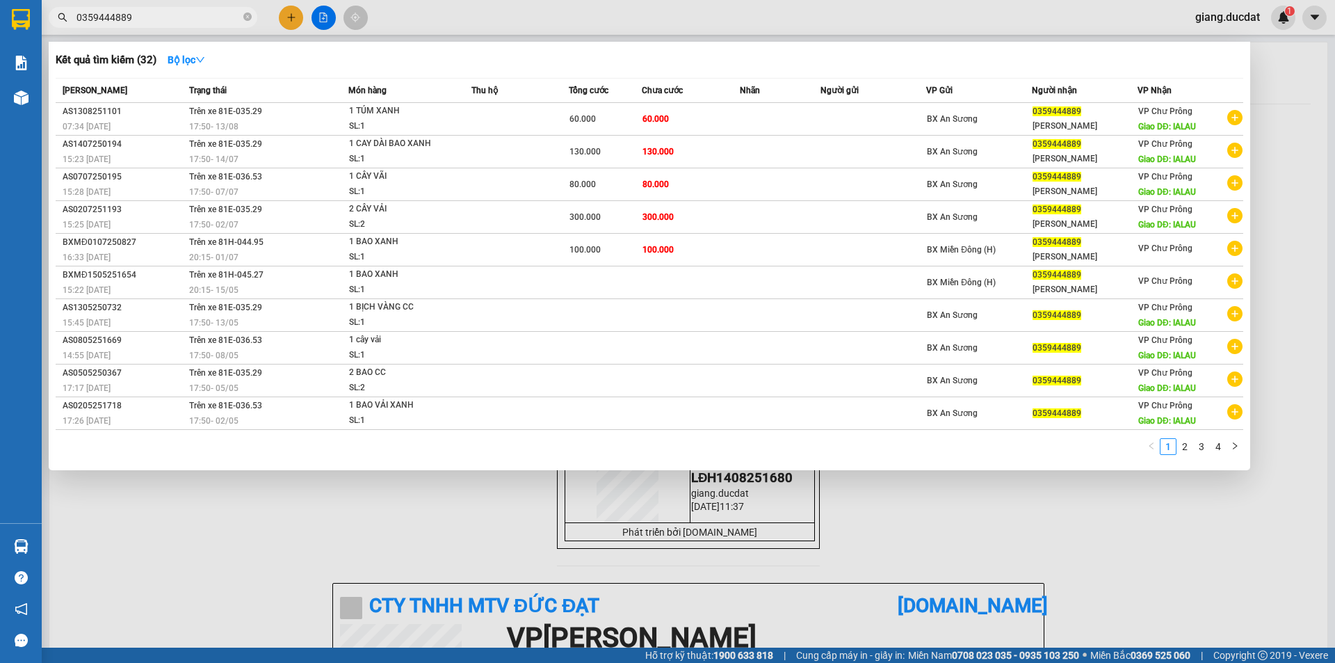
type input "0359444889"
click at [248, 15] on icon "close-circle" at bounding box center [247, 17] width 8 height 8
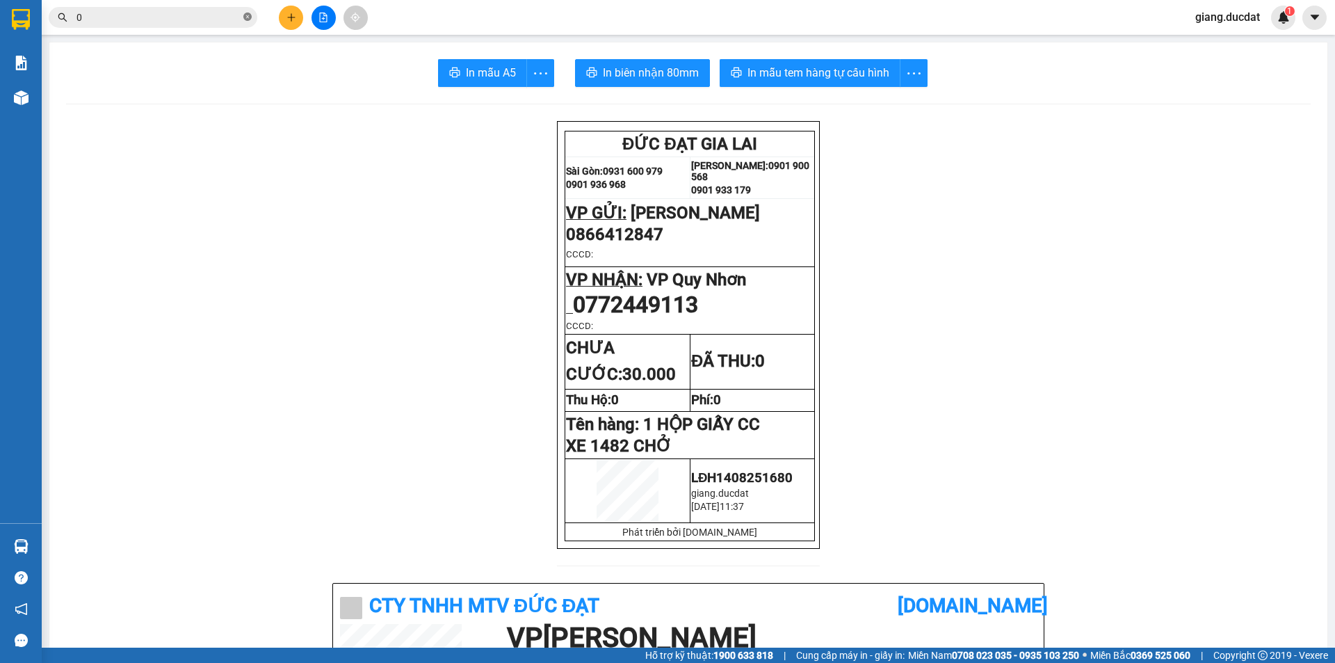
paste input "975741093"
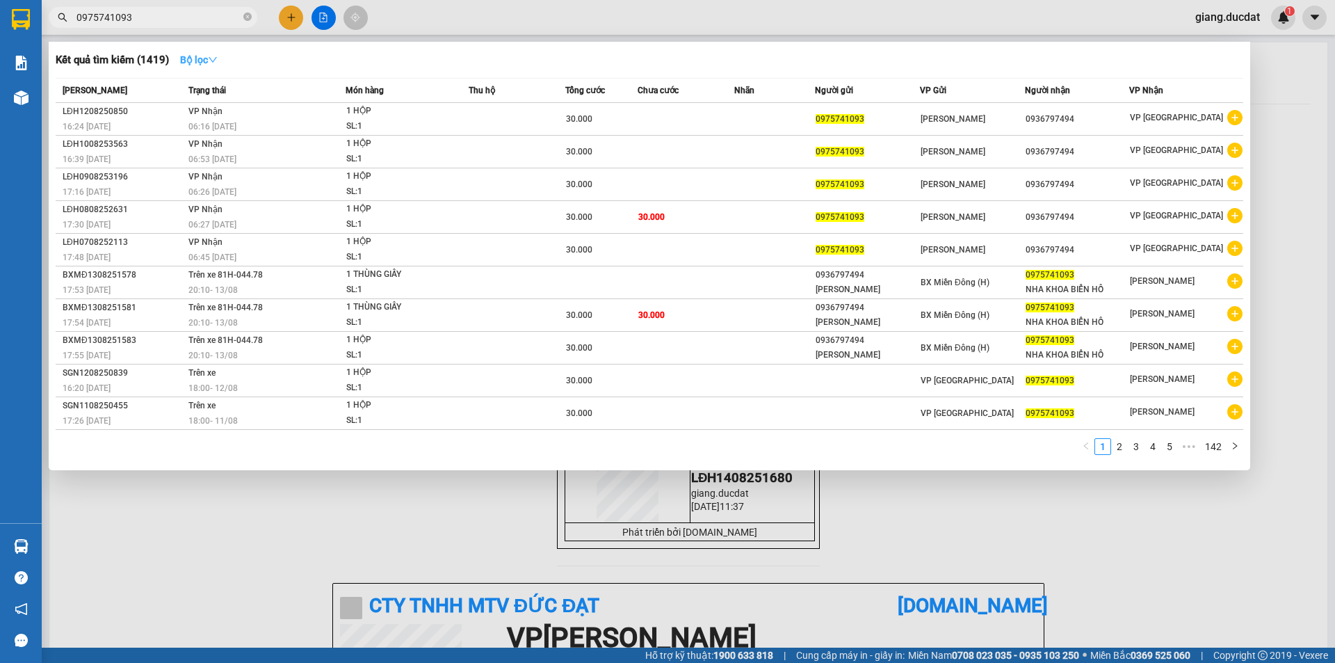
type input "0975741093"
click at [218, 58] on icon "down" at bounding box center [213, 60] width 10 height 10
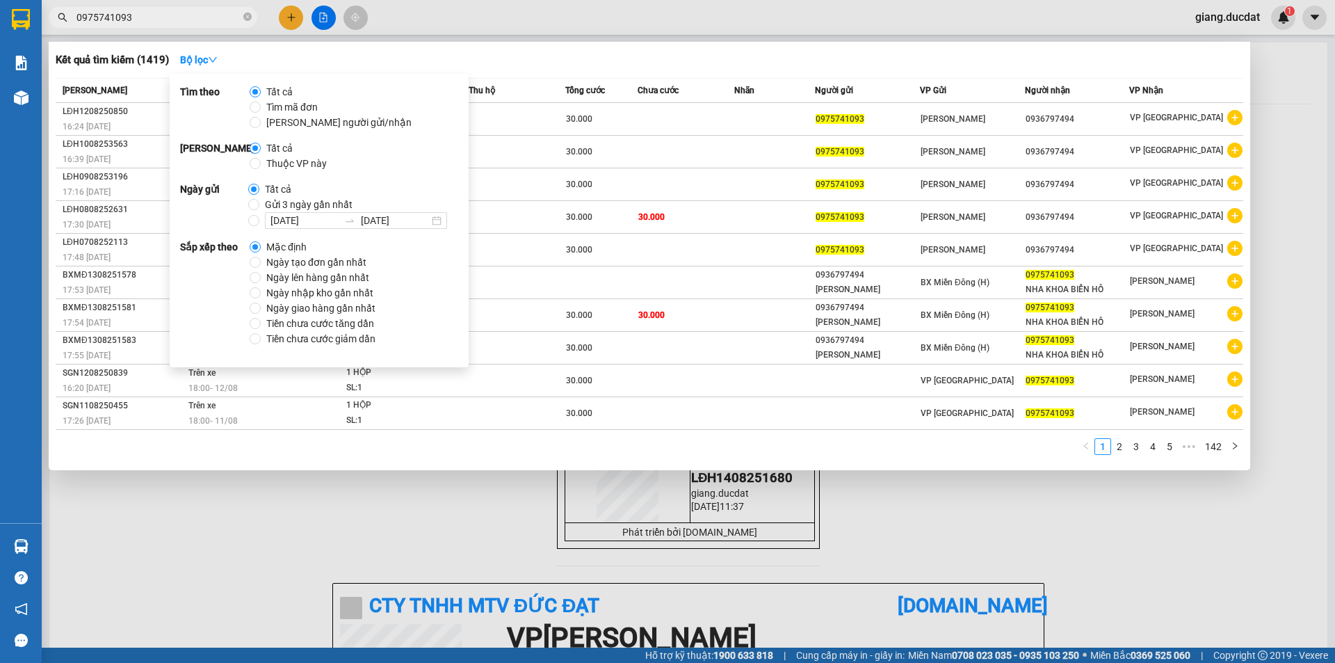
click at [291, 261] on span "Ngày tạo đơn gần nhất" at bounding box center [316, 262] width 111 height 15
click at [261, 261] on input "Ngày tạo đơn gần nhất" at bounding box center [255, 262] width 11 height 11
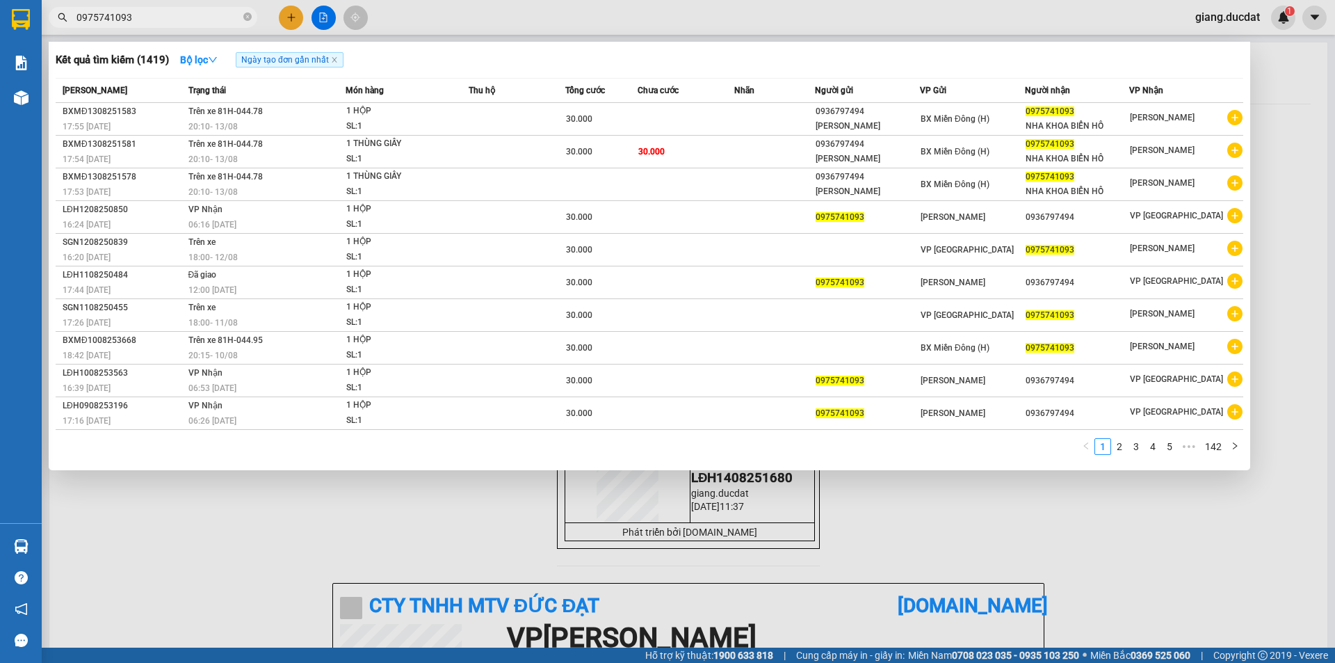
click at [438, 62] on div "Kết quả tìm kiếm ( 1419 ) Bộ lọc Ngày tạo đơn gần nhất" at bounding box center [650, 60] width 1188 height 22
click at [250, 17] on icon "close-circle" at bounding box center [247, 17] width 8 height 8
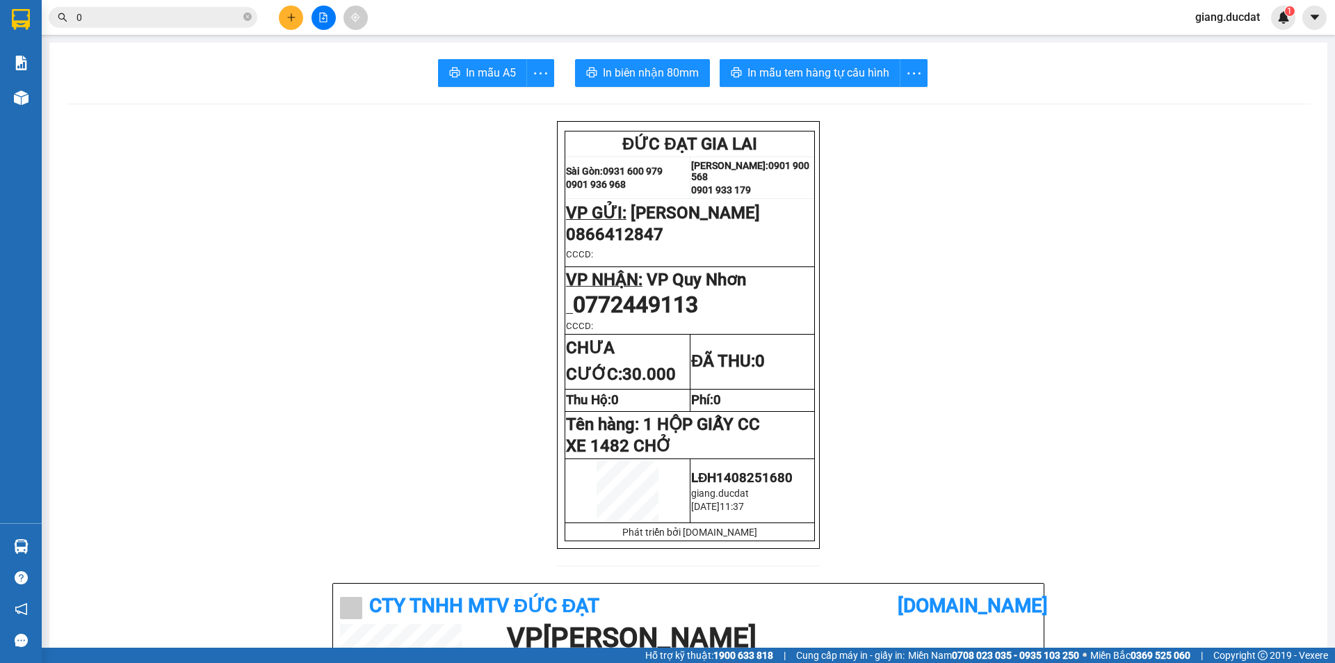
paste input "385278181"
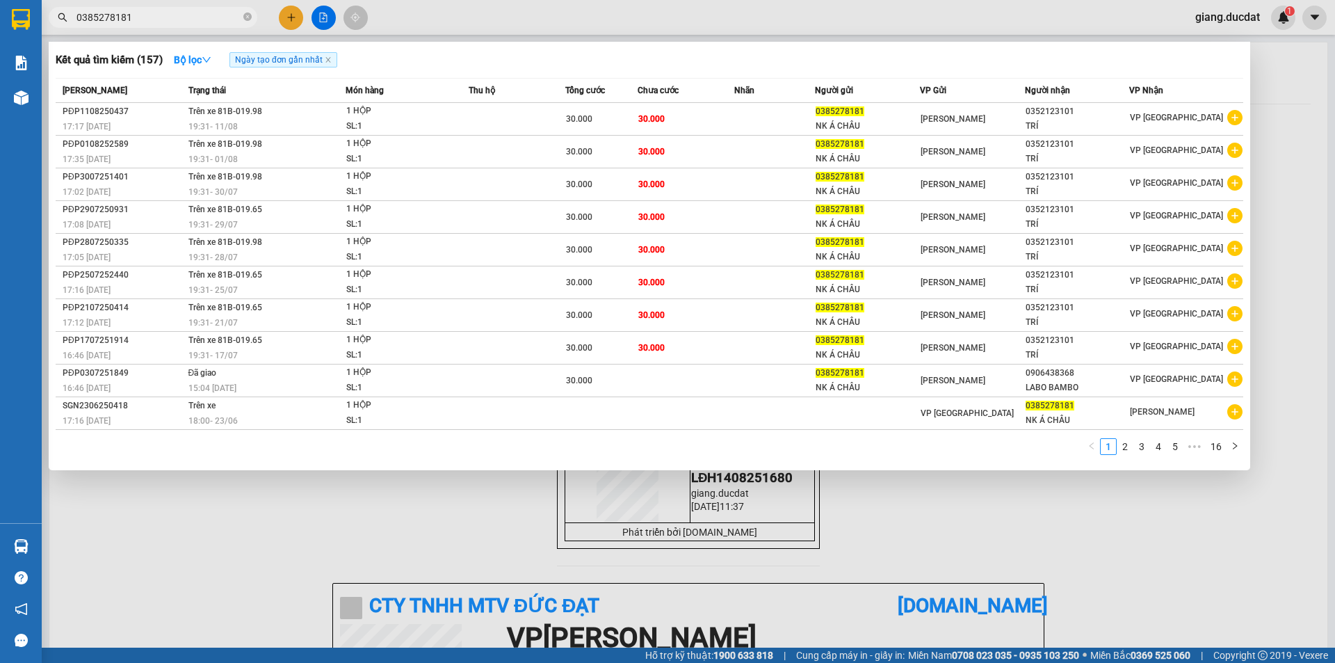
type input "0385278181"
click at [245, 17] on icon "close-circle" at bounding box center [247, 17] width 8 height 8
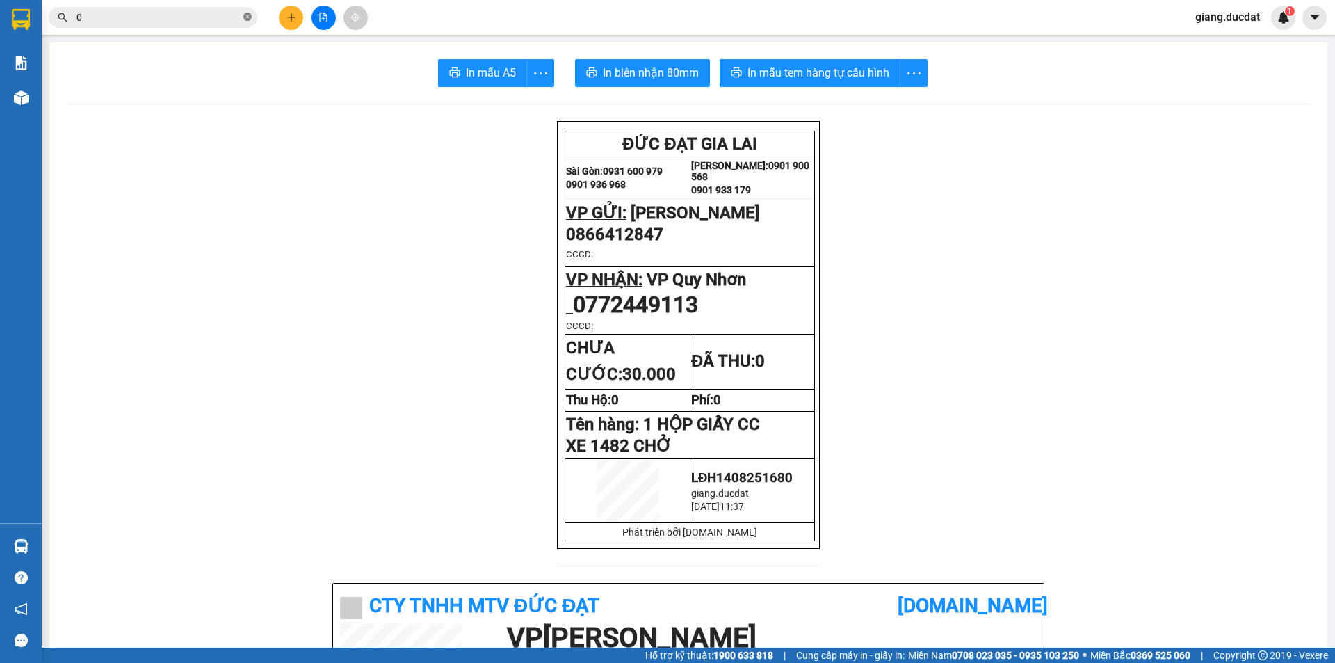
paste input "935401792"
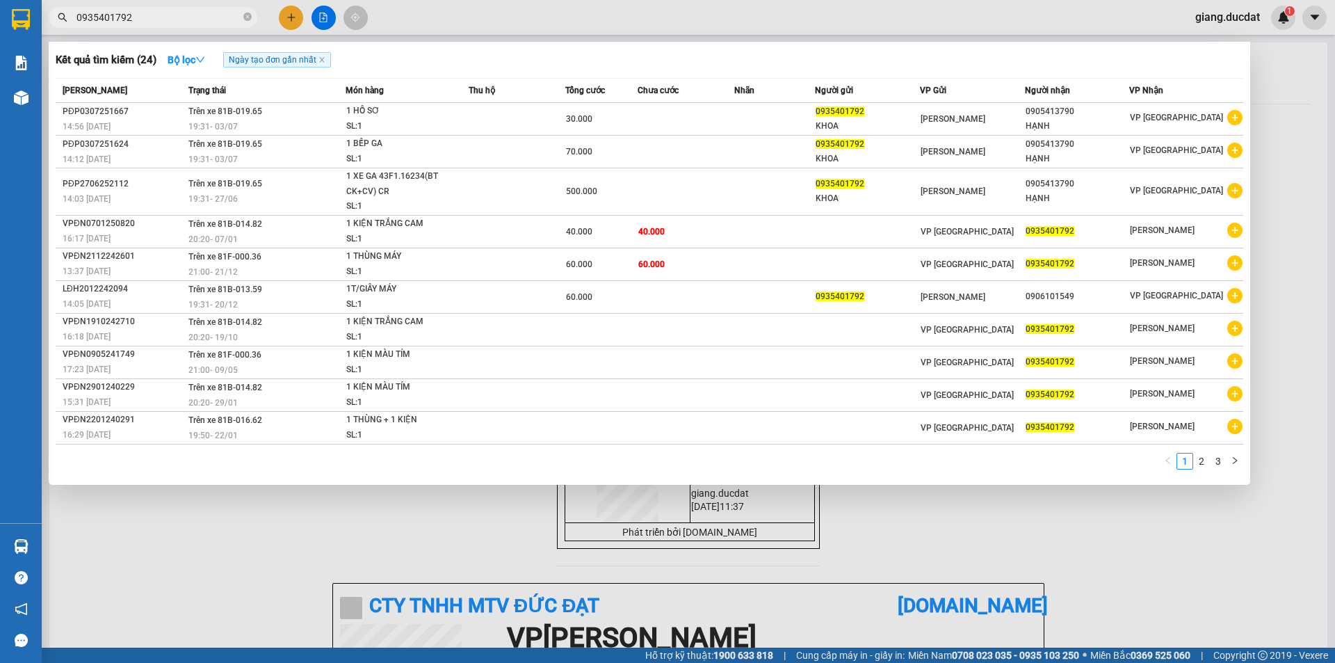
type input "0935401792"
click at [250, 20] on icon "close-circle" at bounding box center [247, 17] width 8 height 8
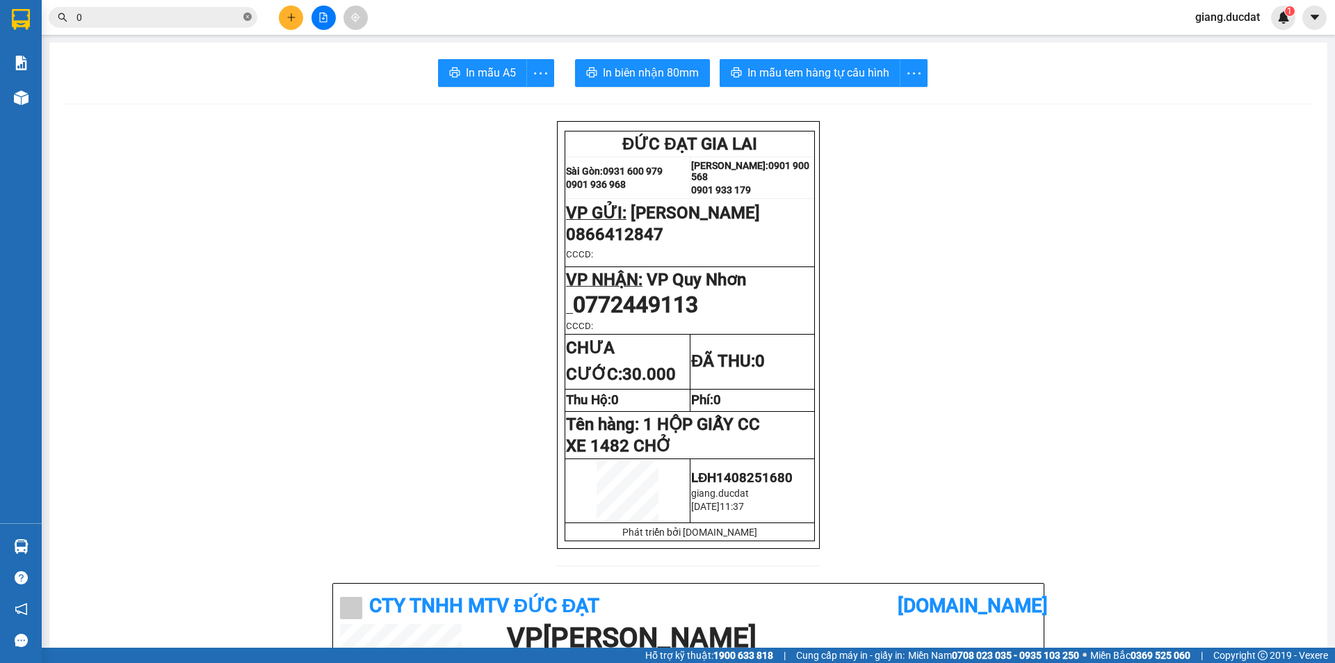
paste input "969237779"
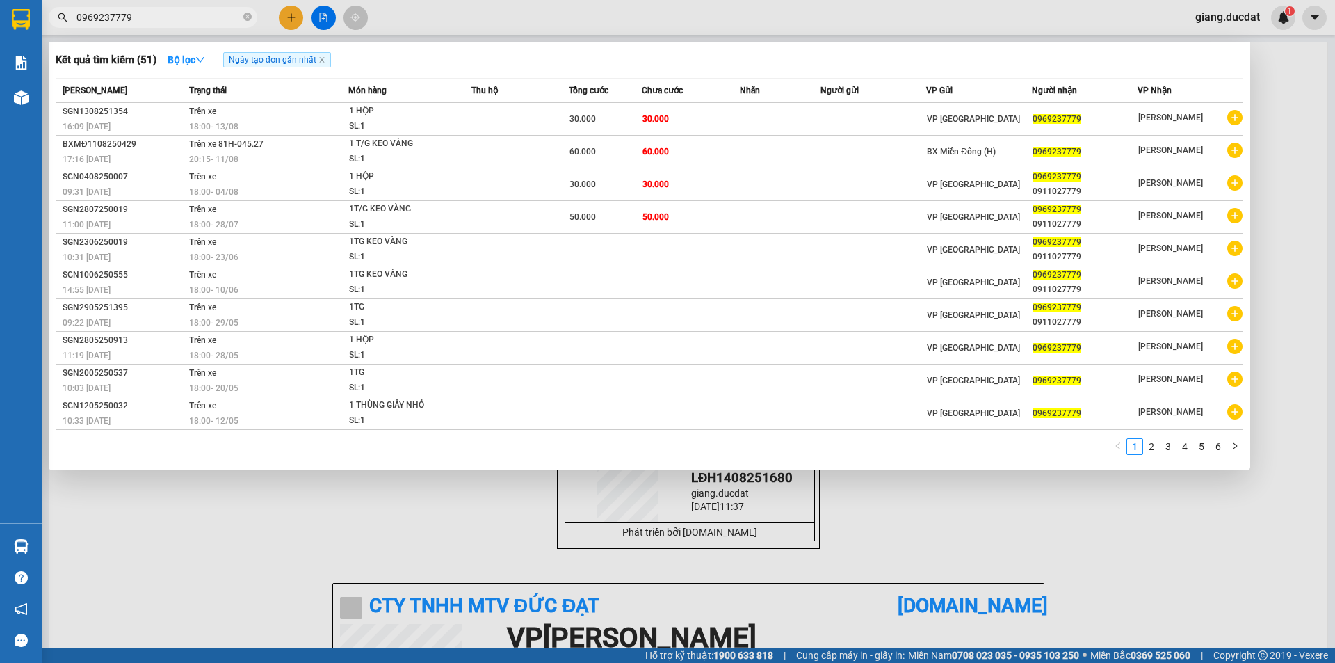
type input "0969237779"
click at [250, 21] on icon "close-circle" at bounding box center [247, 17] width 8 height 8
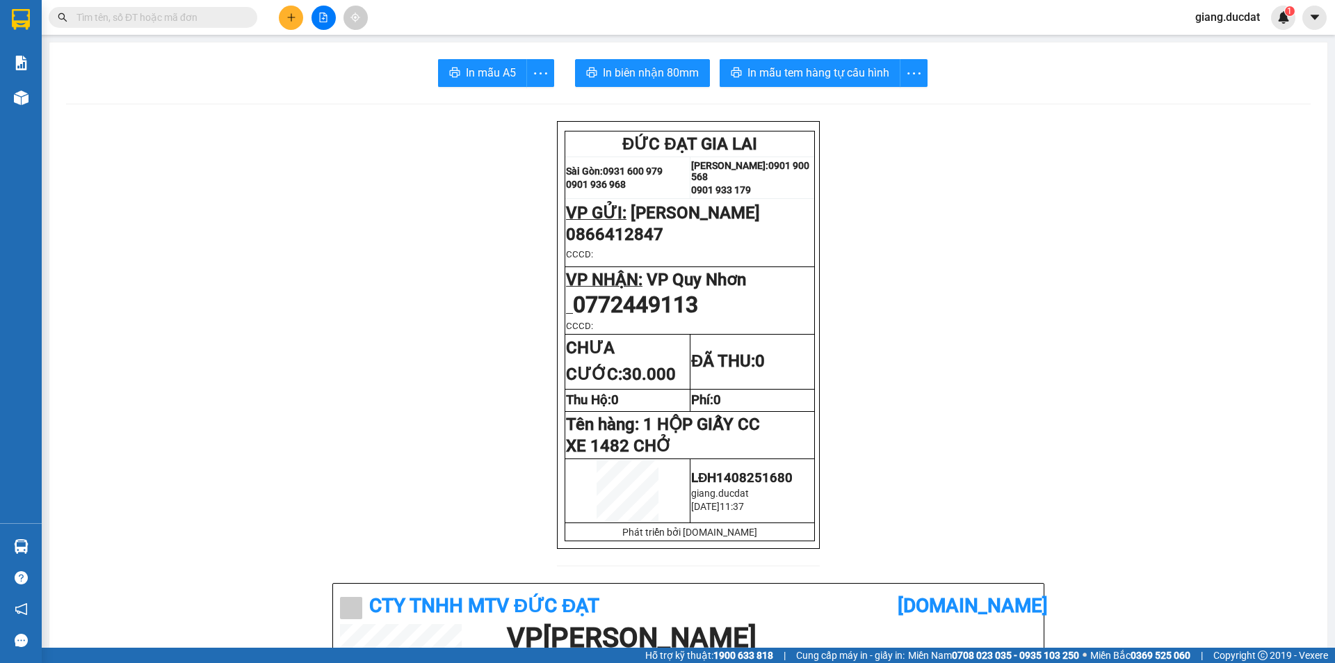
click at [175, 22] on input "text" at bounding box center [158, 17] width 164 height 15
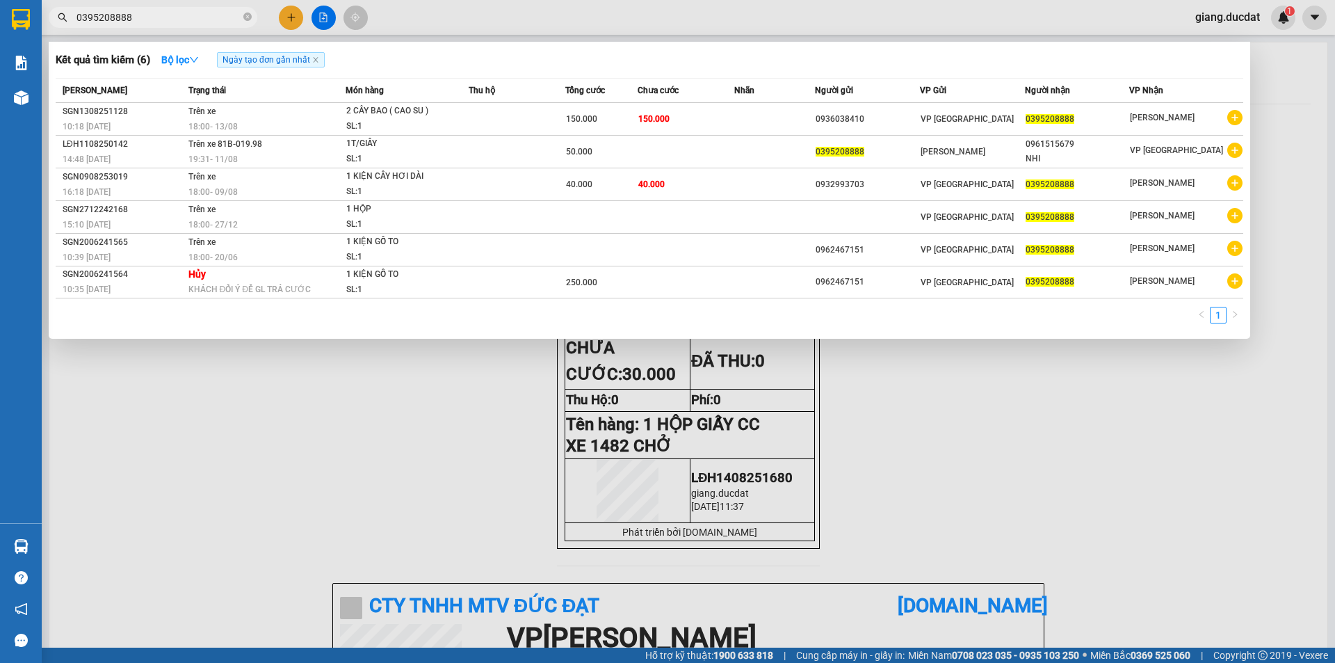
type input "0395208888"
